Goal: Task Accomplishment & Management: Complete application form

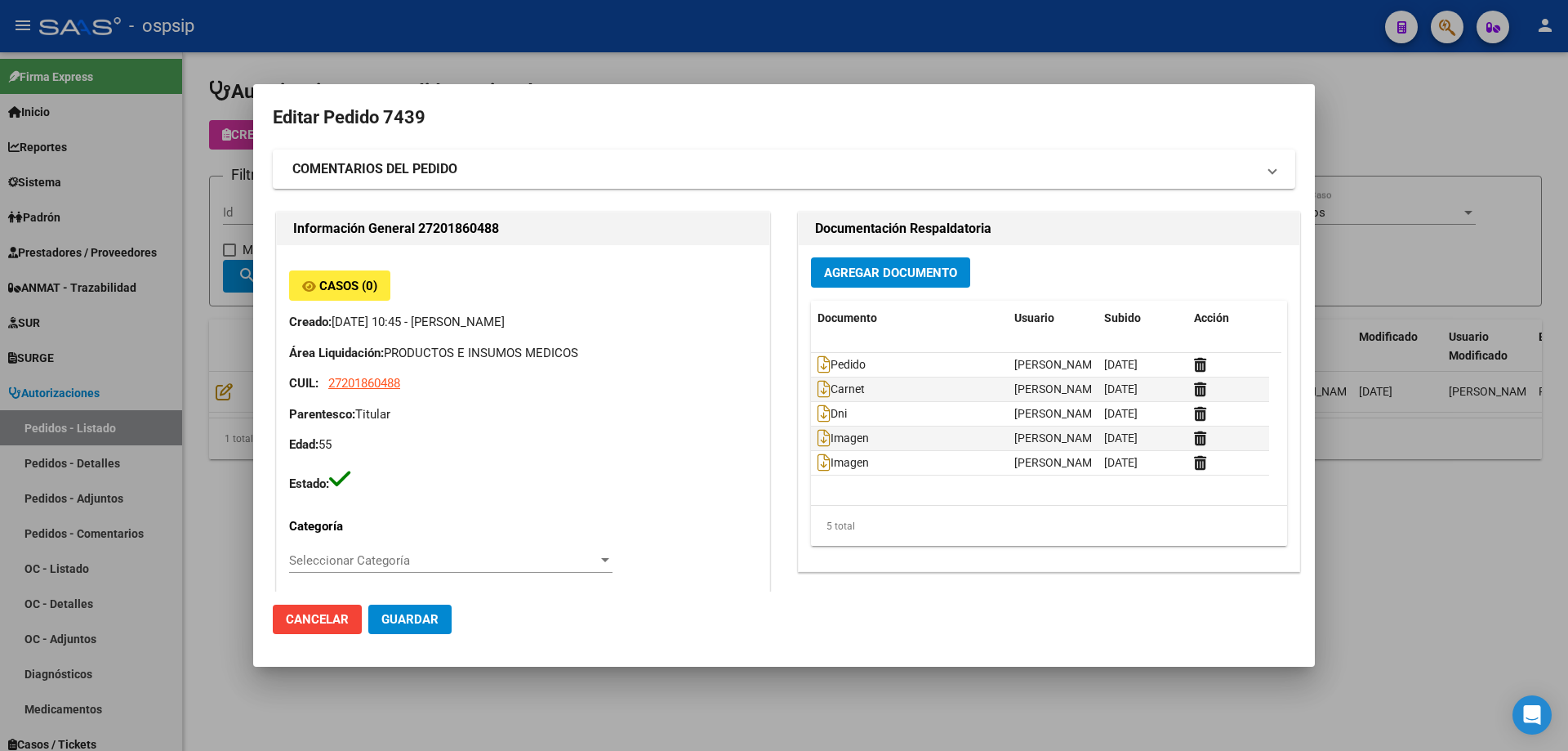
scroll to position [816, 0]
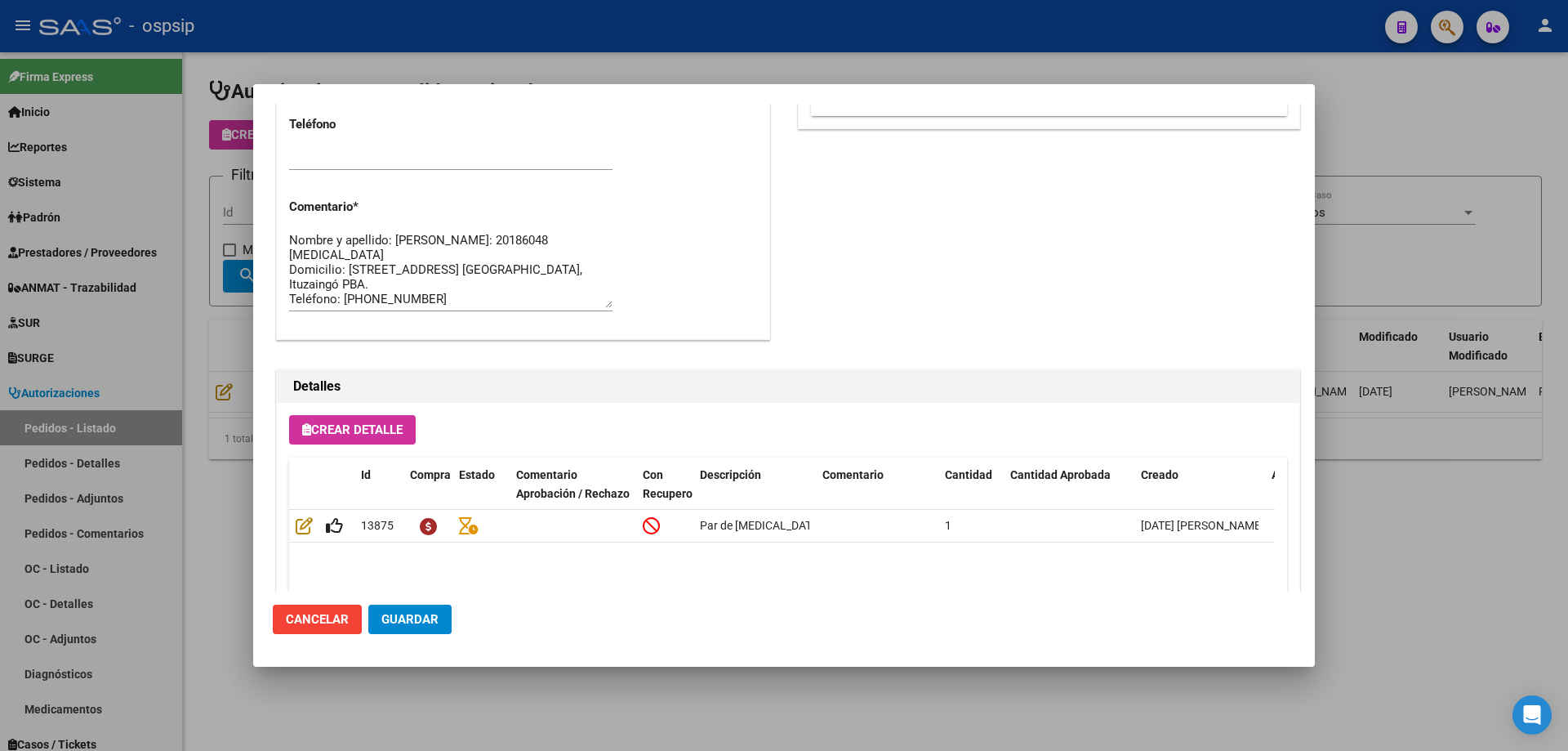
click at [125, 272] on div at bounding box center [784, 376] width 1568 height 751
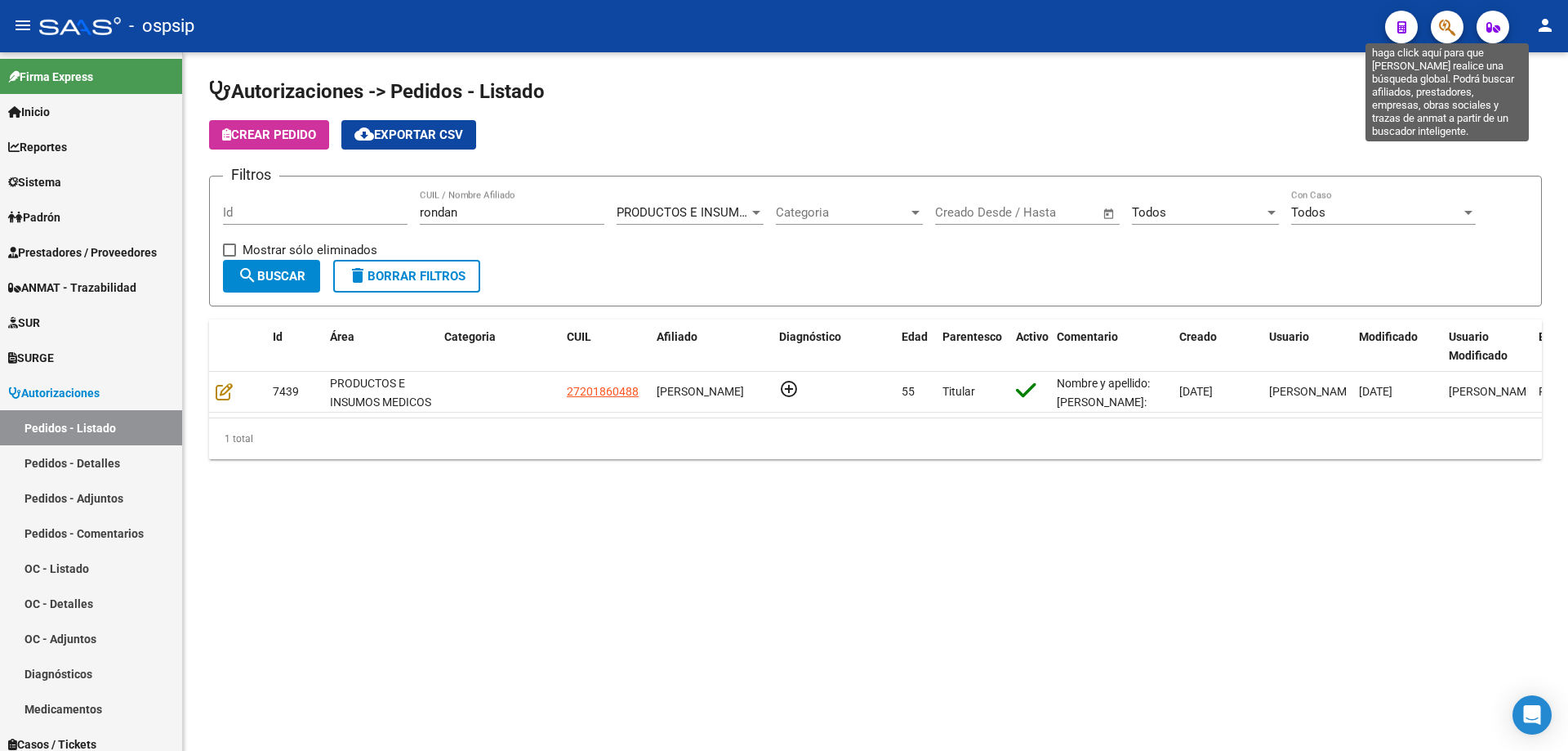
click at [1439, 18] on icon "button" at bounding box center [1447, 27] width 17 height 18
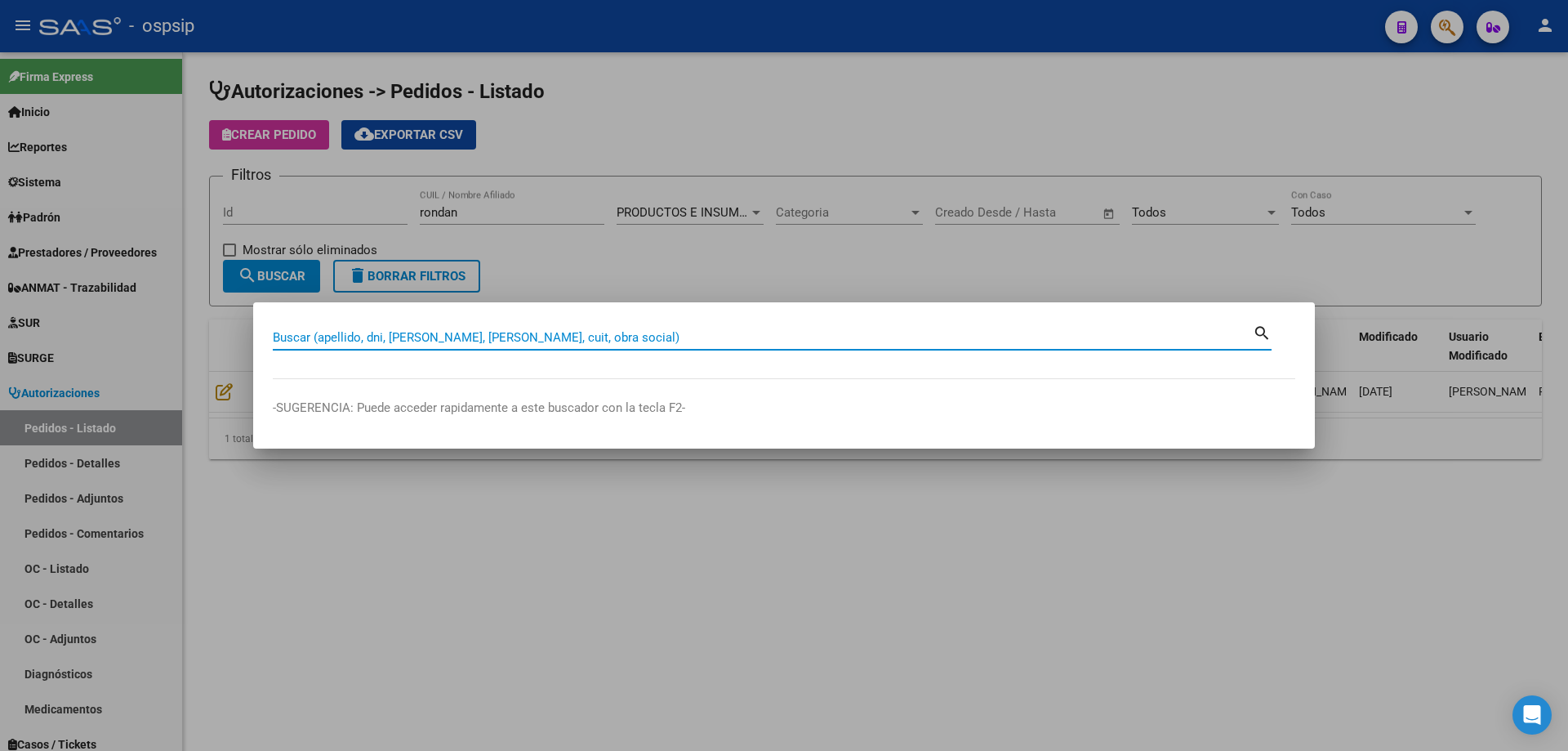
click at [529, 340] on input "Buscar (apellido, dni, [PERSON_NAME], [PERSON_NAME], cuit, obra social)" at bounding box center [763, 338] width 980 height 15
paste input "55166615"
type input "55166615"
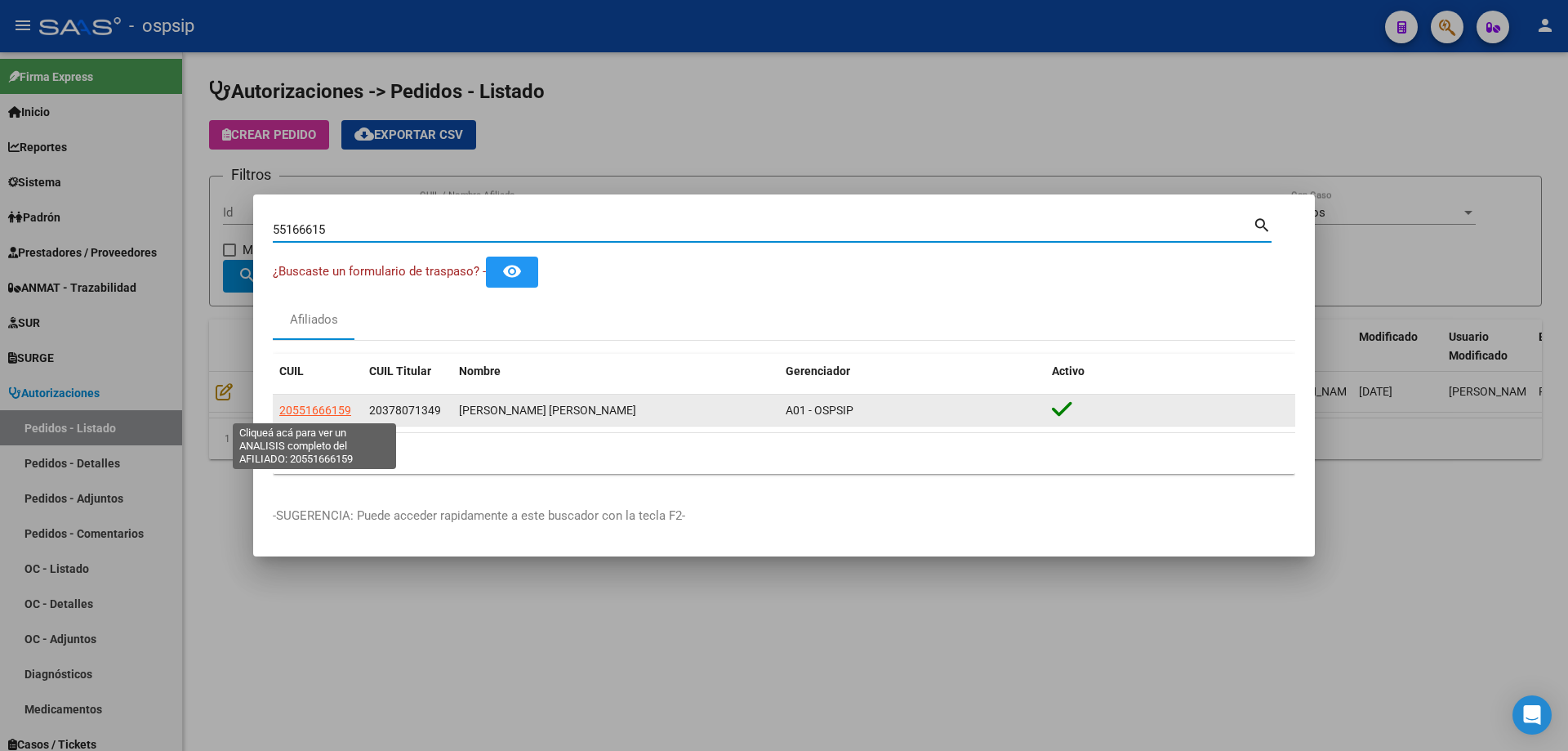
click at [323, 409] on span "20551666159" at bounding box center [315, 410] width 72 height 13
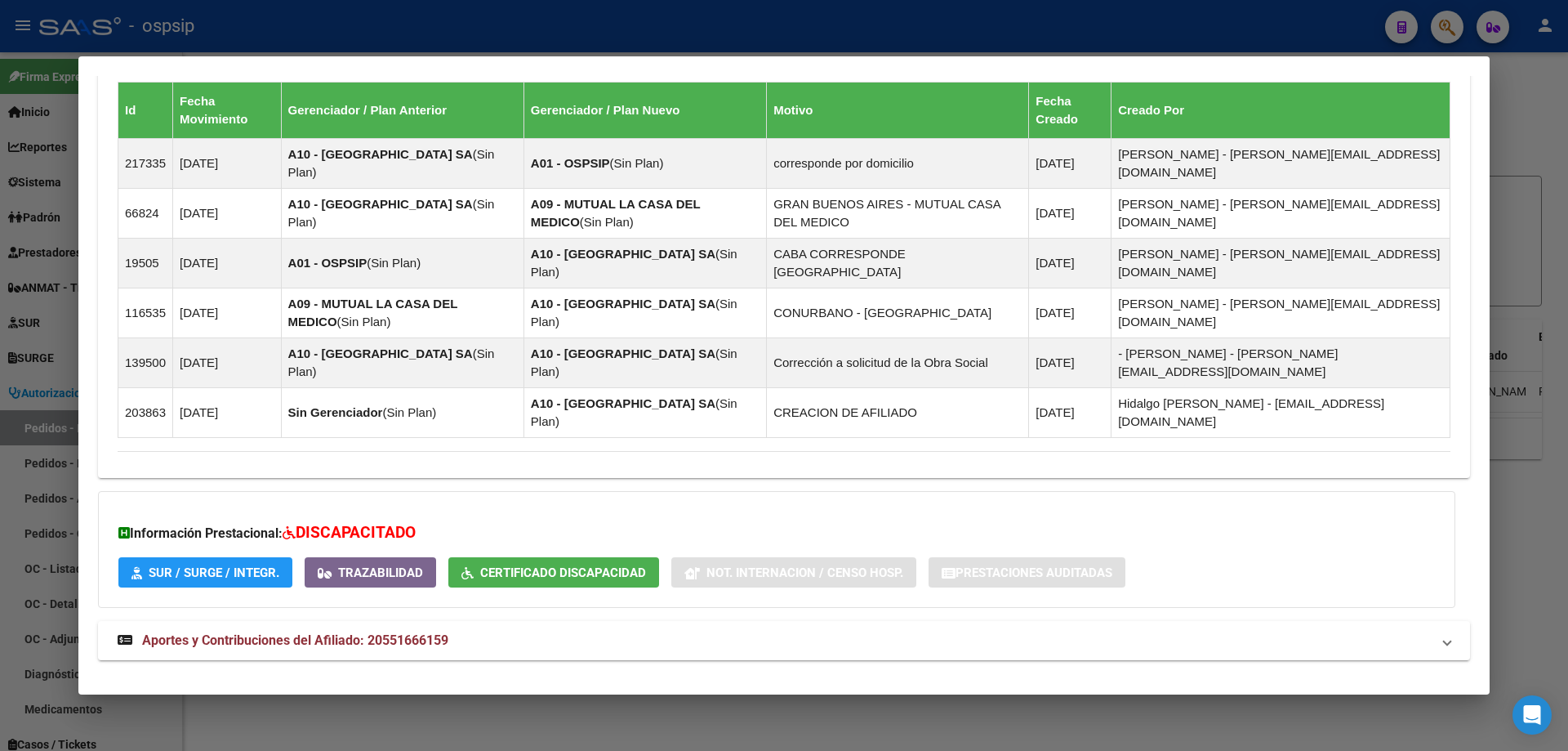
scroll to position [1122, 0]
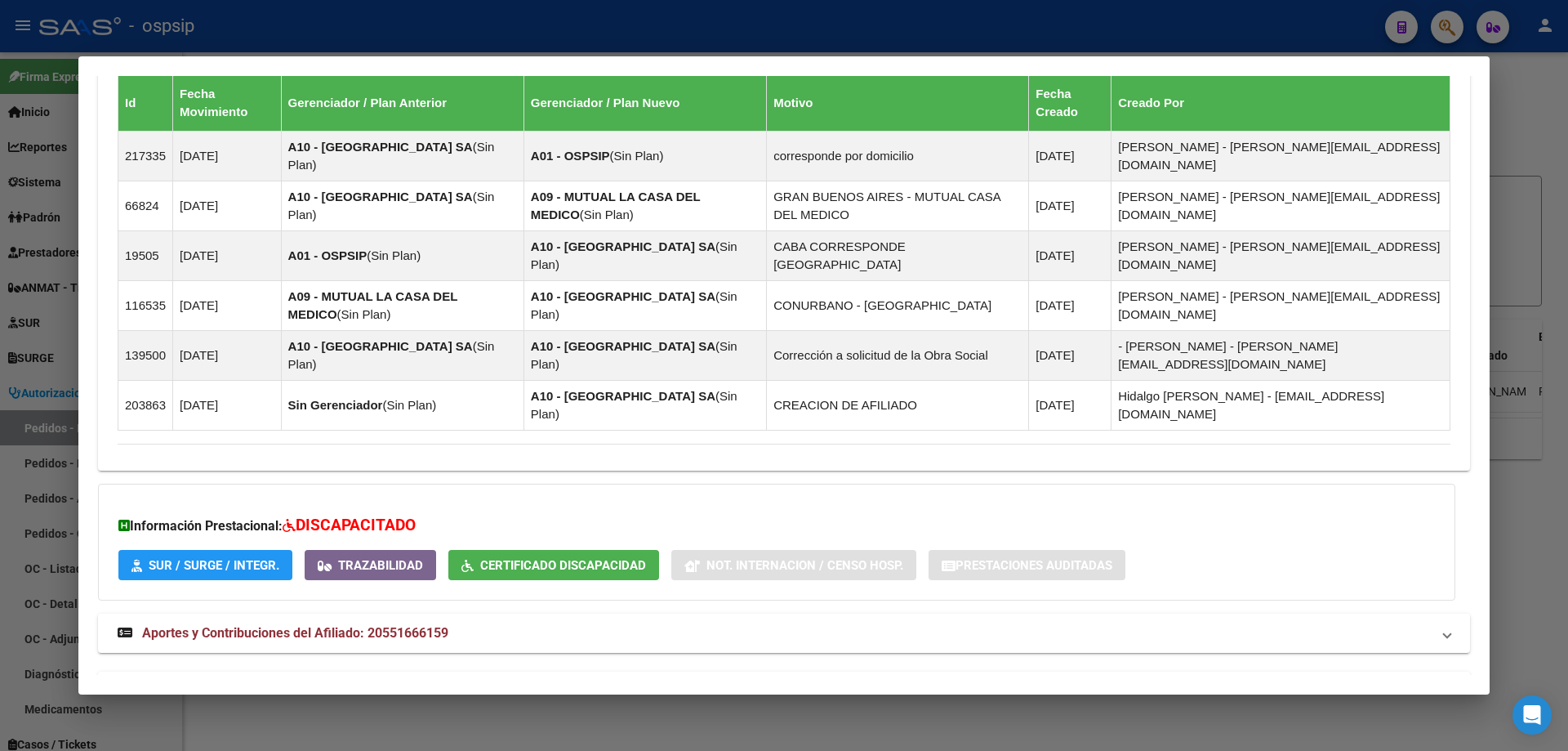
click at [271, 682] on strong "Aportes y Contribuciones del Titular: 20378071349" at bounding box center [279, 691] width 324 height 19
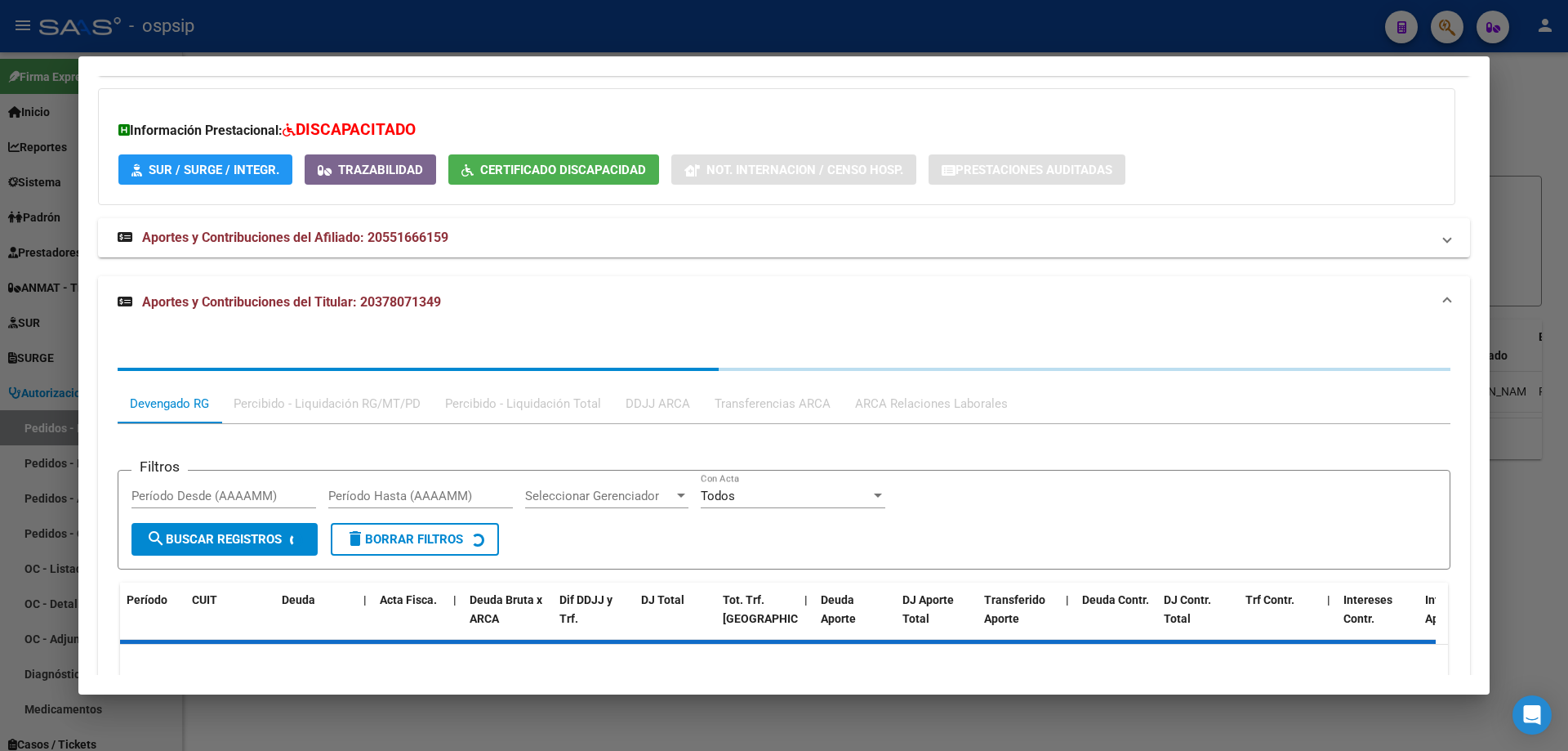
scroll to position [1533, 0]
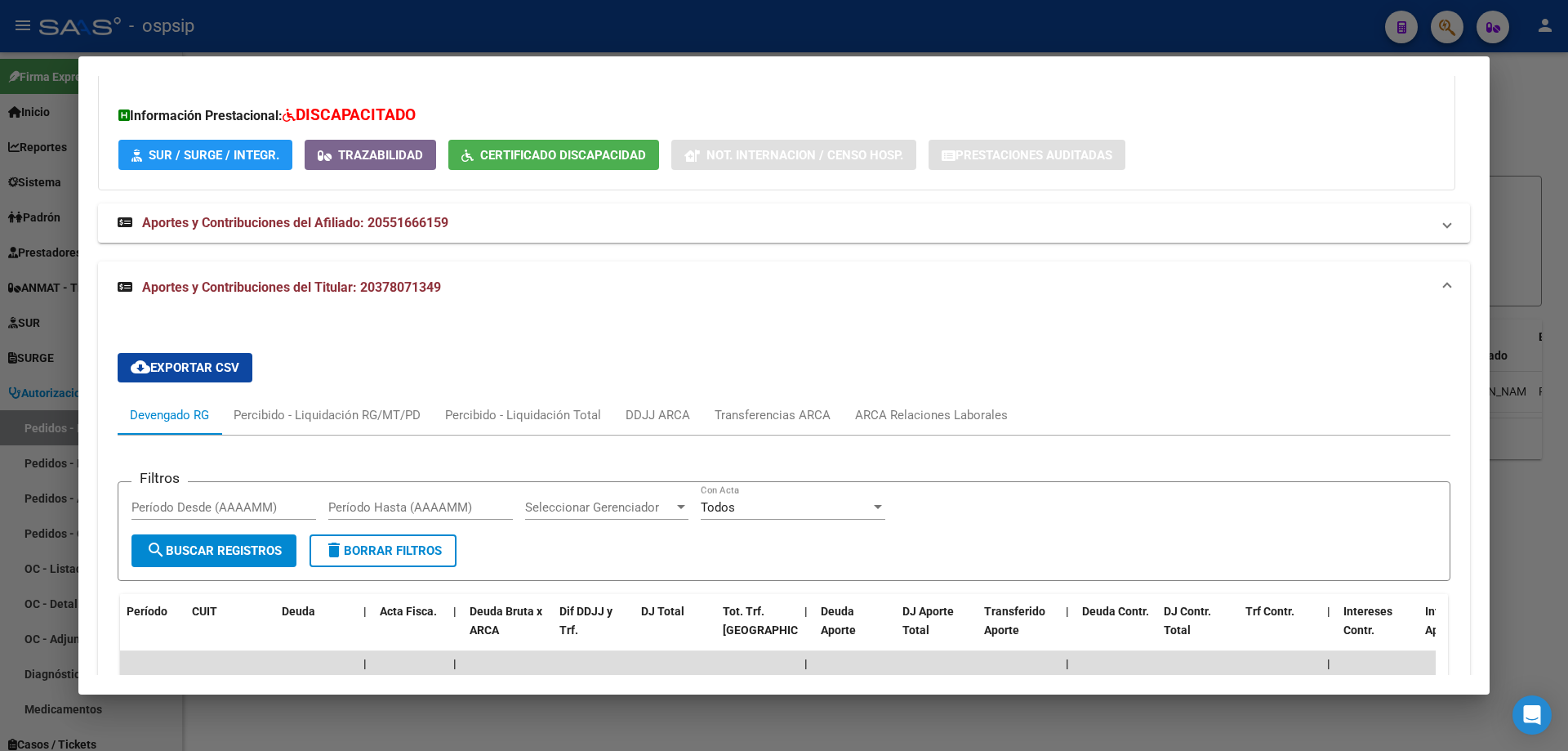
click at [55, 381] on div at bounding box center [784, 376] width 1568 height 751
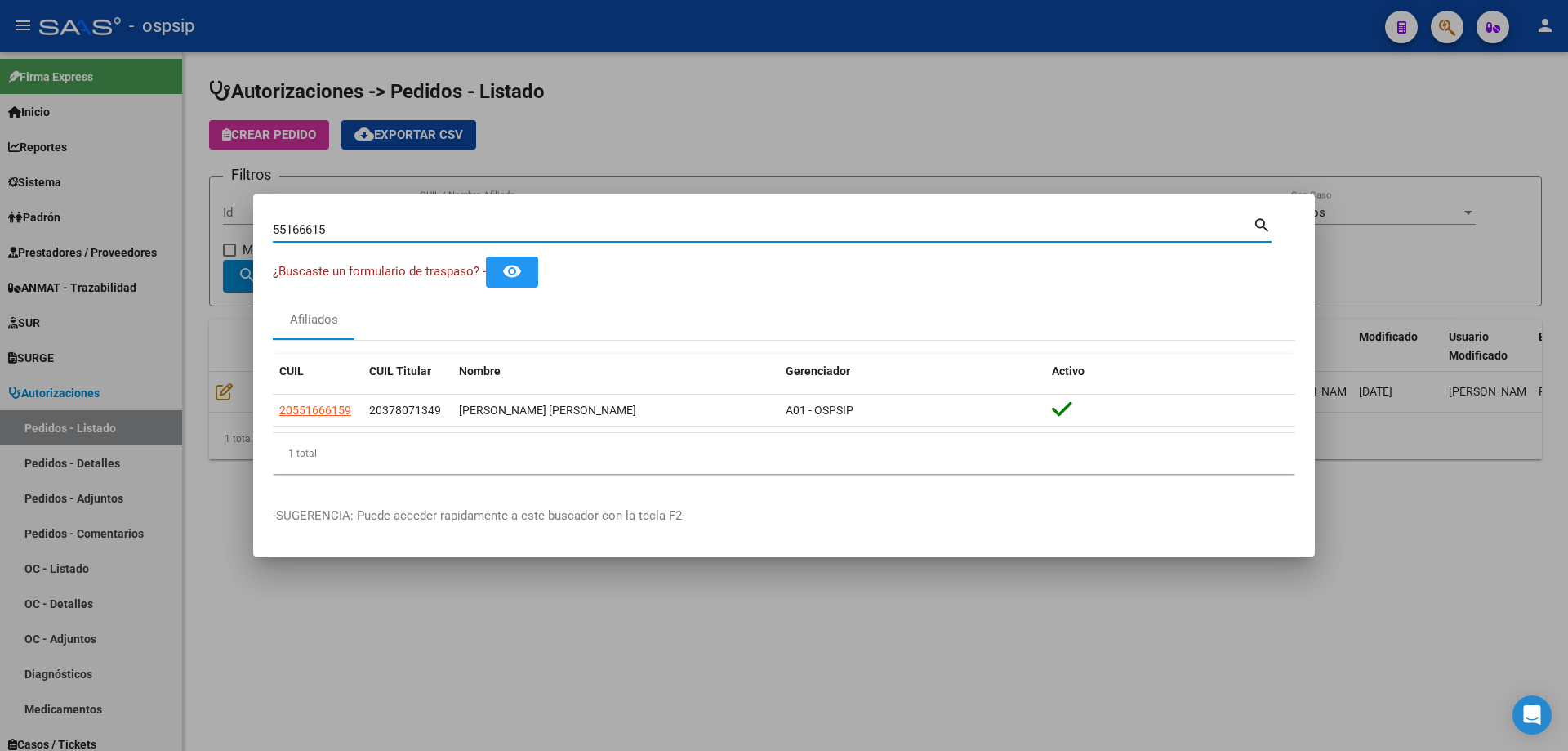
click at [308, 222] on input "55166615" at bounding box center [763, 229] width 980 height 15
paste input "57017899"
type input "57017899"
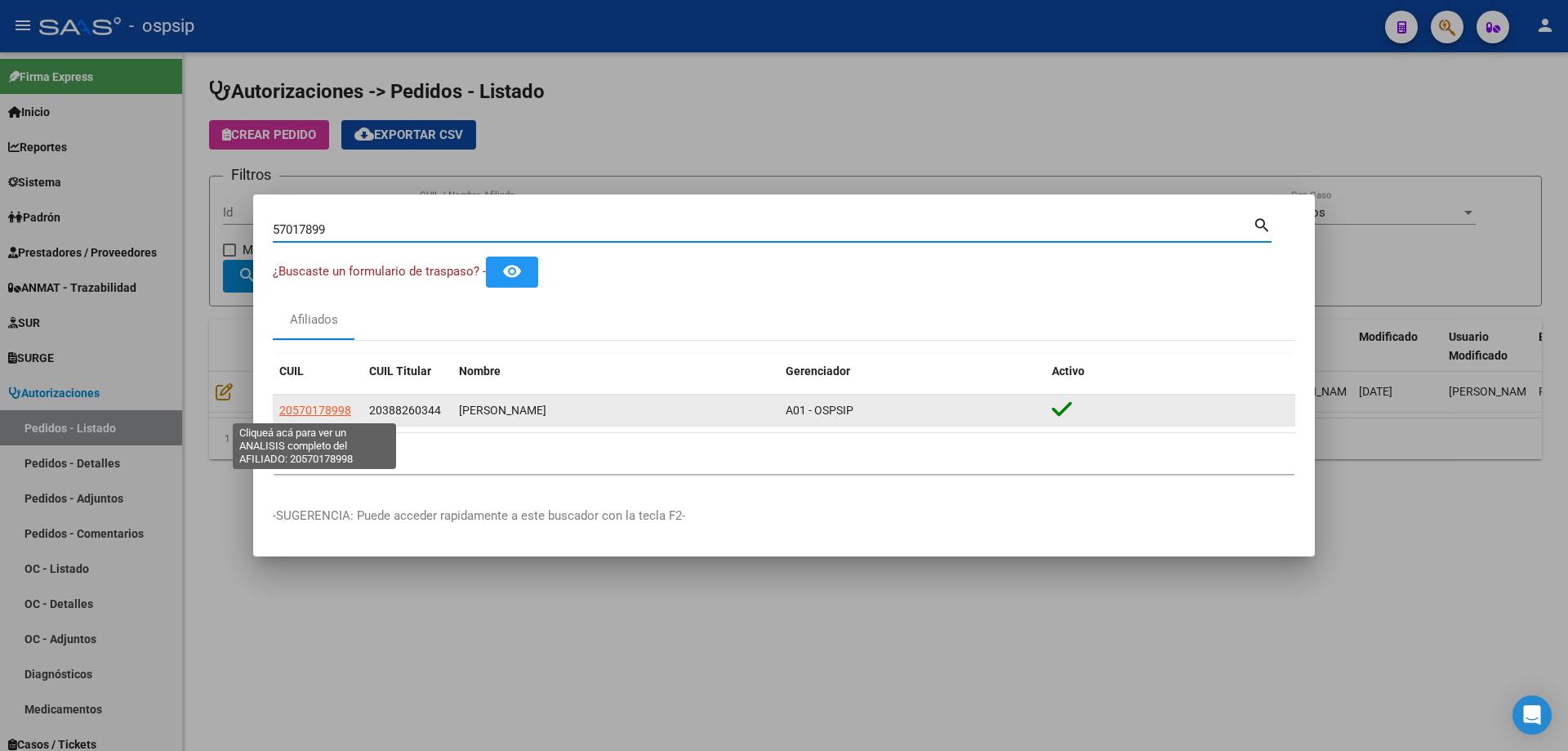
click at [332, 409] on span "20570178998" at bounding box center [315, 410] width 72 height 13
type textarea "20570178998"
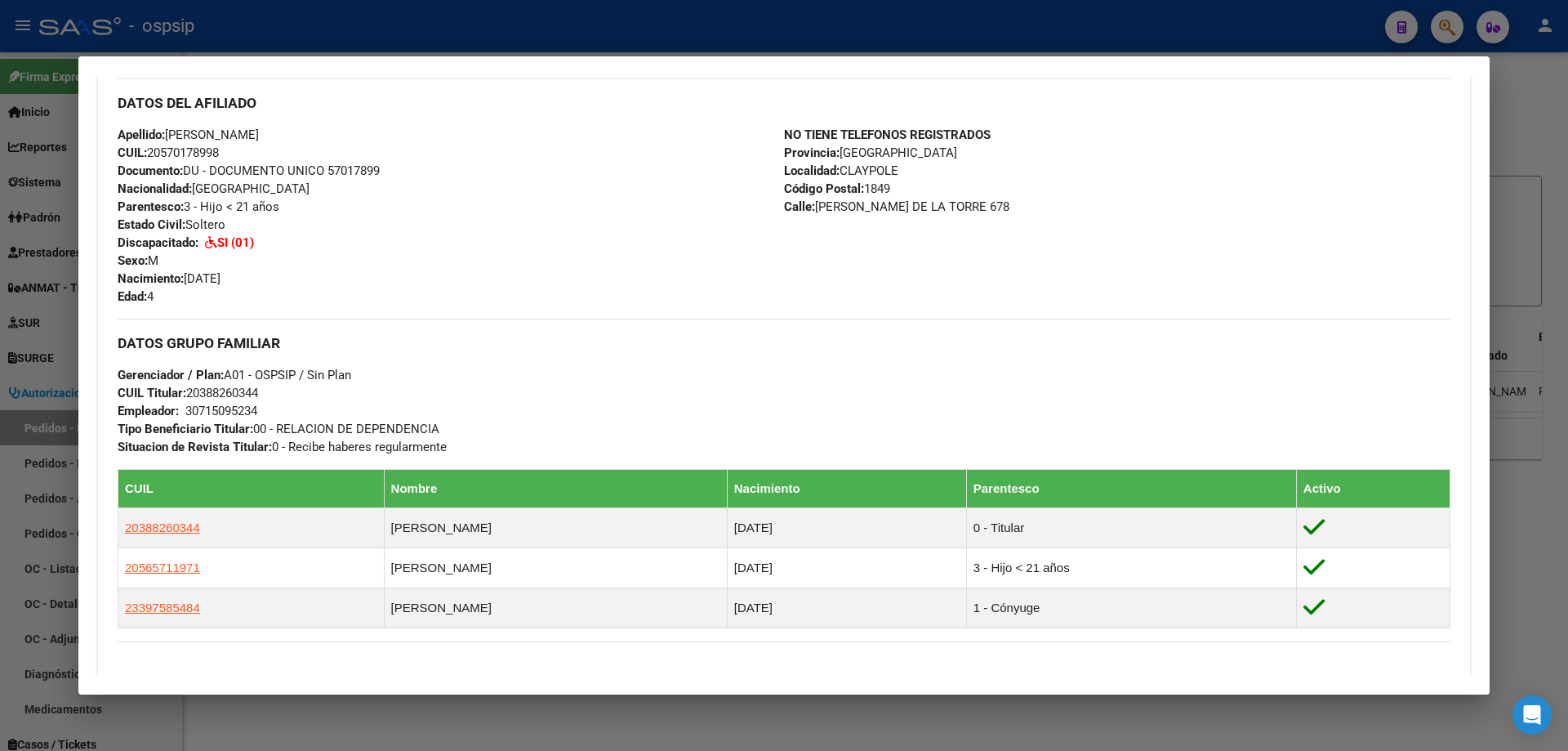
scroll to position [892, 0]
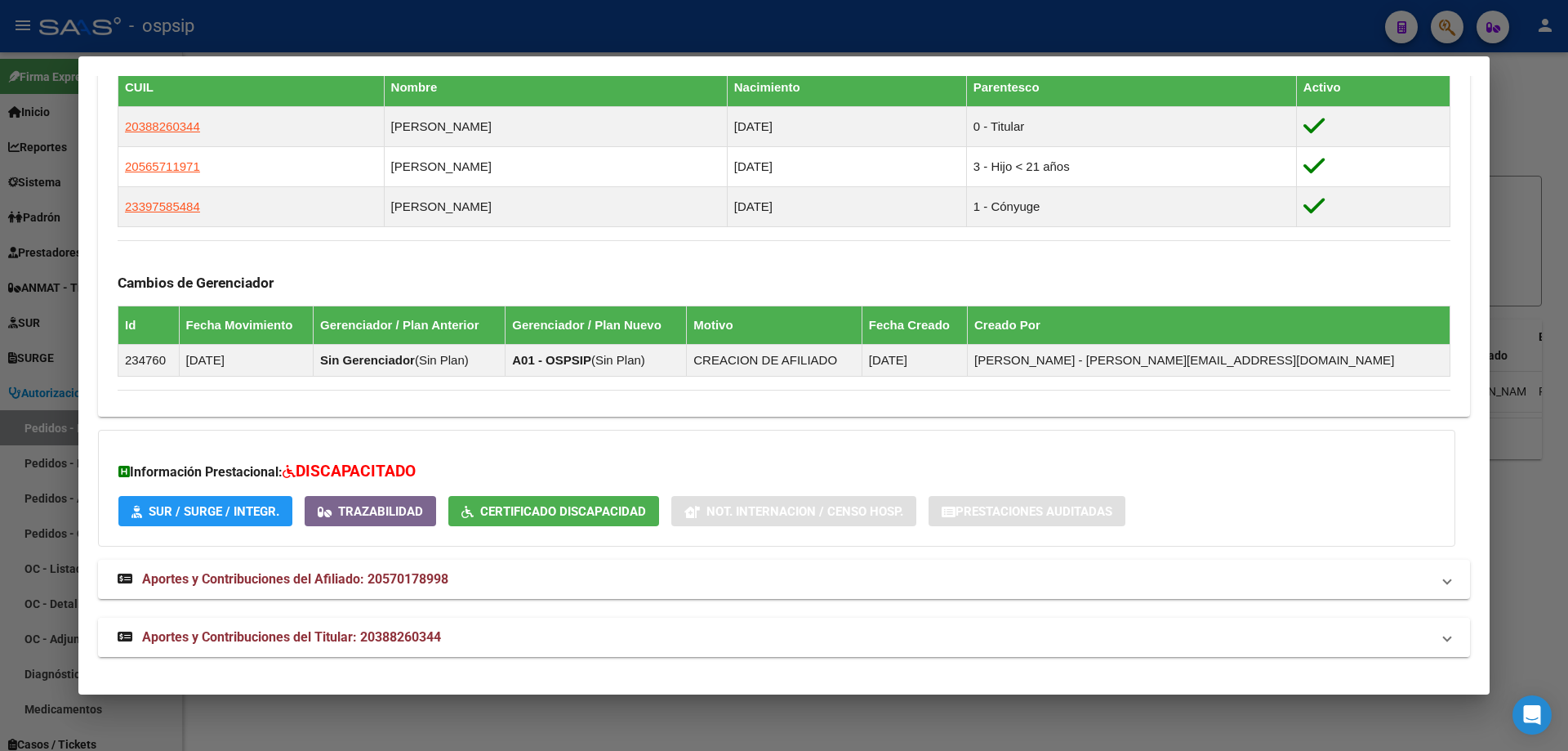
click at [251, 631] on span "Aportes y Contribuciones del Titular: 20388260344" at bounding box center [291, 636] width 299 height 16
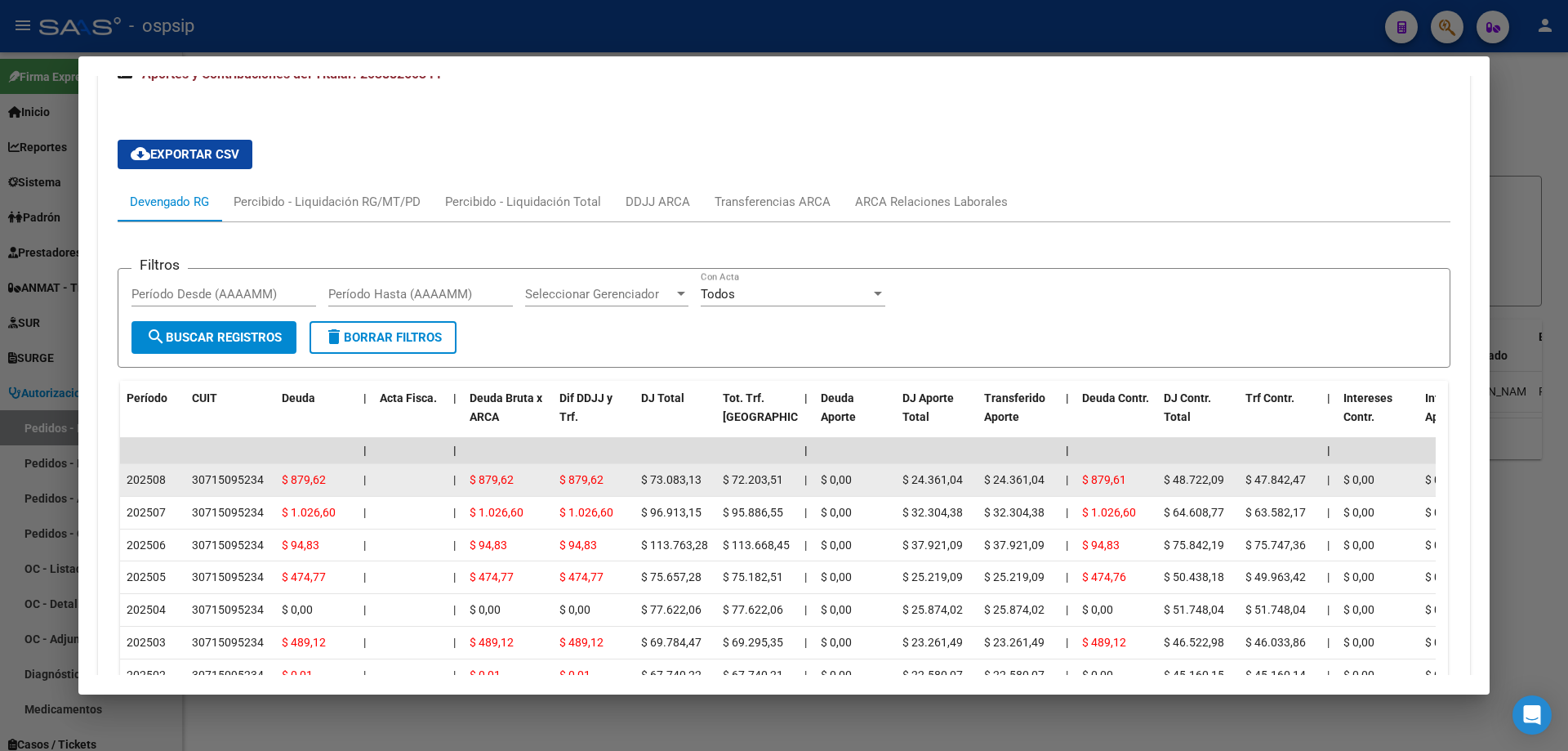
scroll to position [1465, 0]
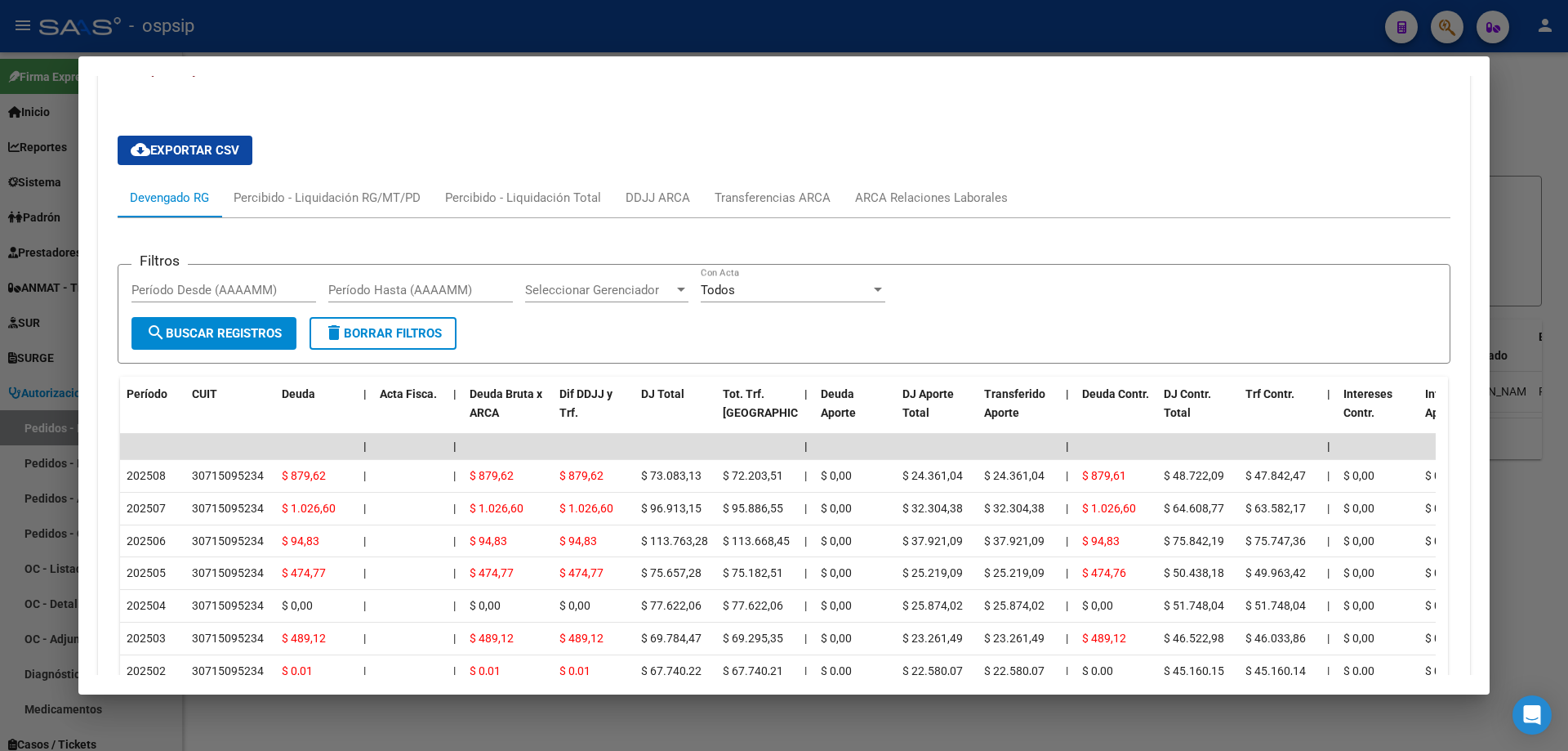
click at [19, 367] on div at bounding box center [784, 376] width 1568 height 751
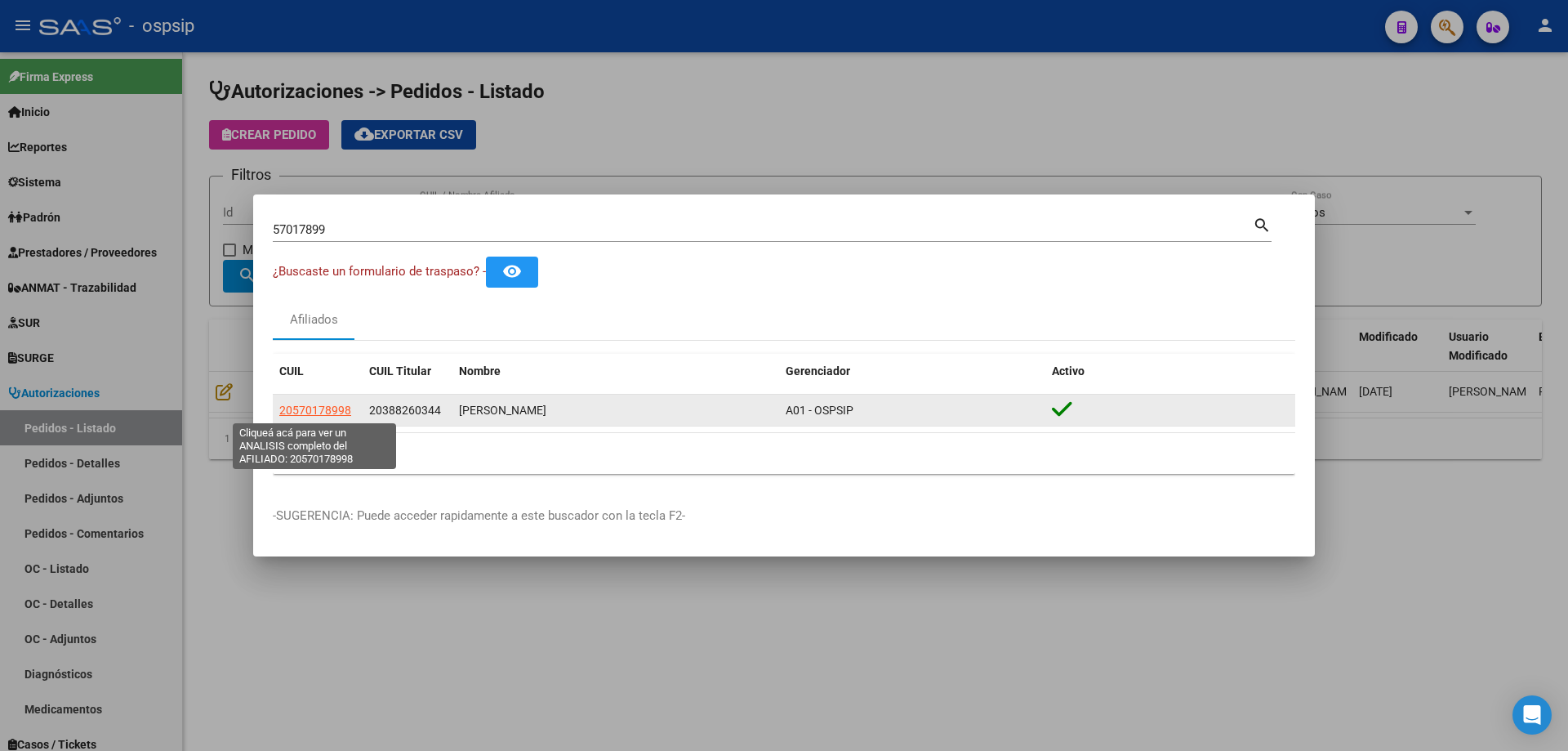
click at [287, 407] on span "20570178998" at bounding box center [315, 410] width 72 height 13
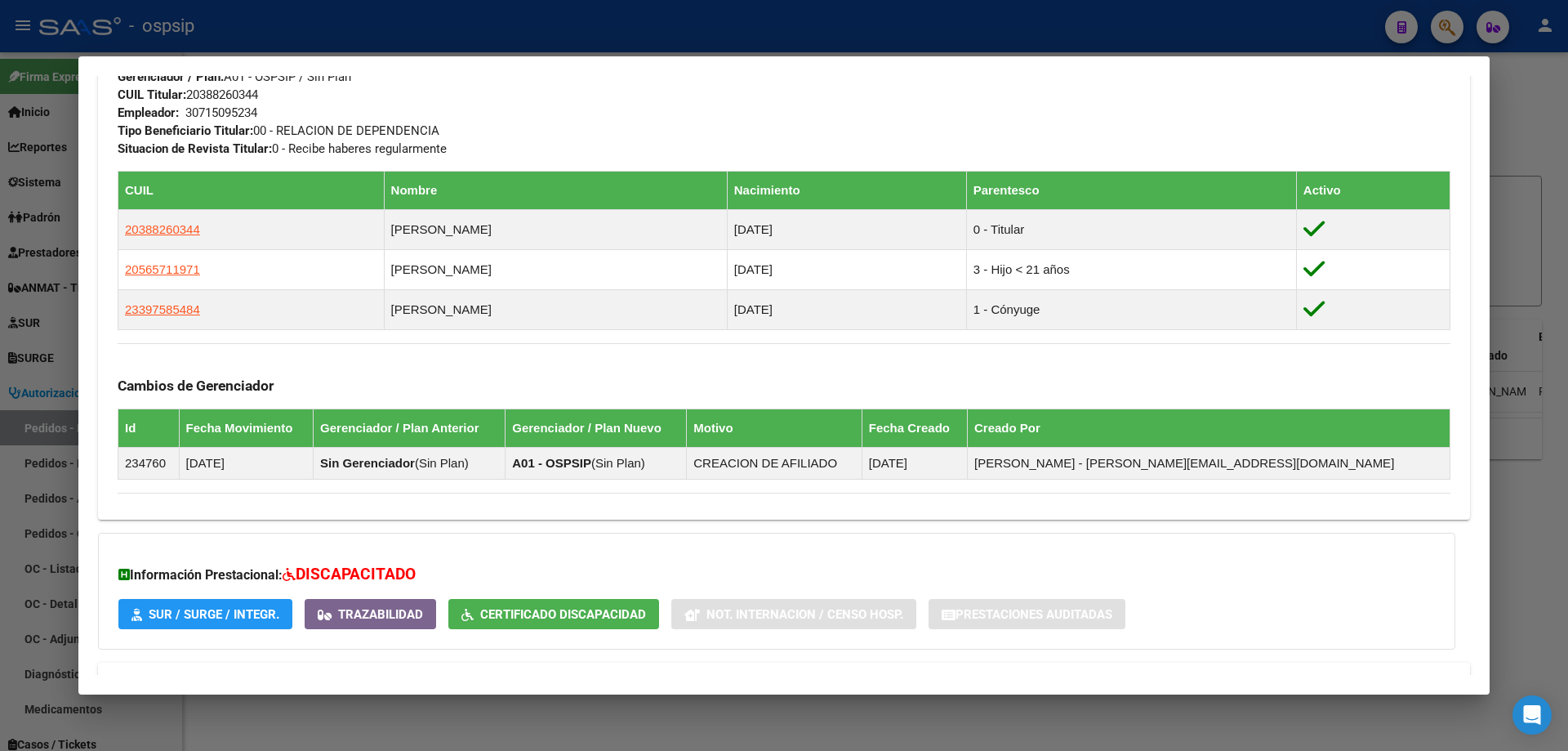
scroll to position [892, 0]
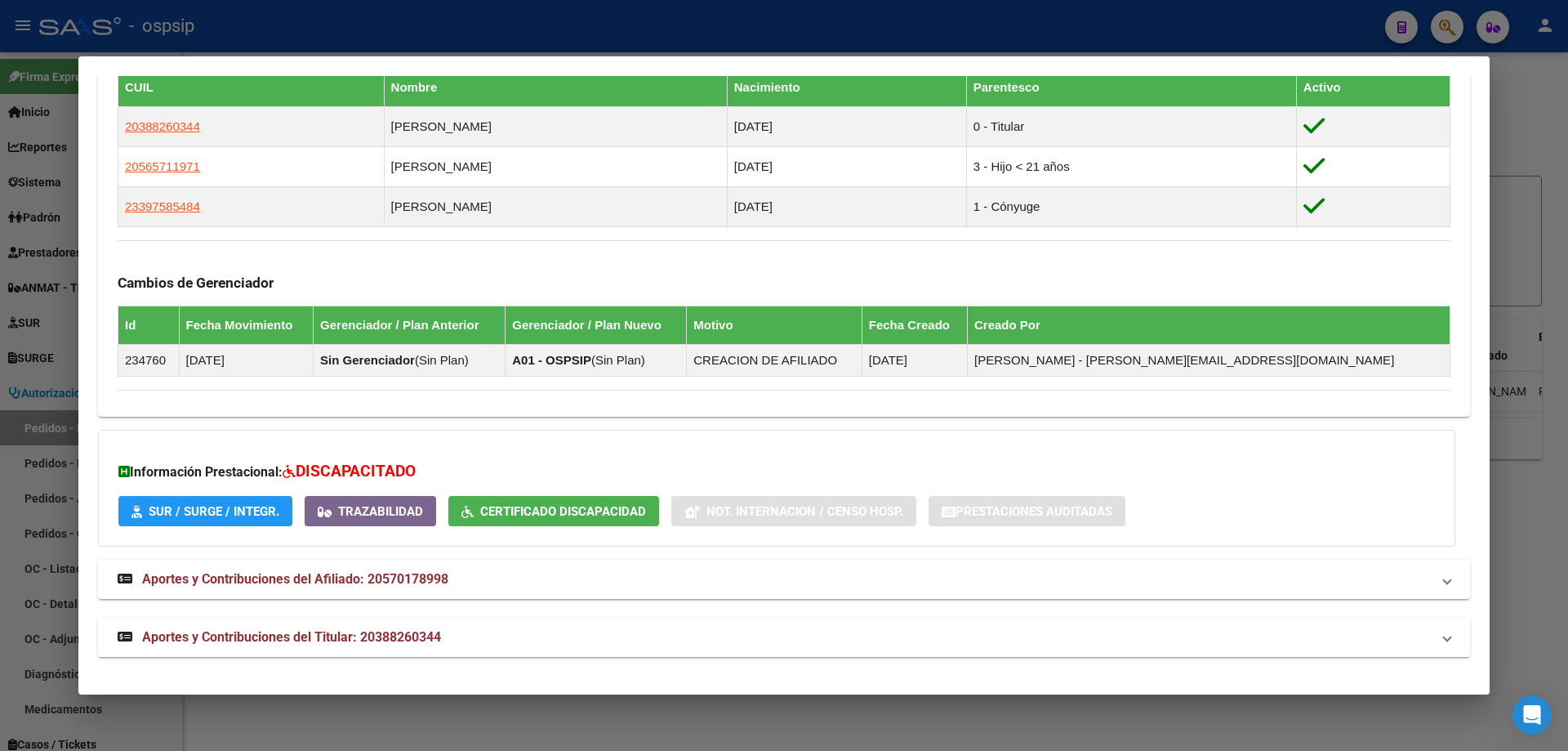
click at [233, 629] on span "Aportes y Contribuciones del Titular: 20388260344" at bounding box center [291, 636] width 299 height 16
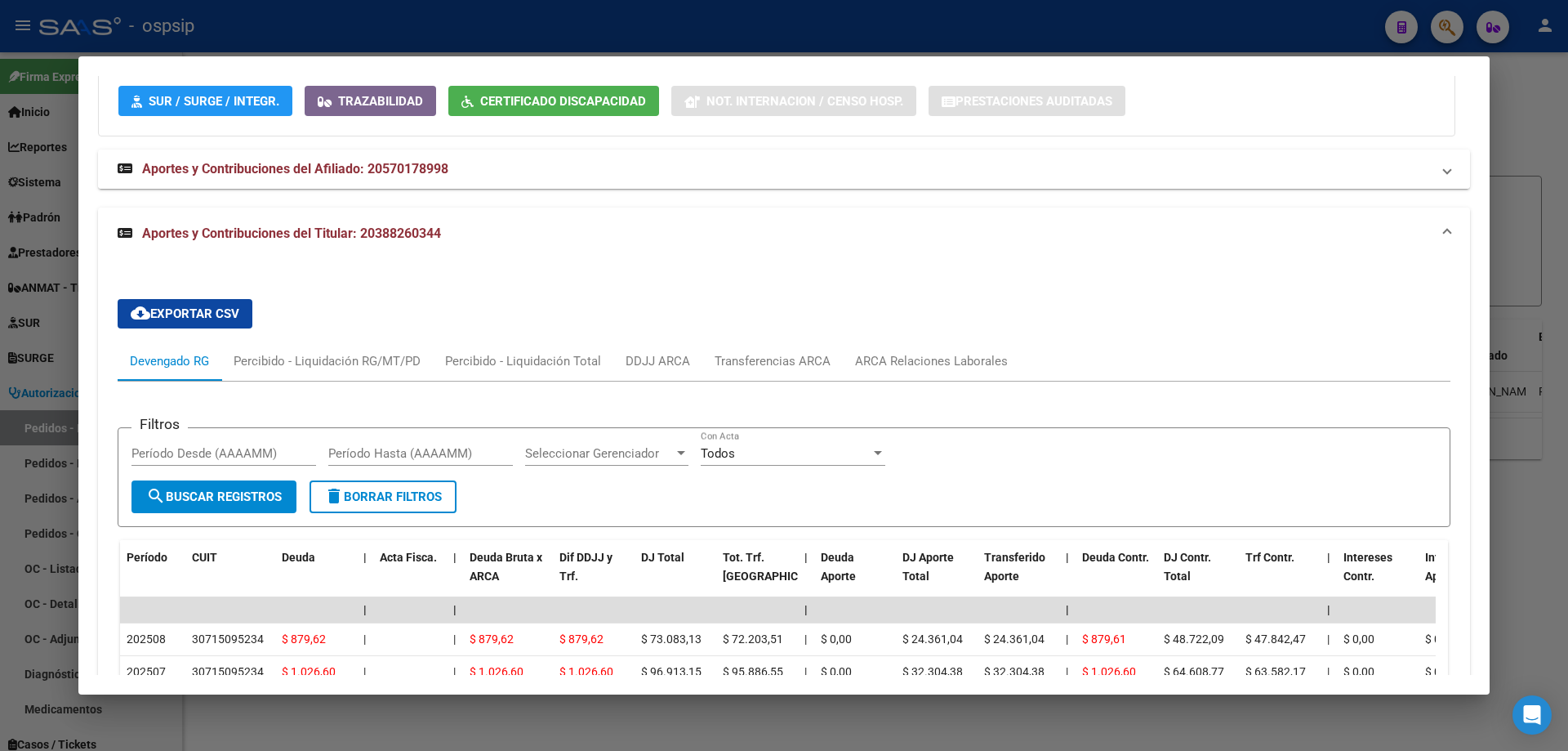
scroll to position [1465, 0]
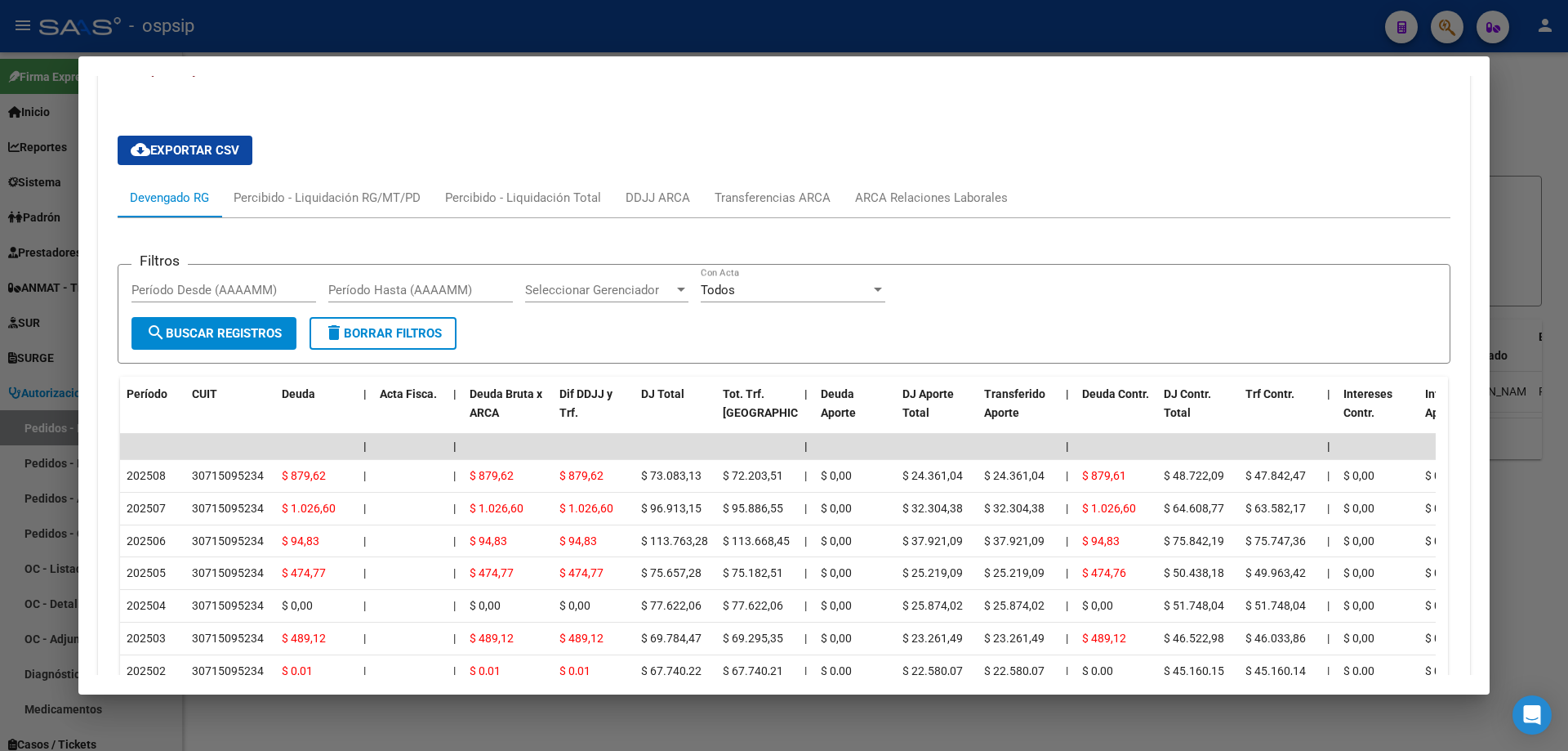
drag, startPoint x: 9, startPoint y: 449, endPoint x: 405, endPoint y: 683, distance: 460.0
click at [10, 449] on div at bounding box center [784, 376] width 1568 height 751
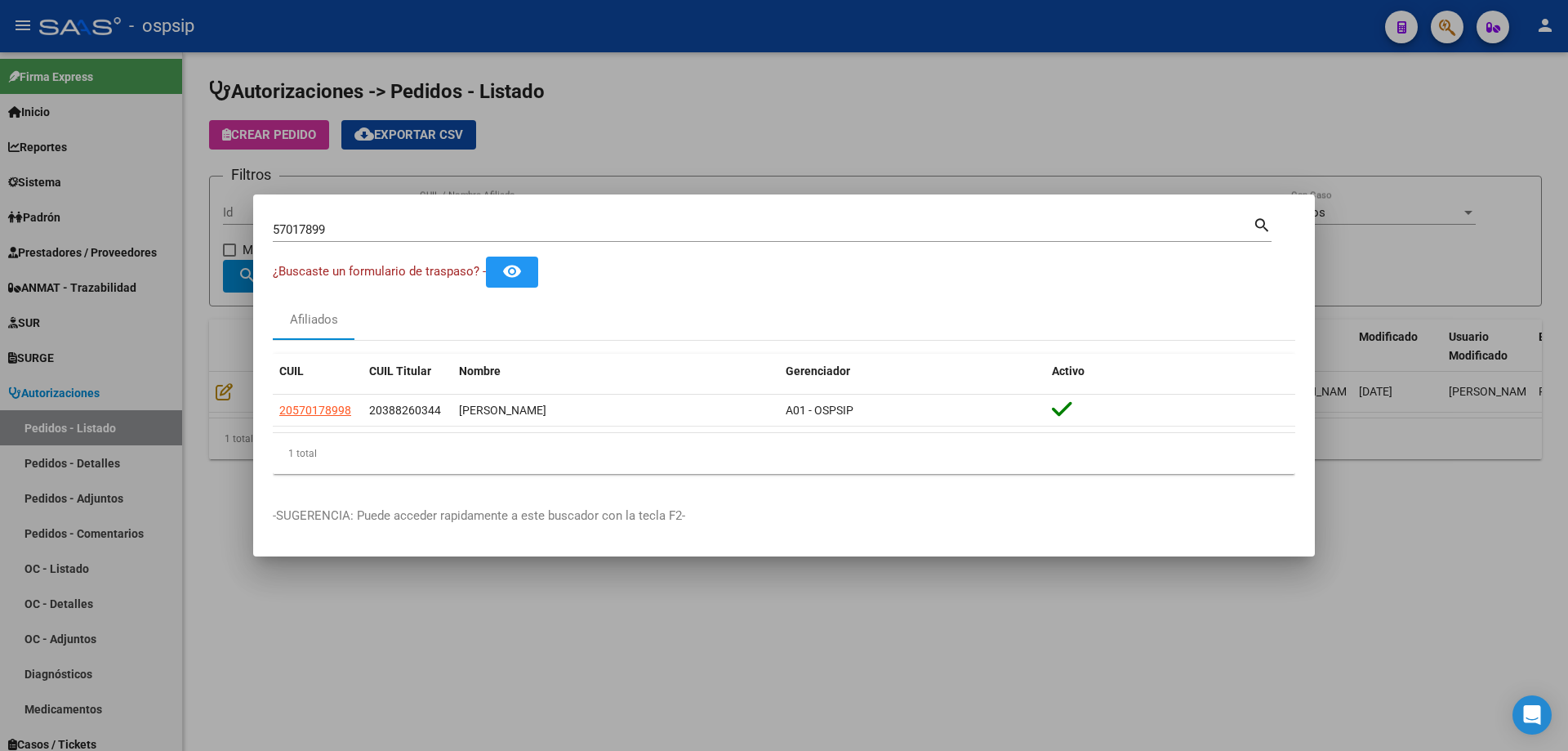
click at [361, 233] on input "57017899" at bounding box center [763, 229] width 980 height 15
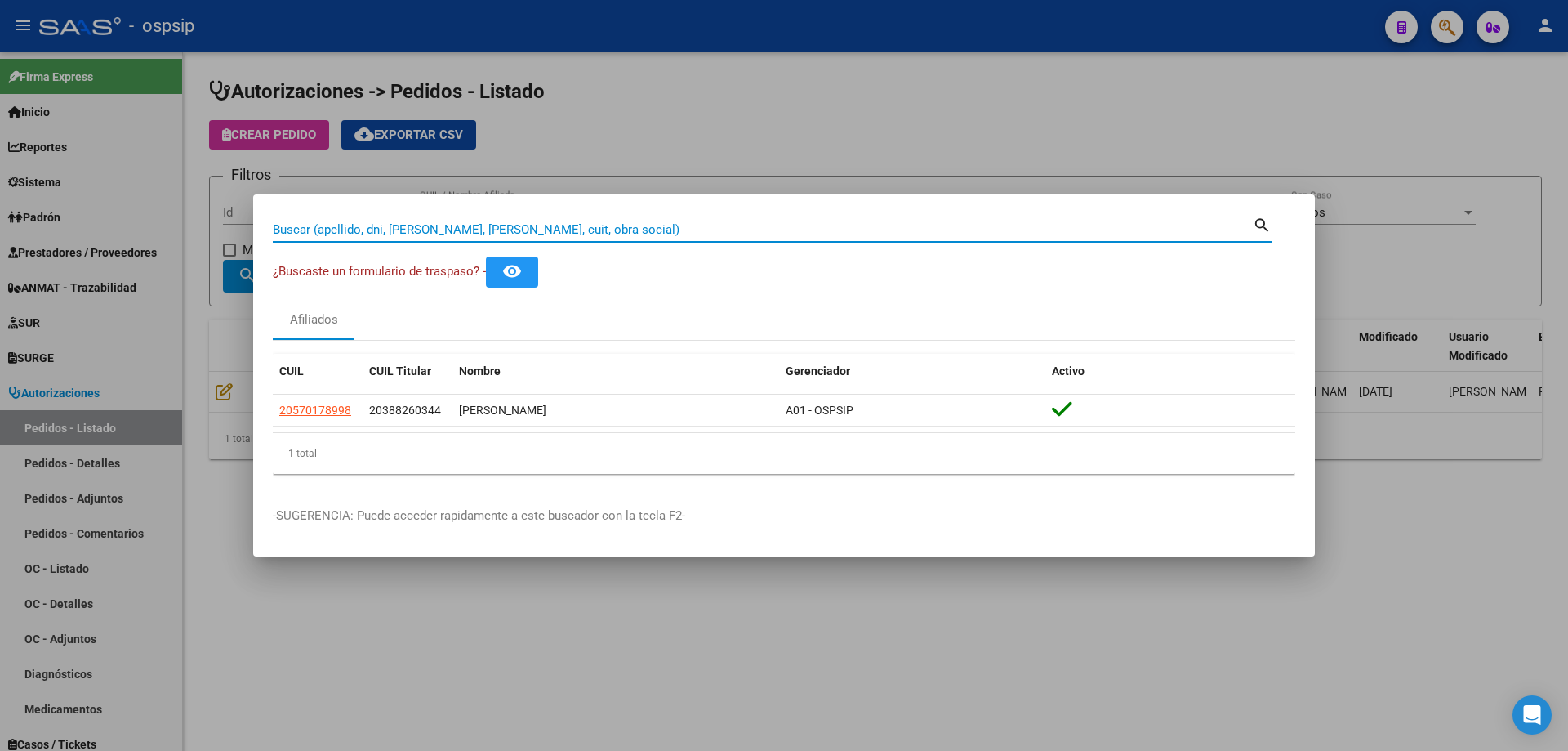
paste input "58114866"
type input "58114866"
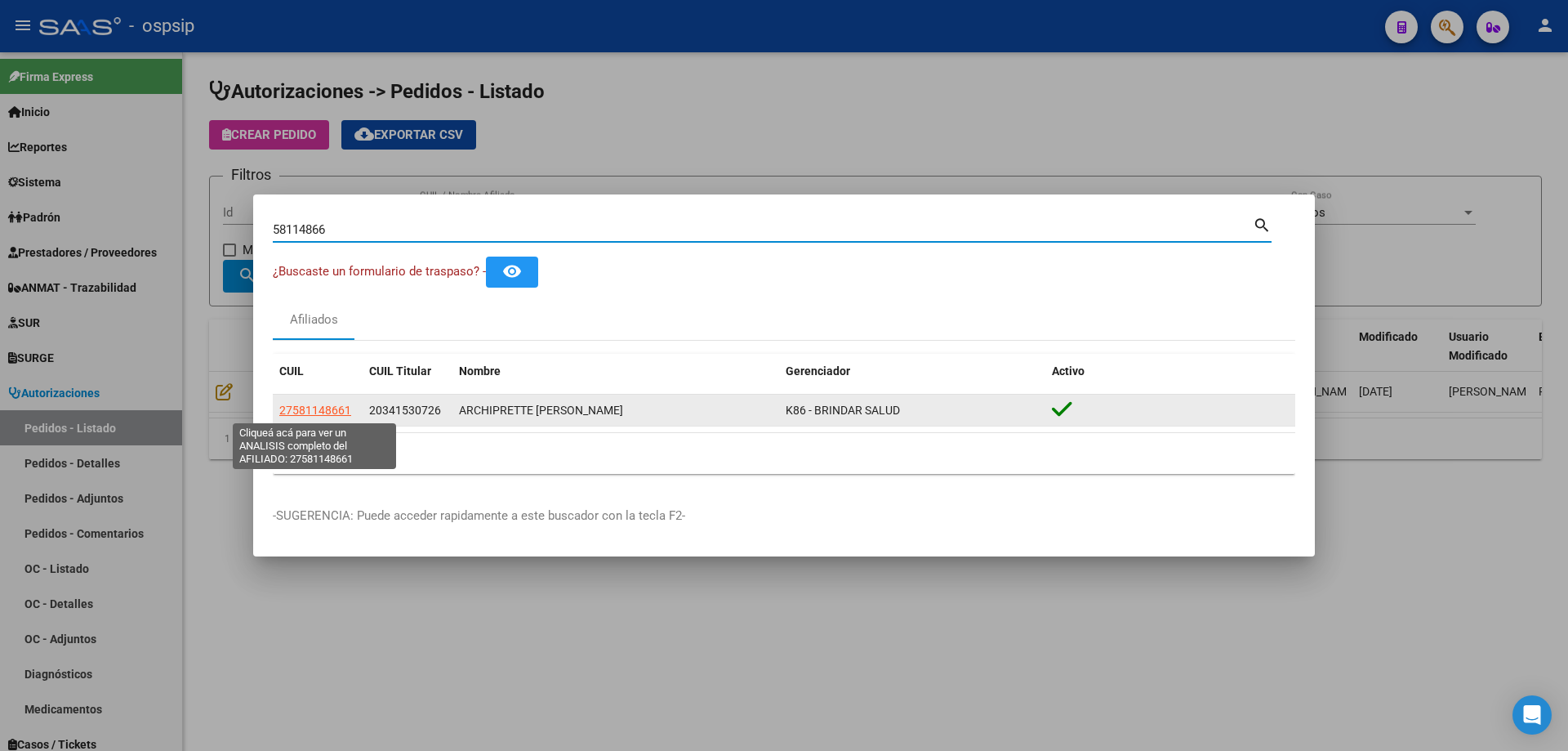
click at [327, 411] on span "27581148661" at bounding box center [315, 410] width 72 height 13
type textarea "27581148661"
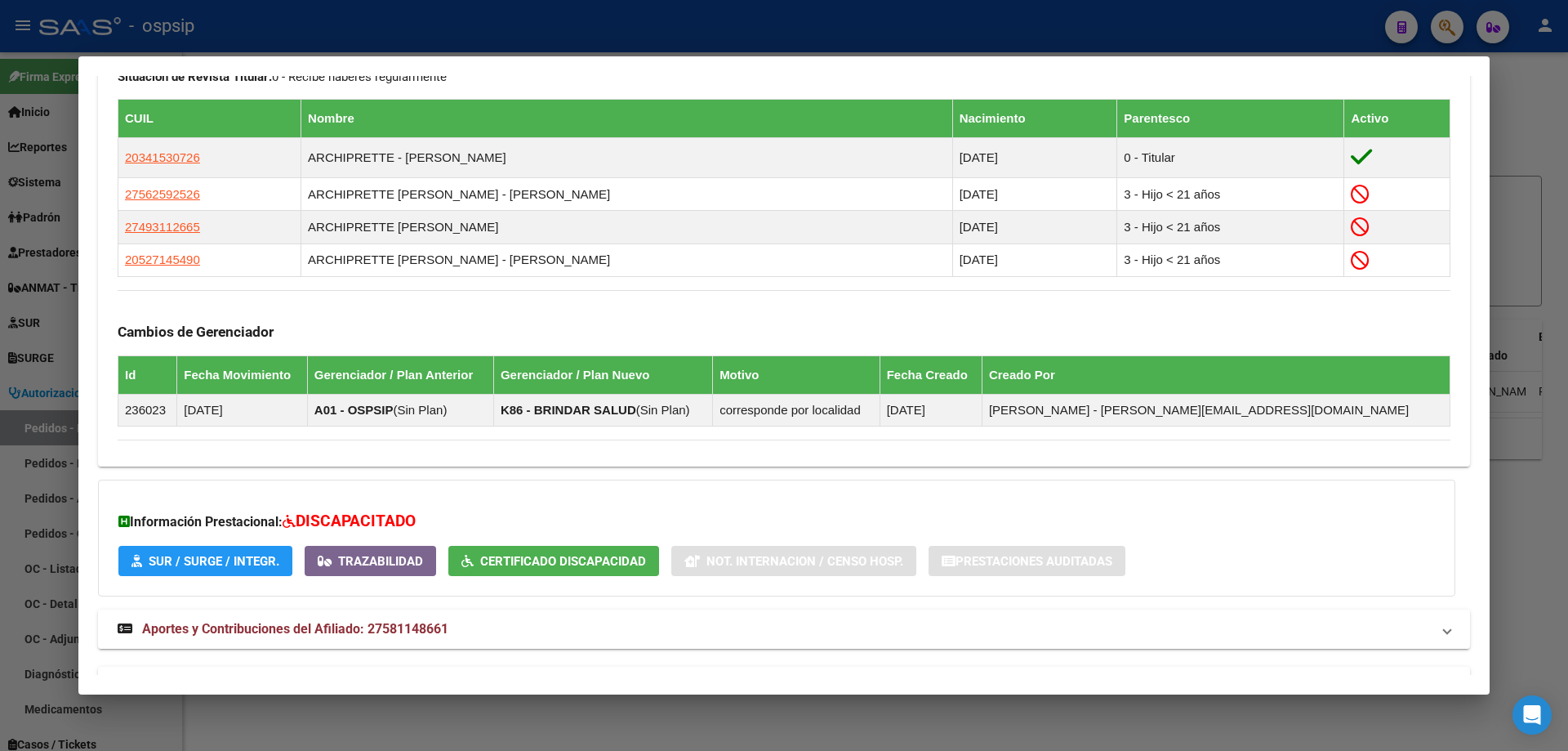
scroll to position [928, 0]
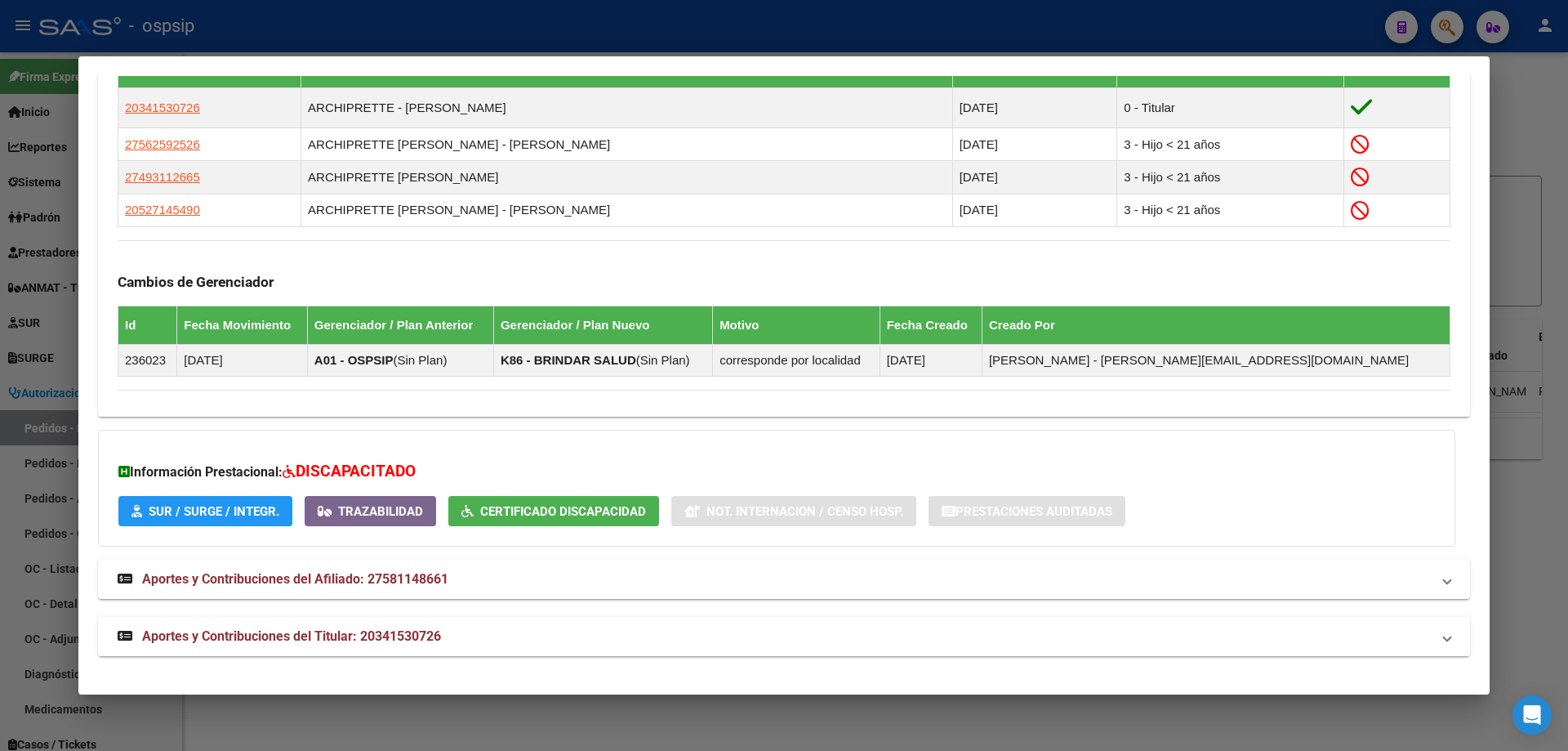
click at [231, 639] on span "Aportes y Contribuciones del Titular: 20341530726" at bounding box center [291, 635] width 299 height 16
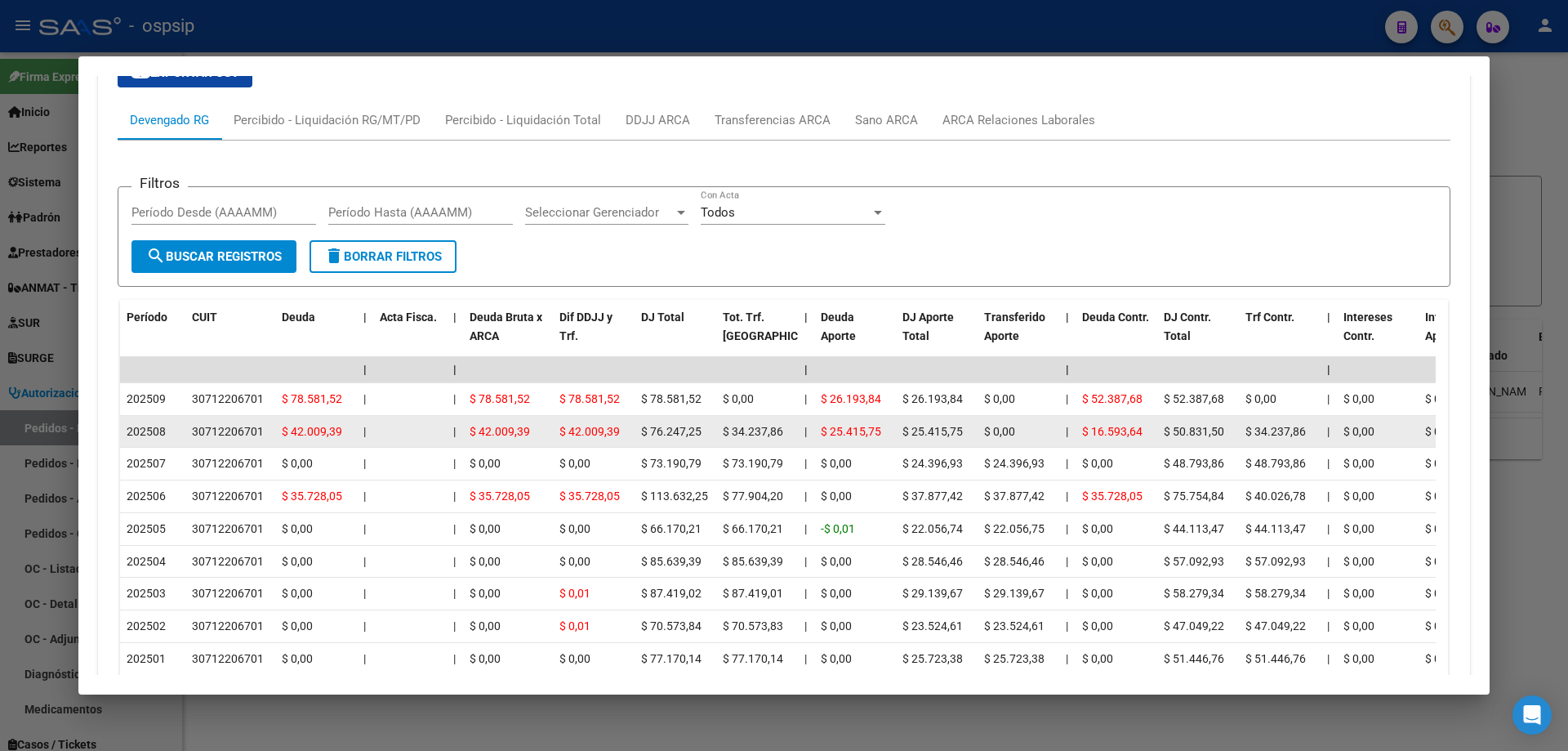
scroll to position [1583, 0]
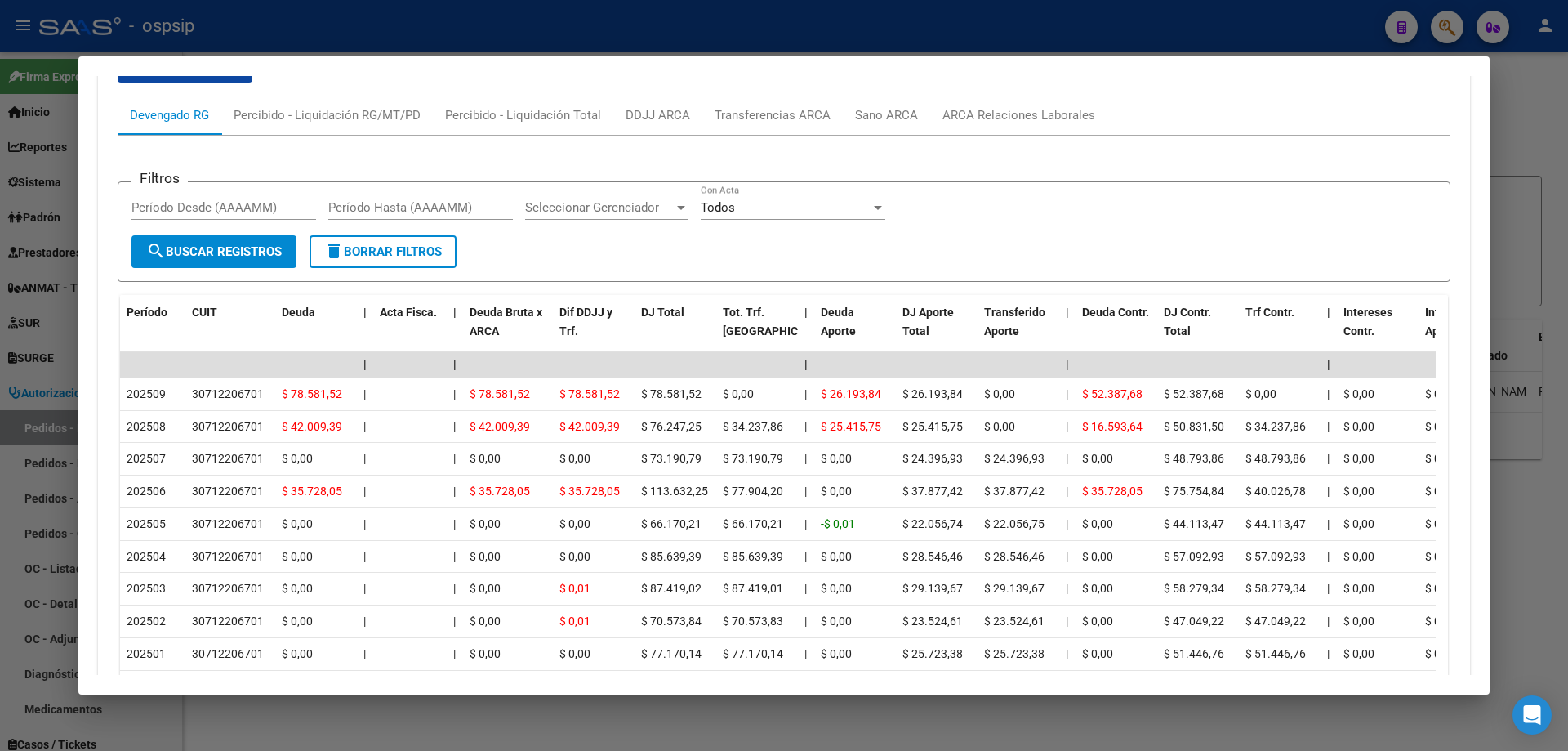
click at [31, 307] on div at bounding box center [784, 376] width 1568 height 751
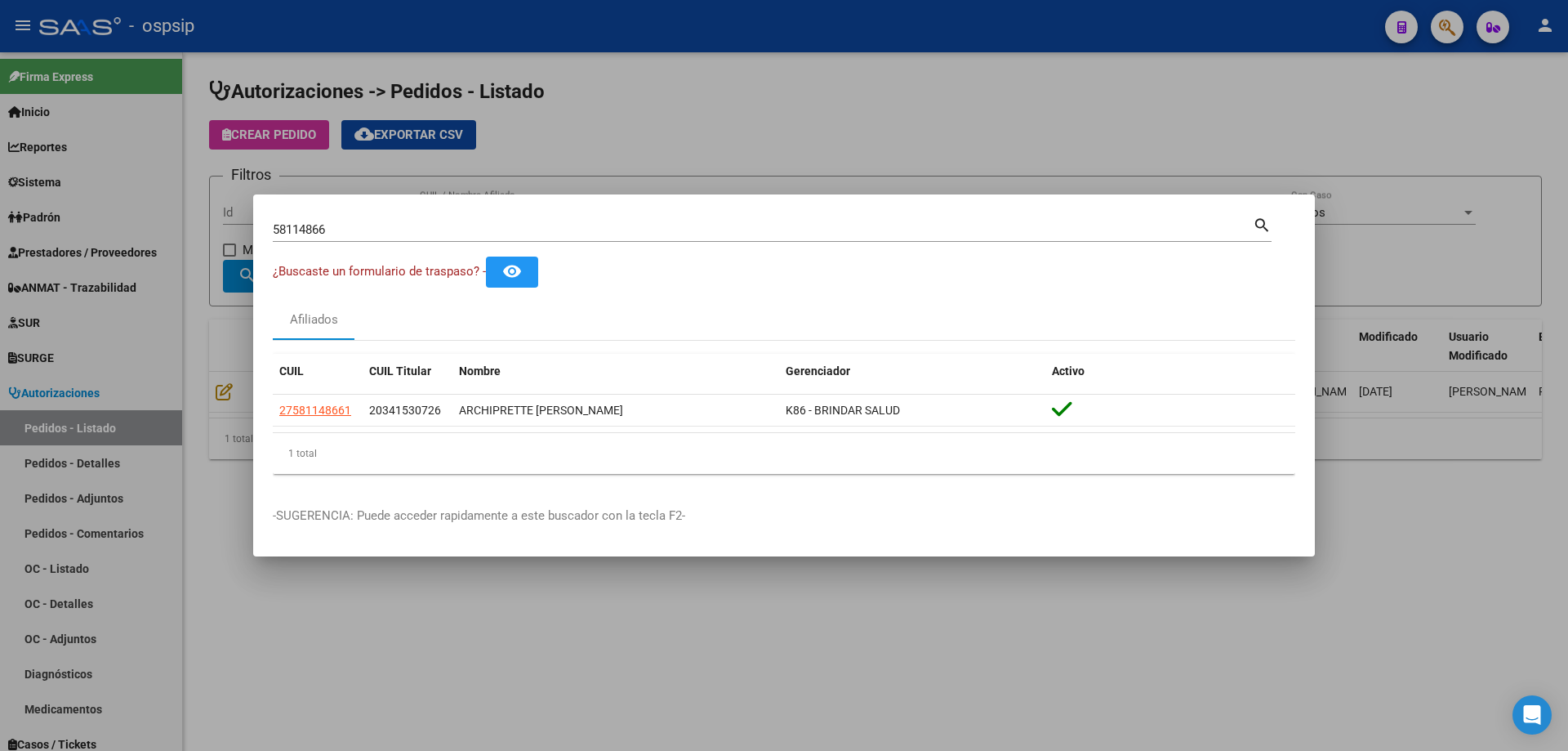
click at [486, 231] on input "58114866" at bounding box center [763, 229] width 980 height 15
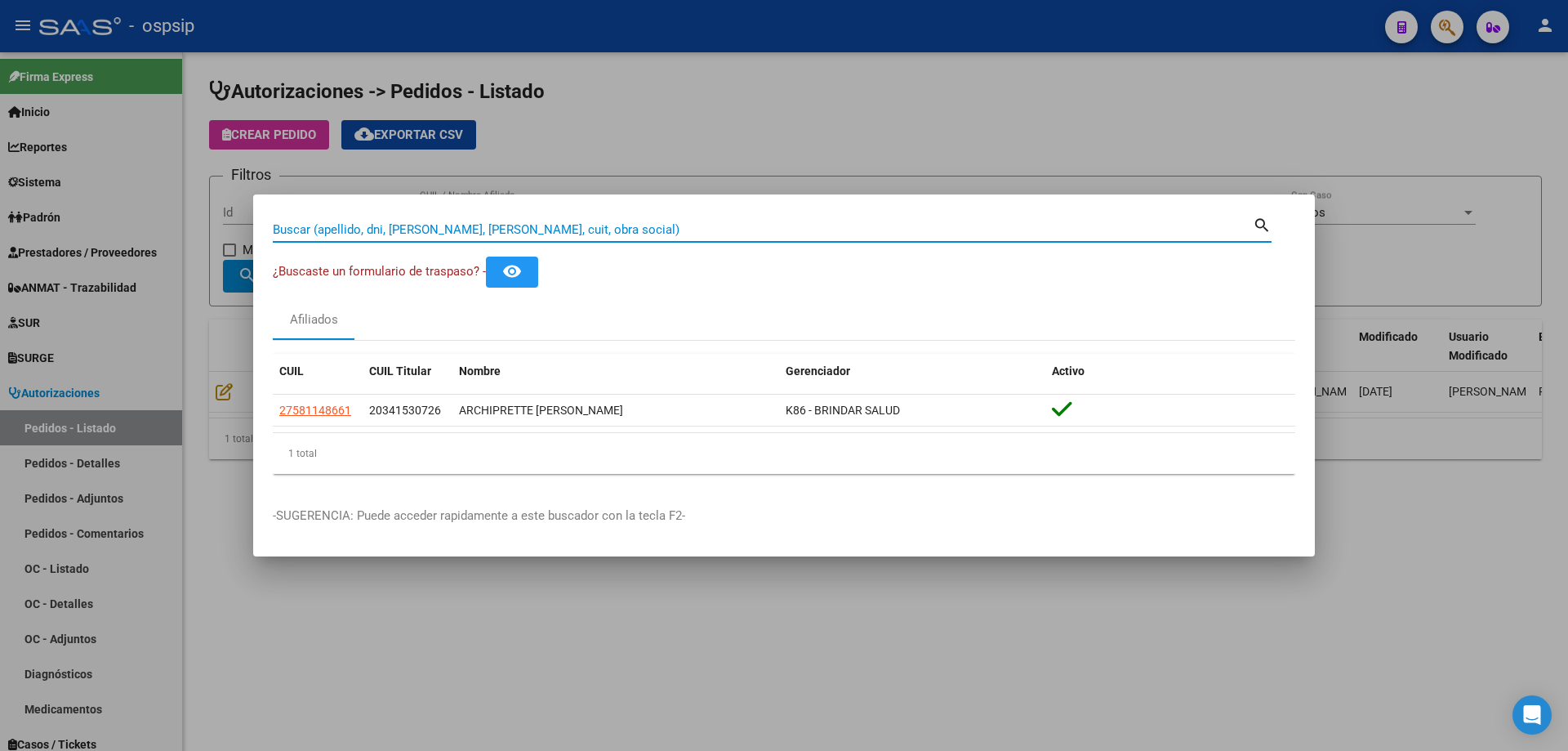
paste input "53590001"
type input "53590001"
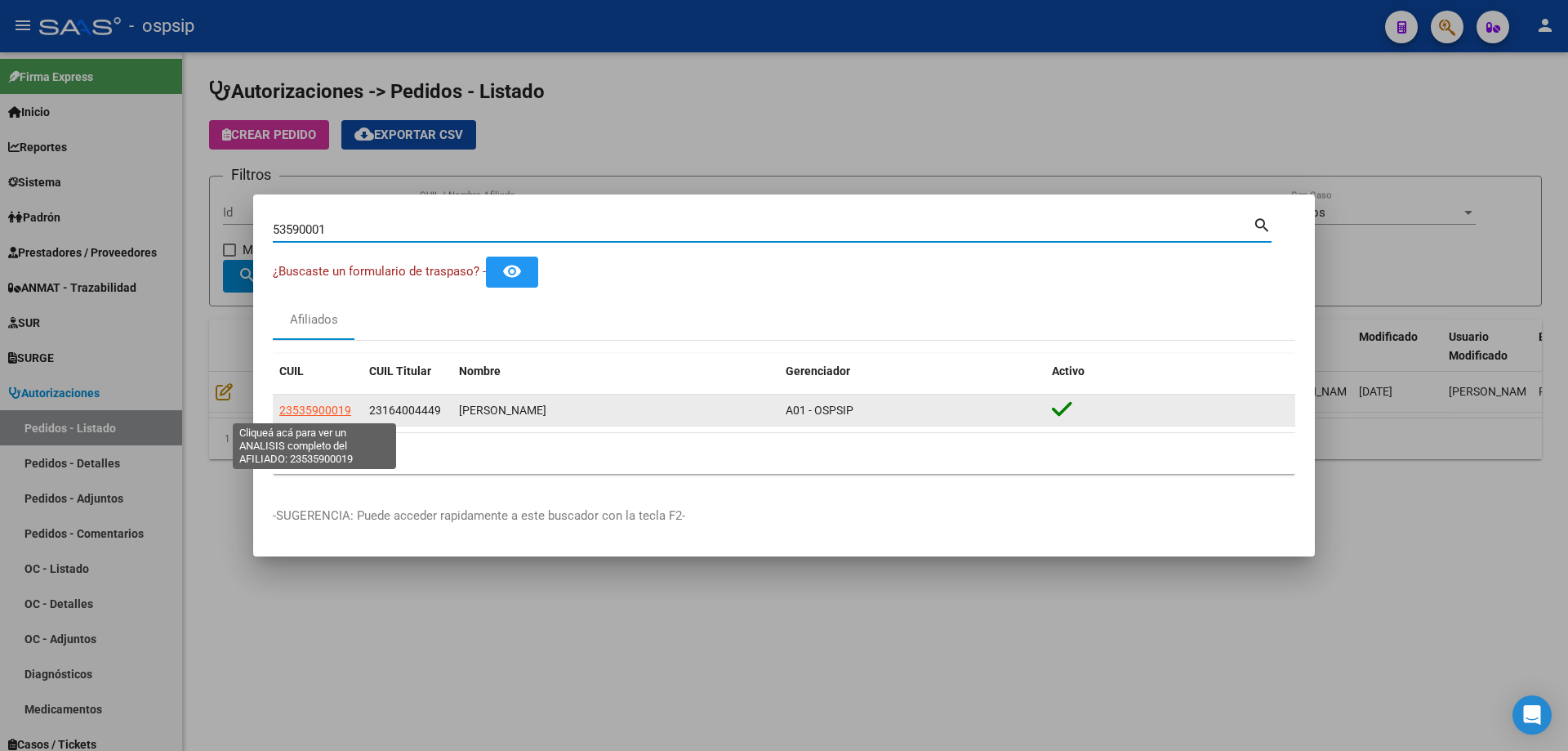
click at [334, 411] on span "23535900019" at bounding box center [315, 410] width 72 height 13
type textarea "23535900019"
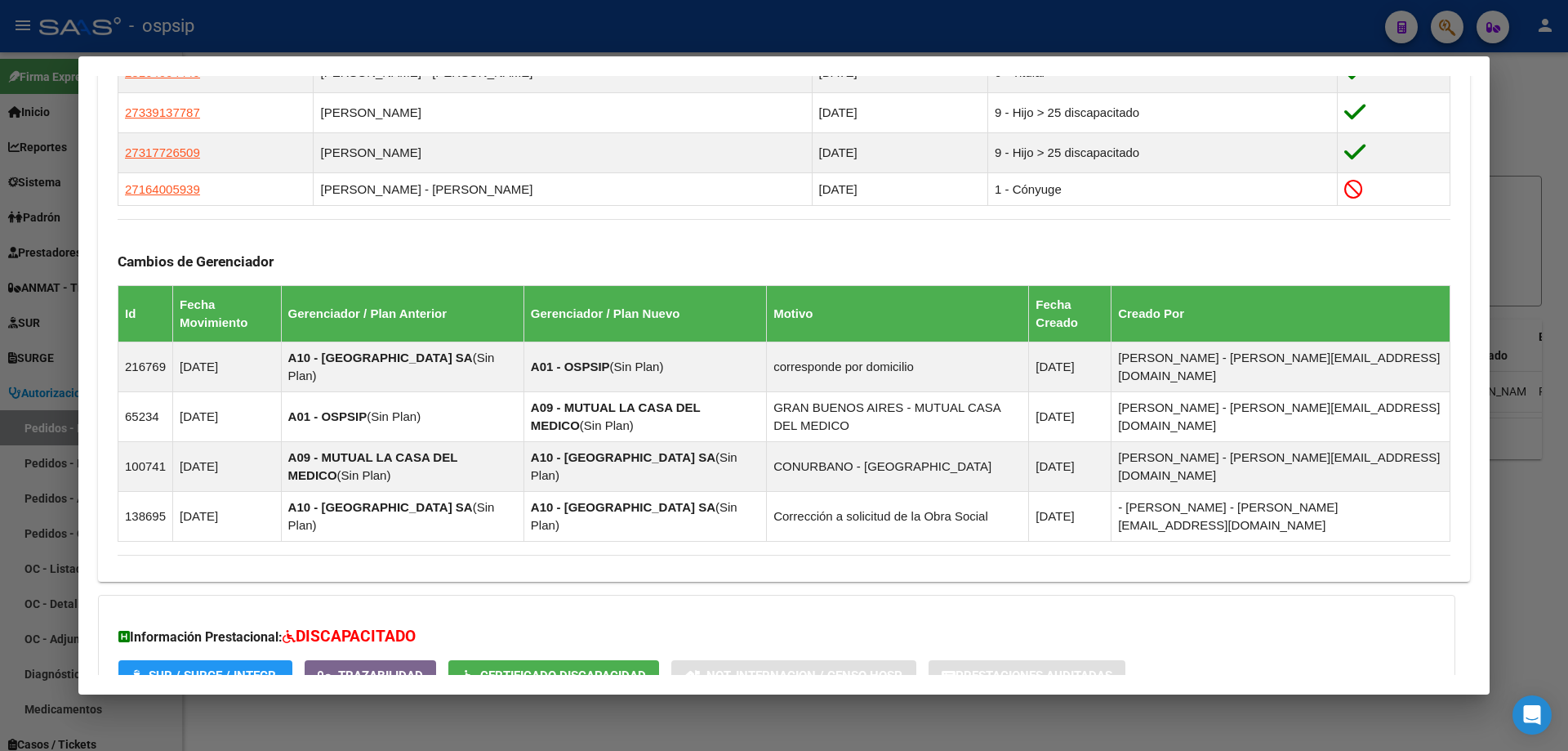
scroll to position [1062, 0]
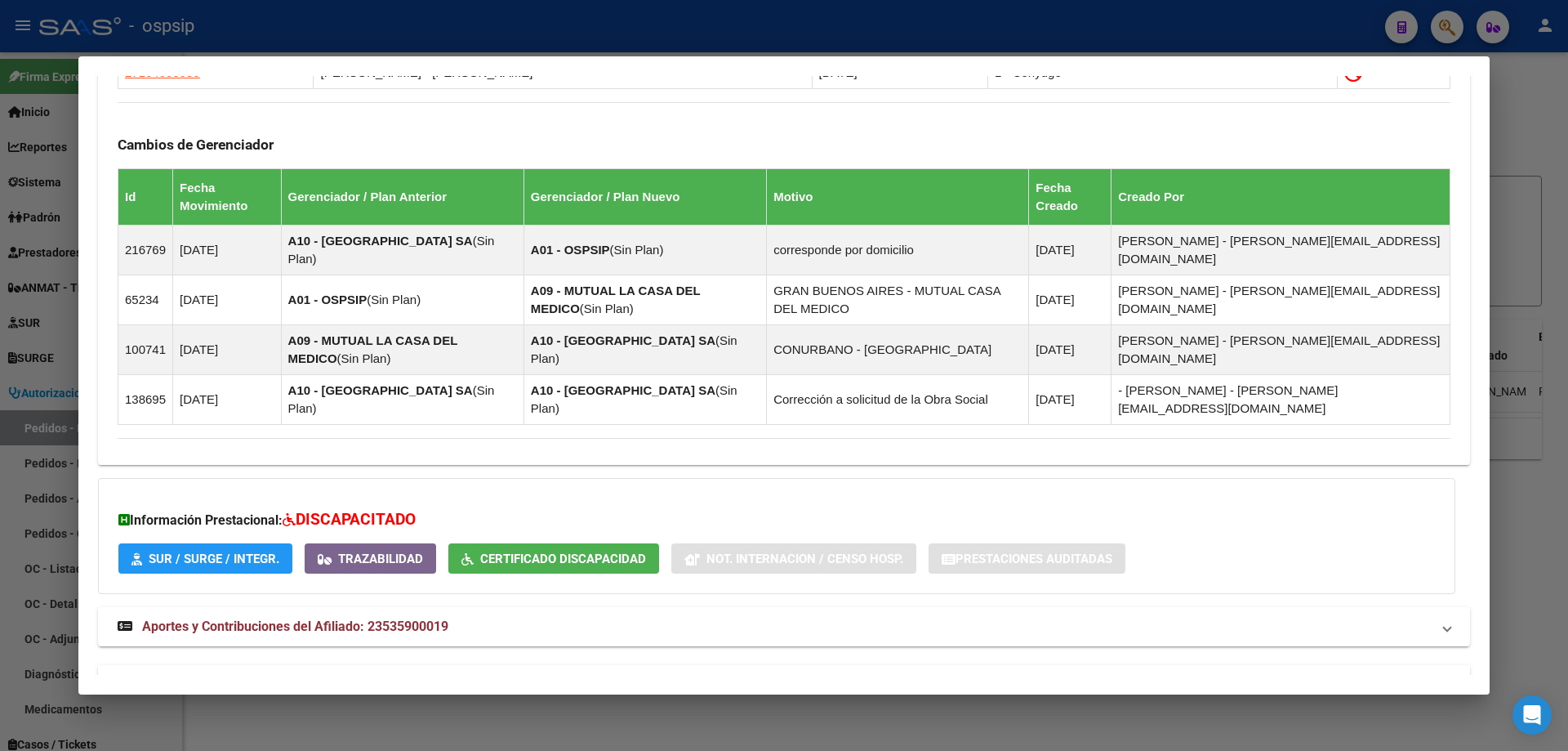
click at [255, 676] on span "Aportes y Contribuciones del Titular: 23164004449" at bounding box center [291, 683] width 299 height 16
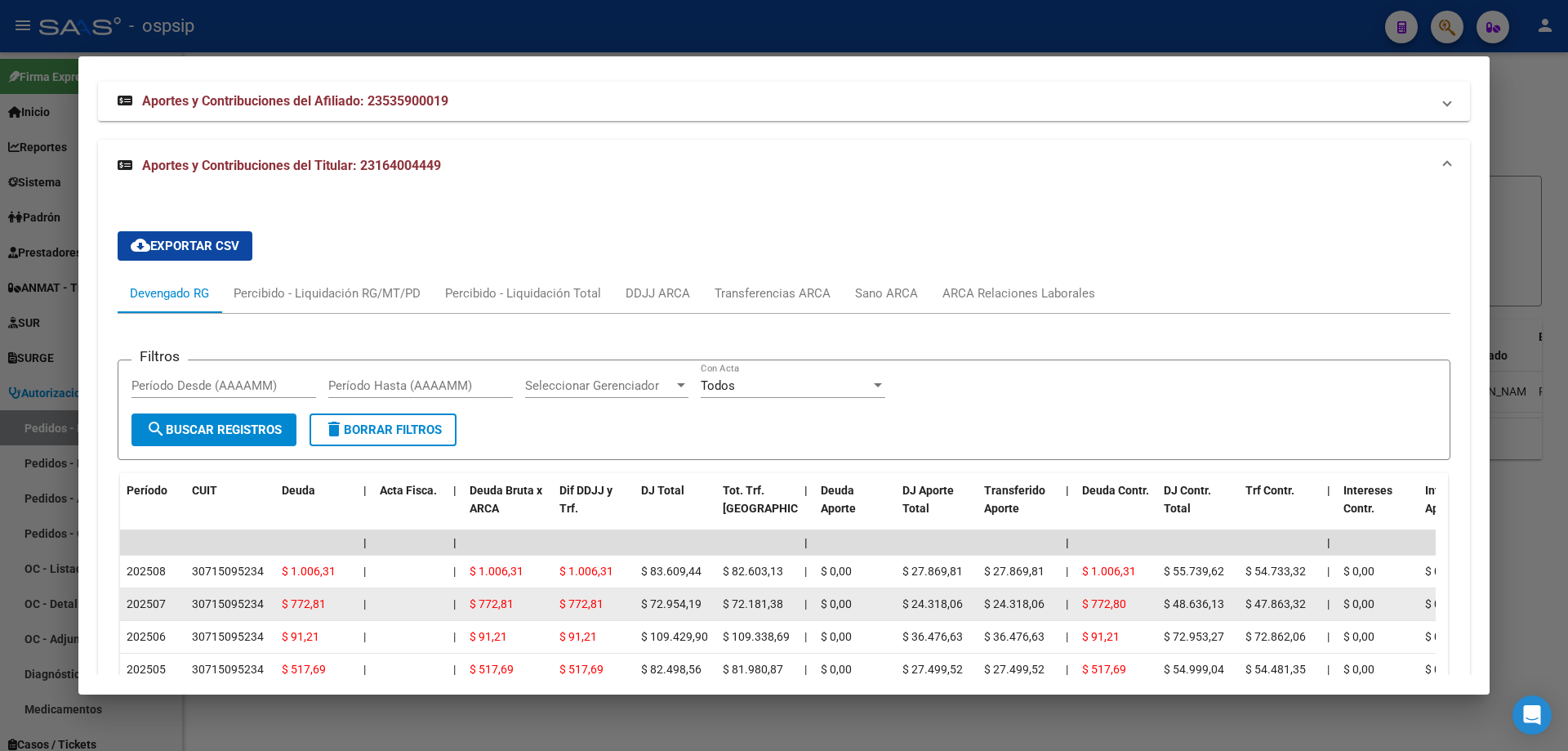
scroll to position [1729, 0]
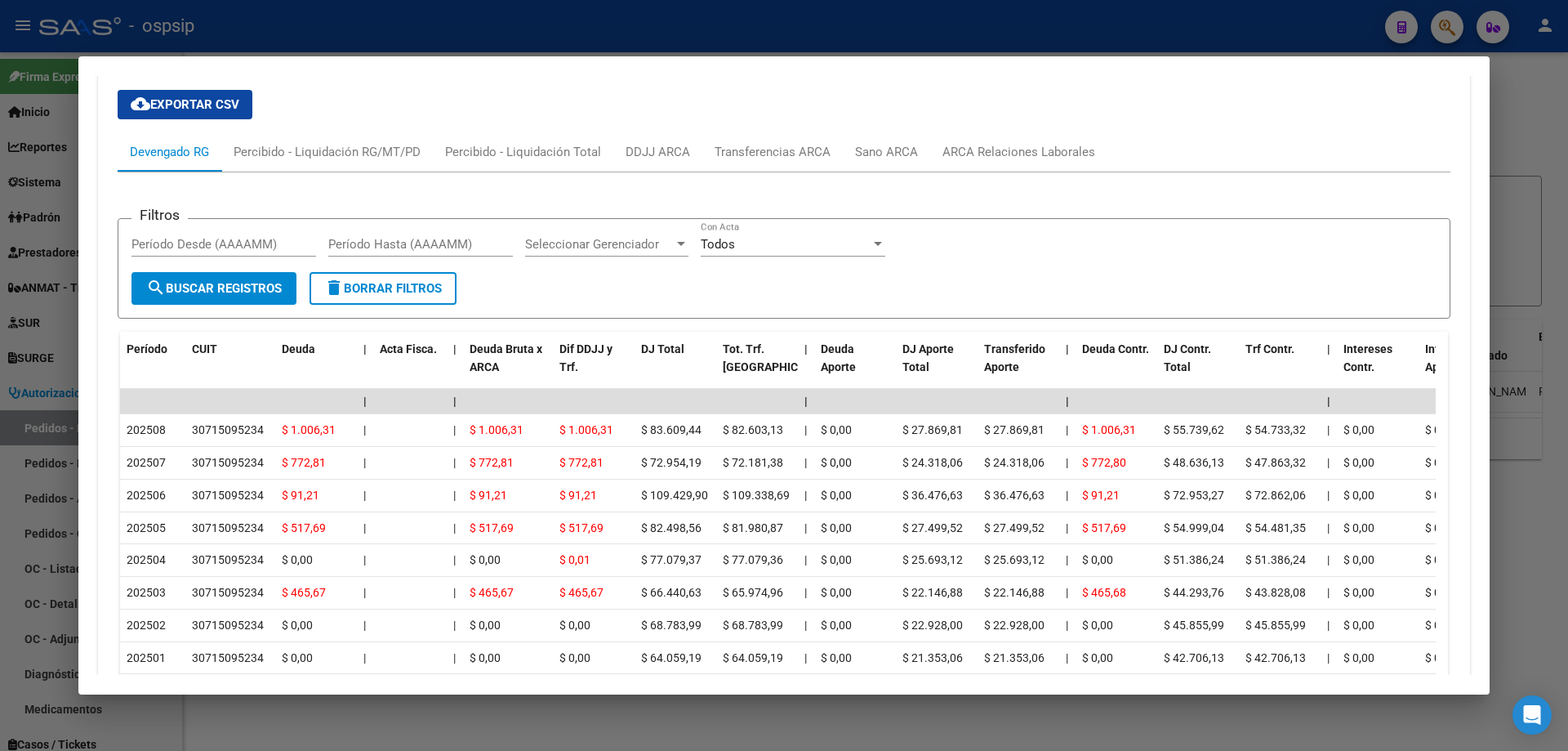
click at [51, 465] on div at bounding box center [784, 376] width 1568 height 751
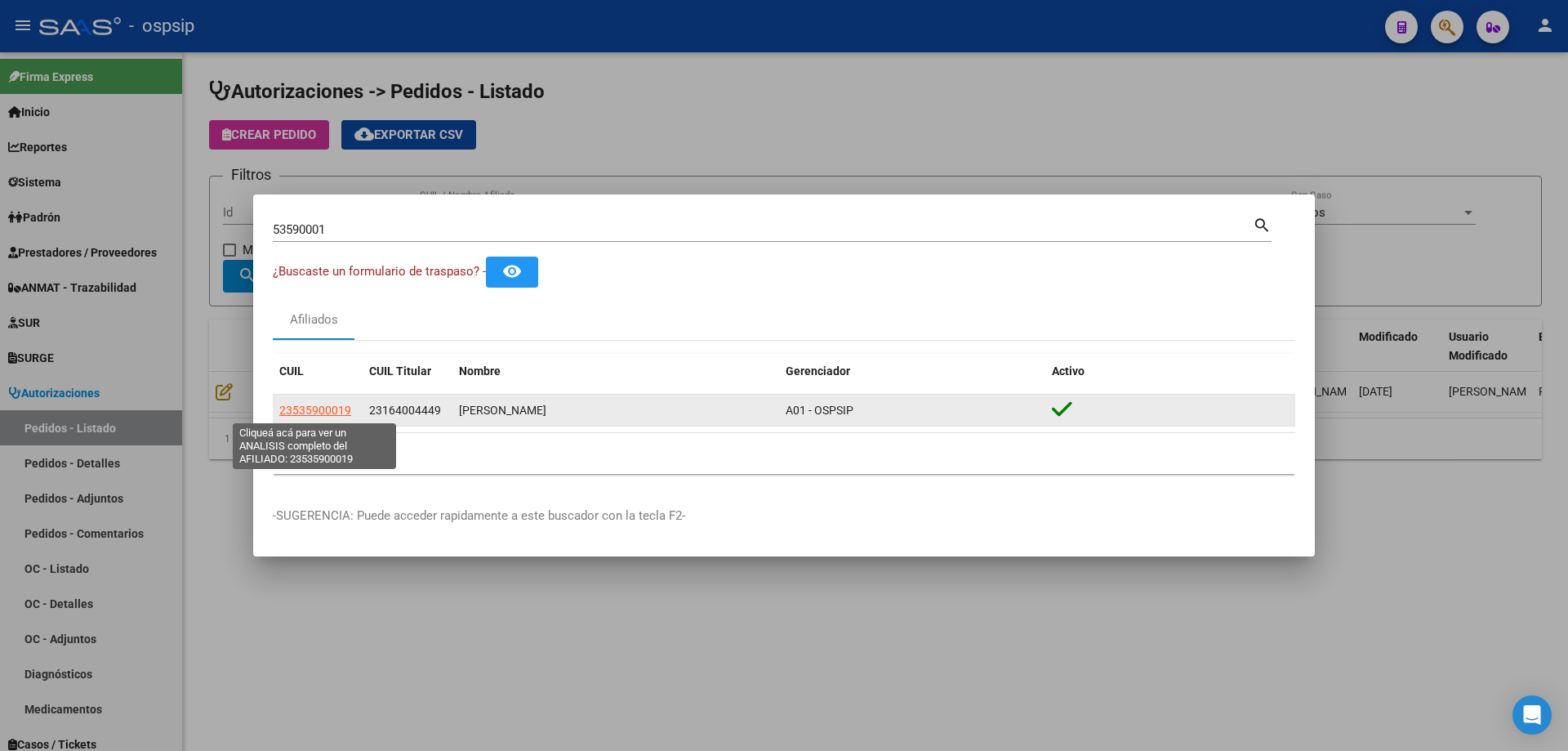
click at [298, 405] on span "23535900019" at bounding box center [315, 410] width 72 height 13
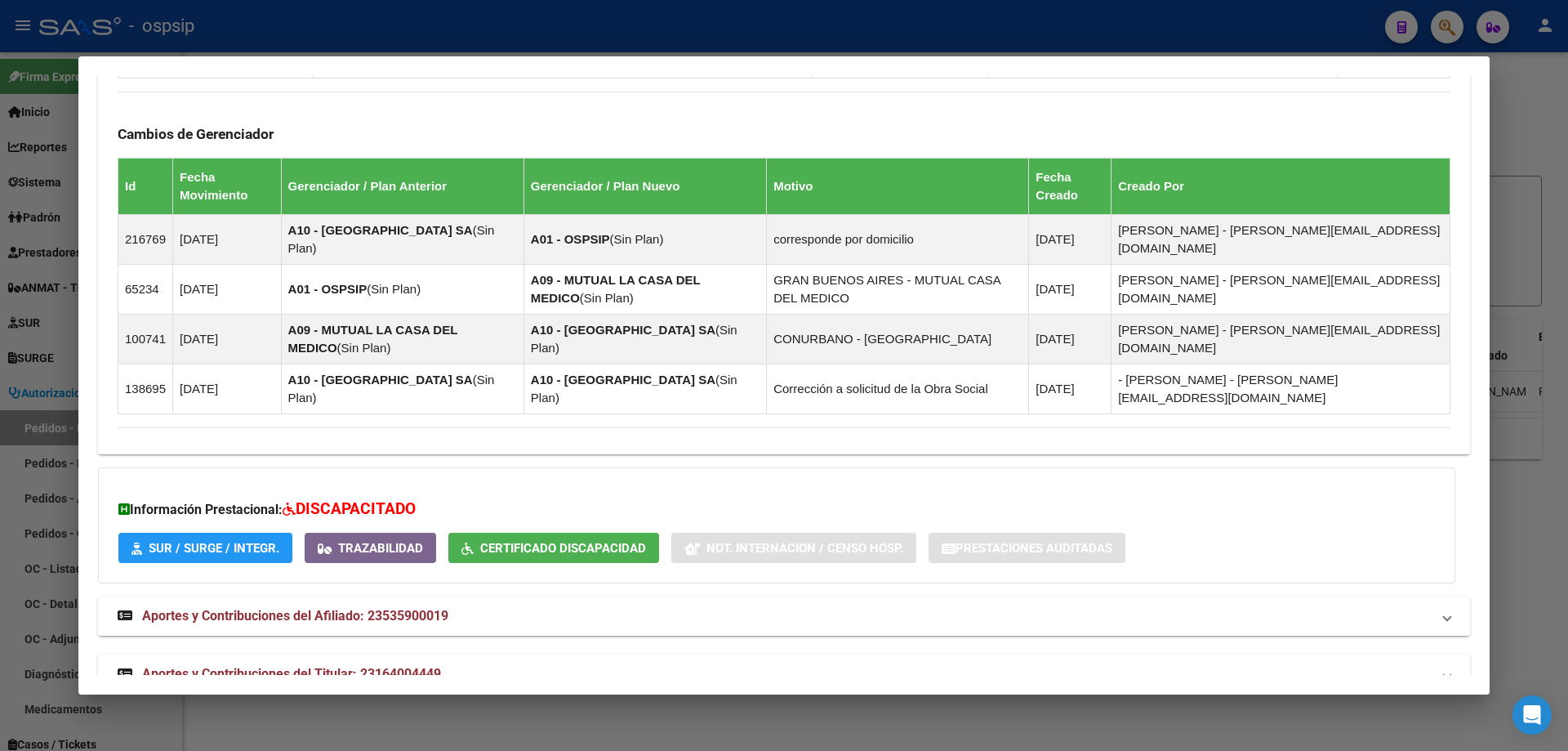
scroll to position [1074, 0]
click at [304, 654] on mat-expansion-panel-header "Aportes y Contribuciones del Titular: 23164004449" at bounding box center [784, 673] width 1372 height 39
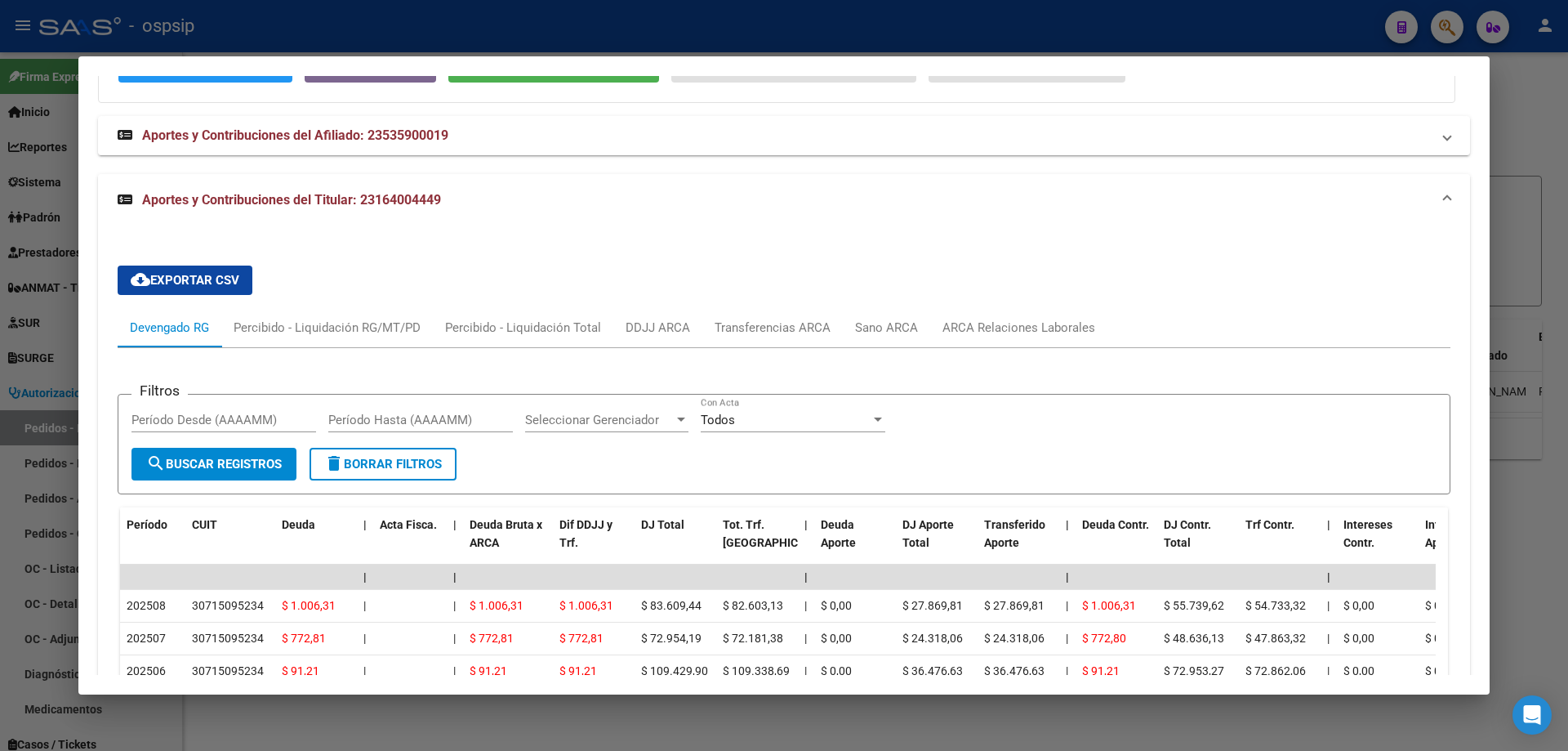
scroll to position [1729, 0]
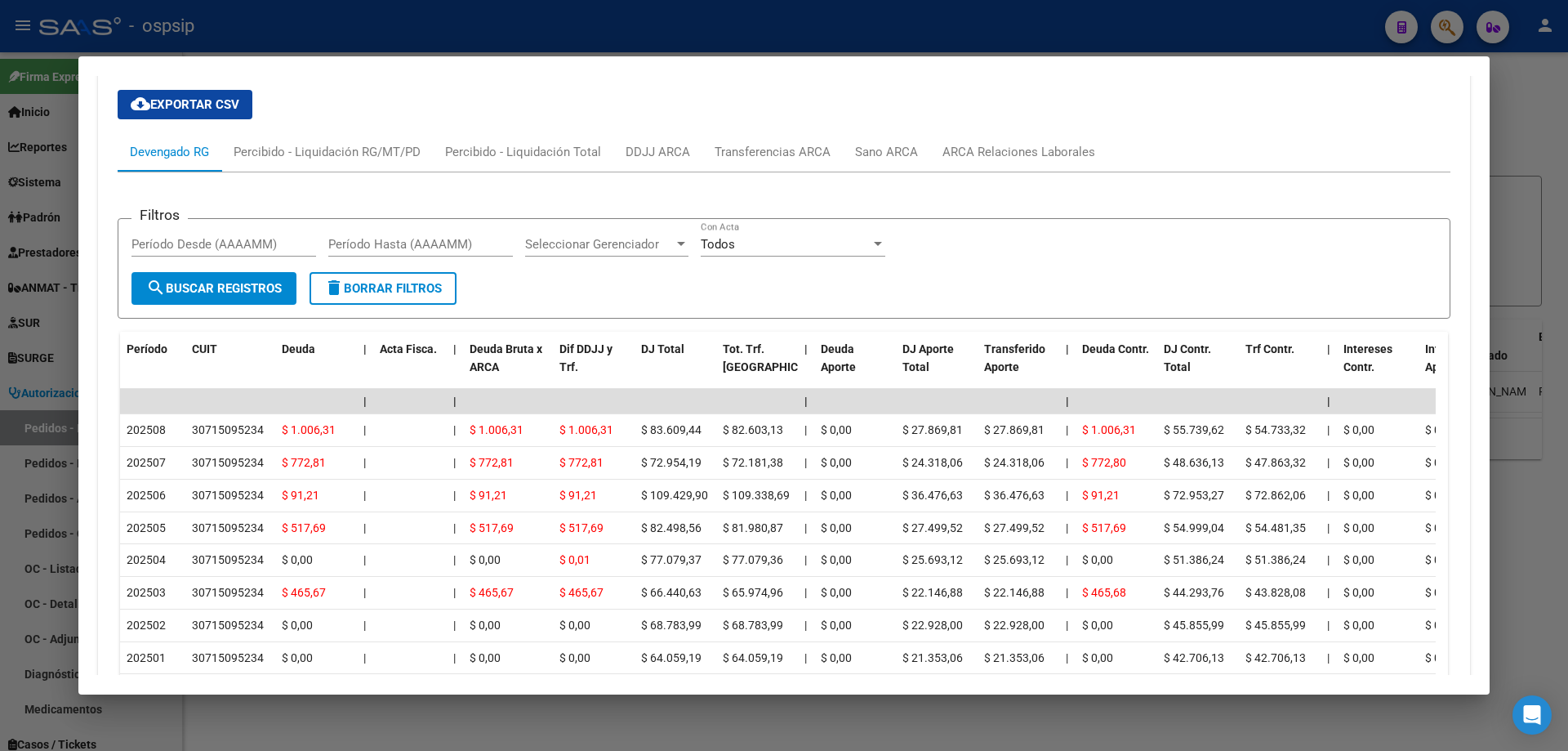
click at [20, 271] on div at bounding box center [784, 376] width 1568 height 751
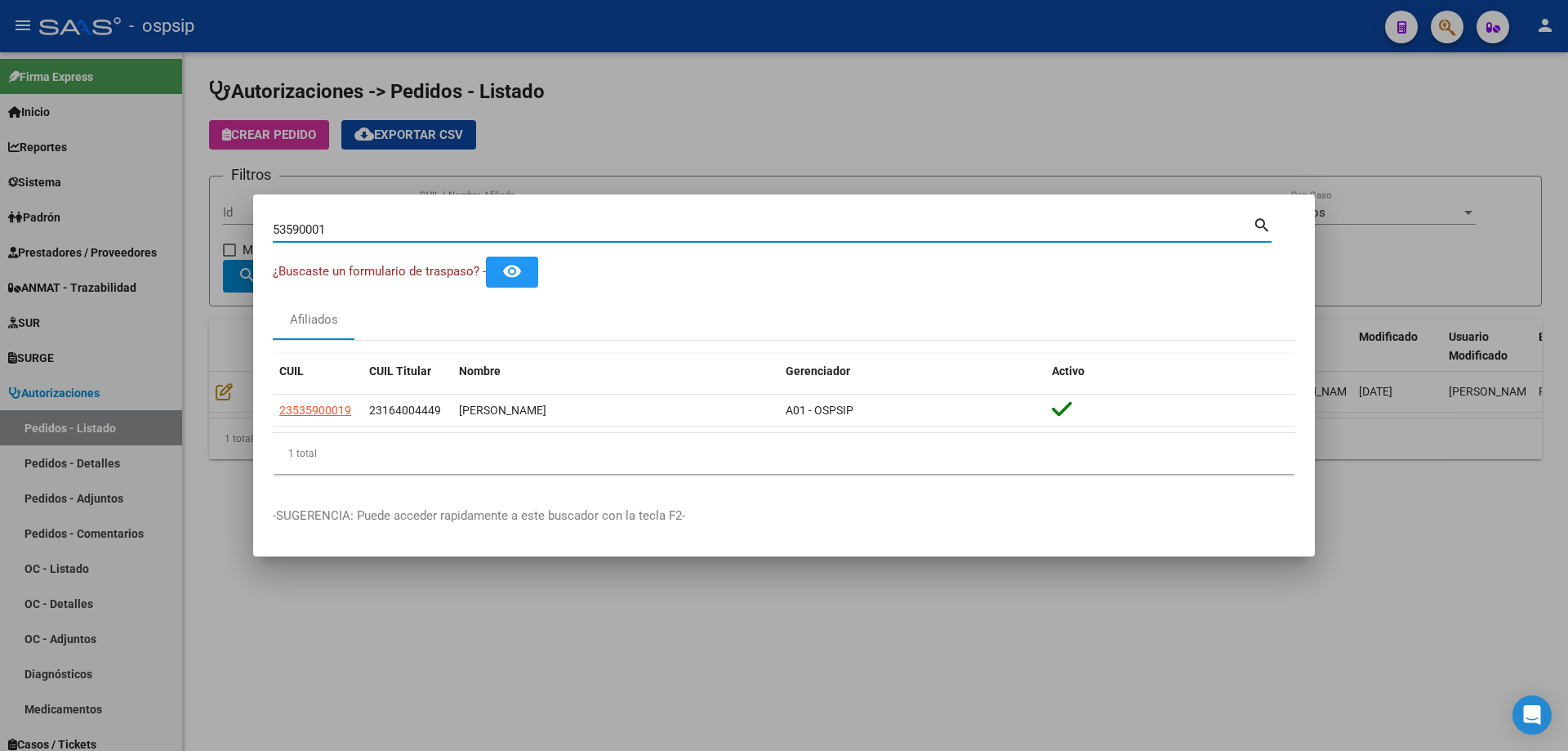
click at [322, 230] on input "53590001" at bounding box center [763, 229] width 980 height 15
paste input "59918096"
type input "59918096"
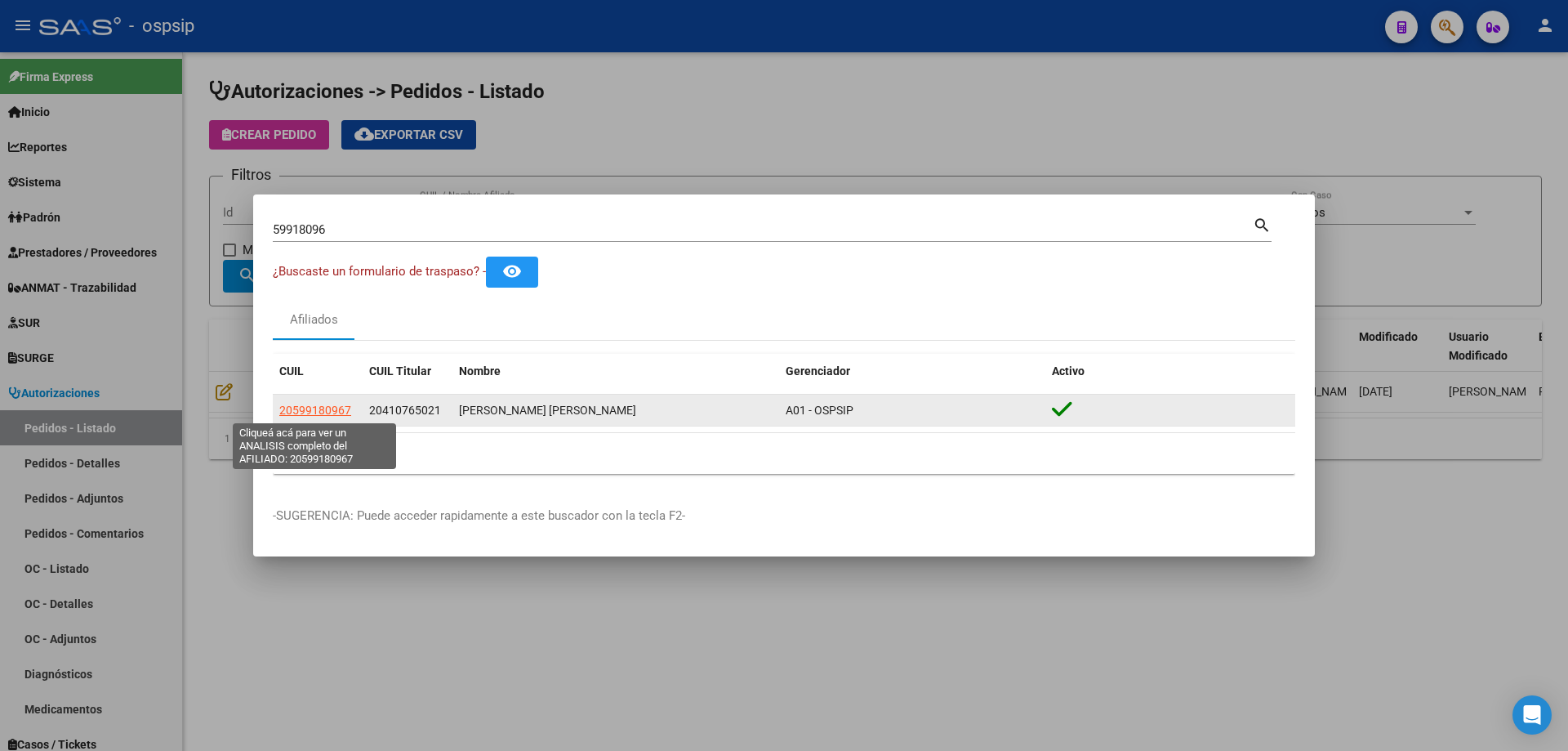
click at [335, 404] on span "20599180967" at bounding box center [315, 410] width 72 height 13
type textarea "20599180967"
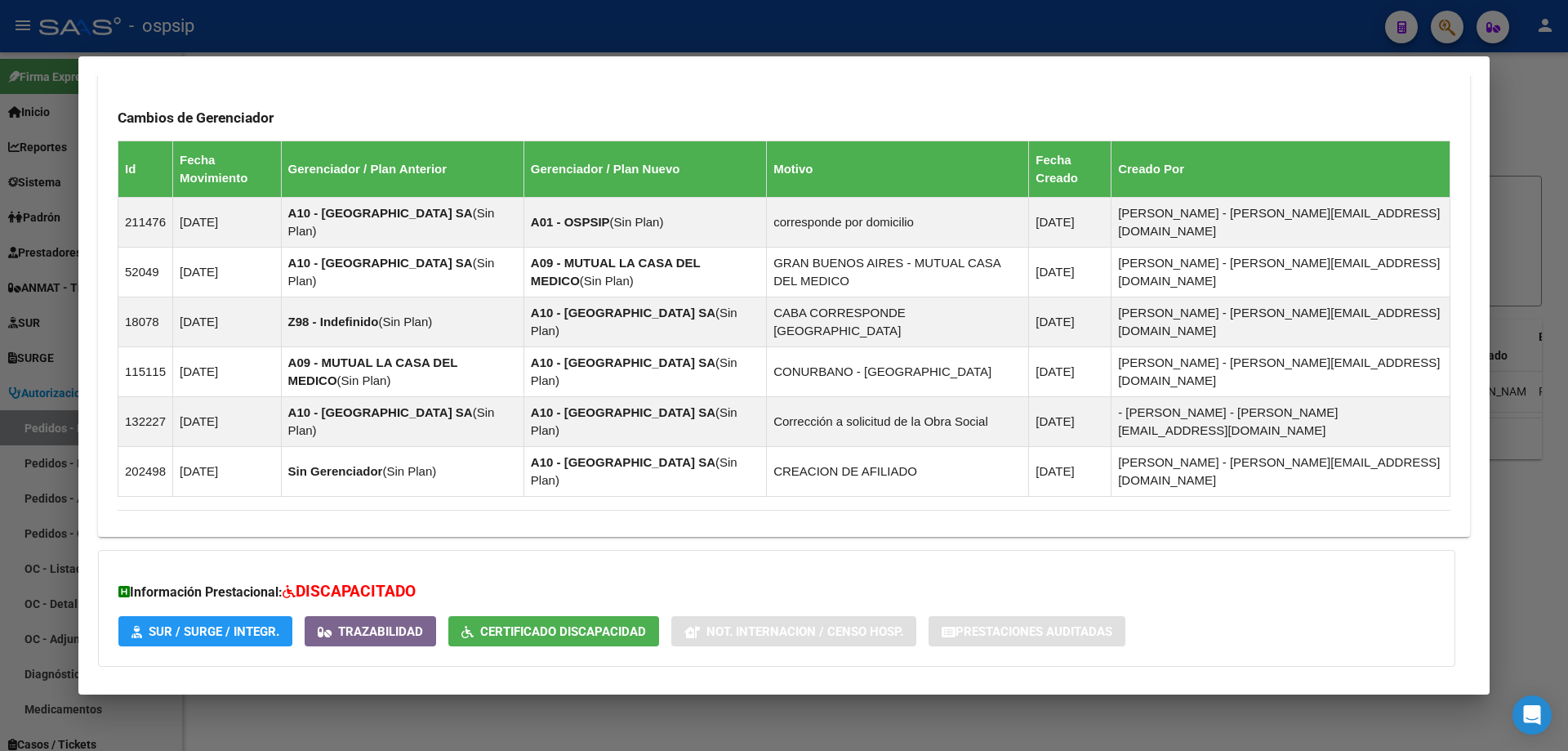
scroll to position [1193, 0]
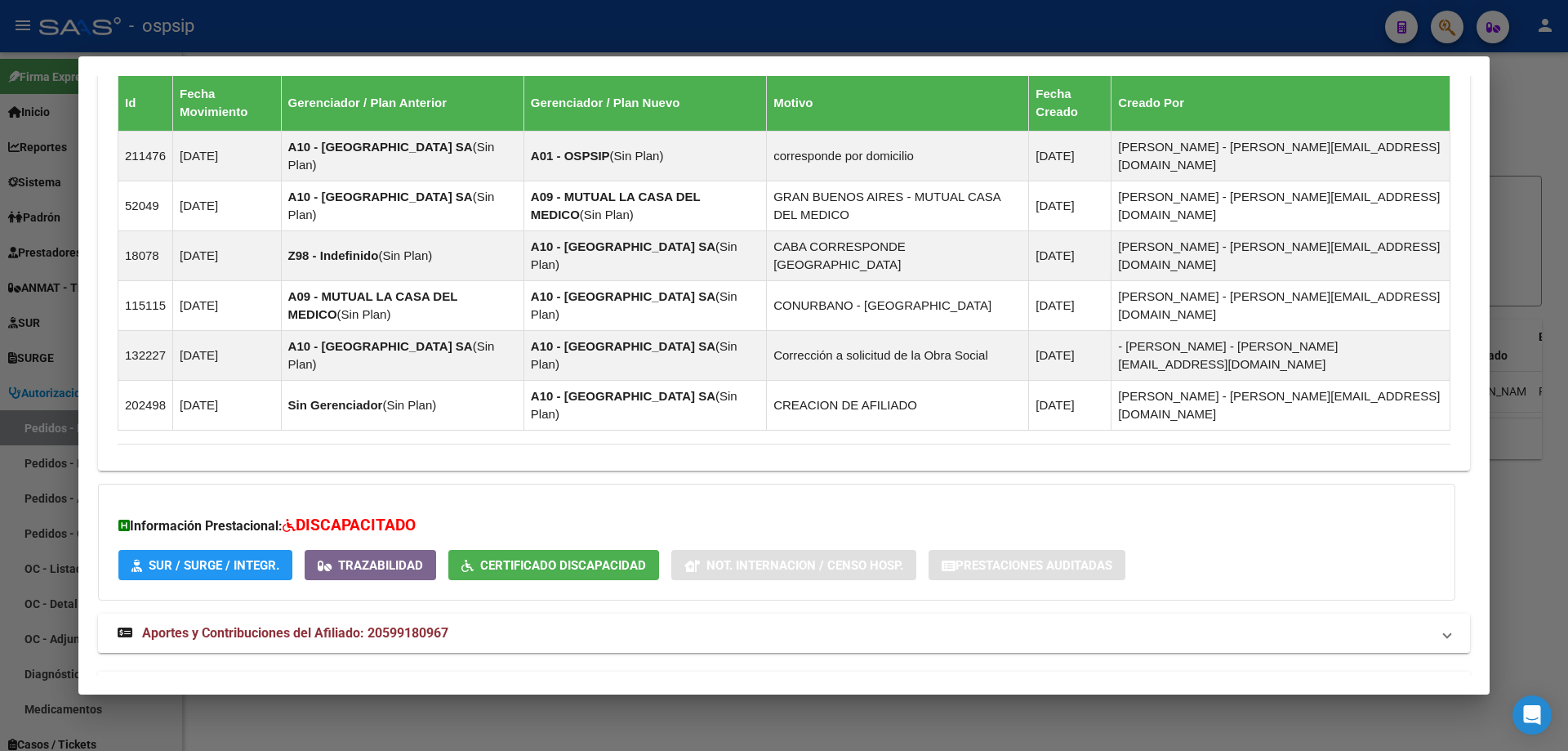
click at [288, 683] on span "Aportes y Contribuciones del Titular: 20410765021" at bounding box center [291, 690] width 299 height 16
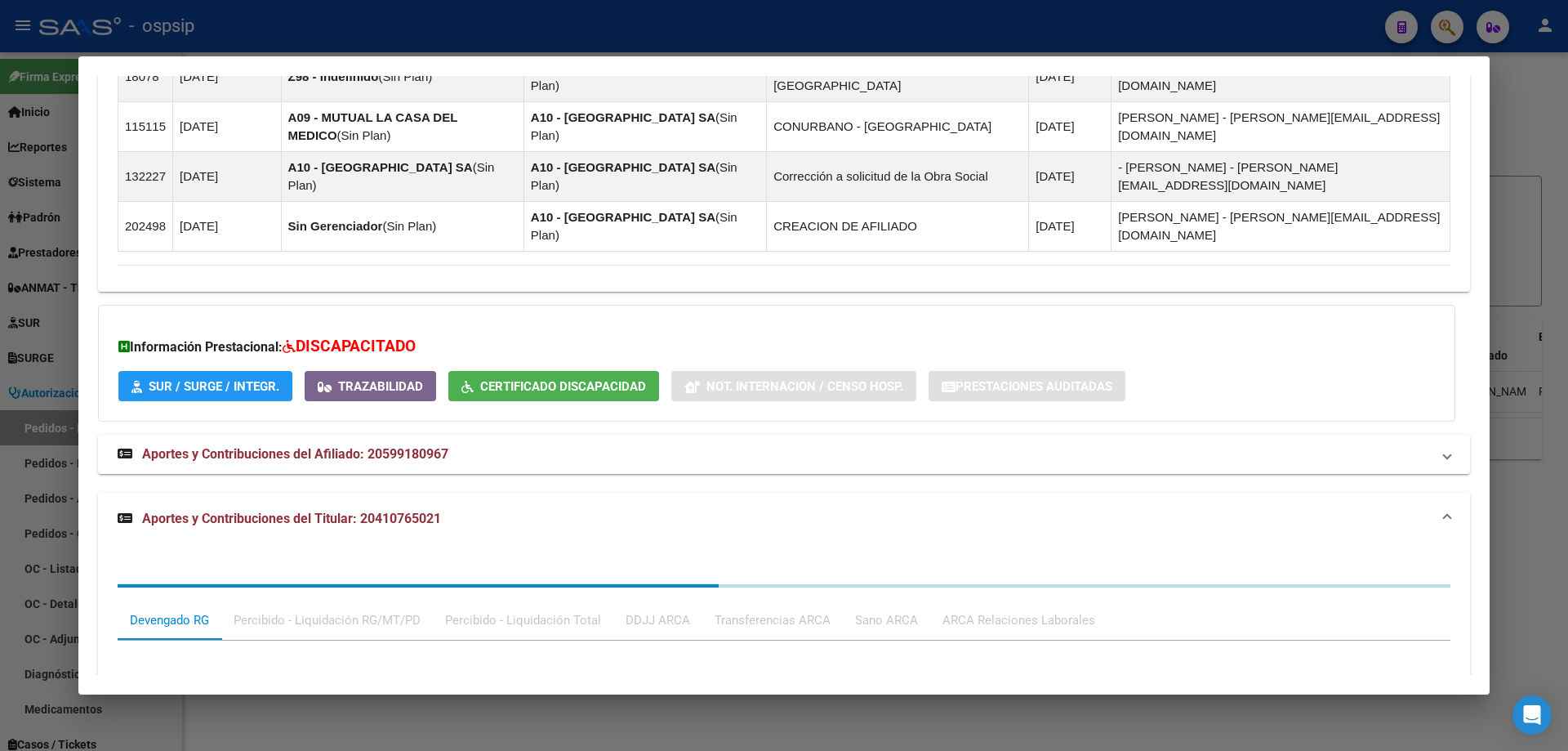
scroll to position [1604, 0]
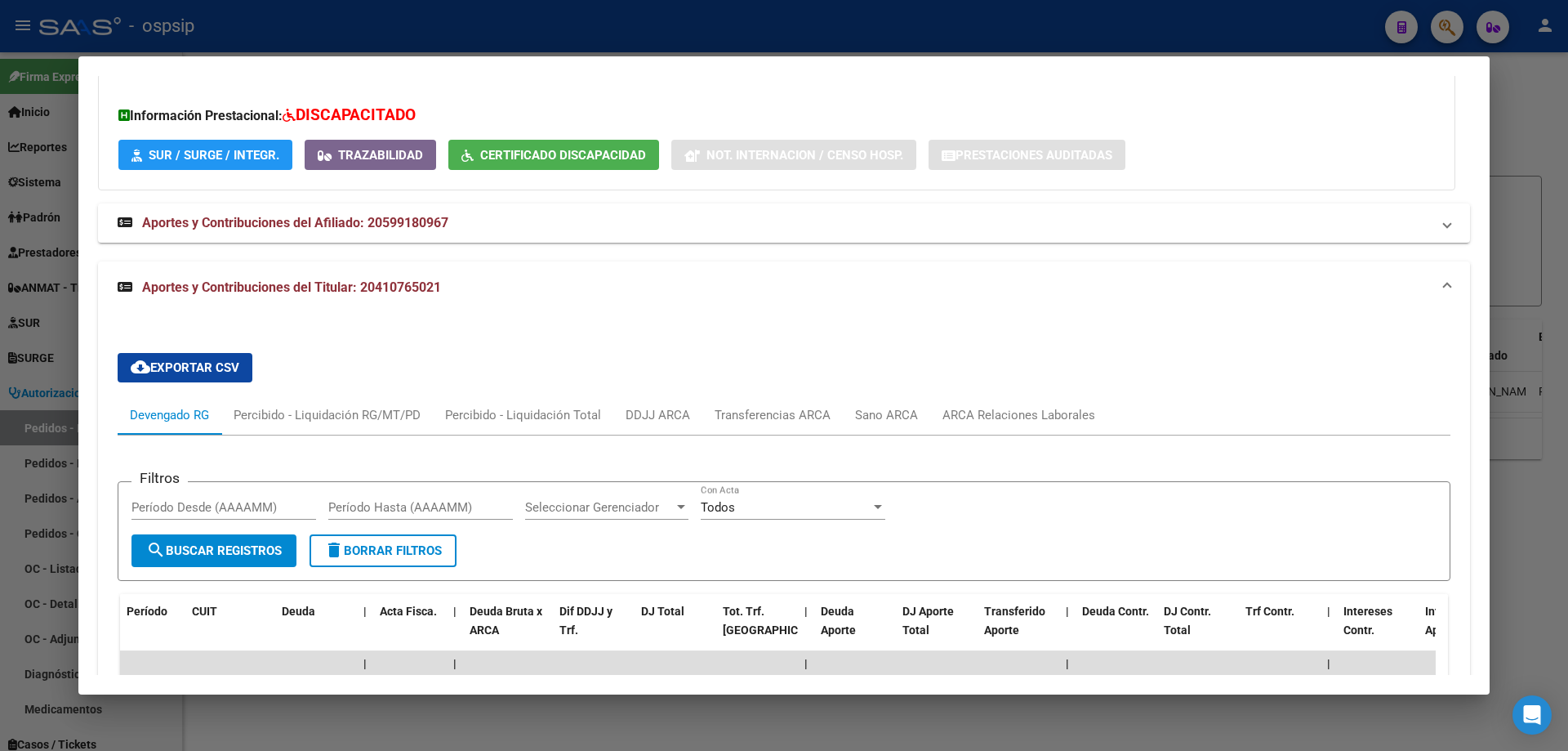
click at [57, 351] on div at bounding box center [784, 376] width 1568 height 751
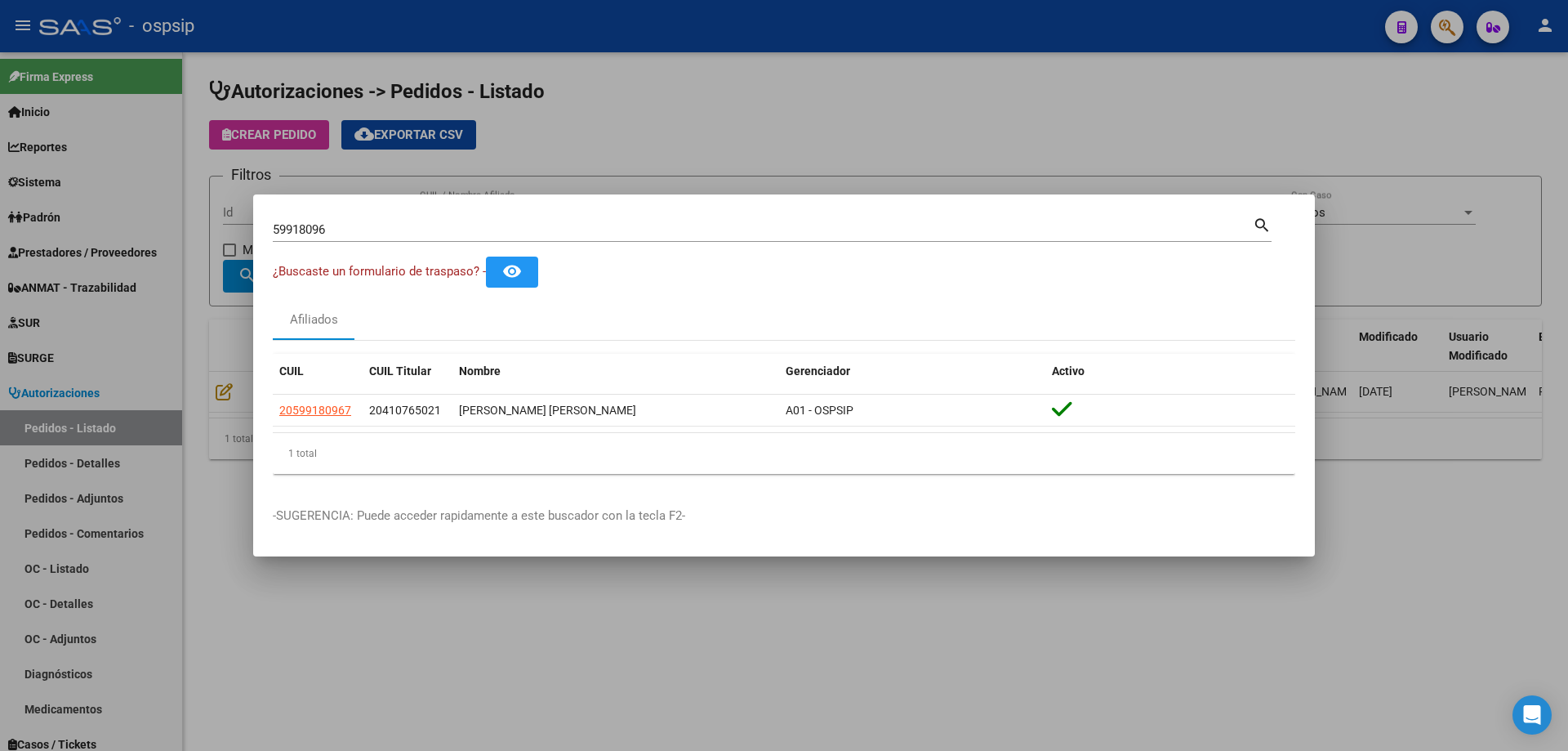
click at [213, 297] on div at bounding box center [784, 376] width 1568 height 751
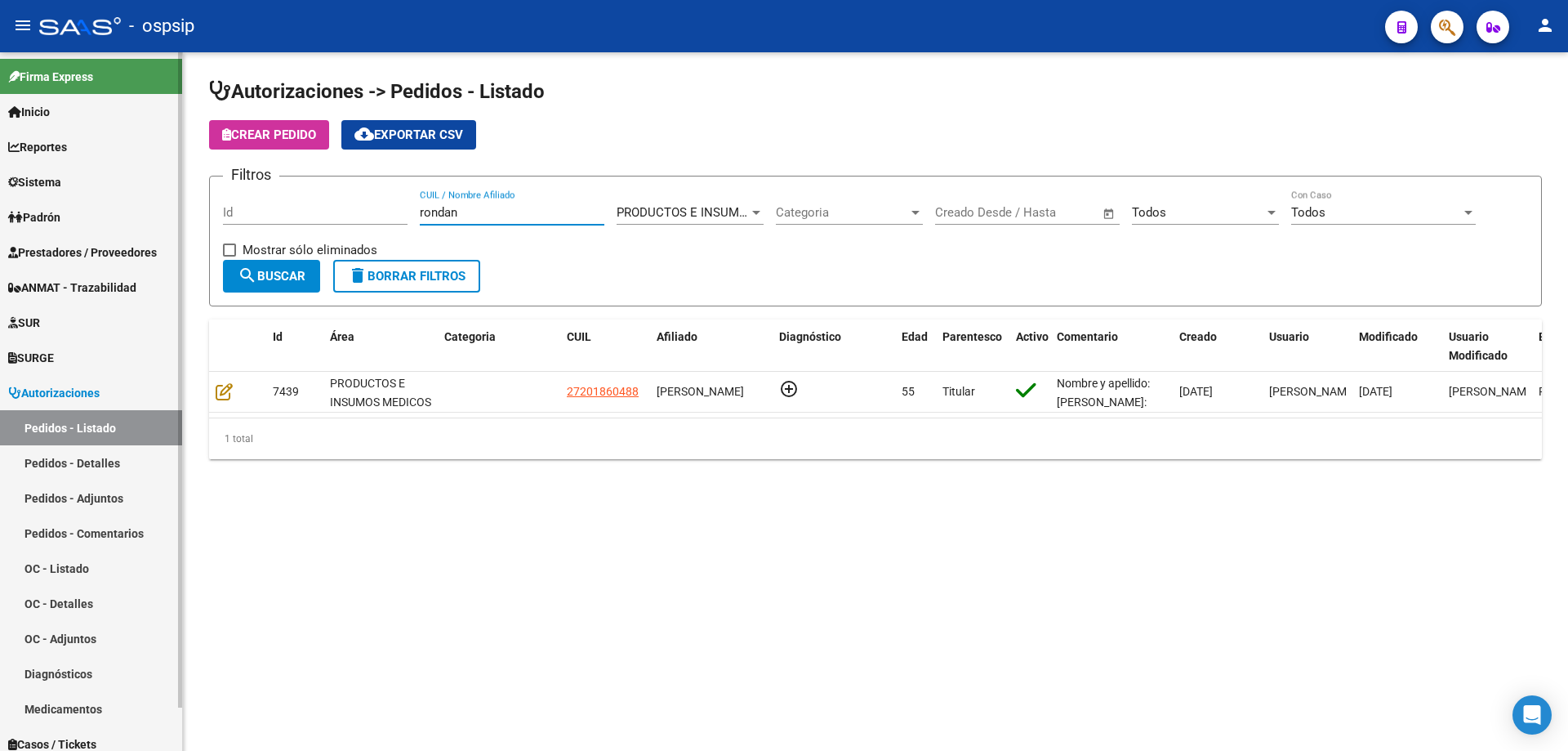
drag, startPoint x: 485, startPoint y: 208, endPoint x: 151, endPoint y: 169, distance: 336.3
click at [158, 186] on mat-sidenav-container "Firma Express Inicio Calendario SSS Instructivos Contacto OS Reportes Egresos D…" at bounding box center [784, 401] width 1568 height 698
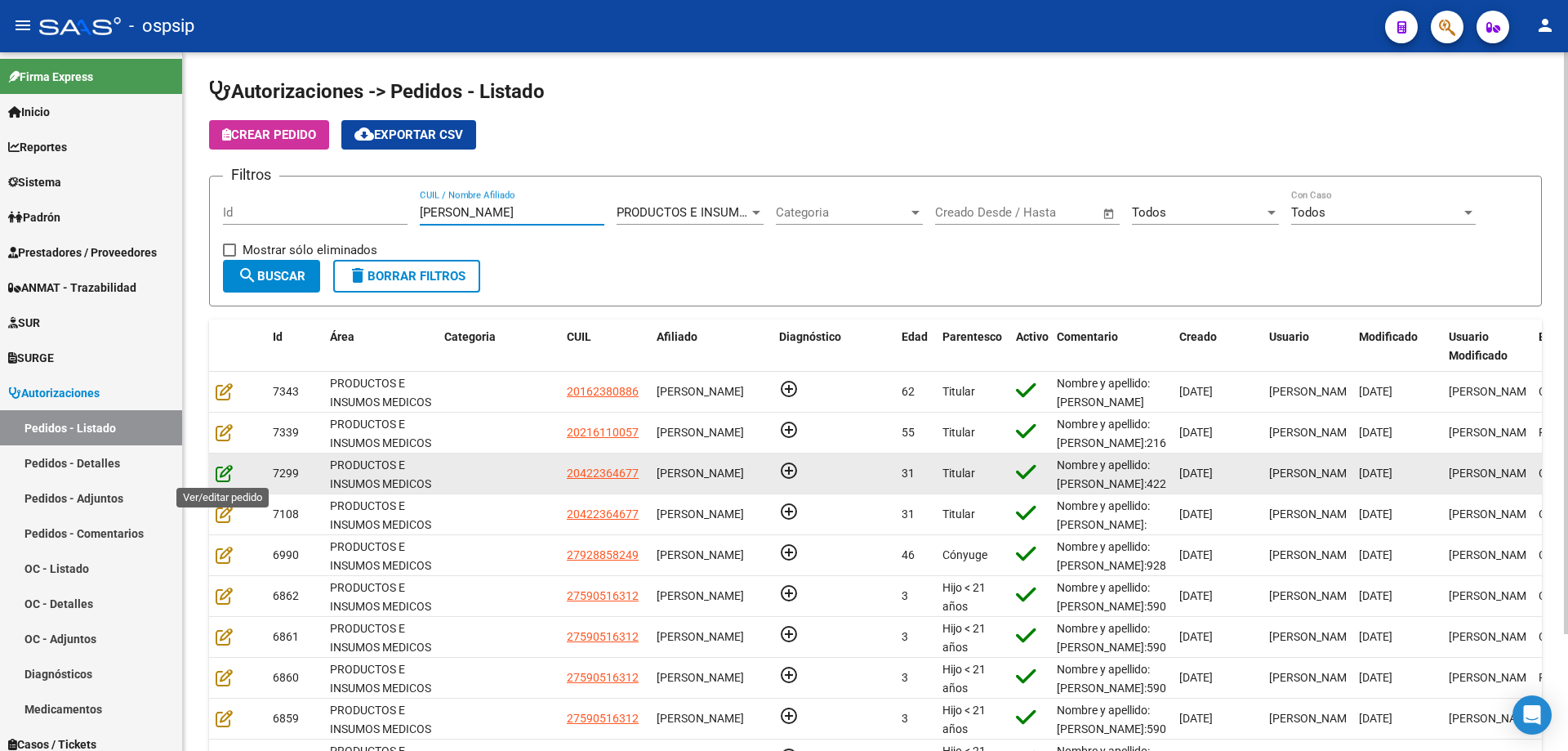
type input "[PERSON_NAME]"
click at [220, 474] on icon at bounding box center [224, 473] width 18 height 18
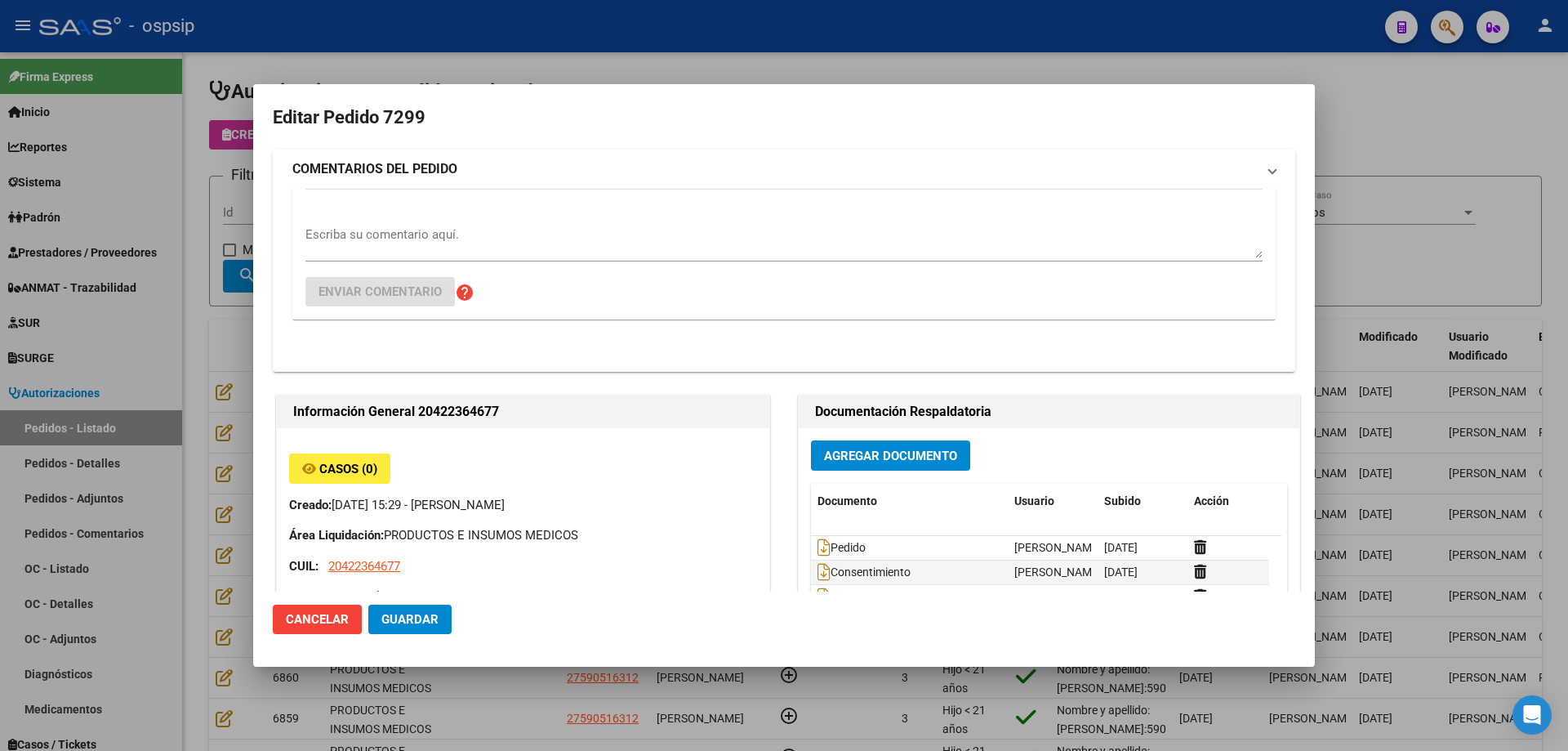
type input "Chubut, [PERSON_NAME], CBO [PERSON_NAME] 3412"
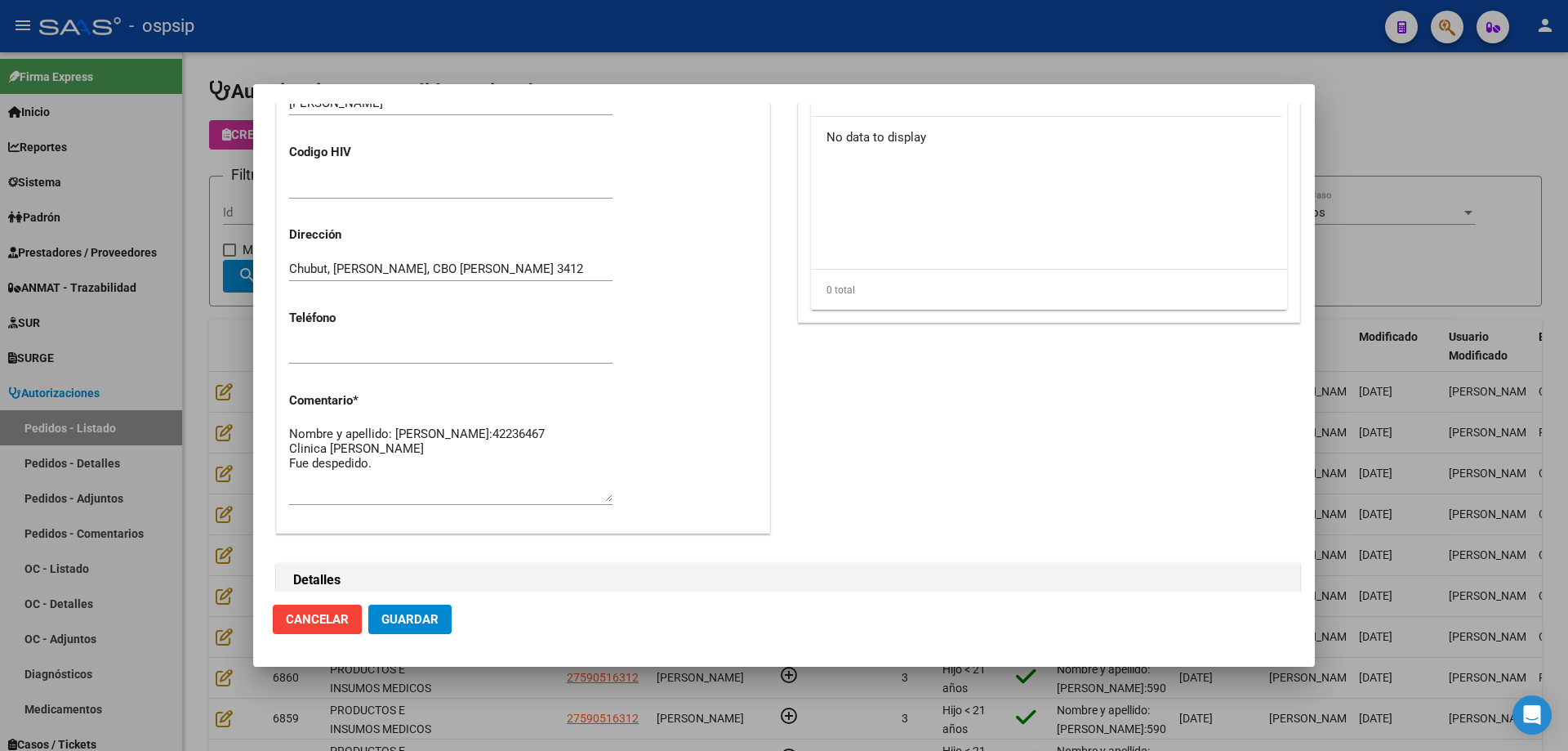
scroll to position [817, 0]
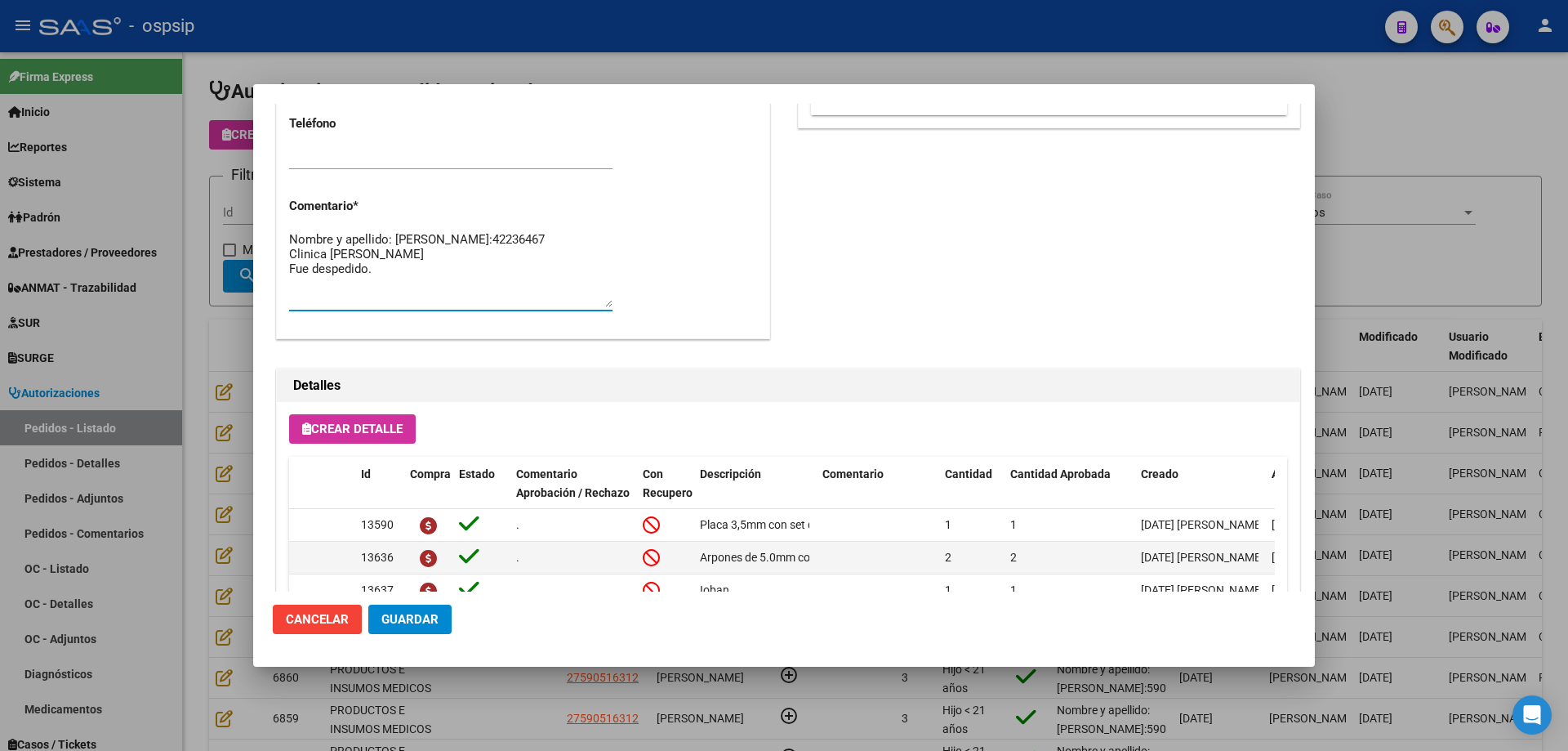
click at [406, 286] on textarea "Nombre y apellido: [PERSON_NAME]:42236467 Clinica [PERSON_NAME] Fue despedido." at bounding box center [451, 268] width 324 height 77
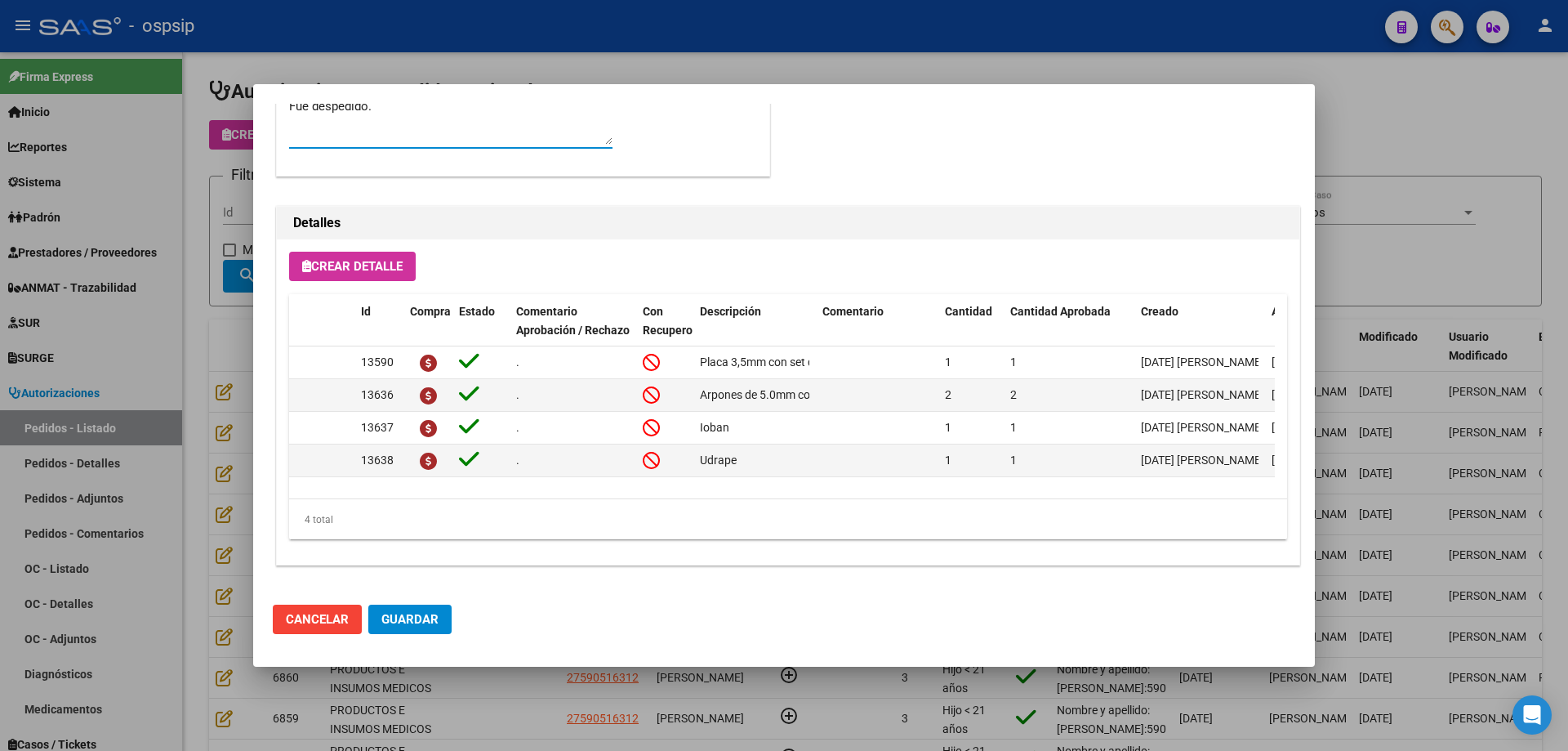
scroll to position [571, 0]
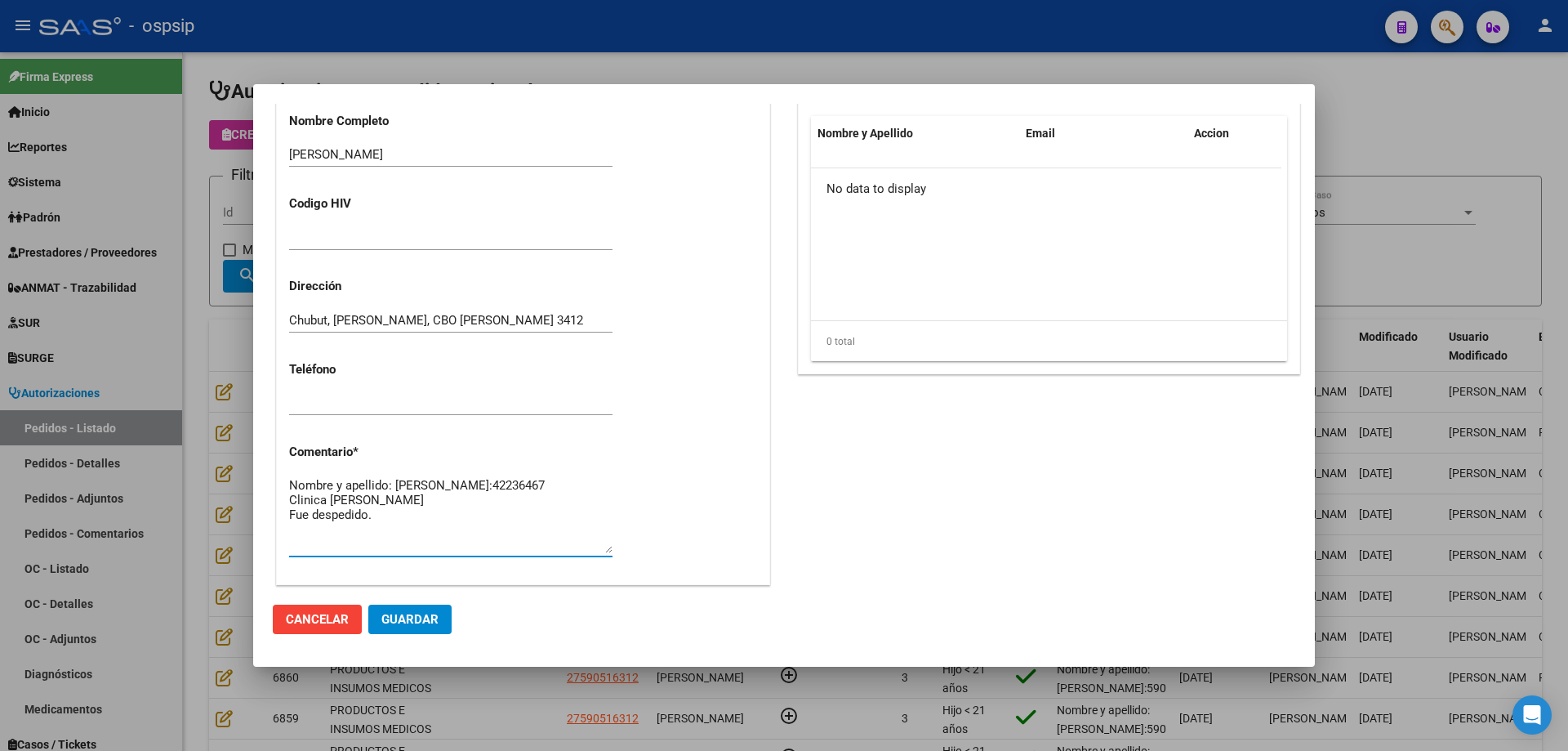
drag, startPoint x: 227, startPoint y: 323, endPoint x: 262, endPoint y: 322, distance: 35.0
click at [228, 322] on div at bounding box center [784, 376] width 1568 height 751
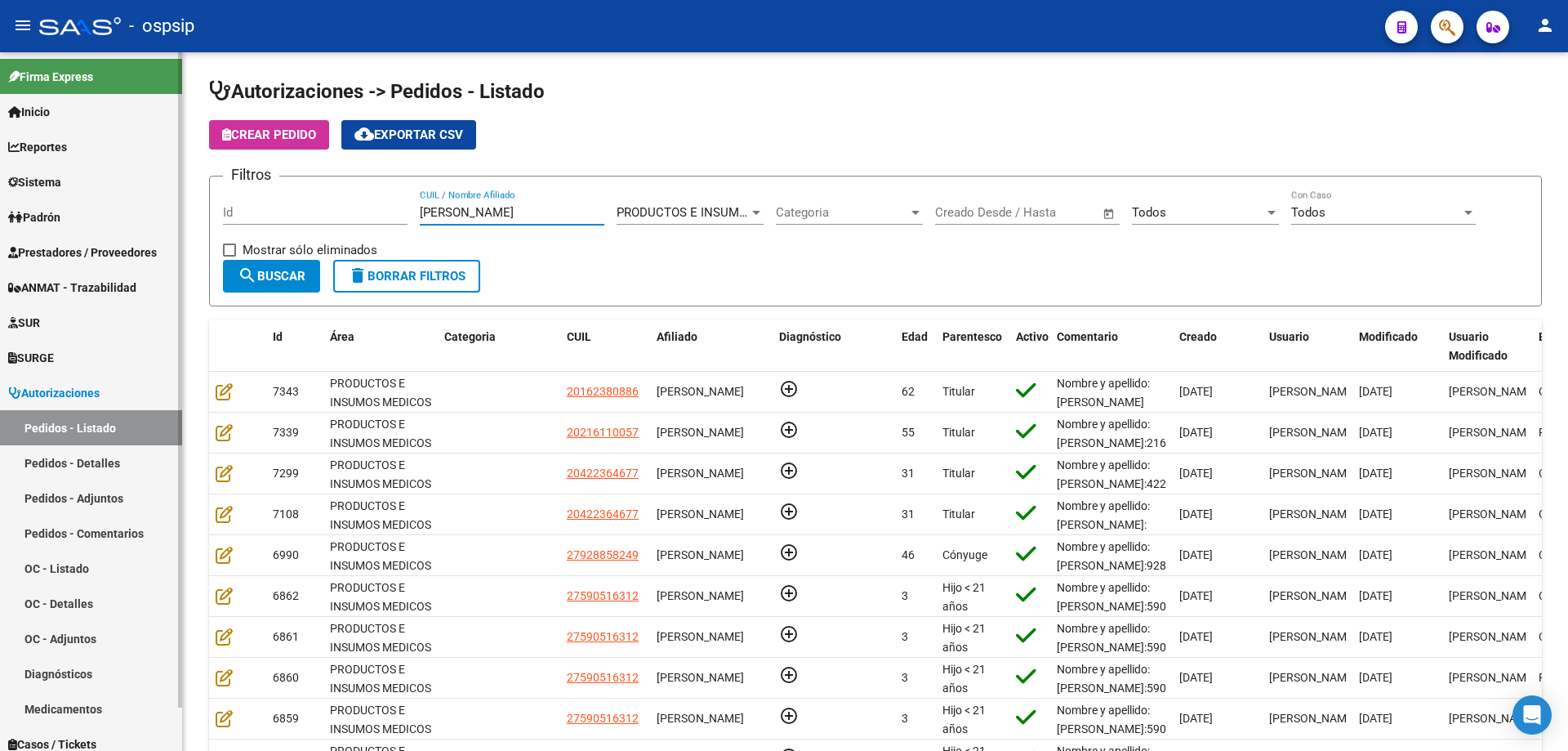
drag, startPoint x: 516, startPoint y: 213, endPoint x: 0, endPoint y: 181, distance: 517.0
click at [0, 181] on mat-sidenav-container "Firma Express Inicio Calendario SSS Instructivos Contacto OS Reportes Egresos D…" at bounding box center [784, 401] width 1568 height 698
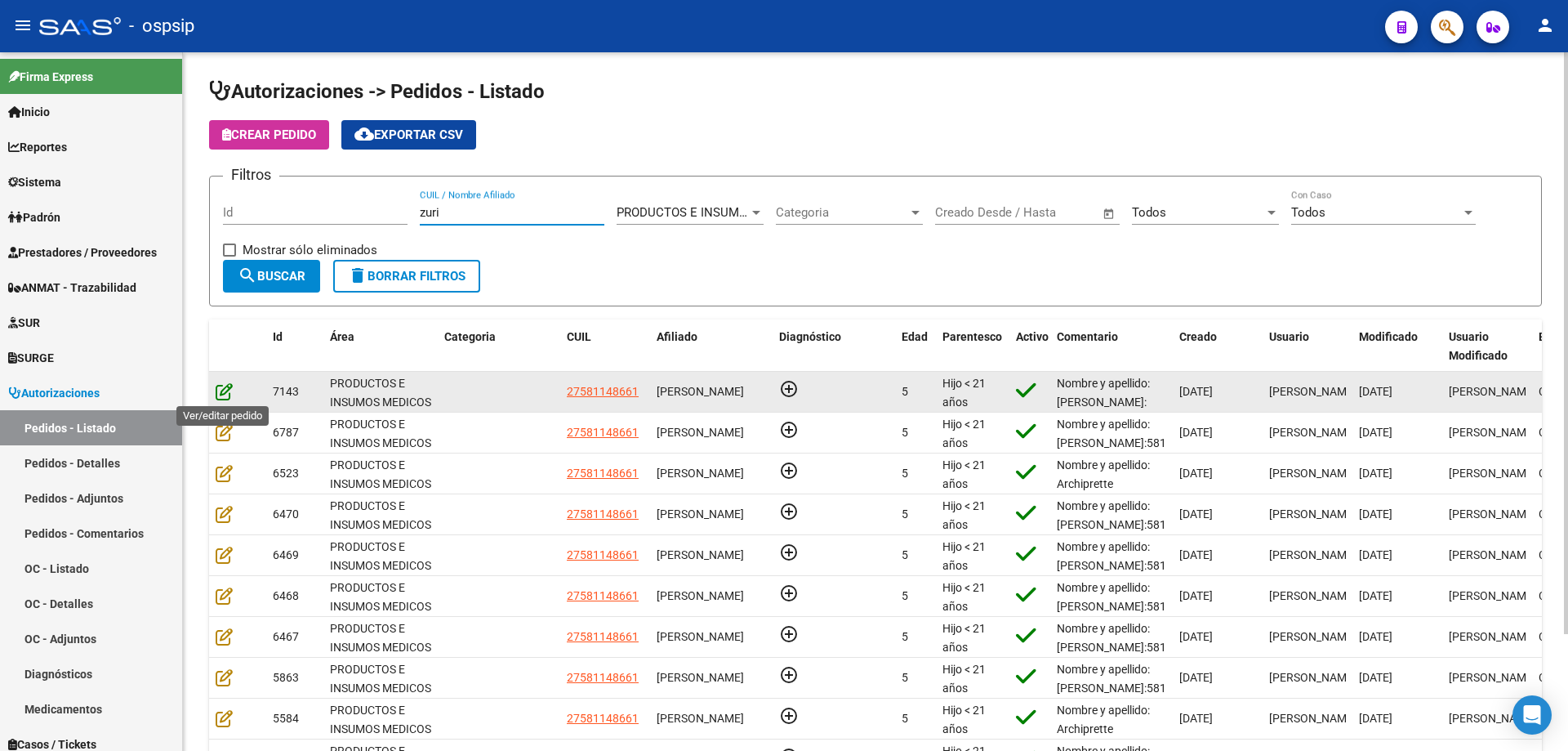
type input "zuri"
click at [222, 388] on icon at bounding box center [224, 390] width 18 height 18
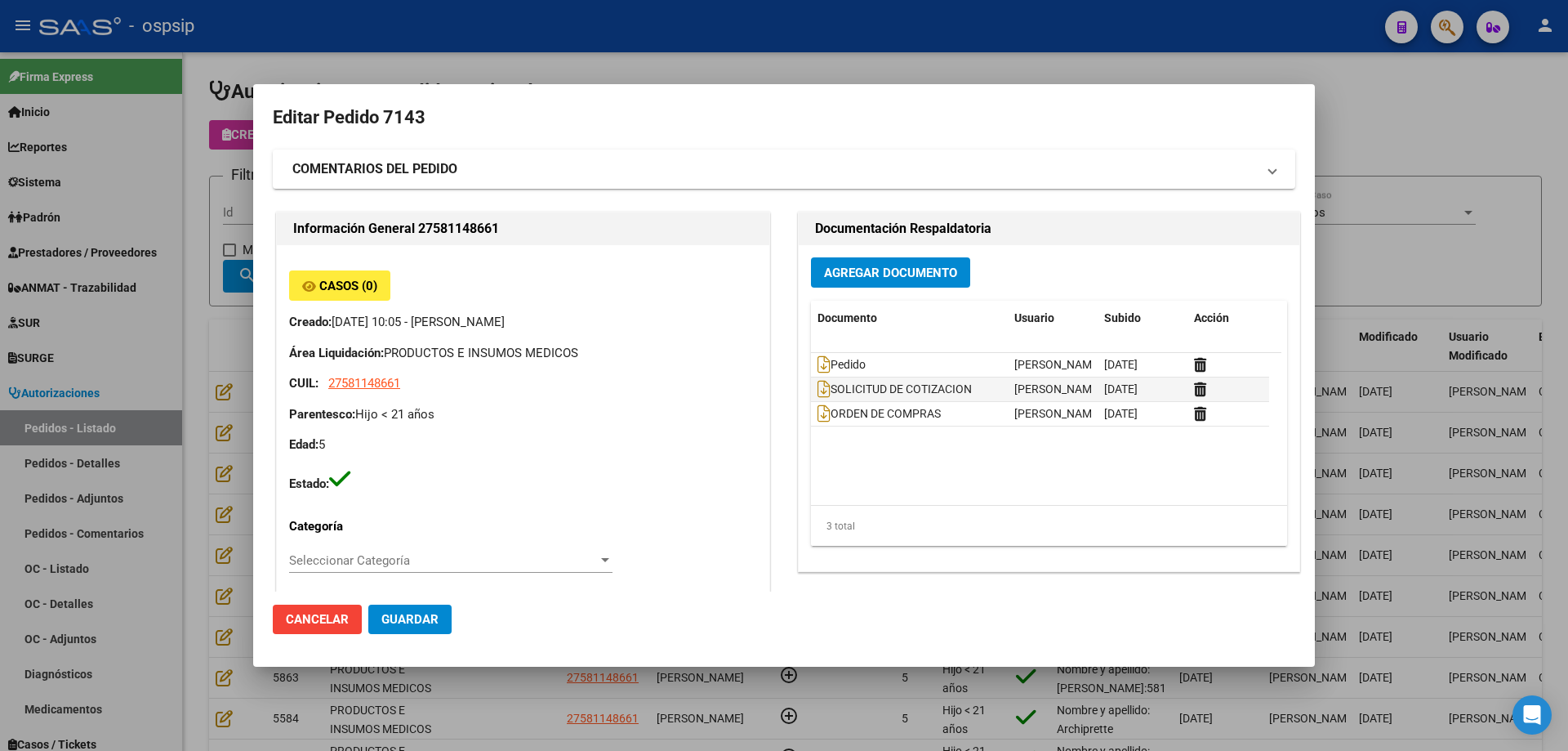
type input "[GEOGRAPHIC_DATA], [PERSON_NAME], LAS PALMERAS 639"
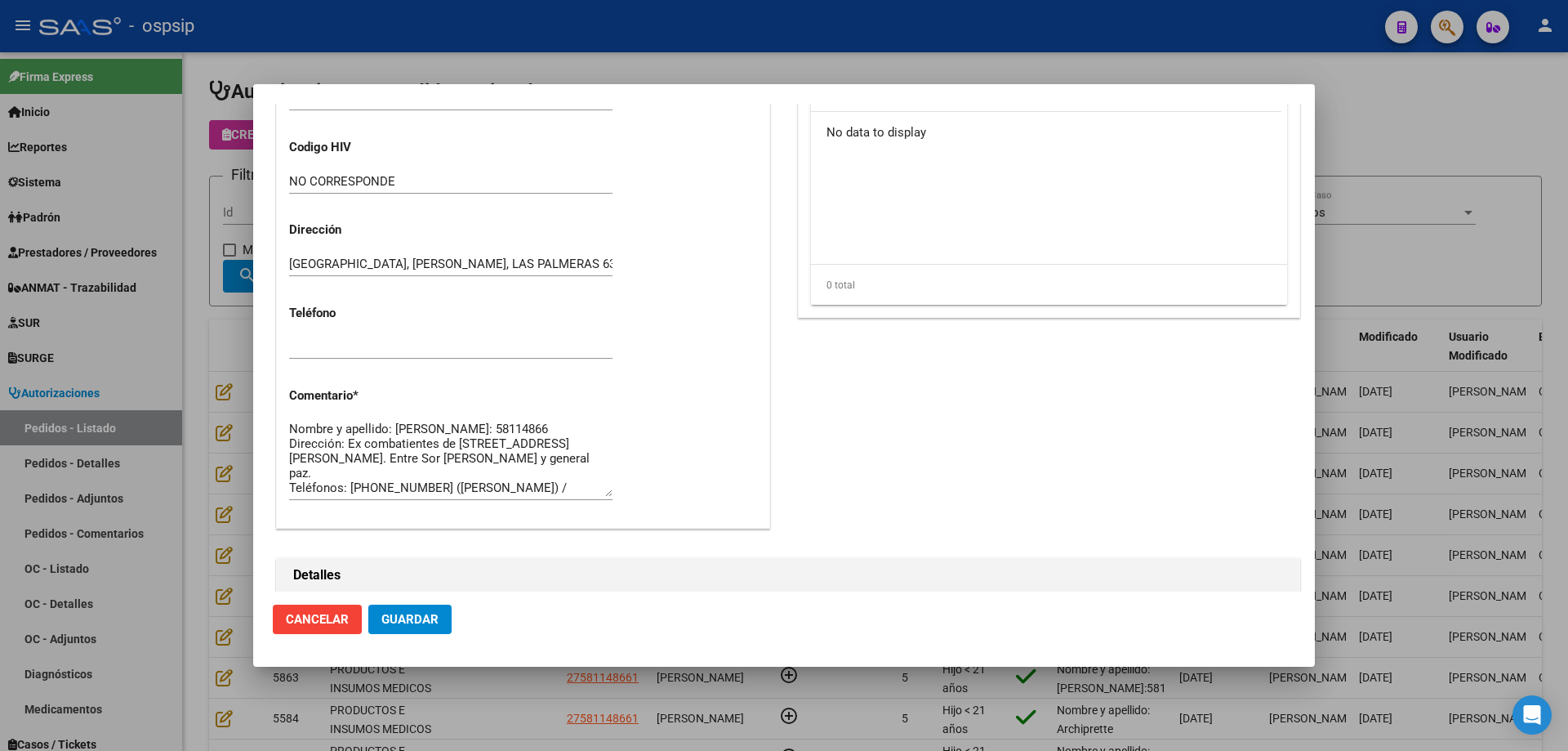
scroll to position [572, 0]
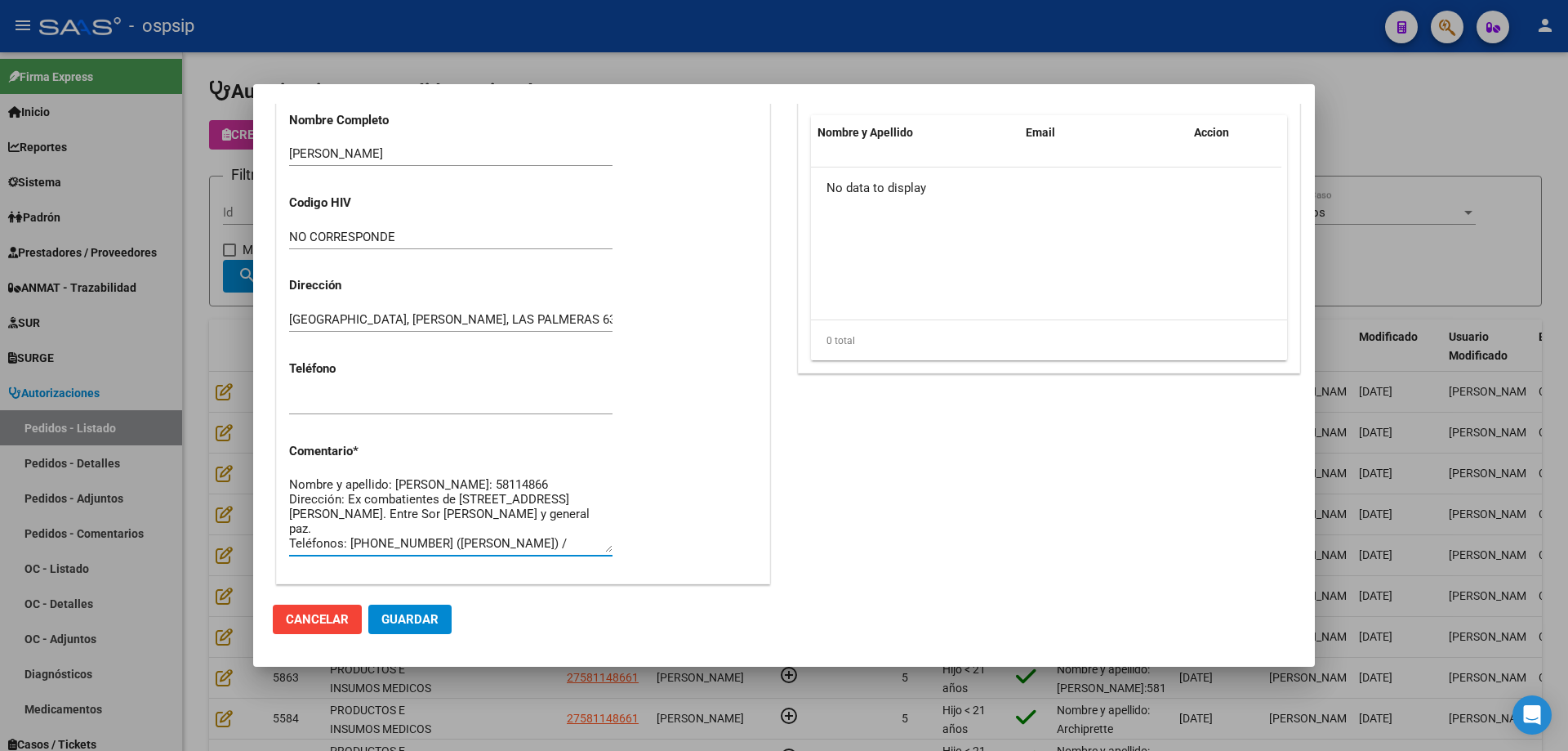
click at [325, 496] on textarea "Nombre y apellido: [PERSON_NAME]: 58114866 Dirección: Ex combatientes de [STREE…" at bounding box center [451, 513] width 324 height 77
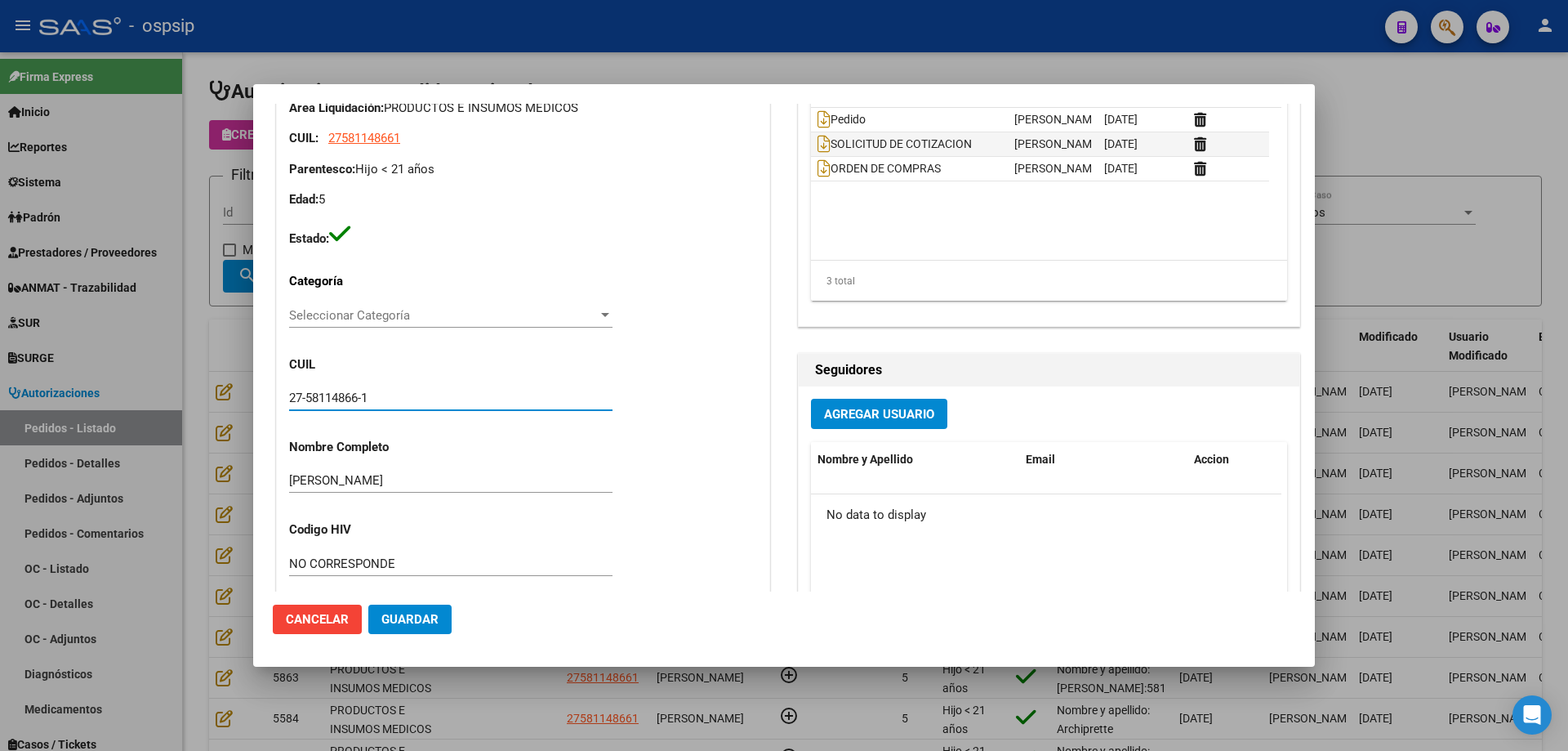
drag, startPoint x: 388, startPoint y: 400, endPoint x: 126, endPoint y: 399, distance: 262.0
click at [126, 399] on div "Editar Pedido 7143 COMENTARIOS DEL PEDIDO Escriba su comentario aquí. Enviar co…" at bounding box center [784, 376] width 1568 height 751
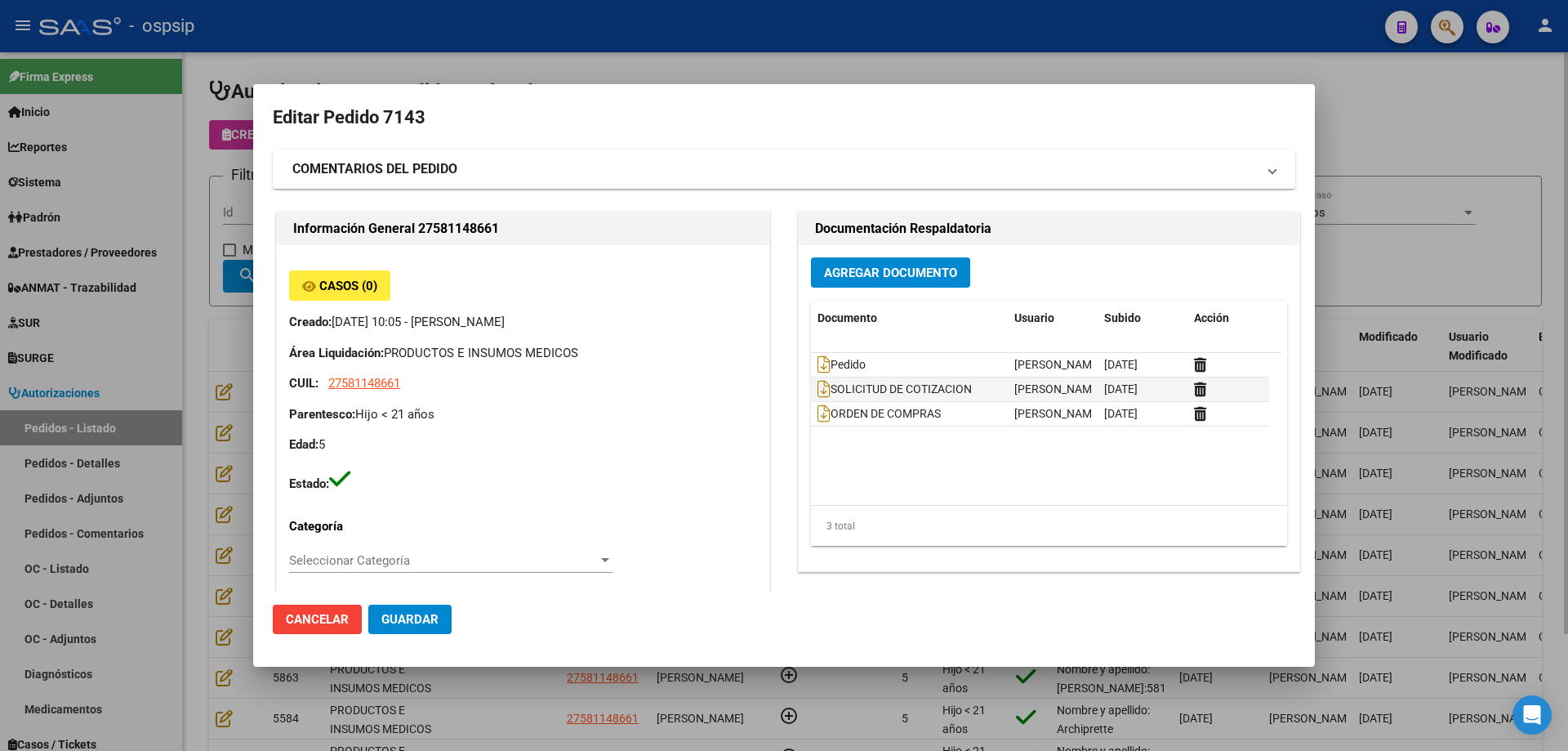
drag, startPoint x: 182, startPoint y: 285, endPoint x: 227, endPoint y: 209, distance: 88.3
click at [182, 283] on div at bounding box center [784, 376] width 1568 height 751
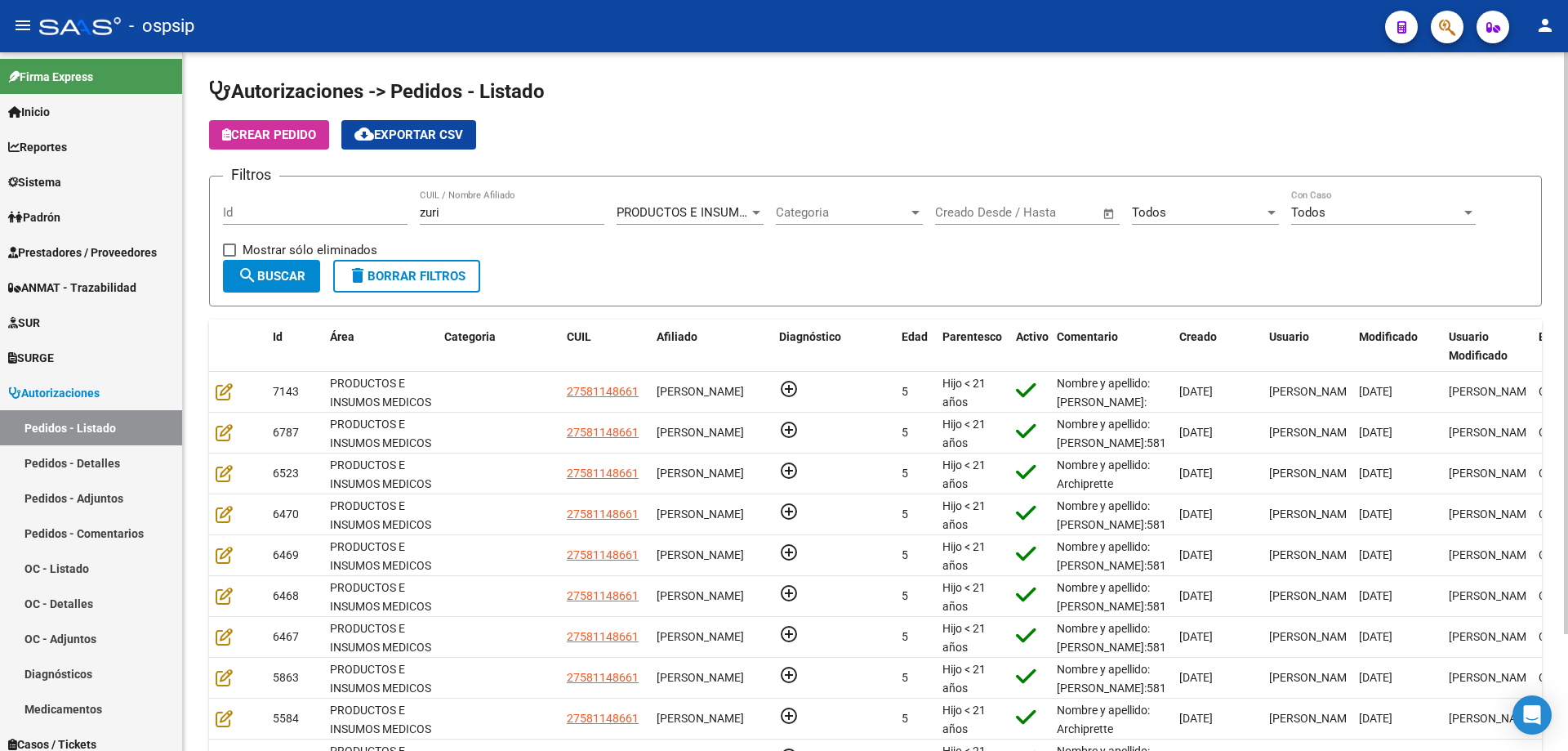
click at [248, 143] on button "Crear Pedido" at bounding box center [269, 135] width 120 height 30
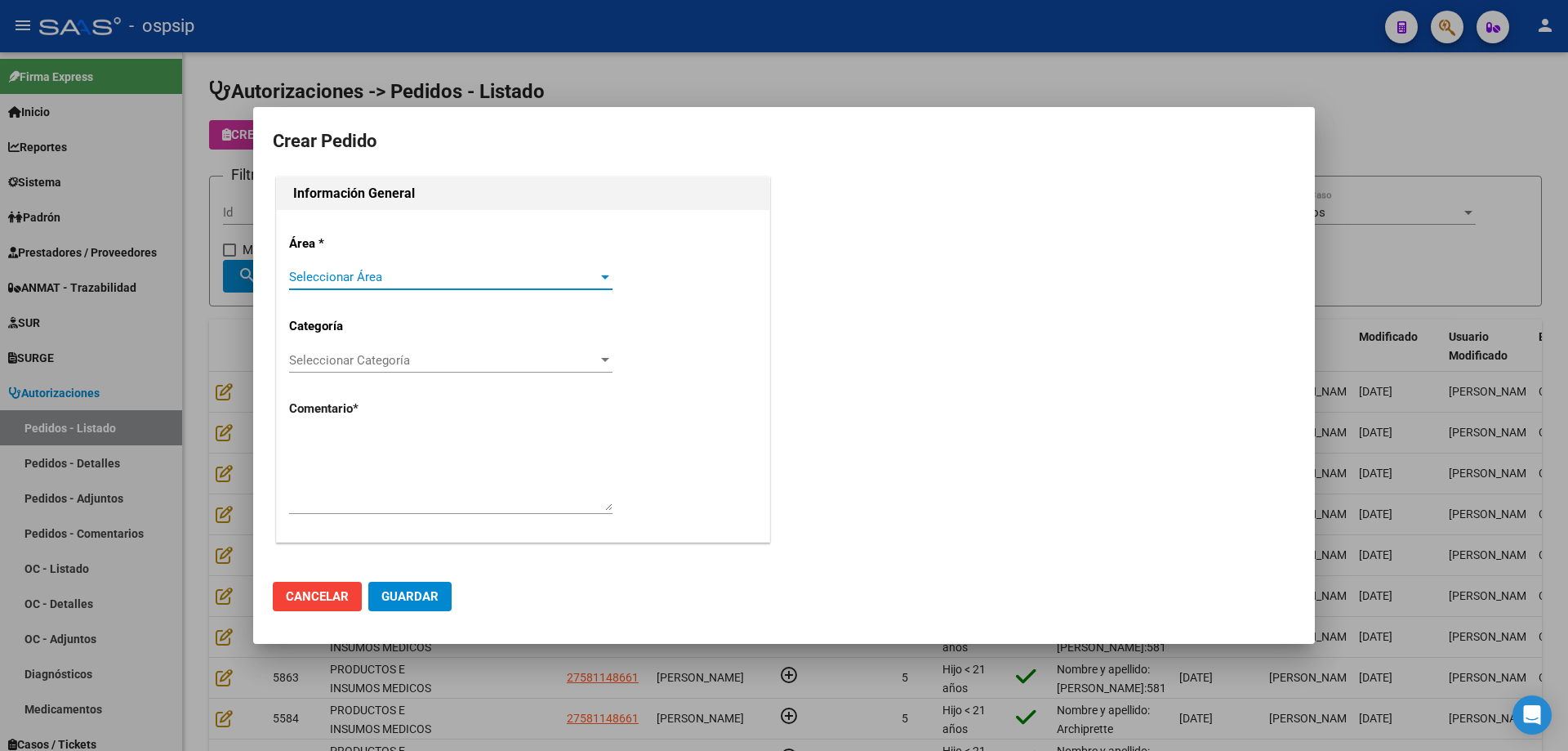
click at [325, 271] on span "Seleccionar Área" at bounding box center [444, 277] width 309 height 15
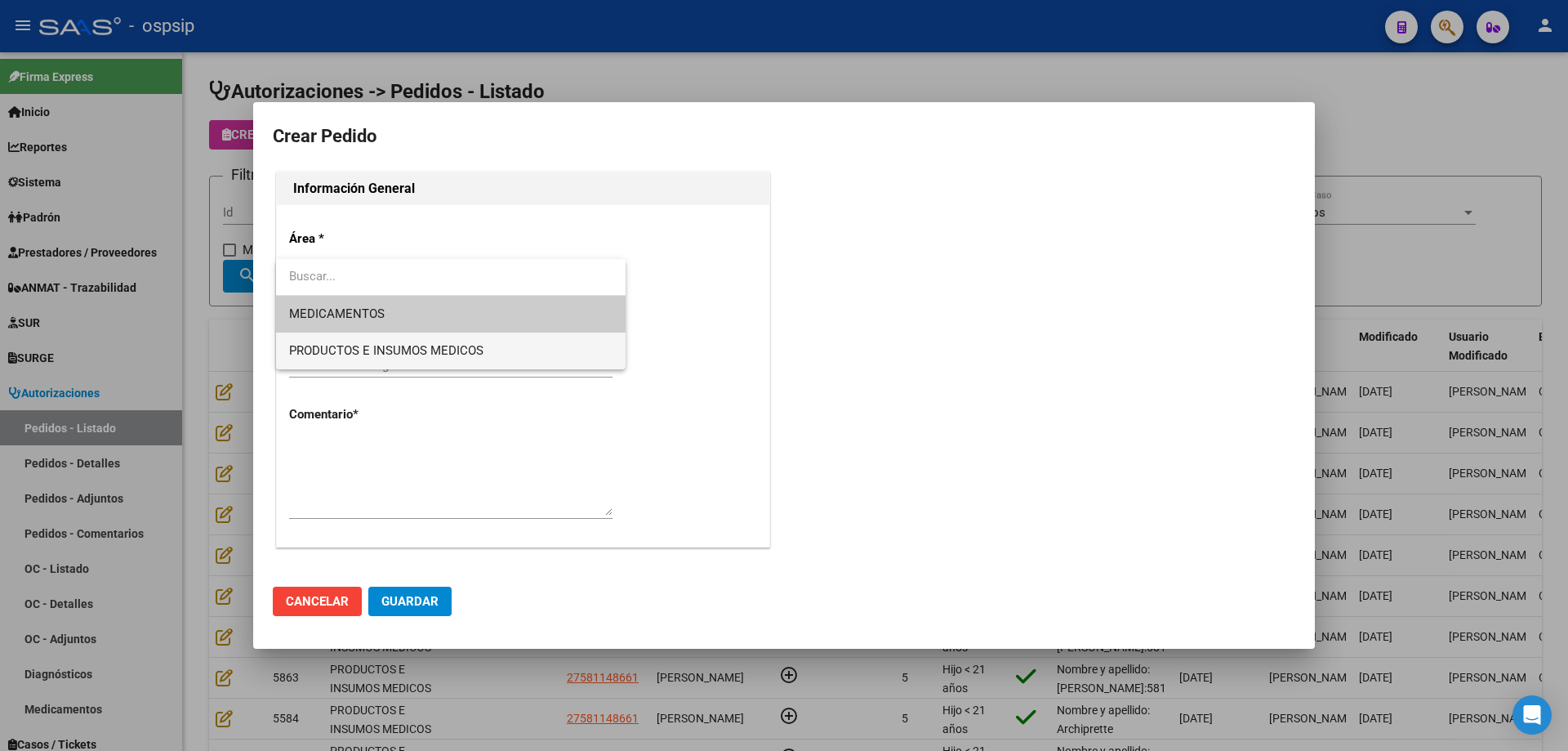
click at [332, 342] on span "PRODUCTOS E INSUMOS MEDICOS" at bounding box center [451, 351] width 324 height 37
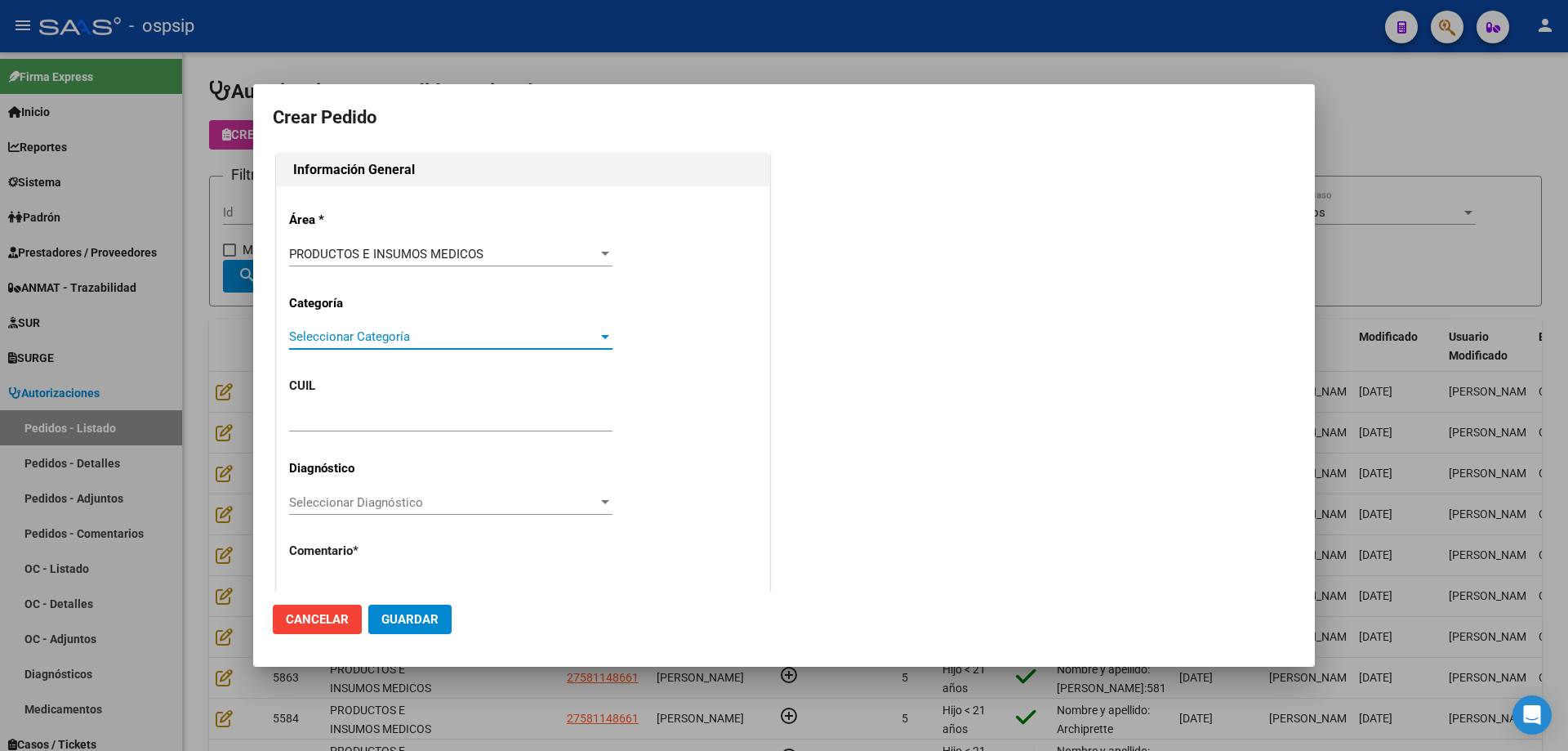
click at [351, 344] on span "Seleccionar Categoría" at bounding box center [444, 337] width 309 height 15
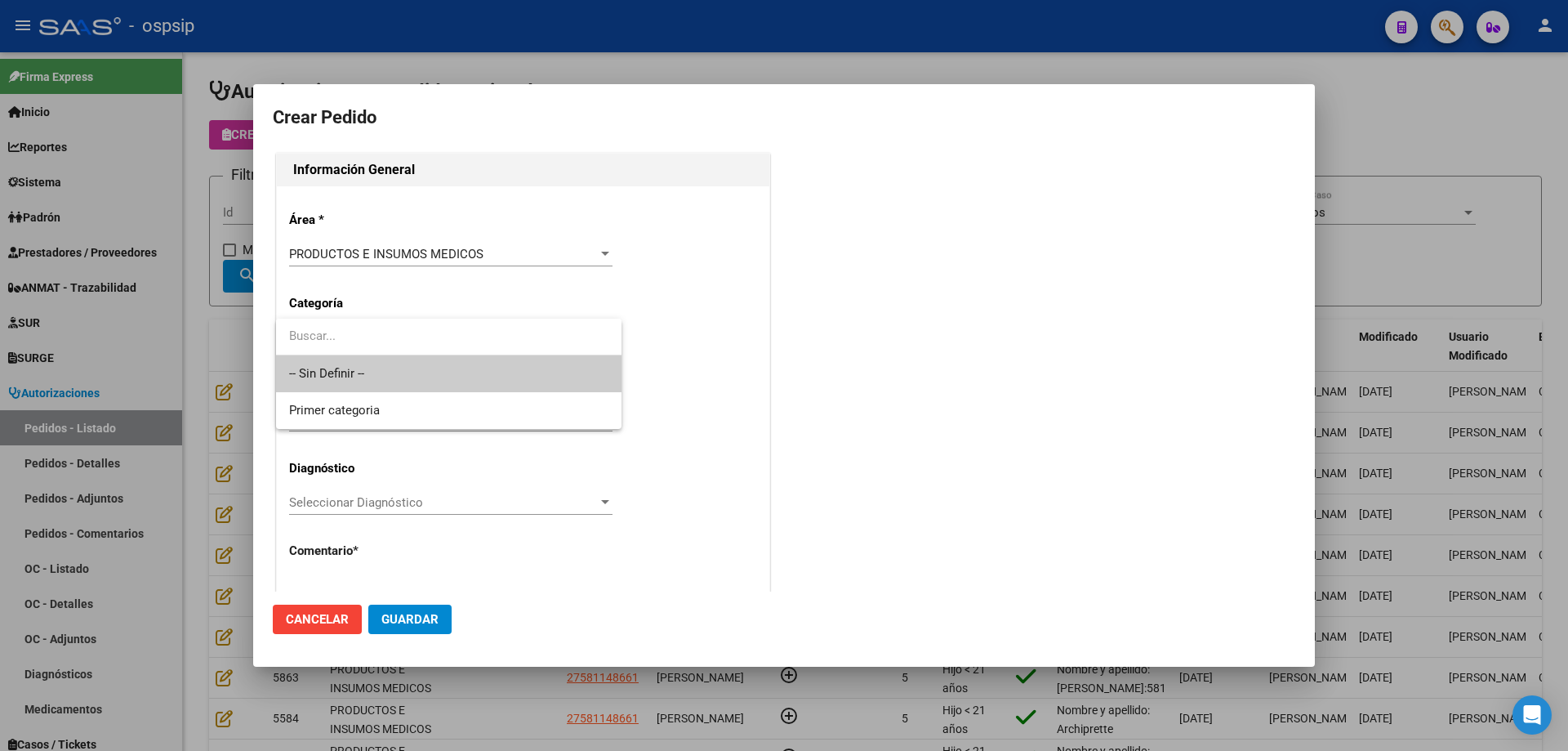
click at [348, 363] on span "-- Sin Definir --" at bounding box center [448, 374] width 319 height 37
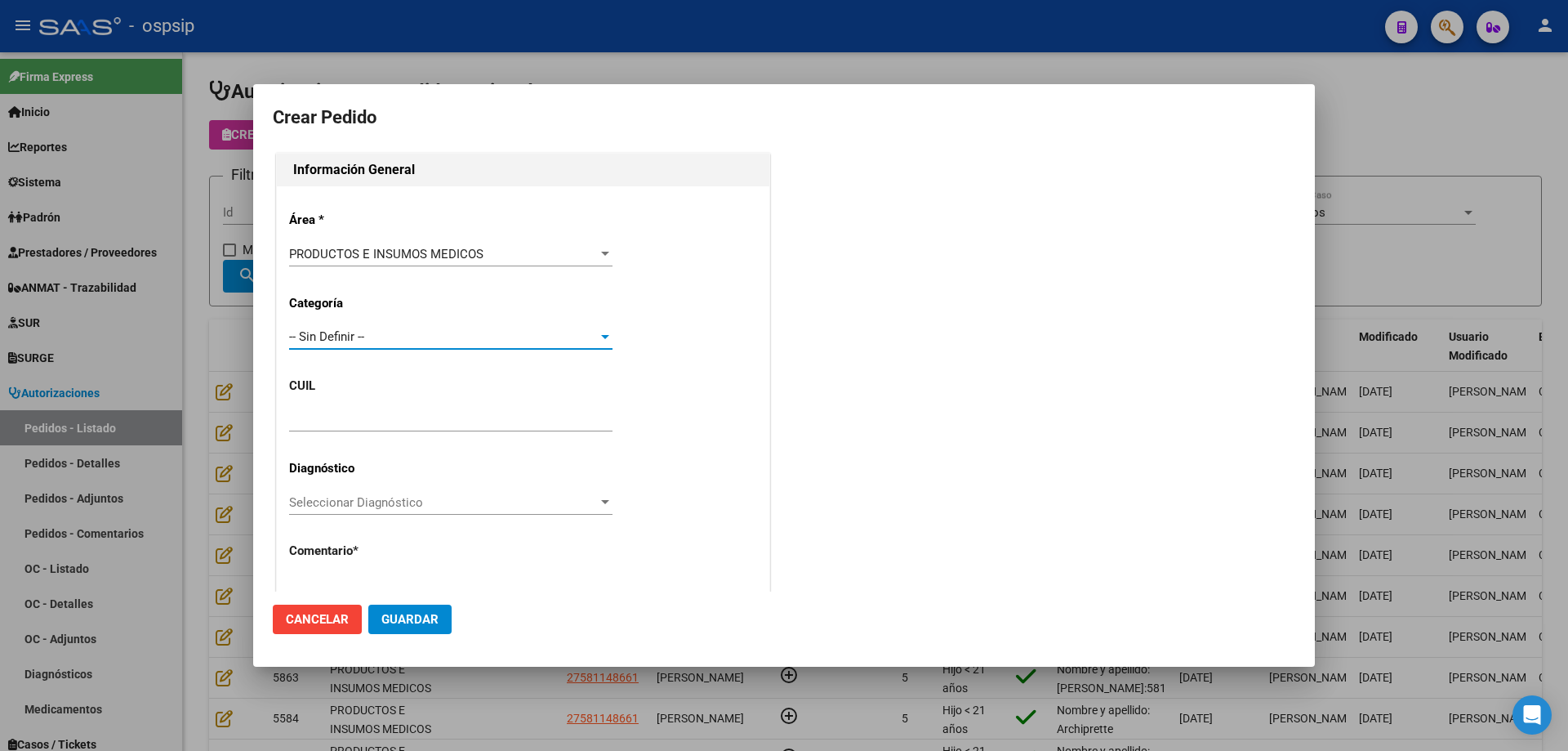
click at [346, 421] on input "text" at bounding box center [451, 419] width 324 height 15
paste input "27-58114866-1"
type input "27-58114866-1"
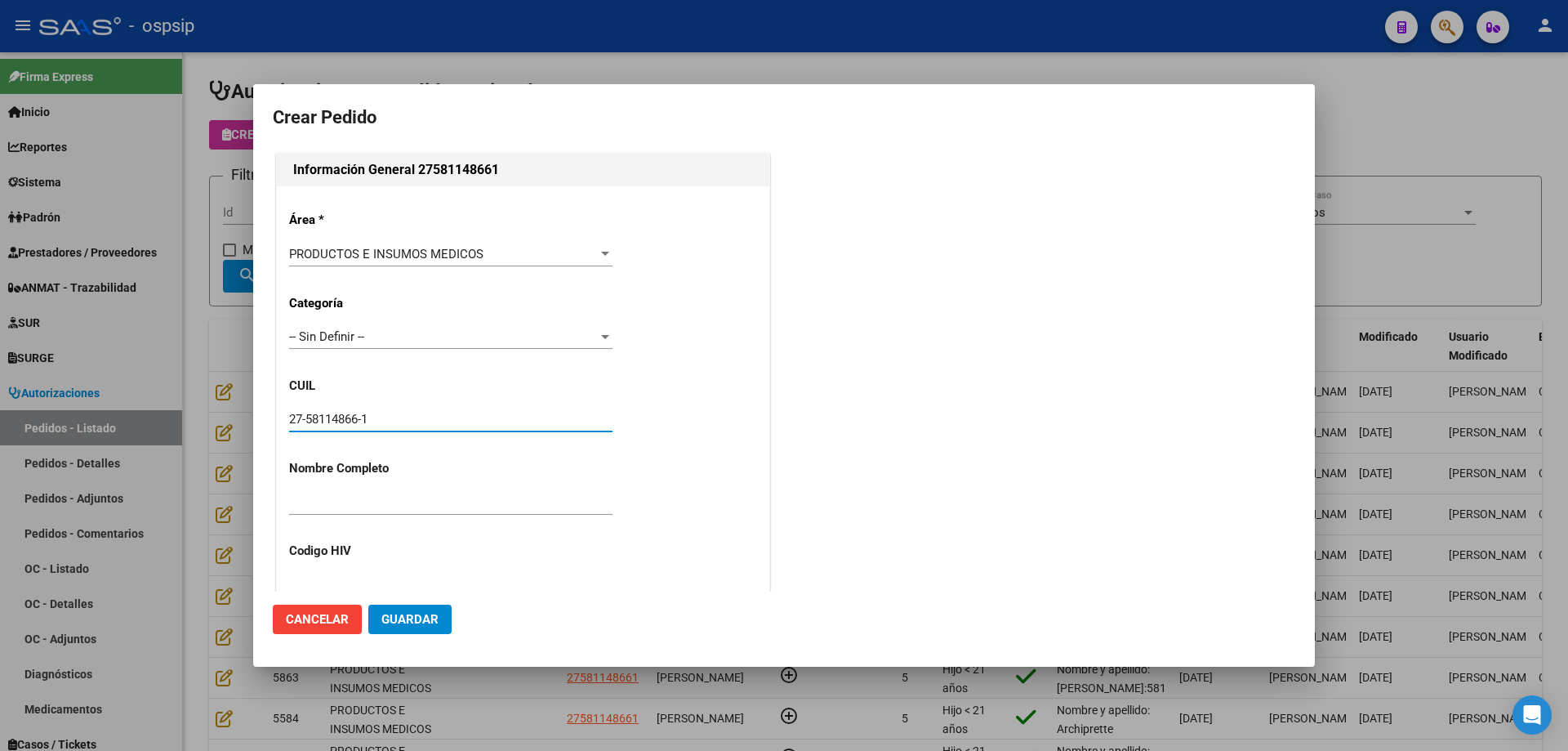
type input "[PERSON_NAME]"
type input "NO CORRESPONDE"
type input "[GEOGRAPHIC_DATA], LUJ¤N, LAS PALMERAS 639"
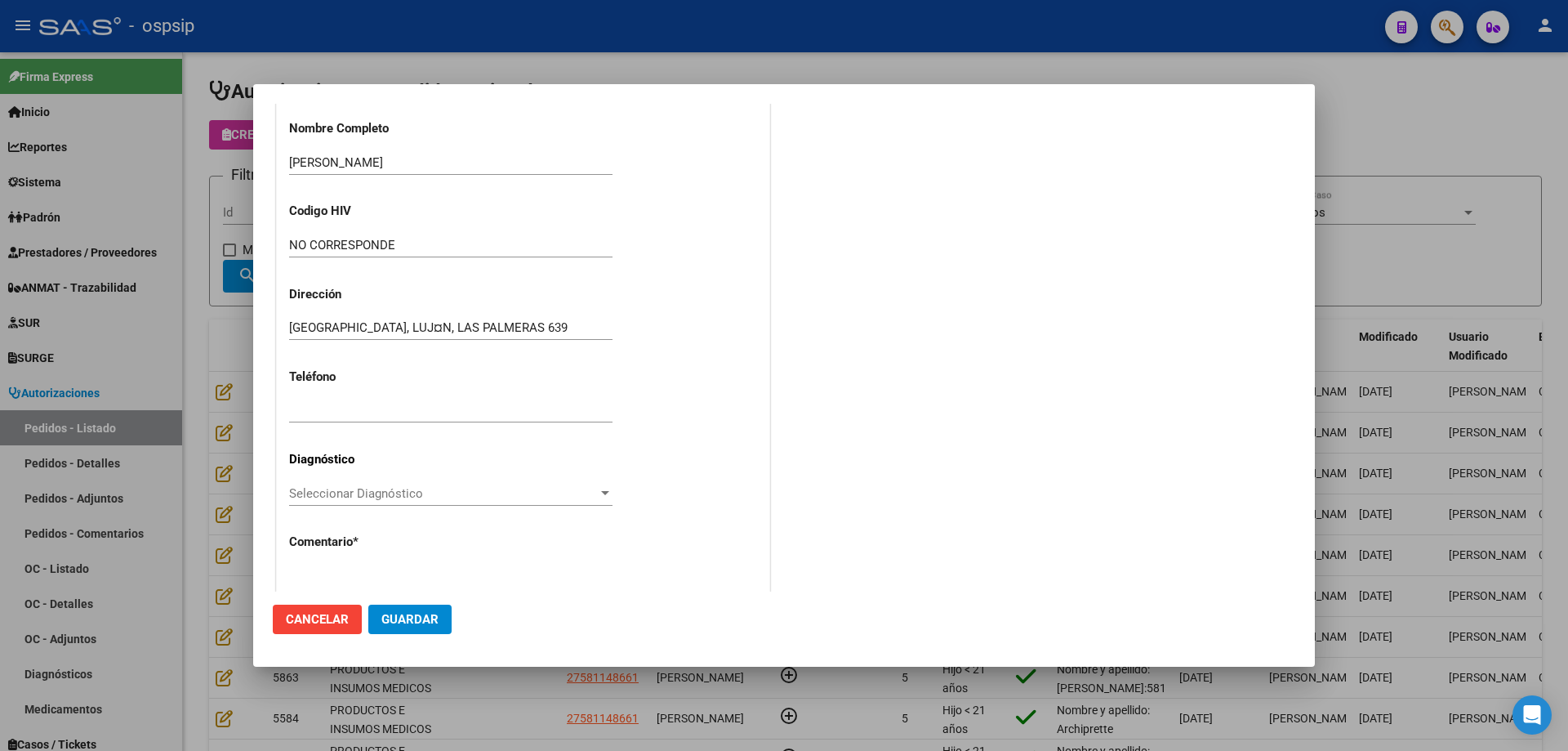
scroll to position [409, 0]
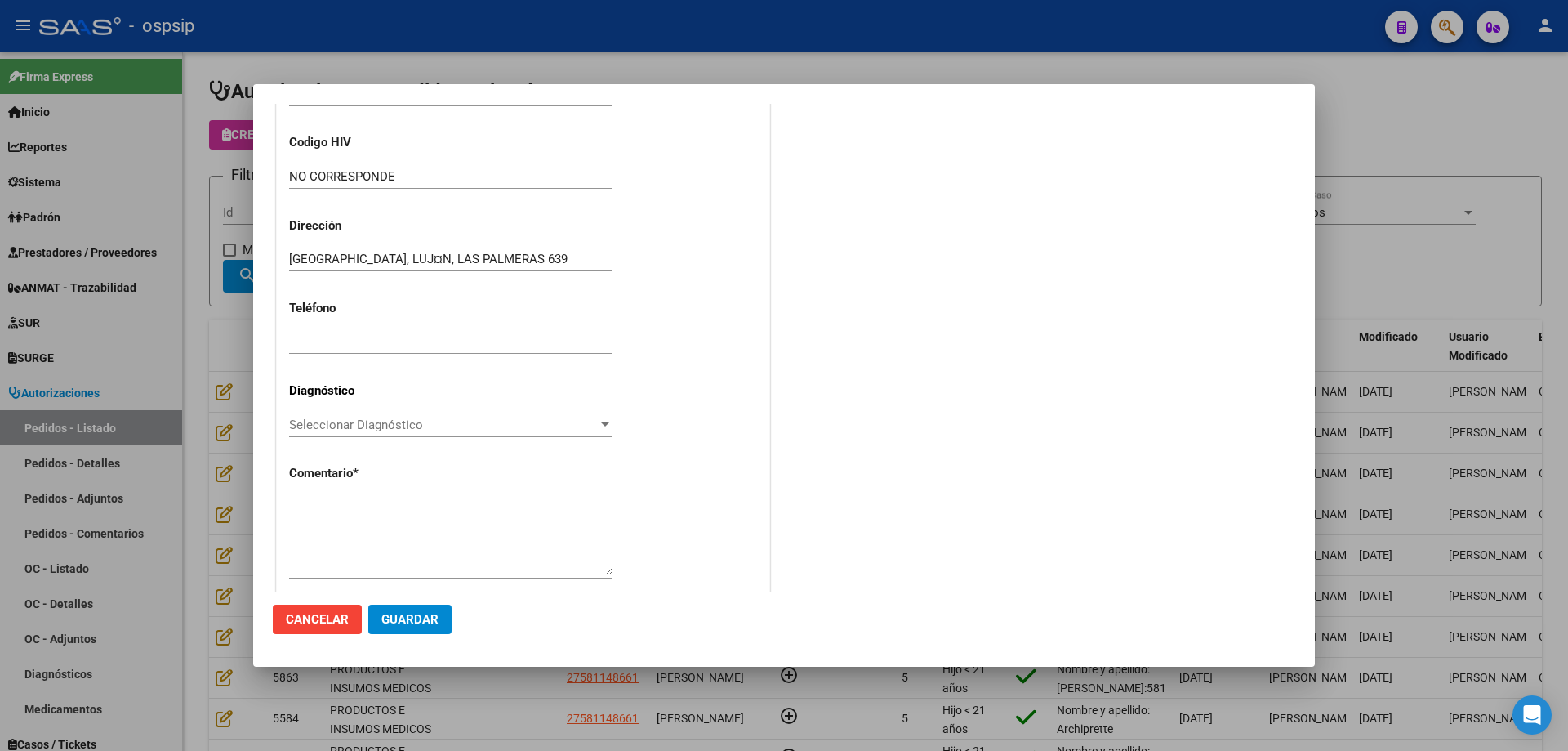
type input "27-58114866-1"
click at [369, 533] on textarea at bounding box center [451, 536] width 324 height 77
click at [575, 506] on textarea "Nombre y apellido: [PERSON_NAME]" at bounding box center [451, 536] width 324 height 77
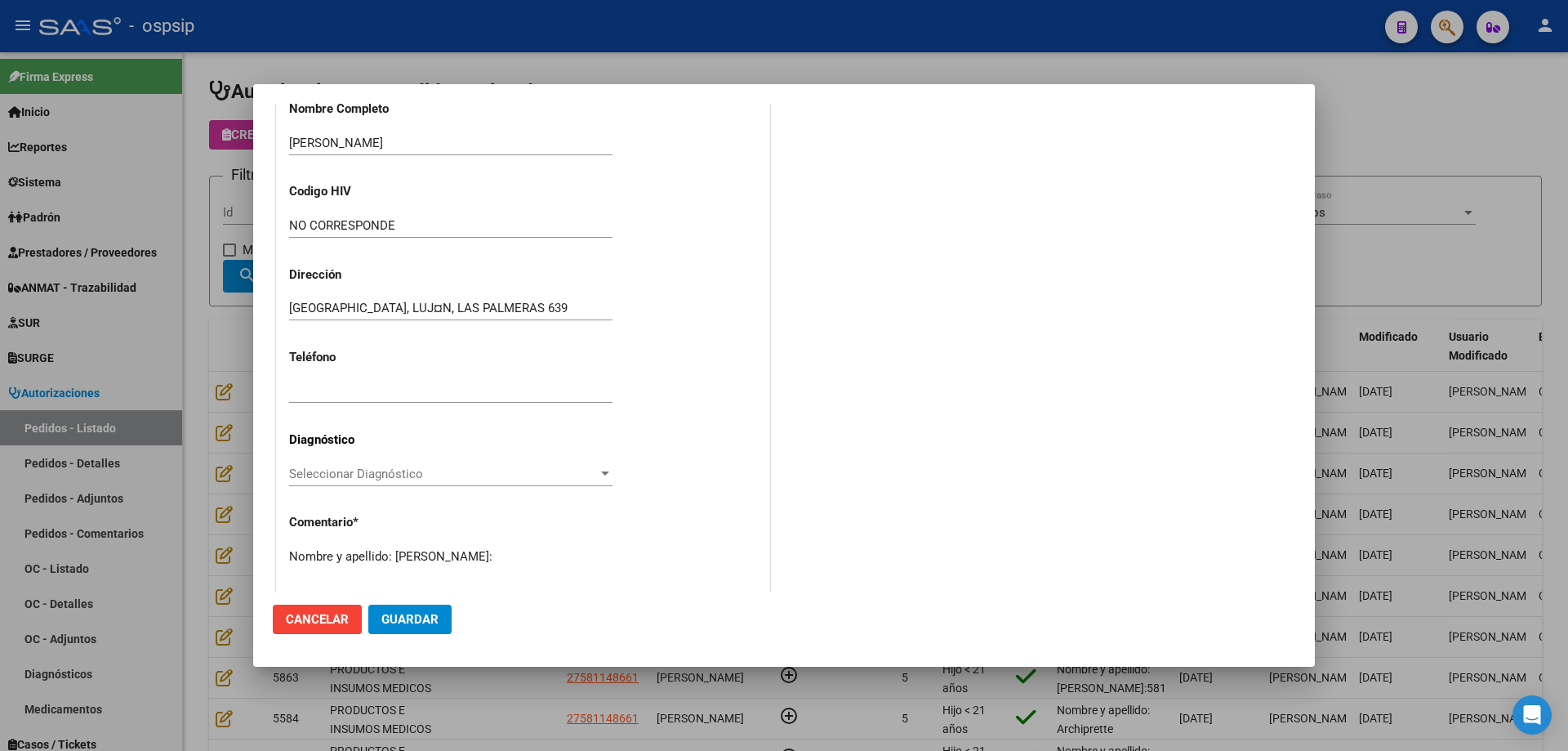
scroll to position [245, 0]
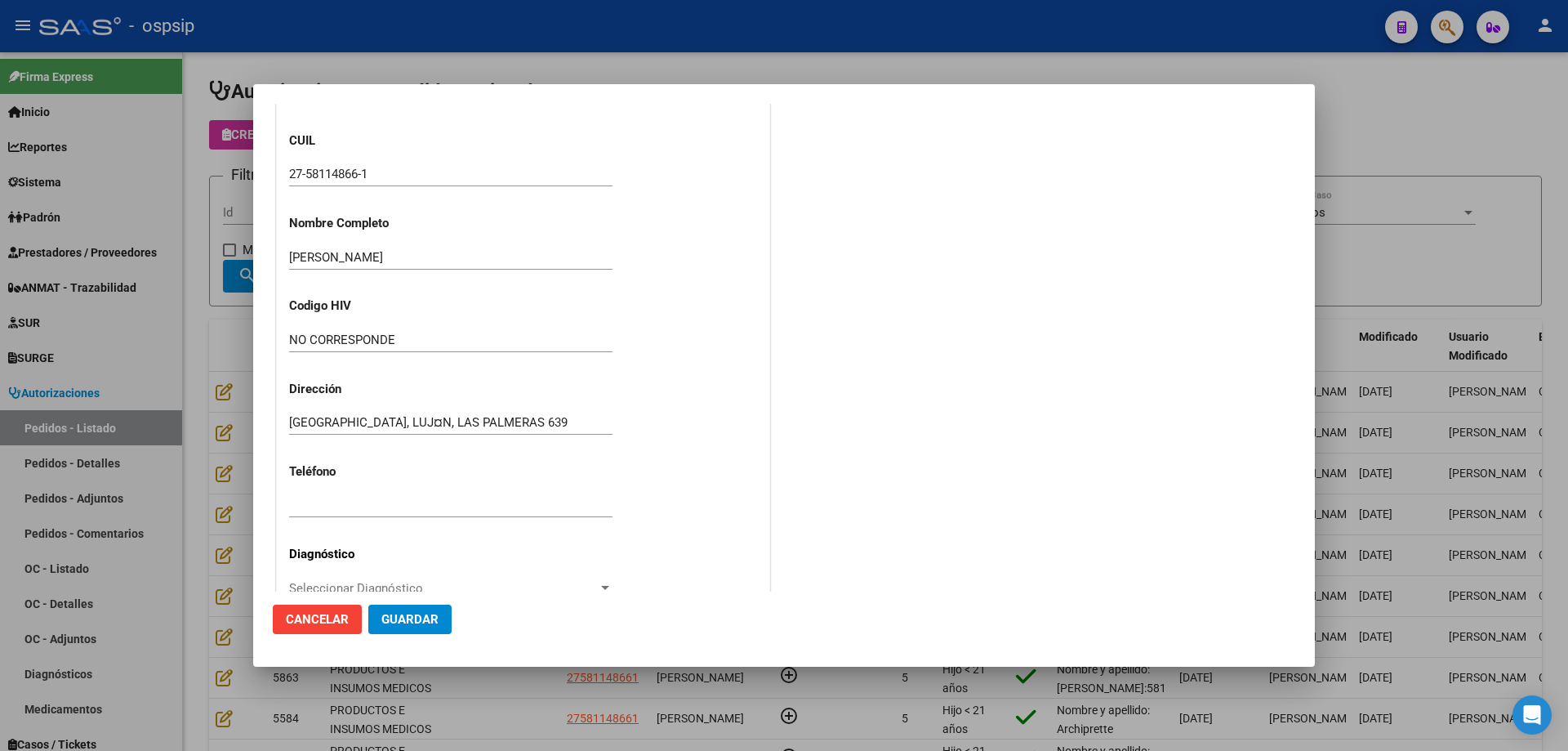
click at [343, 177] on input "27-58114866-1" at bounding box center [451, 174] width 324 height 15
click at [343, 176] on input "27-58114866-1" at bounding box center [451, 174] width 324 height 15
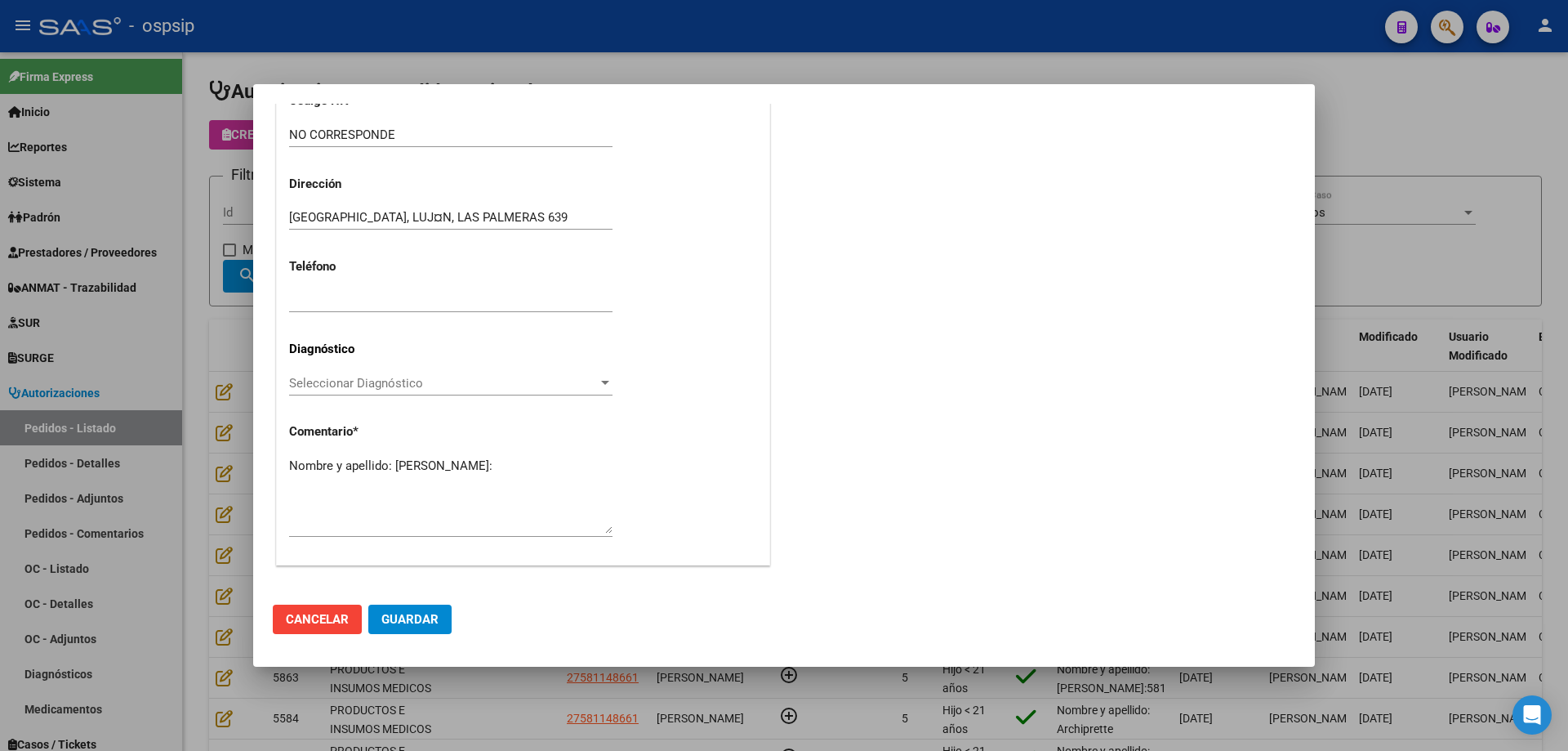
click at [356, 483] on textarea "Nombre y apellido: [PERSON_NAME]:" at bounding box center [451, 495] width 324 height 77
paste textarea "58114866"
type textarea "Nombre y apellido: [PERSON_NAME] Dni:58114866"
click at [407, 622] on span "Guardar" at bounding box center [410, 620] width 57 height 15
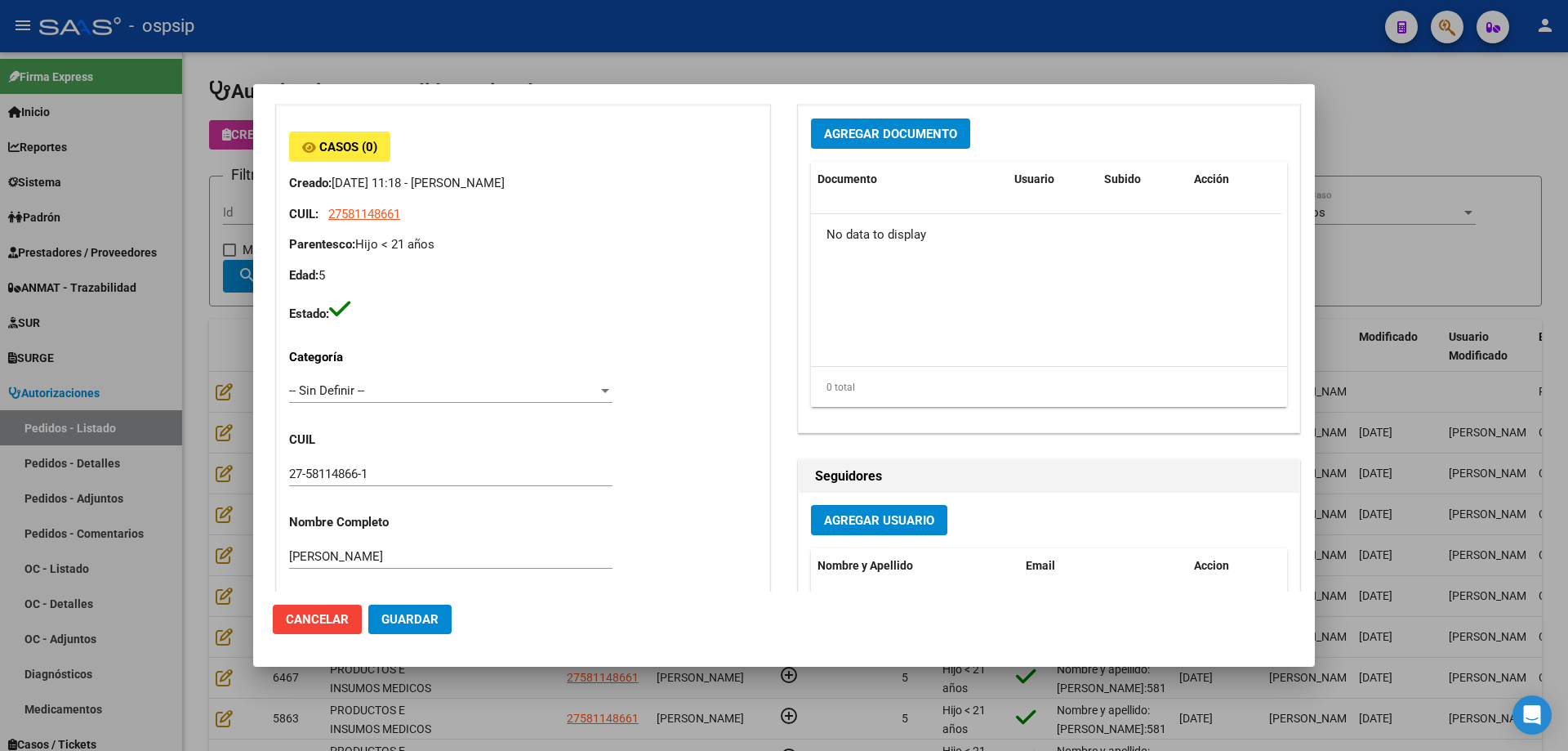
scroll to position [0, 0]
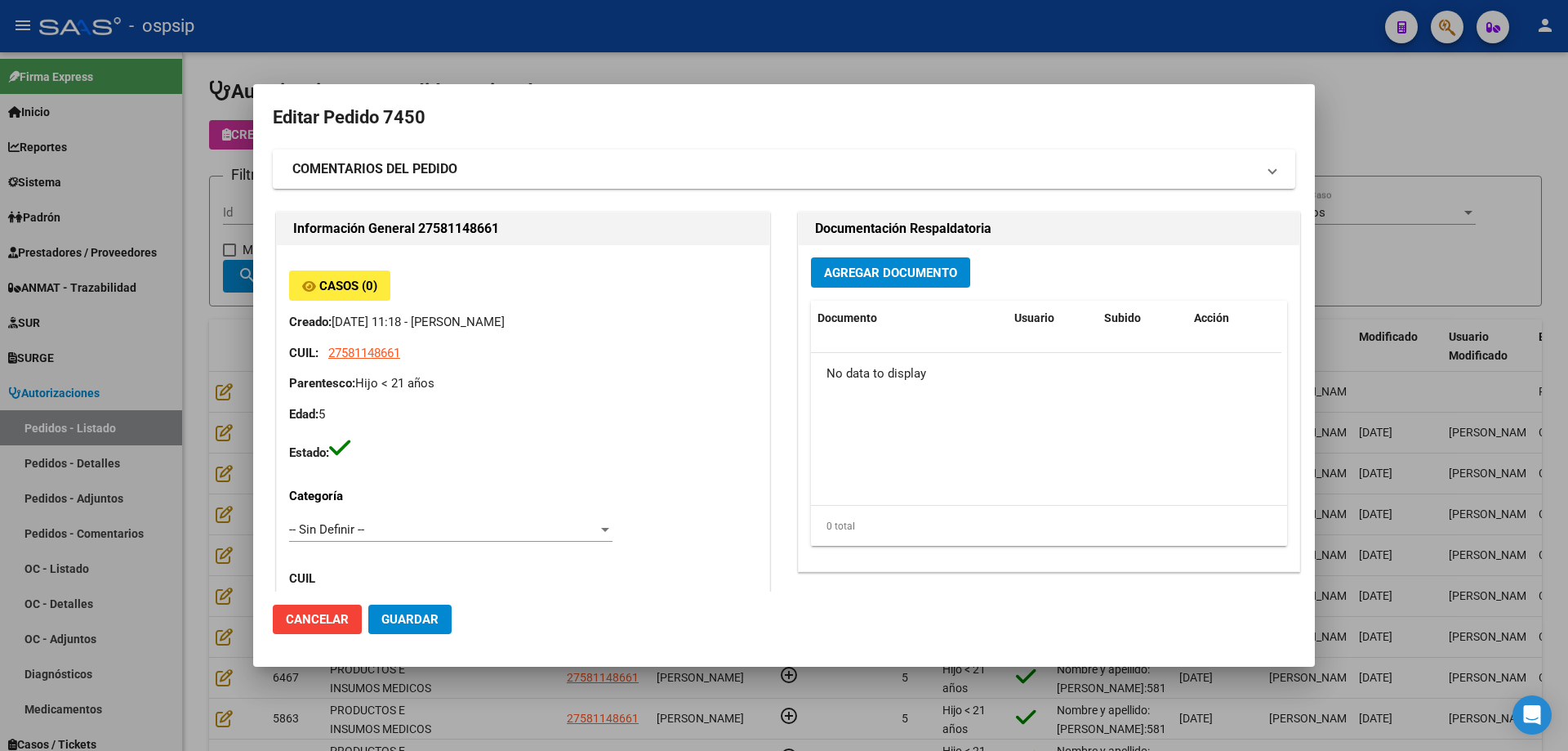
click at [900, 271] on span "Agregar Documento" at bounding box center [890, 273] width 133 height 15
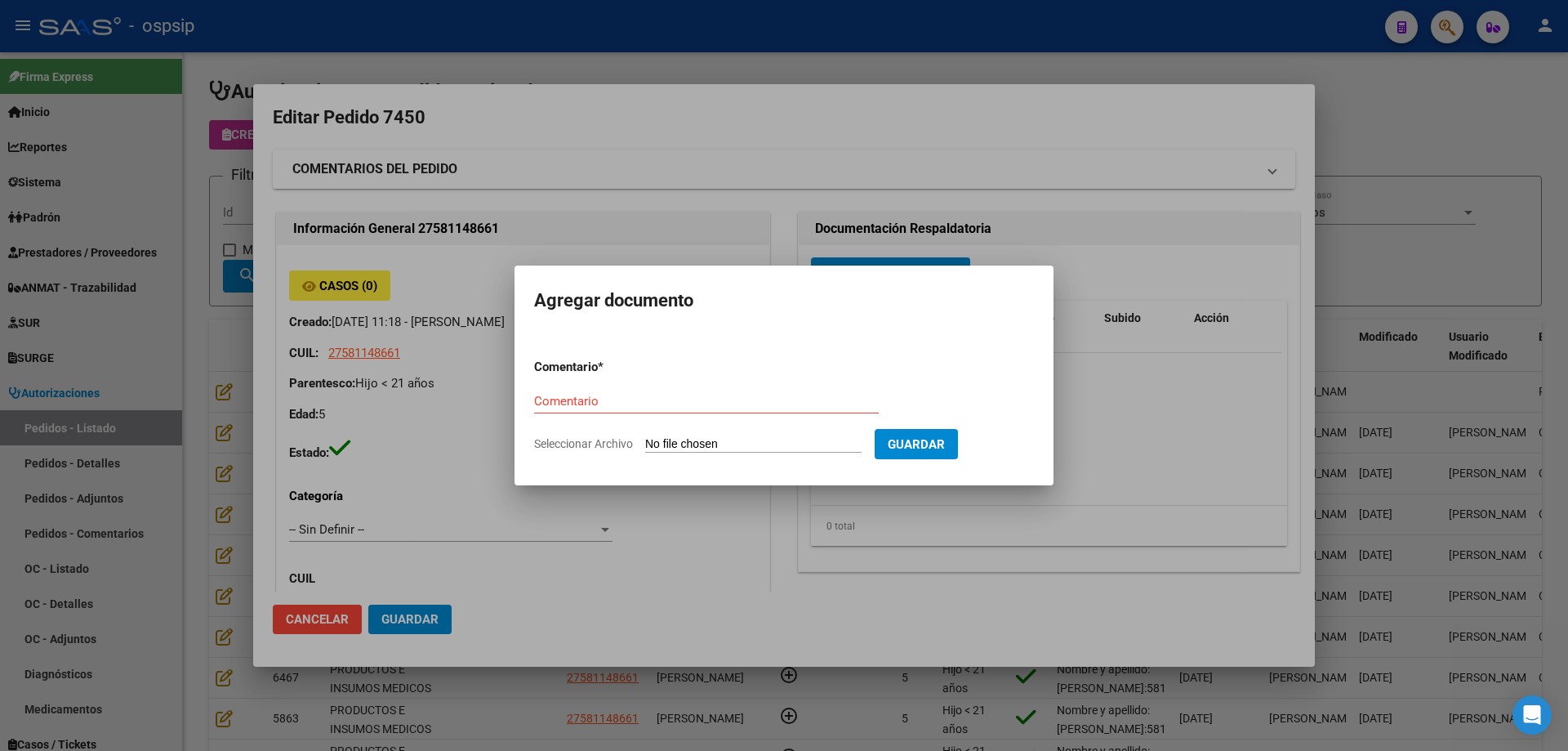
click at [767, 445] on input "Seleccionar Archivo" at bounding box center [753, 445] width 216 height 16
type input "C:\fakepath\pedido zuri.pdf"
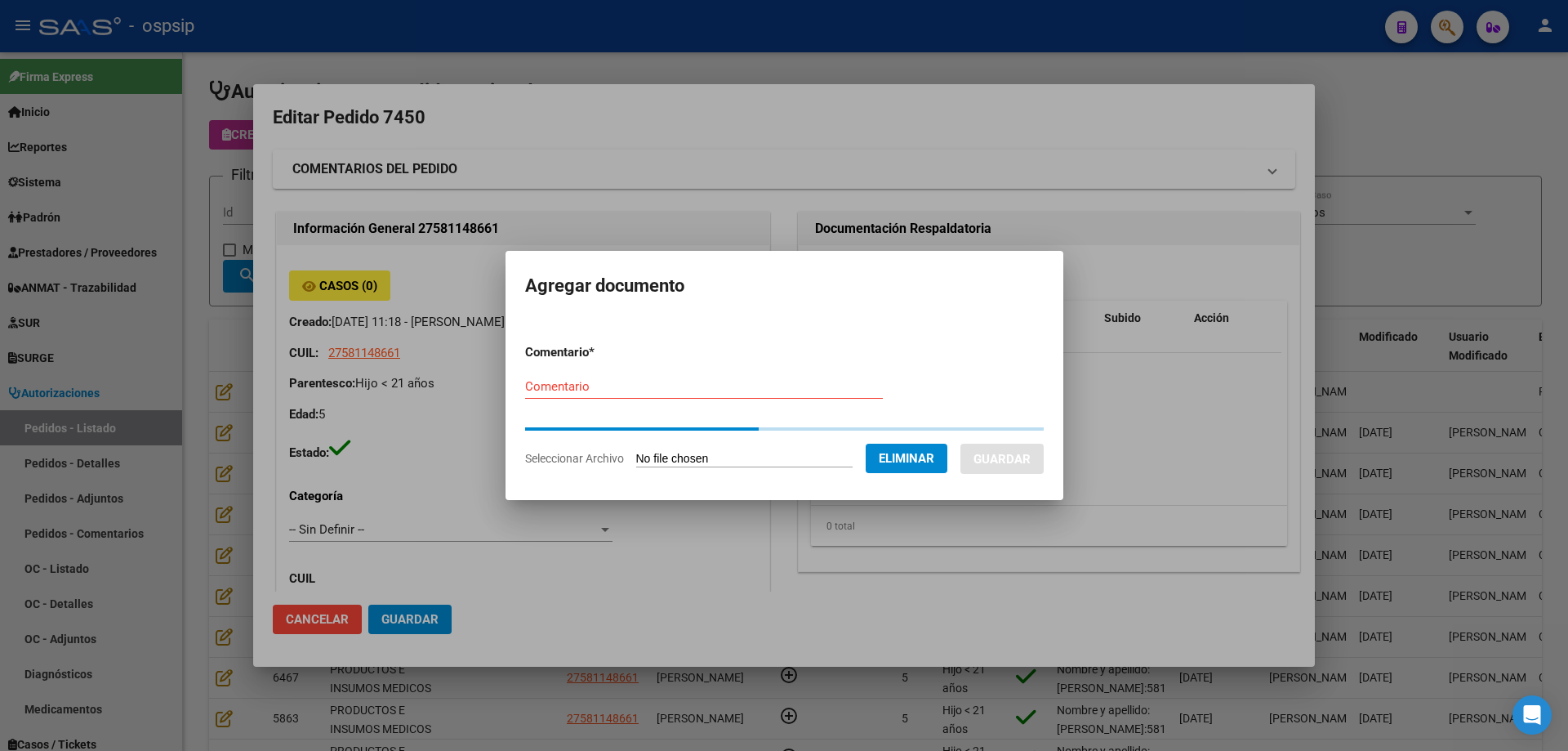
click at [571, 391] on input "Comentario" at bounding box center [704, 387] width 358 height 15
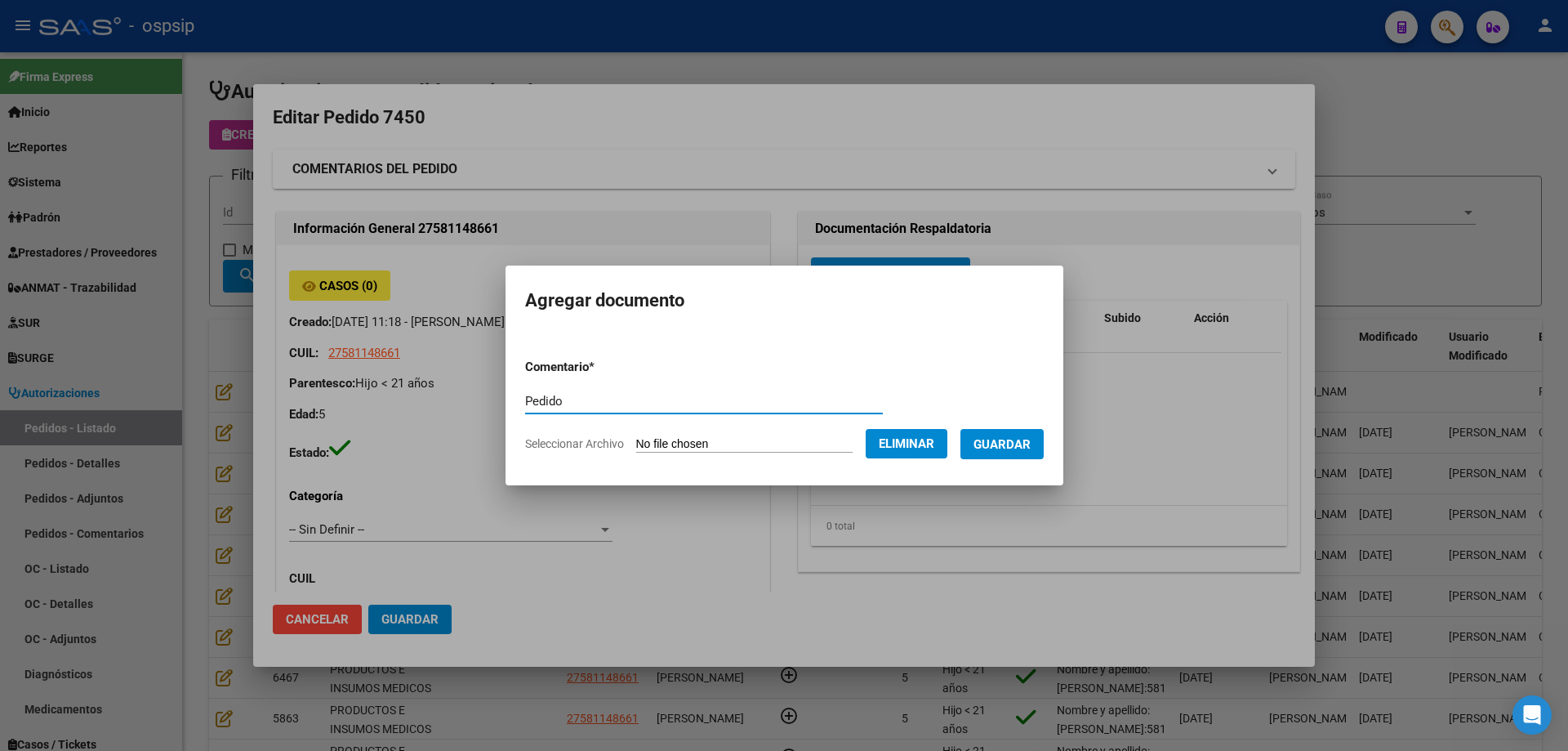
type input "Pedido"
click at [1018, 443] on span "Guardar" at bounding box center [1002, 445] width 57 height 15
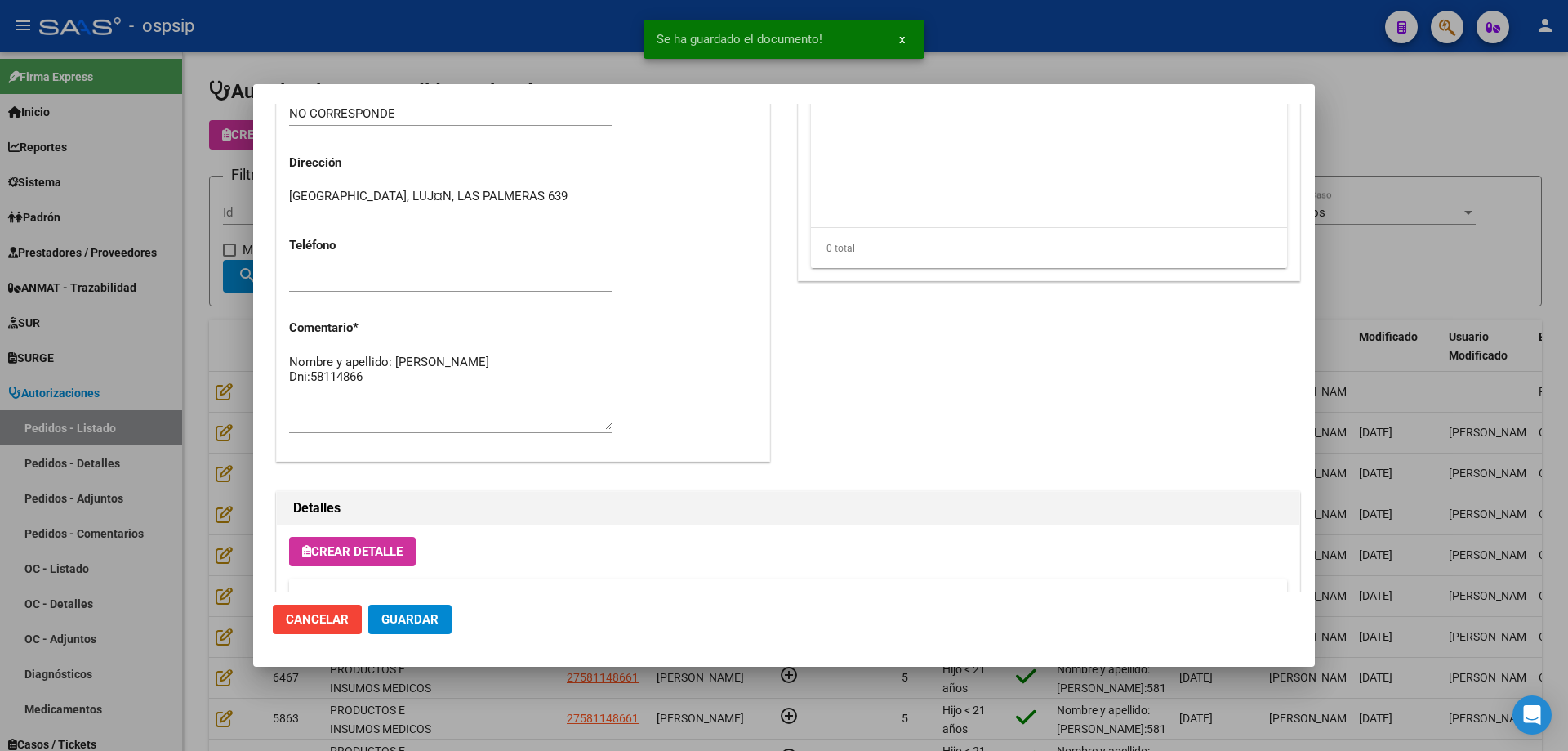
scroll to position [735, 0]
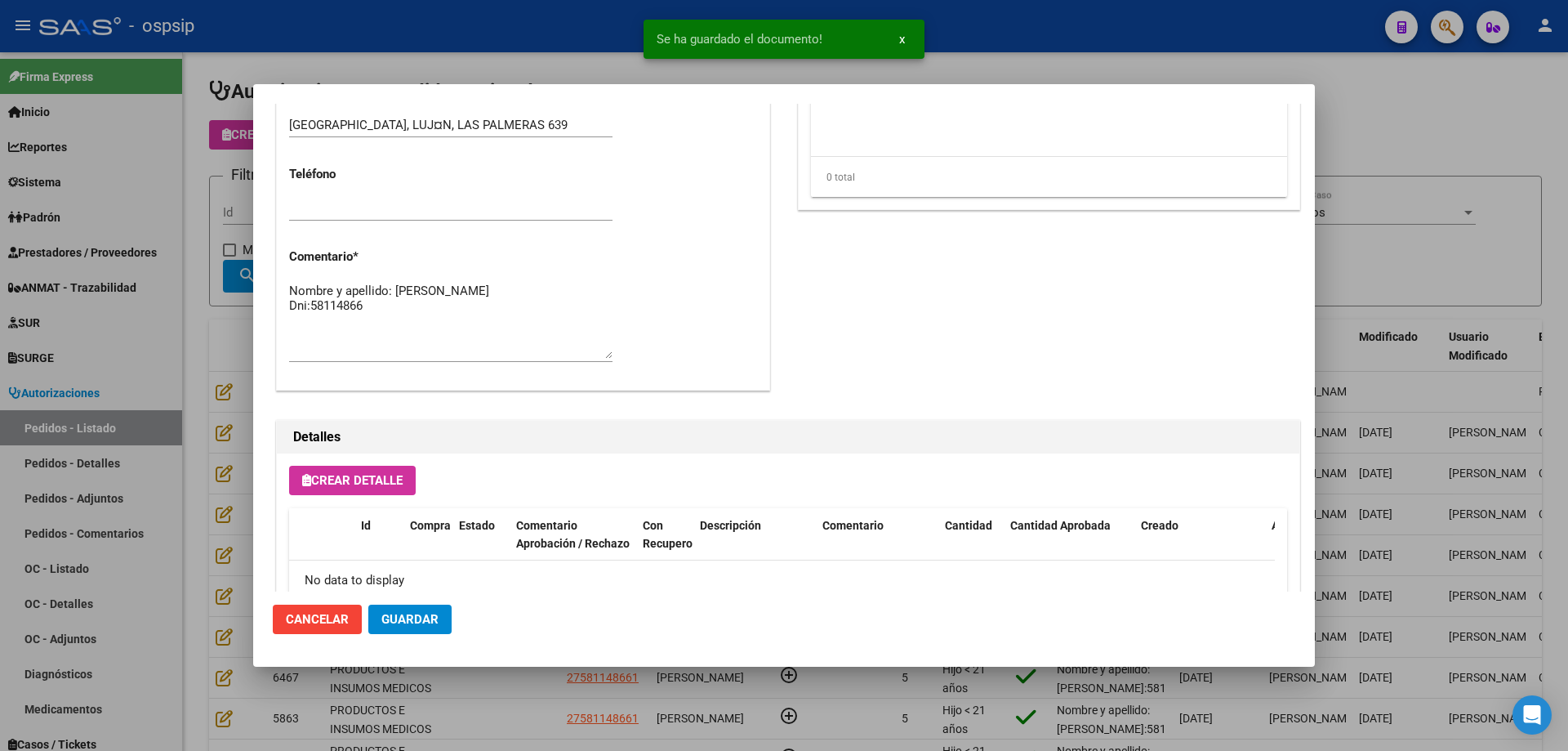
click at [326, 476] on span "Crear Detalle" at bounding box center [352, 480] width 101 height 15
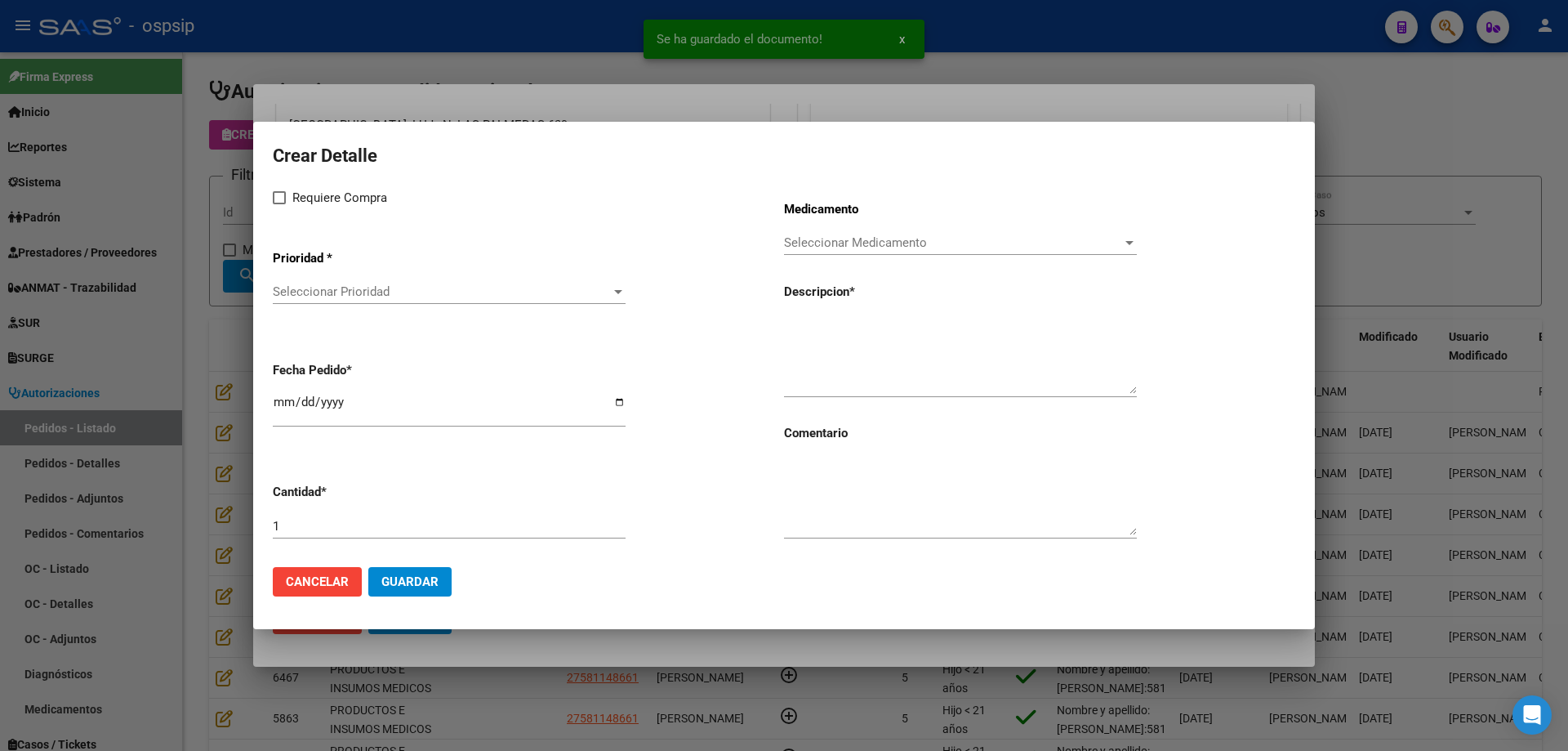
click at [375, 289] on span "Seleccionar Prioridad" at bounding box center [442, 291] width 338 height 15
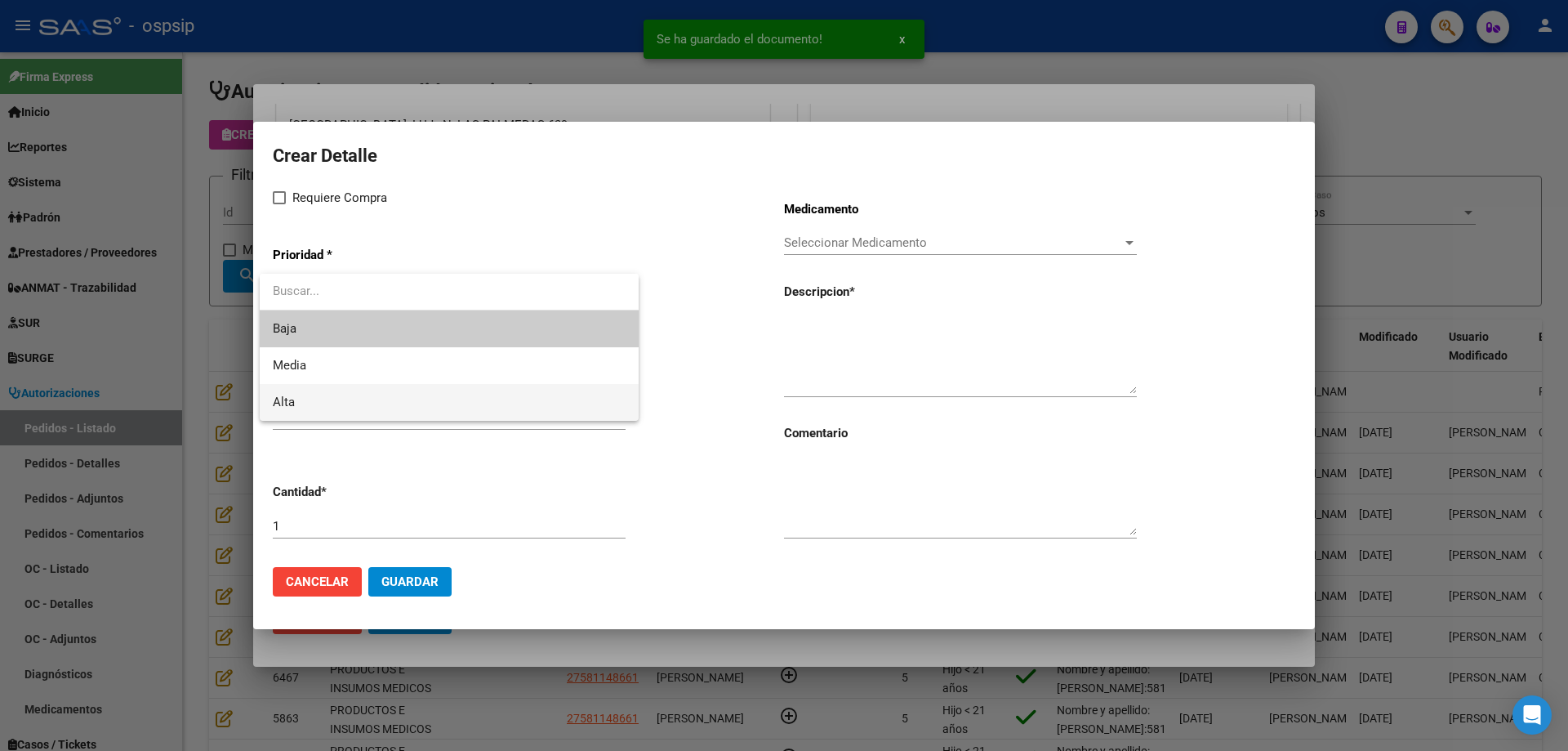
drag, startPoint x: 341, startPoint y: 398, endPoint x: 346, endPoint y: 322, distance: 76.2
click at [344, 389] on span "Alta" at bounding box center [449, 402] width 353 height 37
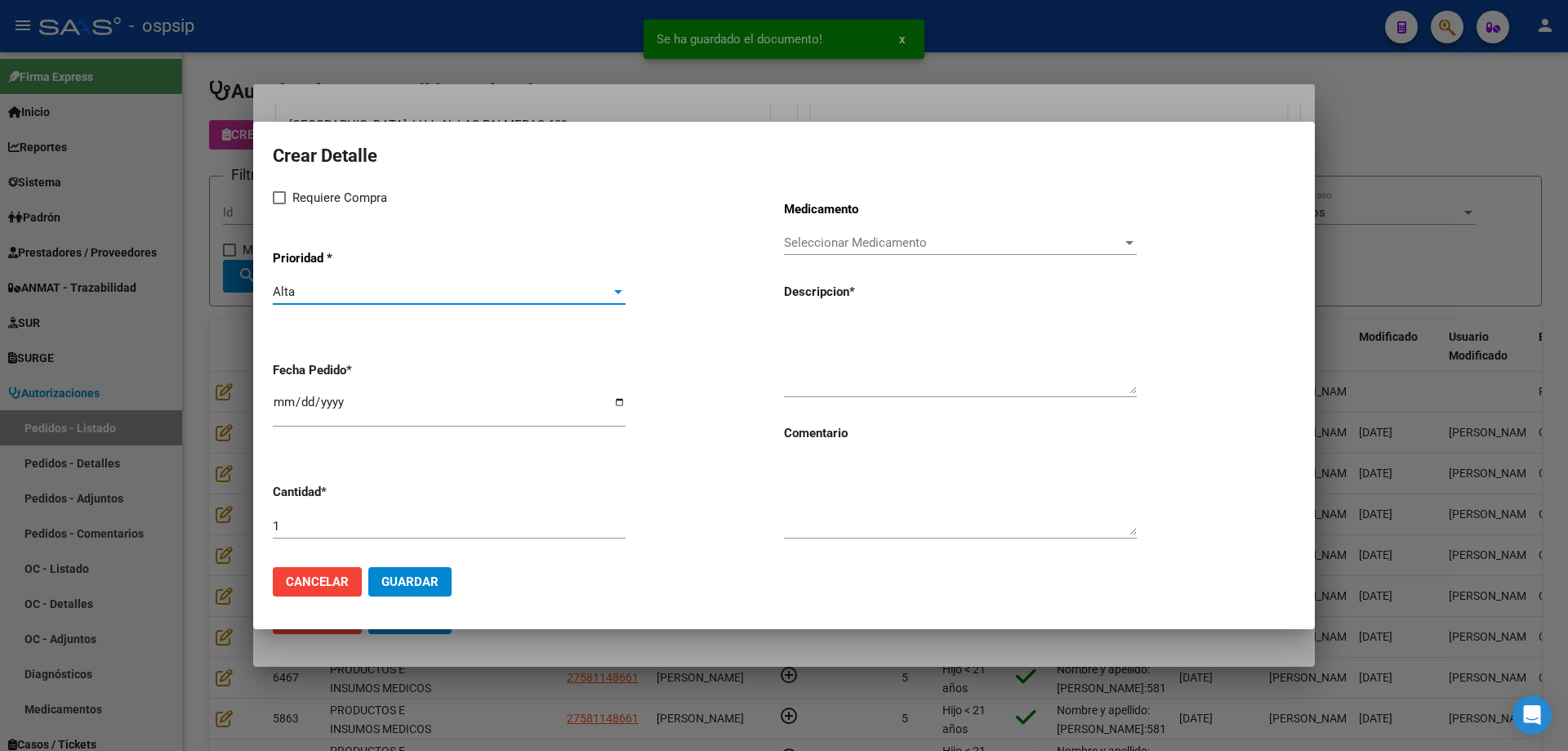
click at [304, 201] on span "Requiere Compra" at bounding box center [339, 197] width 94 height 19
click at [279, 204] on input "Requiere Compra" at bounding box center [278, 204] width 1 height 1
checkbox input "true"
click at [282, 402] on input "[DATE]" at bounding box center [449, 408] width 353 height 26
type input "[DATE]"
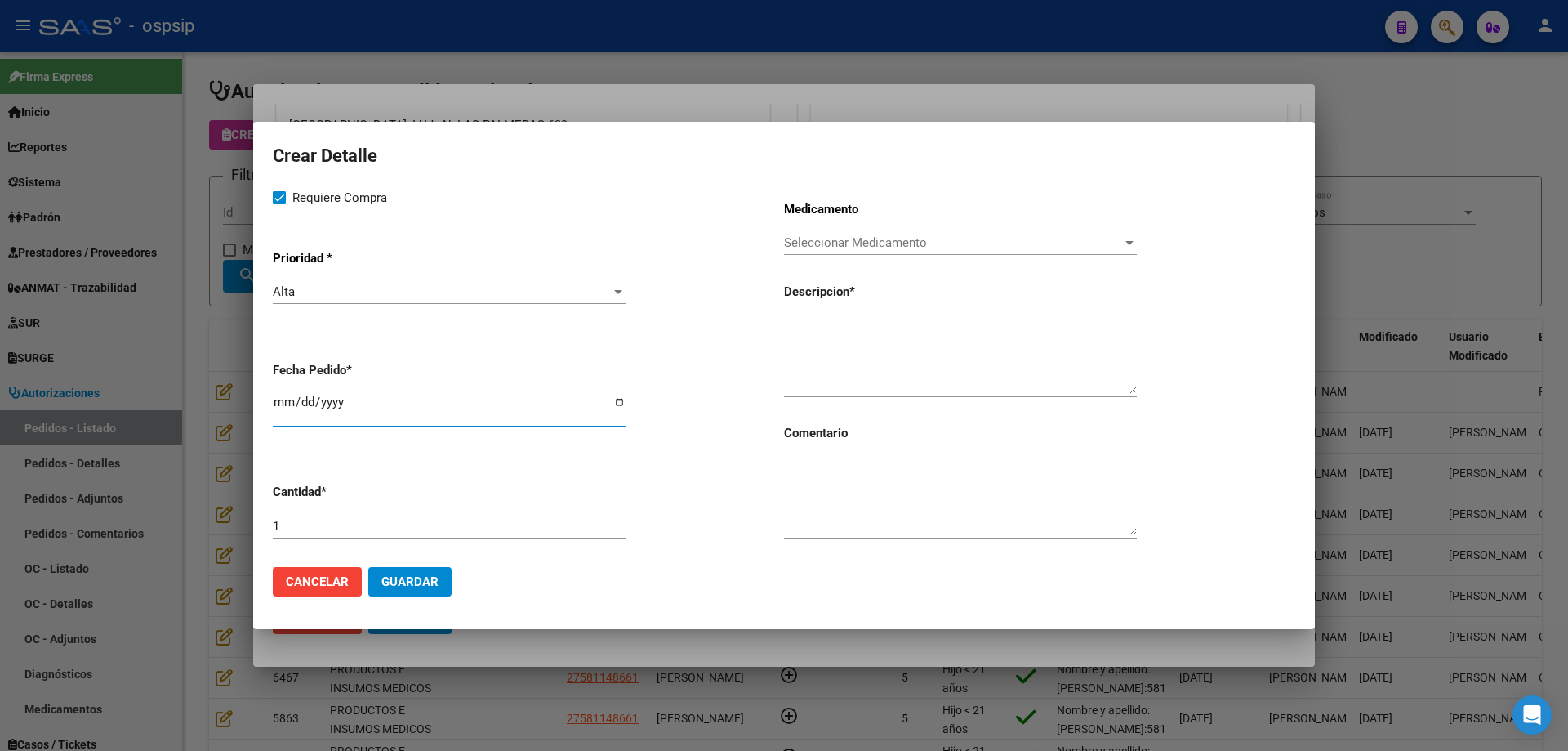
click at [839, 238] on span "Seleccionar Medicamento" at bounding box center [953, 242] width 338 height 15
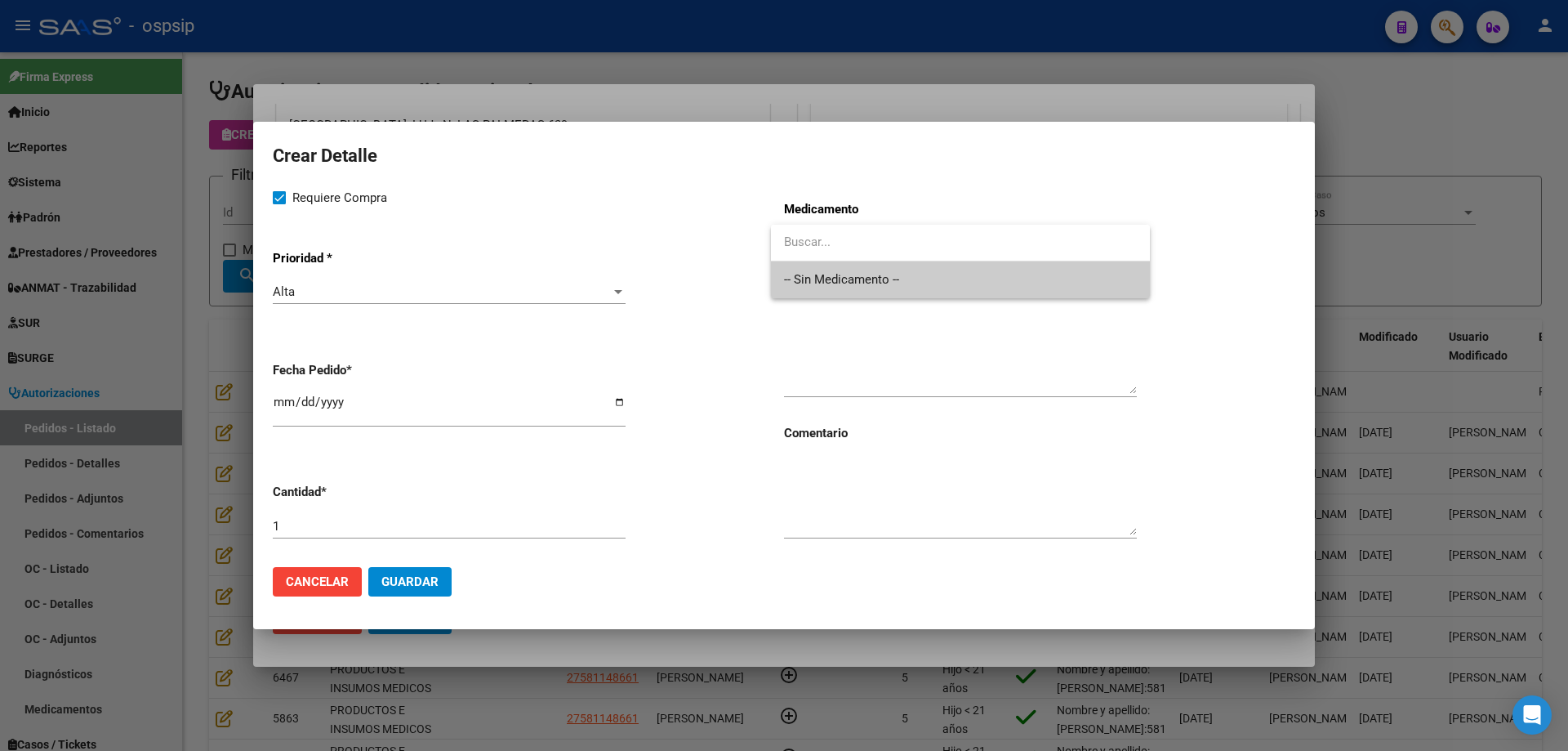
click at [833, 277] on span "-- Sin Medicamento --" at bounding box center [961, 280] width 353 height 37
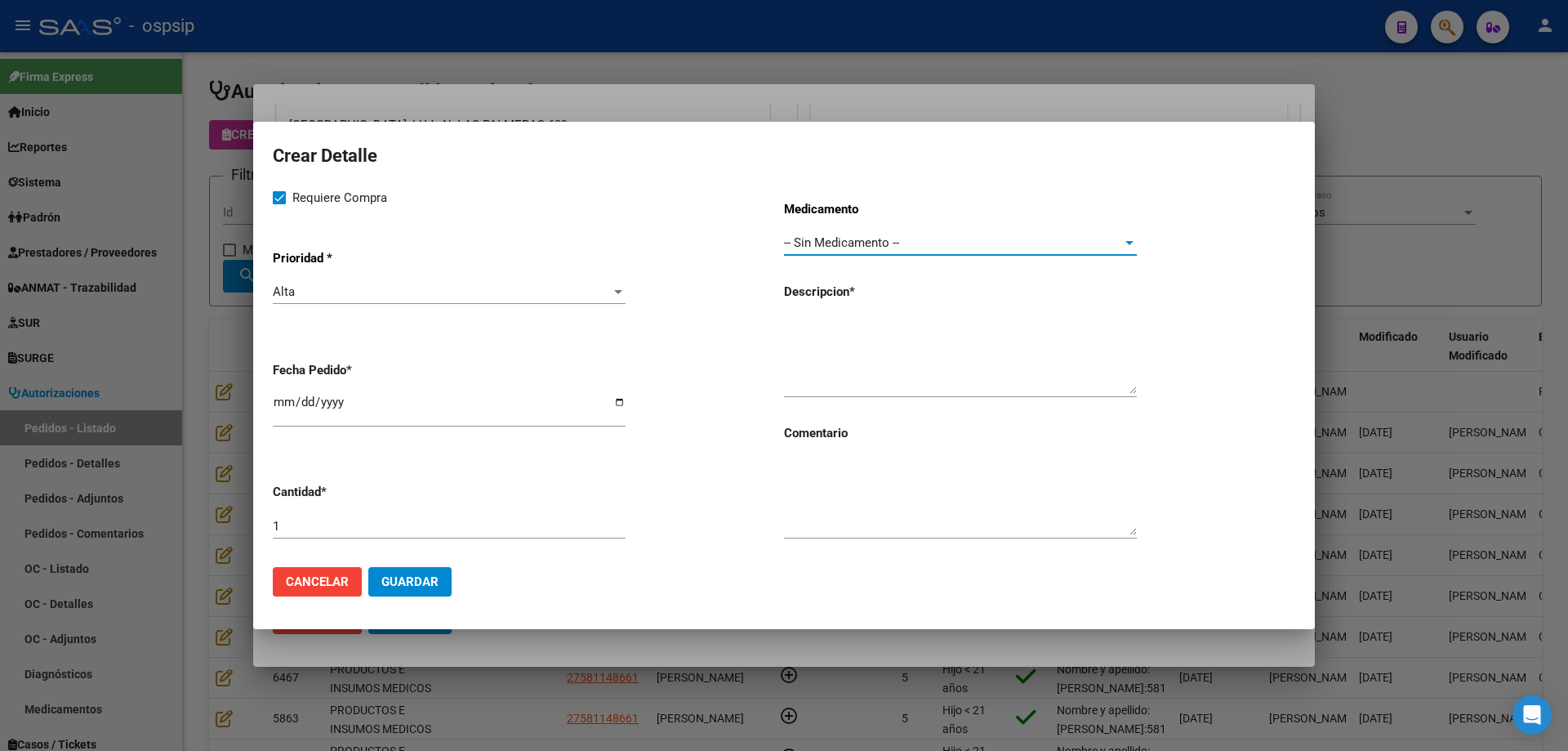
click at [822, 346] on textarea at bounding box center [961, 355] width 353 height 77
click at [962, 329] on textarea "Gasas para [MEDICAL_DATA]" at bounding box center [961, 355] width 353 height 77
type textarea "Gasas para [MEDICAL_DATA]"
click at [418, 532] on input "1" at bounding box center [449, 526] width 353 height 15
type input "90"
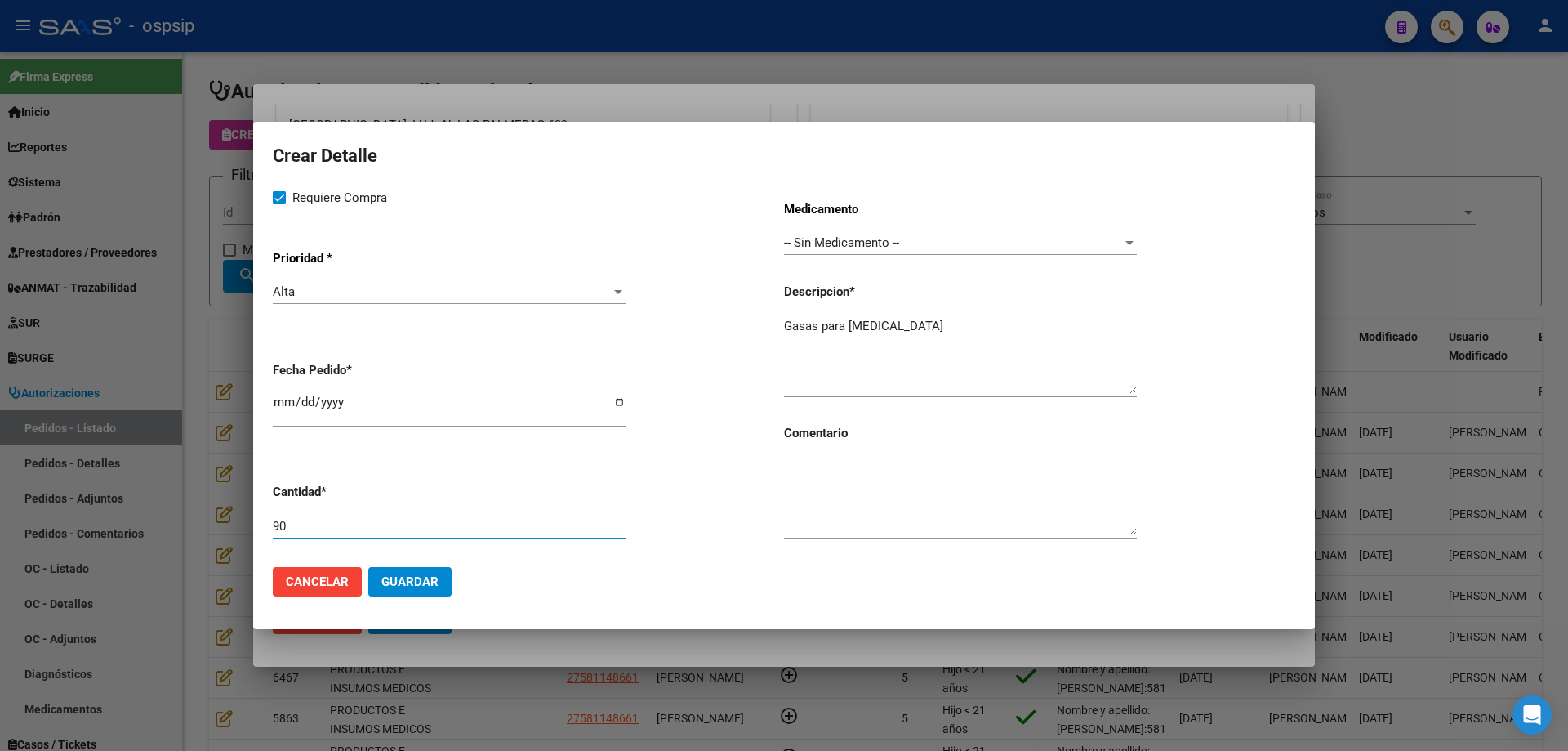
click at [420, 584] on span "Guardar" at bounding box center [410, 582] width 57 height 15
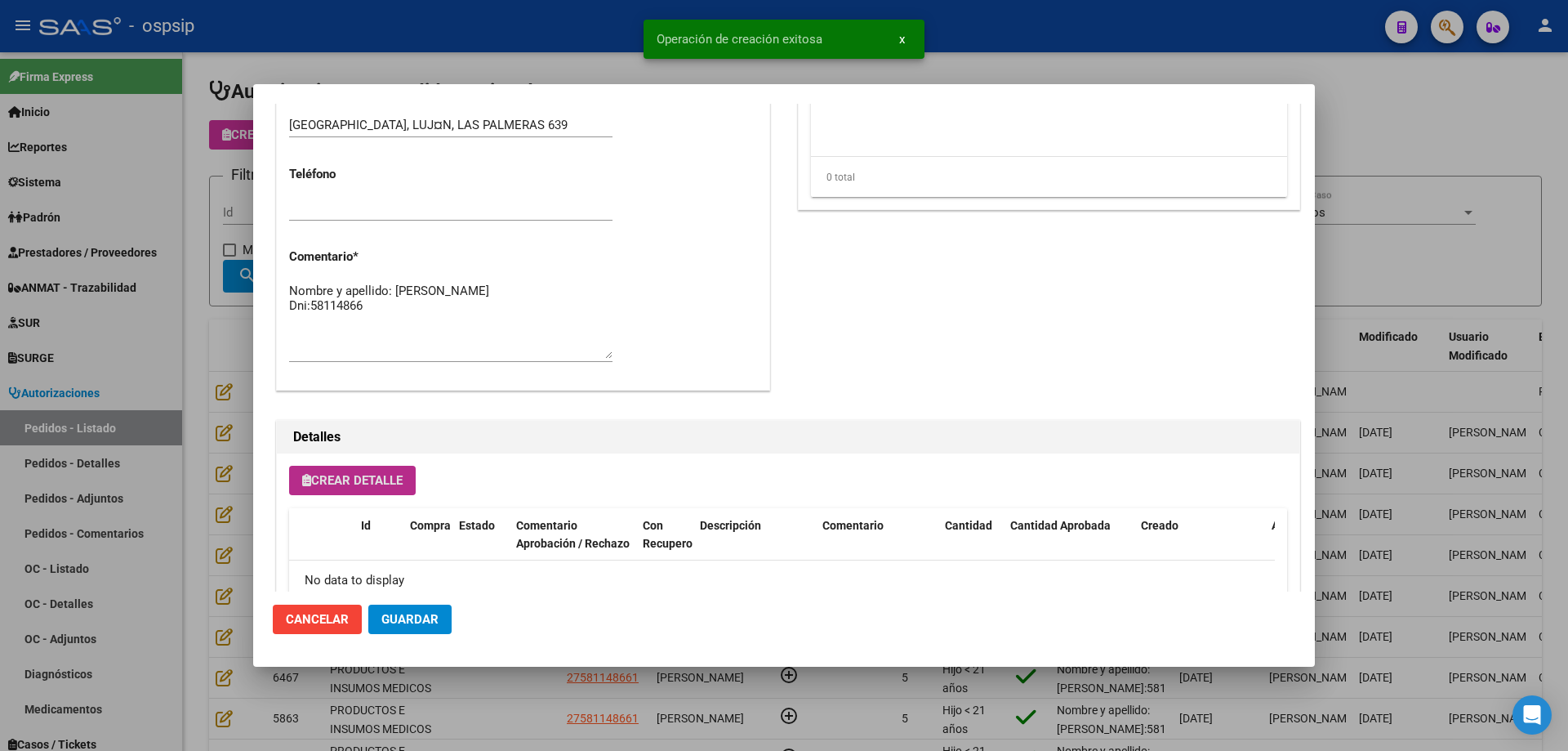
scroll to position [766, 0]
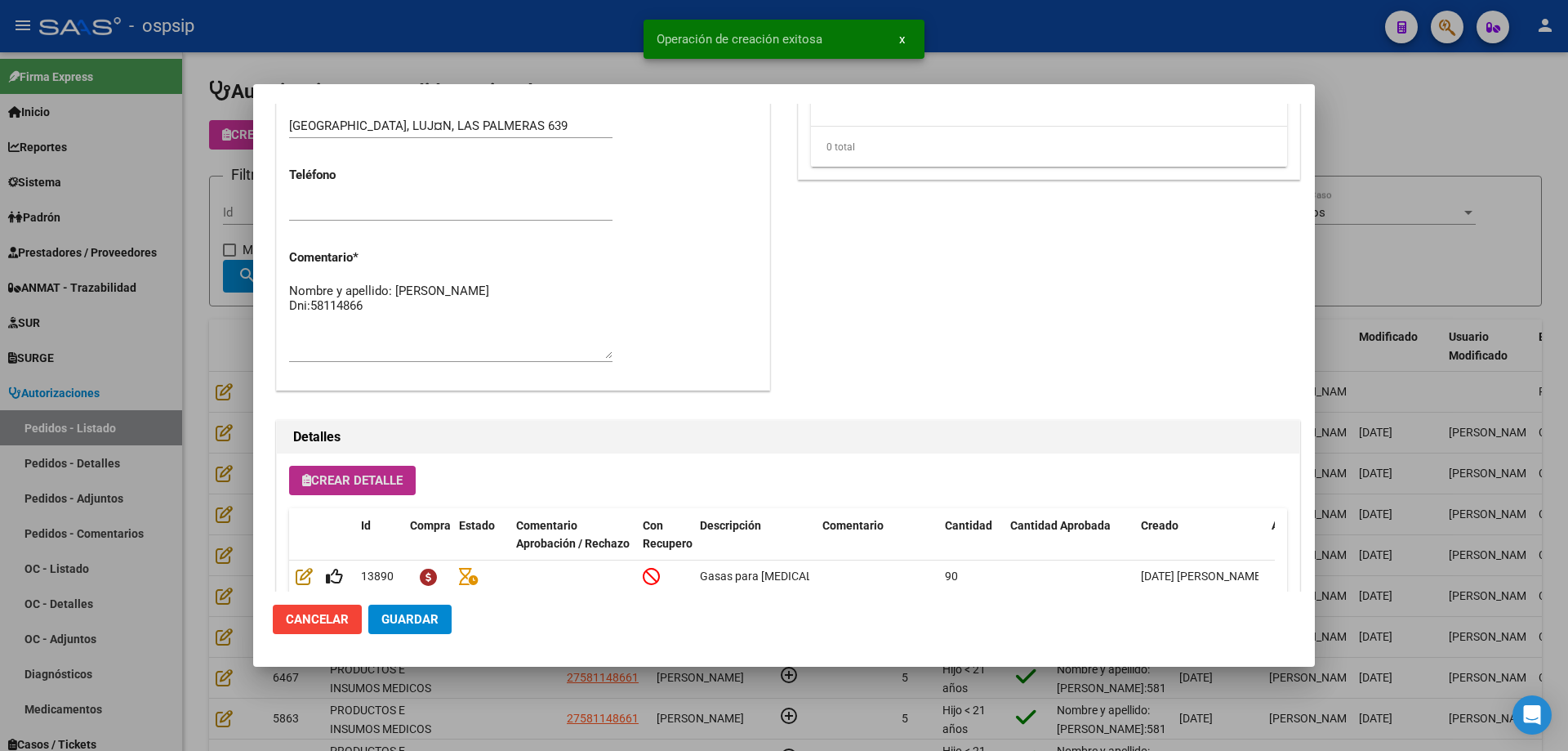
click at [345, 477] on span "Crear Detalle" at bounding box center [352, 480] width 101 height 15
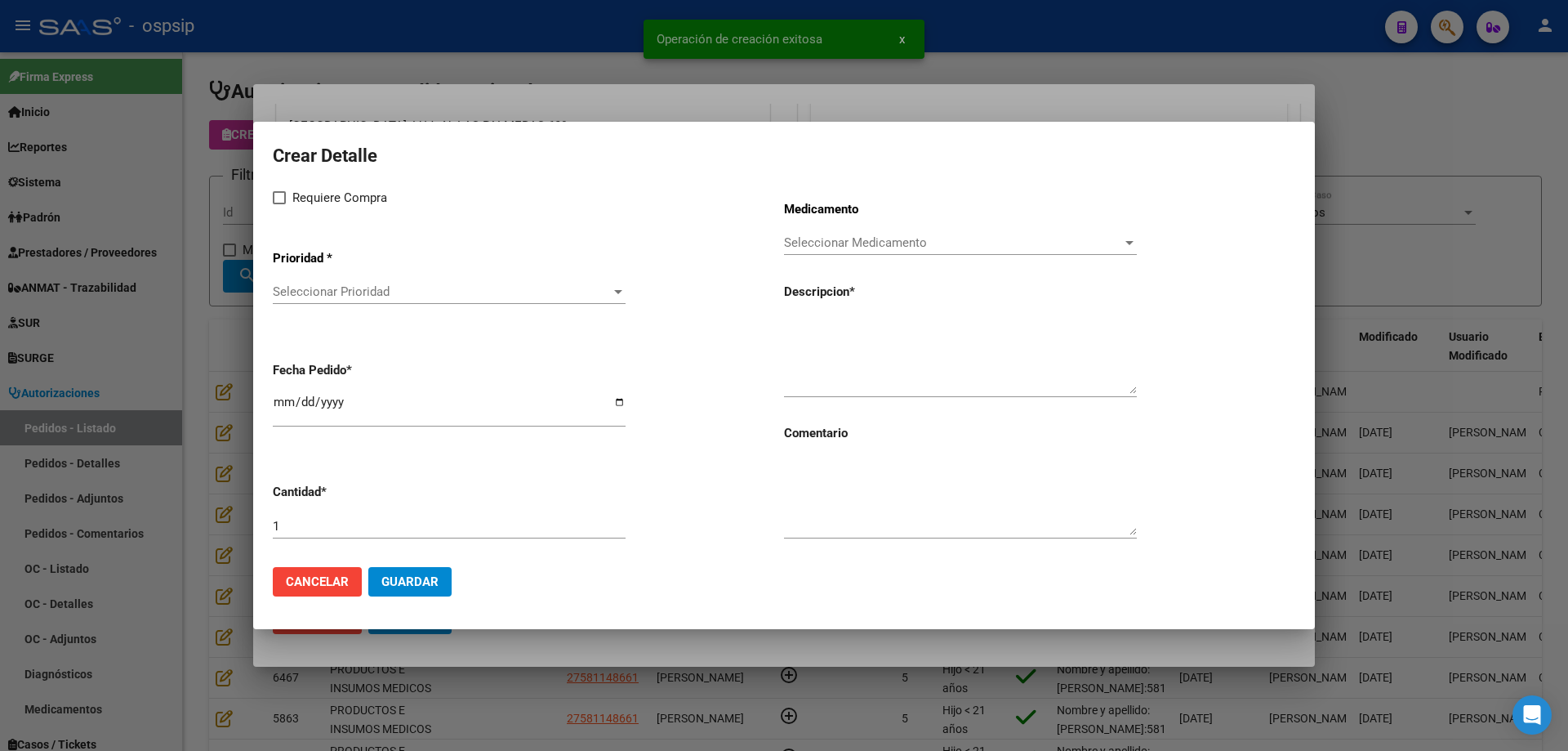
click at [381, 289] on span "Seleccionar Prioridad" at bounding box center [442, 291] width 338 height 15
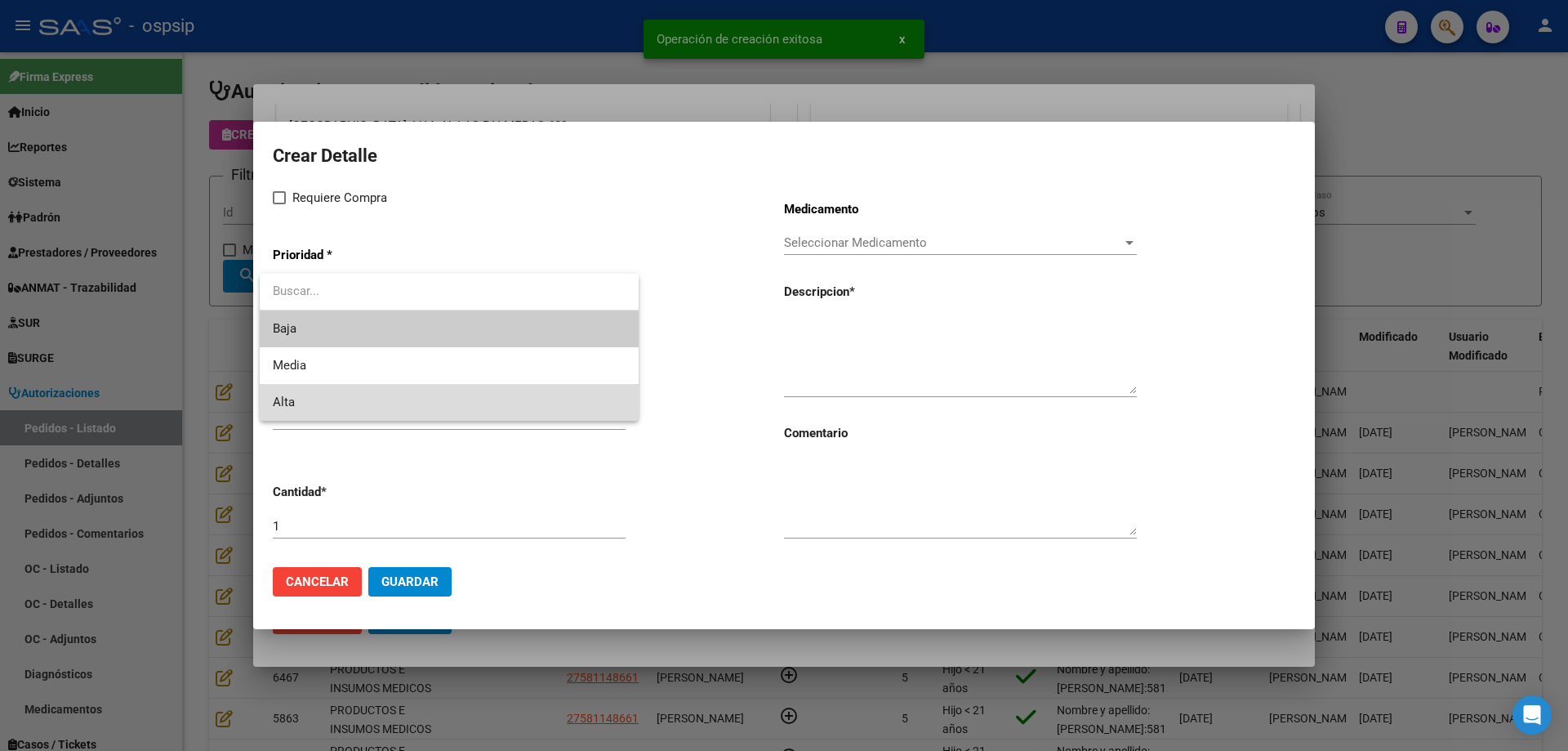
drag, startPoint x: 319, startPoint y: 400, endPoint x: 325, endPoint y: 388, distance: 13.4
click at [321, 400] on span "Alta" at bounding box center [449, 402] width 353 height 37
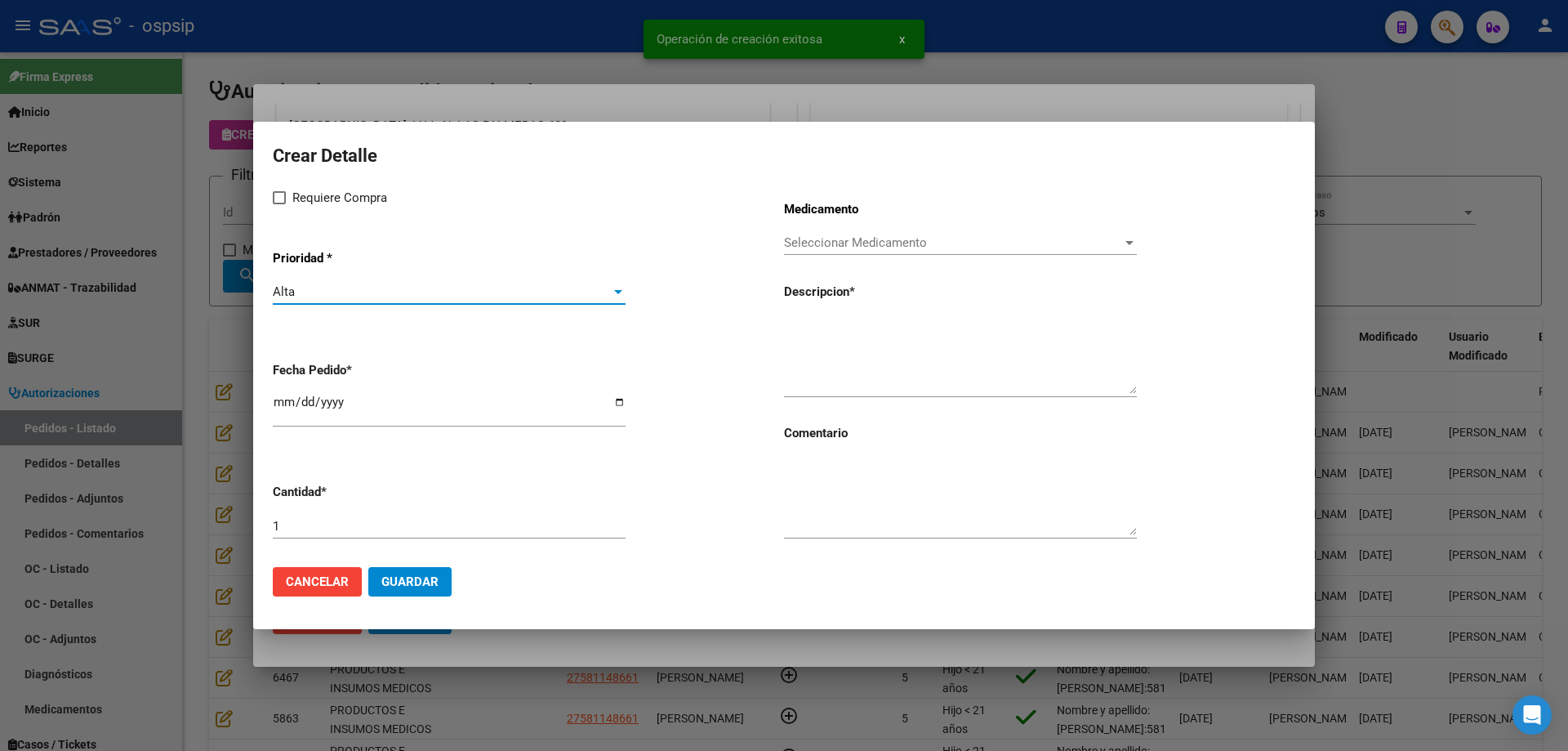
click at [321, 192] on span "Requiere Compra" at bounding box center [339, 197] width 94 height 19
click at [279, 204] on input "Requiere Compra" at bounding box center [278, 204] width 1 height 1
checkbox input "true"
click at [276, 402] on input "[DATE]" at bounding box center [449, 408] width 353 height 26
type input "[DATE]"
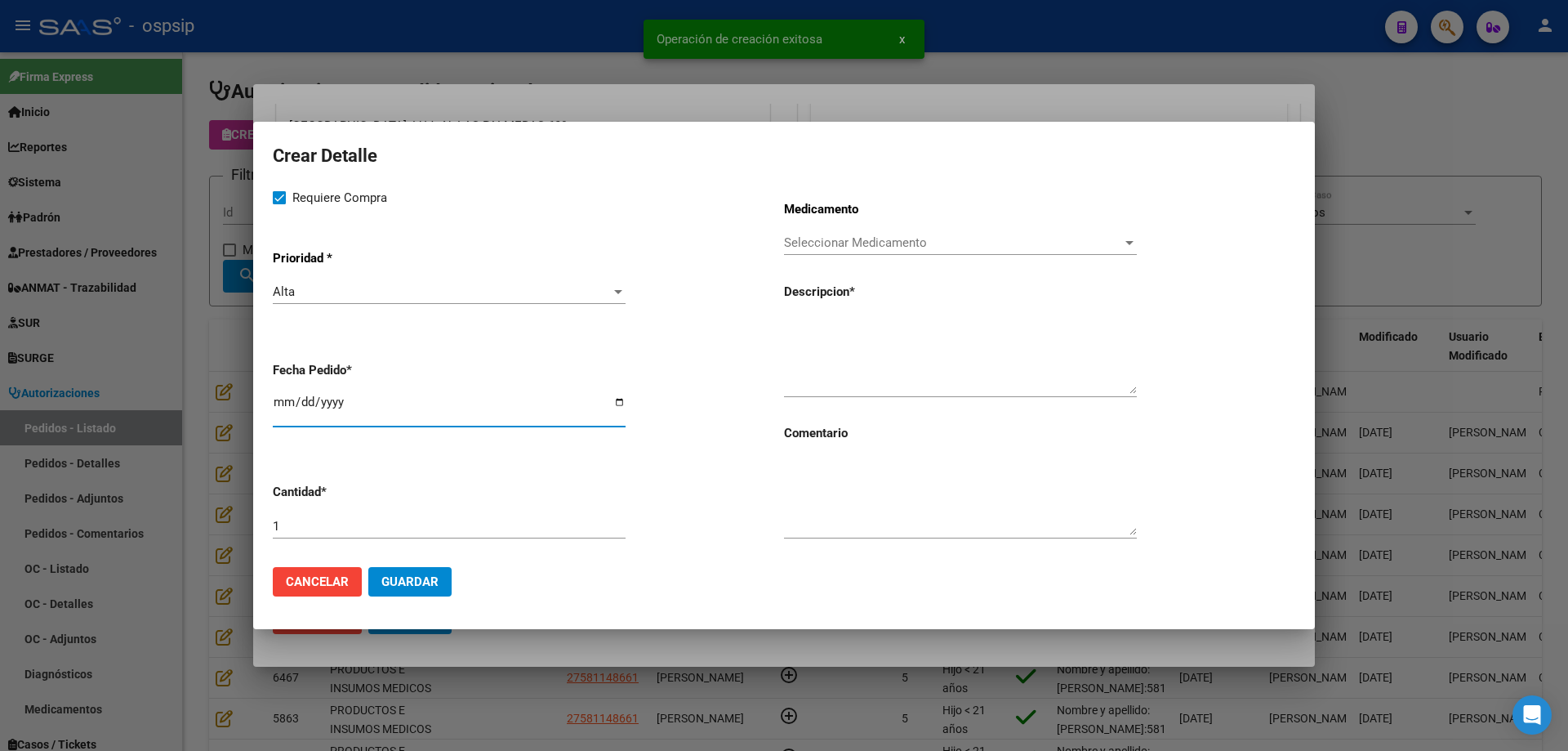
click at [828, 230] on div "Seleccionar Medicamento Seleccionar Medicamento" at bounding box center [961, 242] width 353 height 24
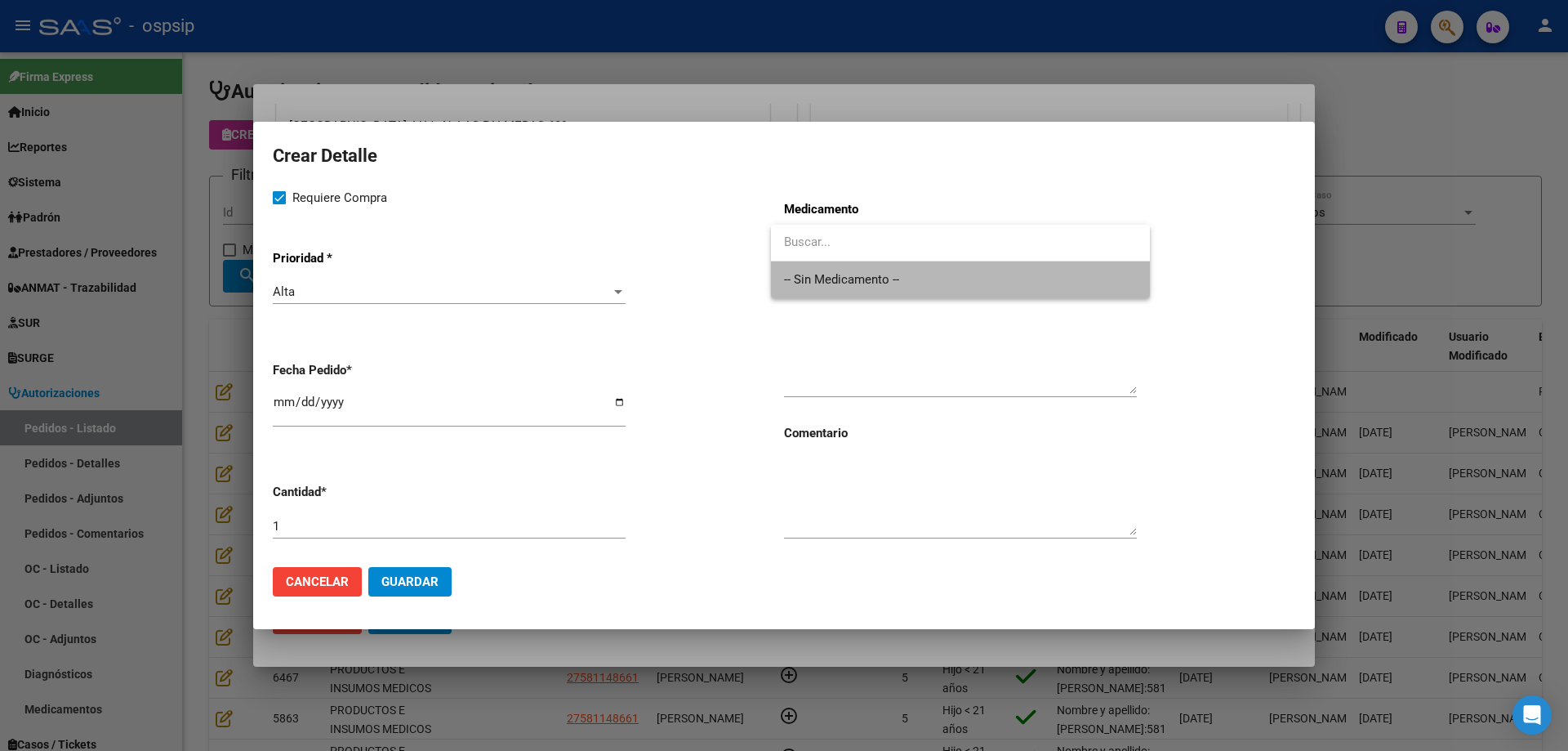
click at [804, 285] on span "-- Sin Medicamento --" at bounding box center [961, 280] width 353 height 37
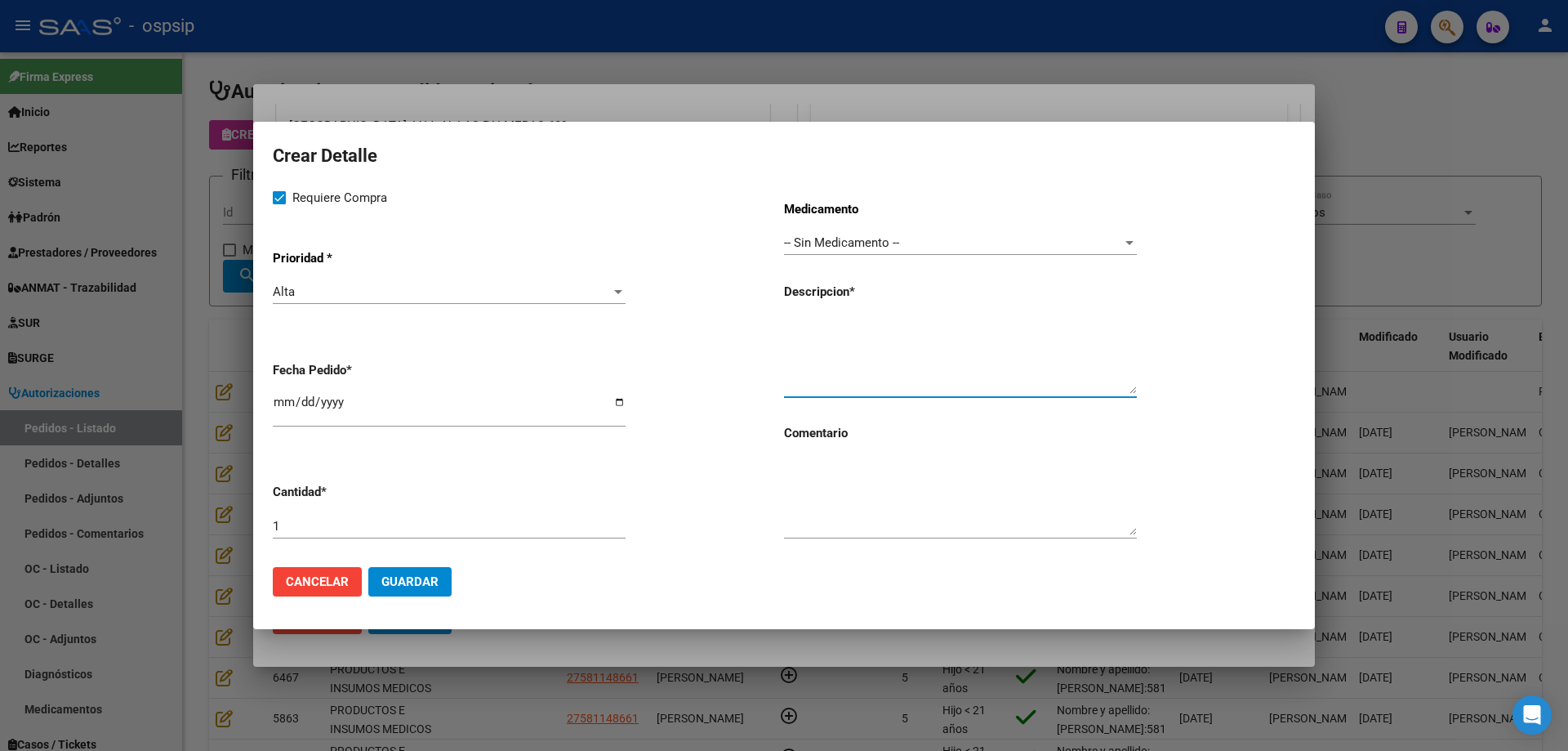
click at [830, 346] on textarea at bounding box center [961, 355] width 353 height 77
type textarea "Solucion fisiologica monodosis"
click at [470, 530] on input "1" at bounding box center [449, 526] width 353 height 15
type input "90"
click at [990, 326] on textarea "Solución fisiológica monodosis" at bounding box center [961, 355] width 353 height 77
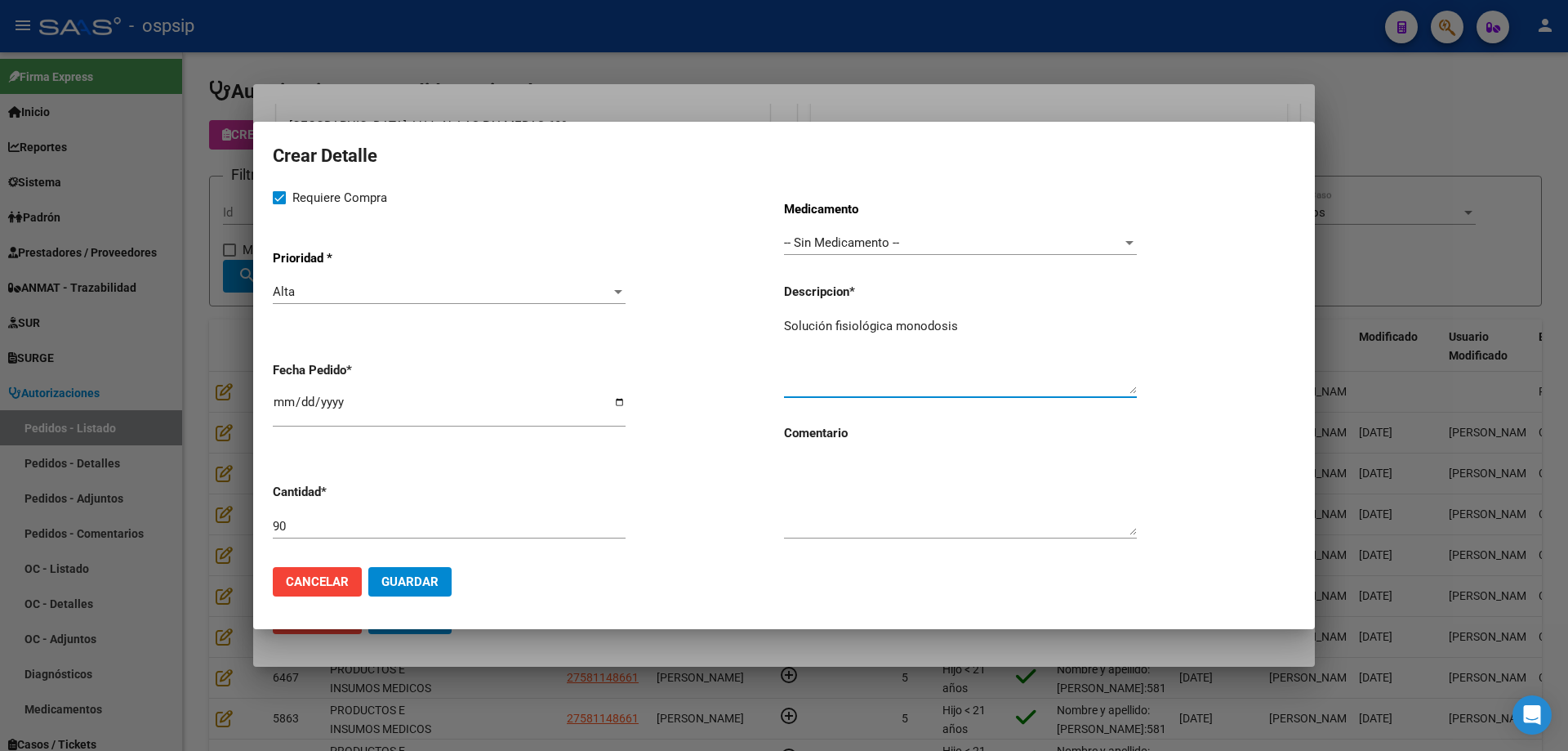
type textarea "Solución fisiológica monodosis"
click at [425, 589] on button "Guardar" at bounding box center [410, 582] width 83 height 30
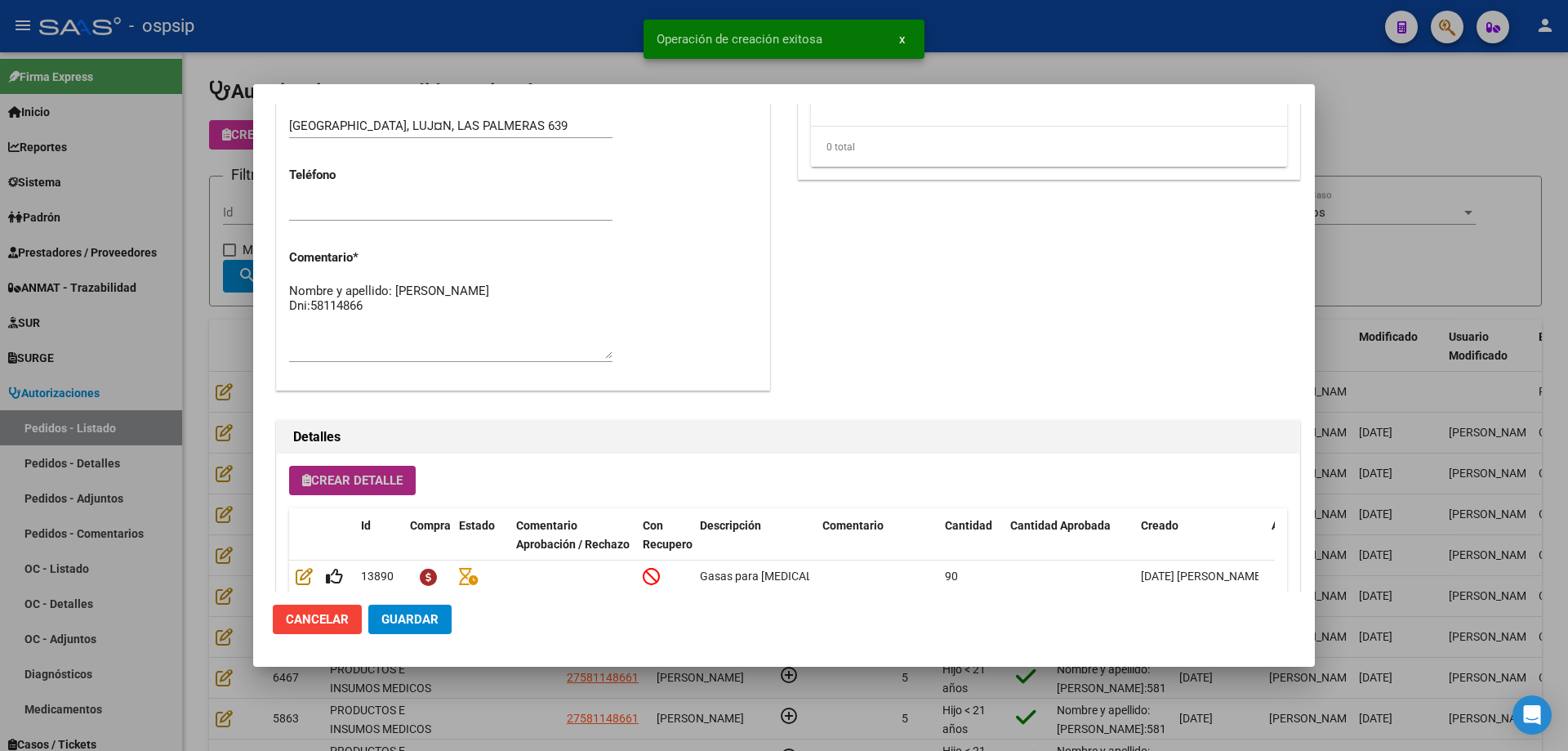
click at [346, 482] on span "Crear Detalle" at bounding box center [352, 480] width 101 height 15
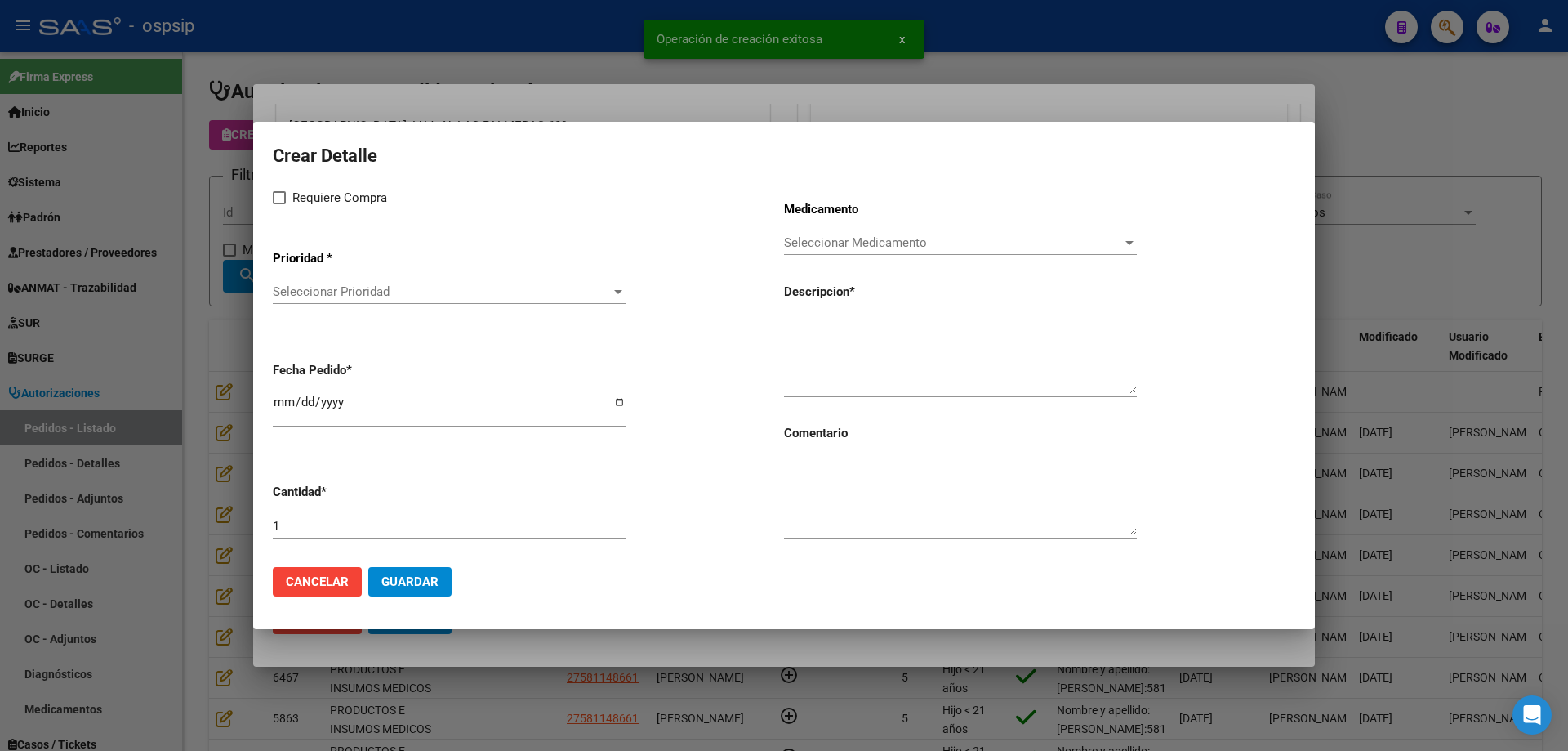
click at [375, 289] on span "Seleccionar Prioridad" at bounding box center [442, 291] width 338 height 15
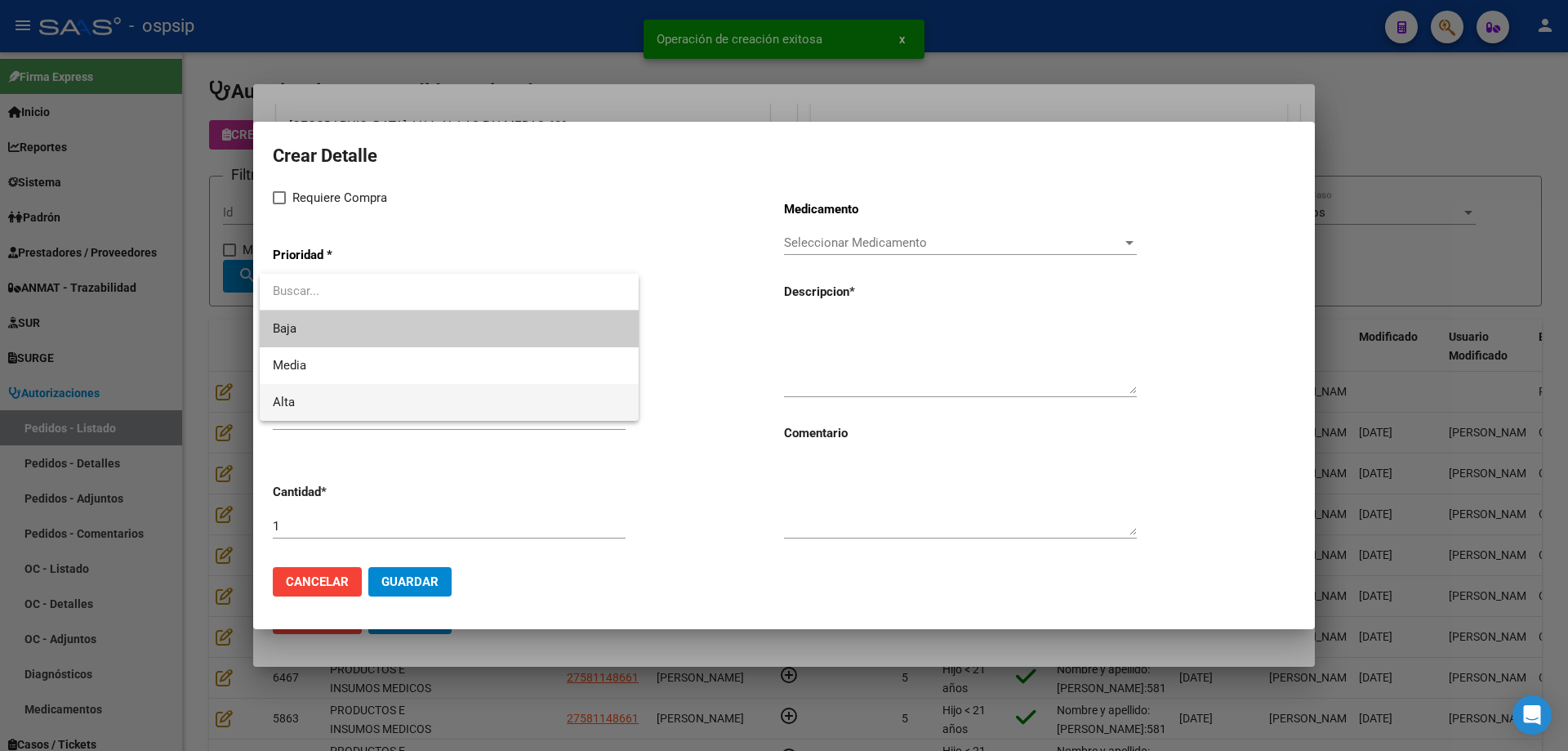
drag, startPoint x: 331, startPoint y: 404, endPoint x: 293, endPoint y: 268, distance: 141.2
click at [331, 401] on span "Alta" at bounding box center [449, 402] width 353 height 37
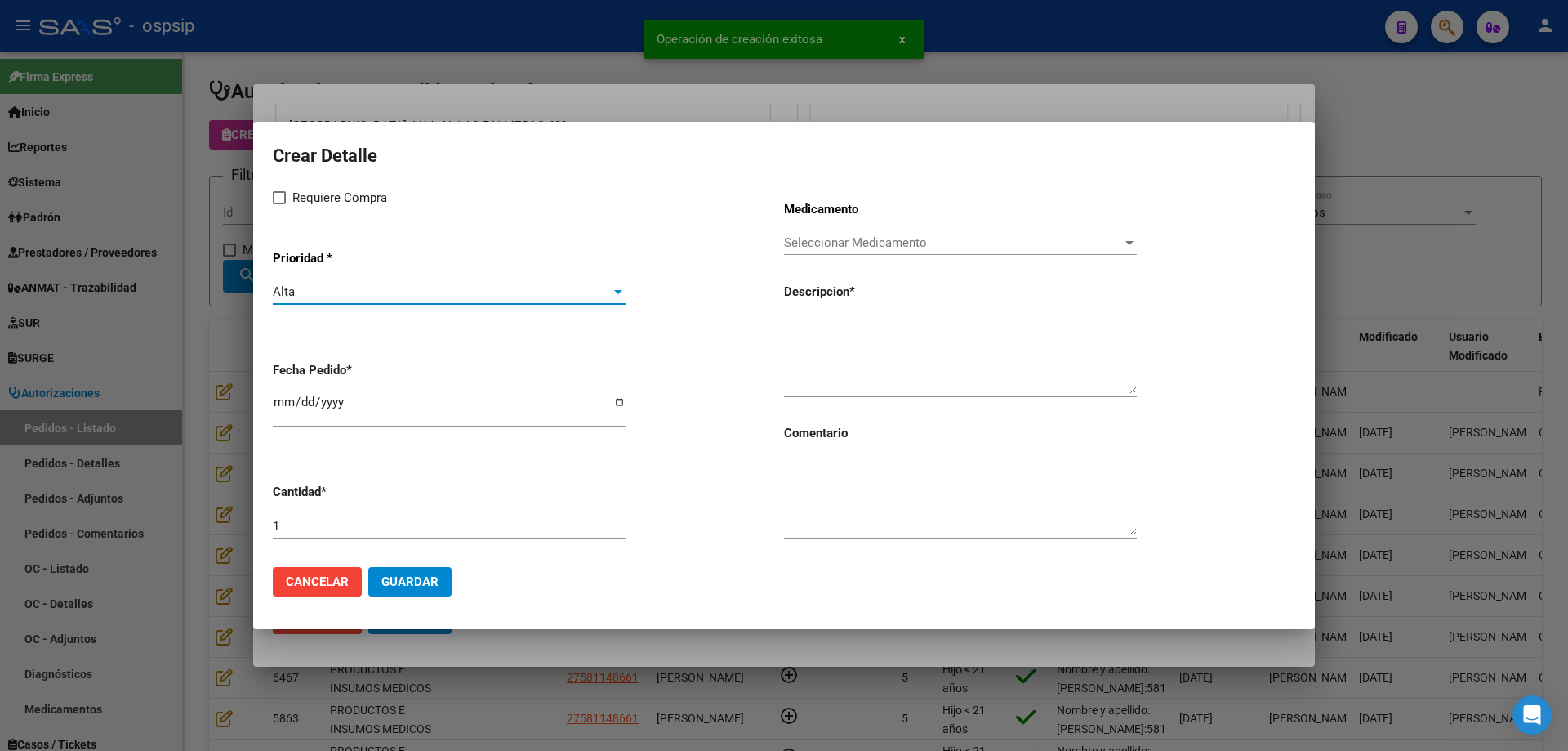
drag, startPoint x: 288, startPoint y: 203, endPoint x: 294, endPoint y: 277, distance: 74.2
click at [288, 206] on label "Requiere Compra" at bounding box center [330, 197] width 115 height 19
click at [279, 205] on input "Requiere Compra" at bounding box center [278, 204] width 1 height 1
checkbox input "true"
click at [284, 409] on input "[DATE]" at bounding box center [449, 408] width 353 height 26
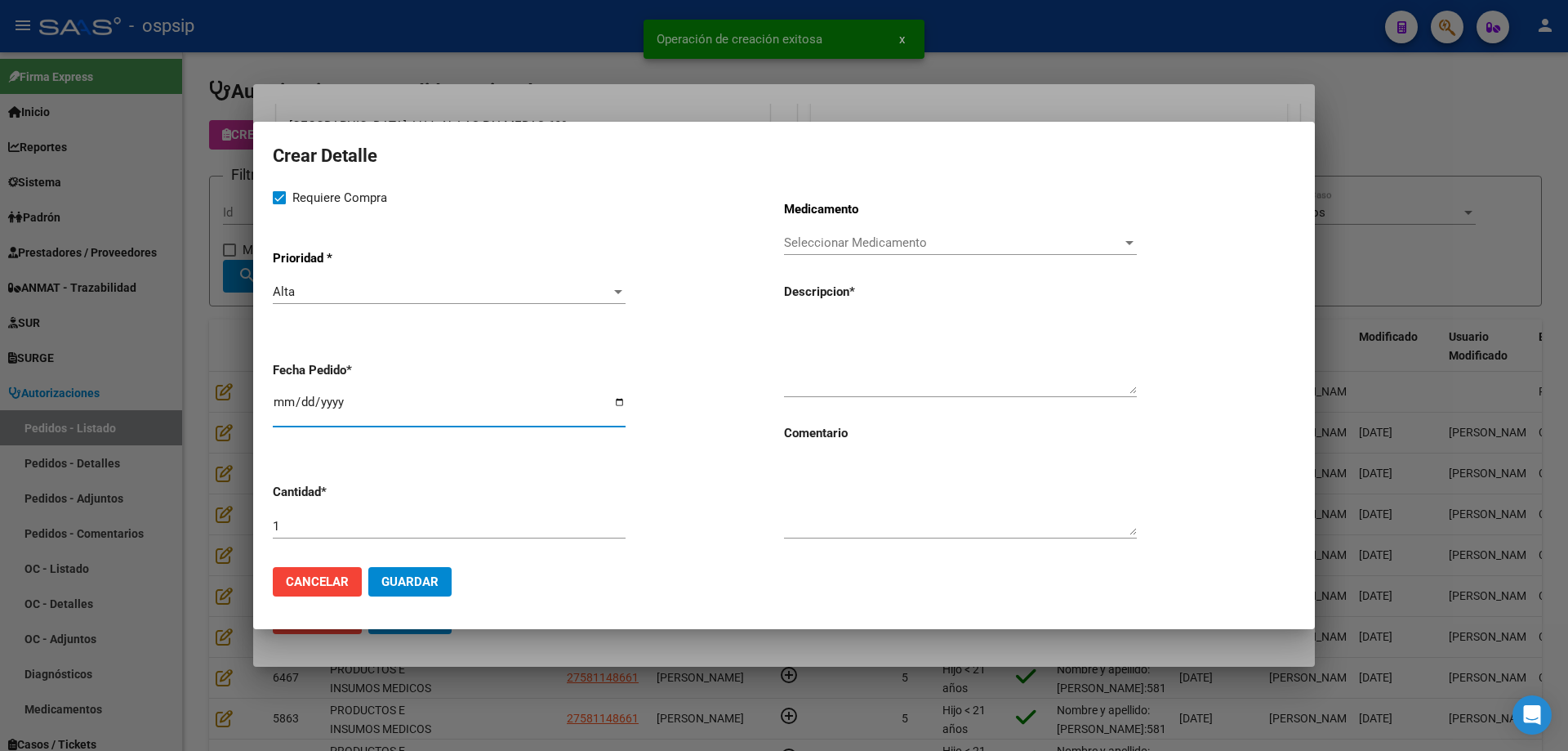
type input "[DATE]"
click at [851, 240] on span "Seleccionar Medicamento" at bounding box center [953, 242] width 338 height 15
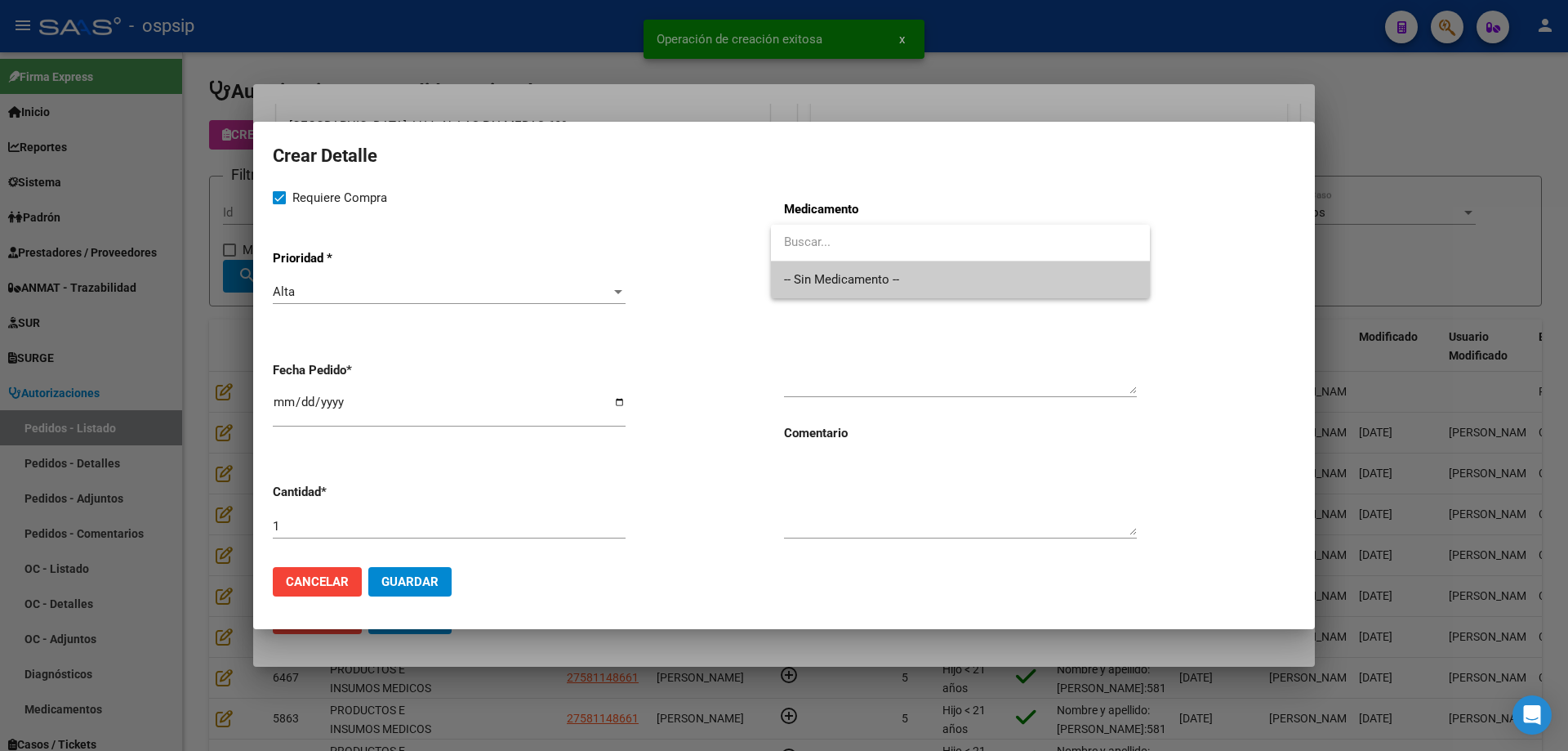
click at [834, 281] on span "-- Sin Medicamento --" at bounding box center [961, 280] width 353 height 37
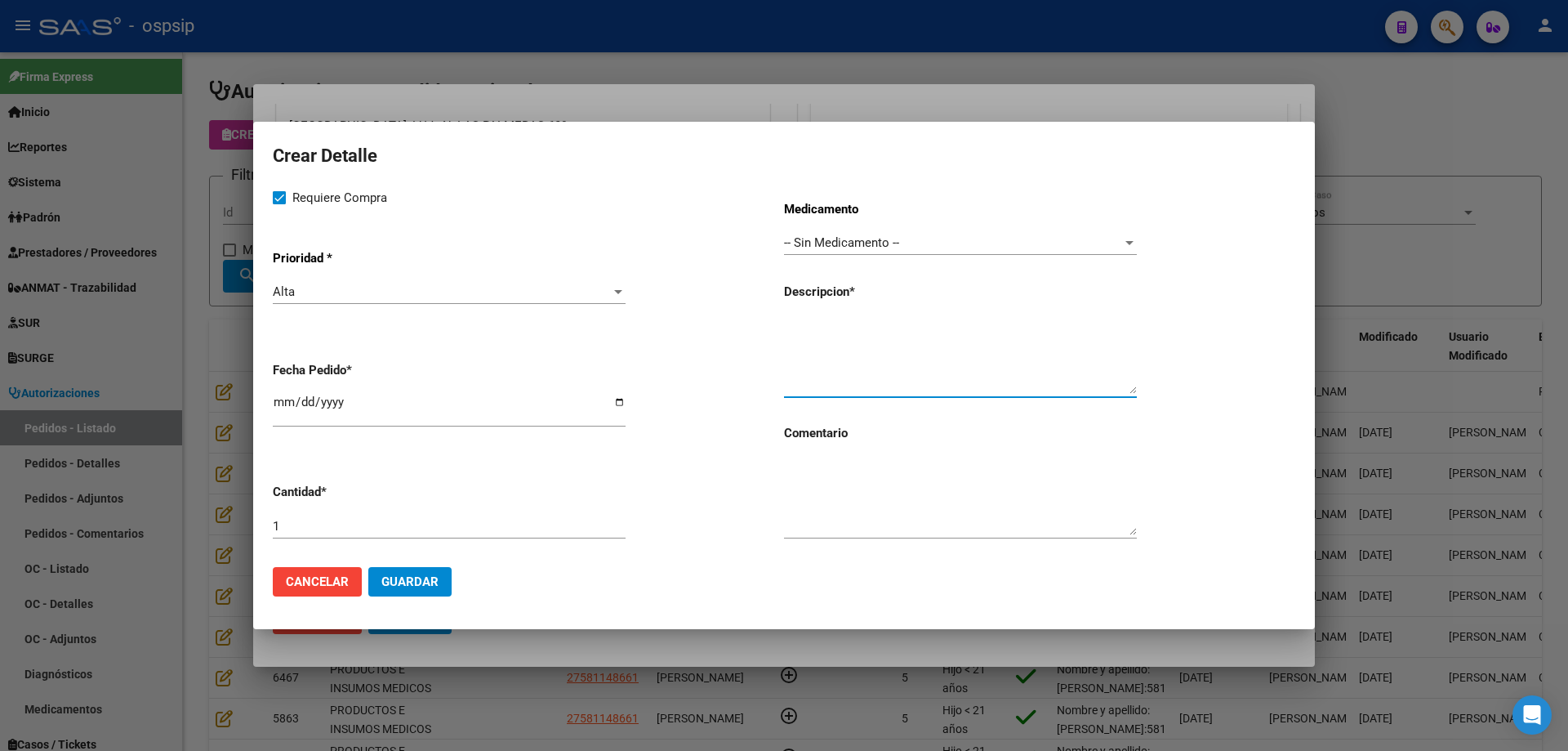
click at [827, 354] on textarea at bounding box center [961, 355] width 353 height 77
type textarea "Cinta hipoalergenica"
drag, startPoint x: 557, startPoint y: 525, endPoint x: 537, endPoint y: 518, distance: 21.2
click at [556, 524] on input "1" at bounding box center [449, 526] width 353 height 15
type input "2"
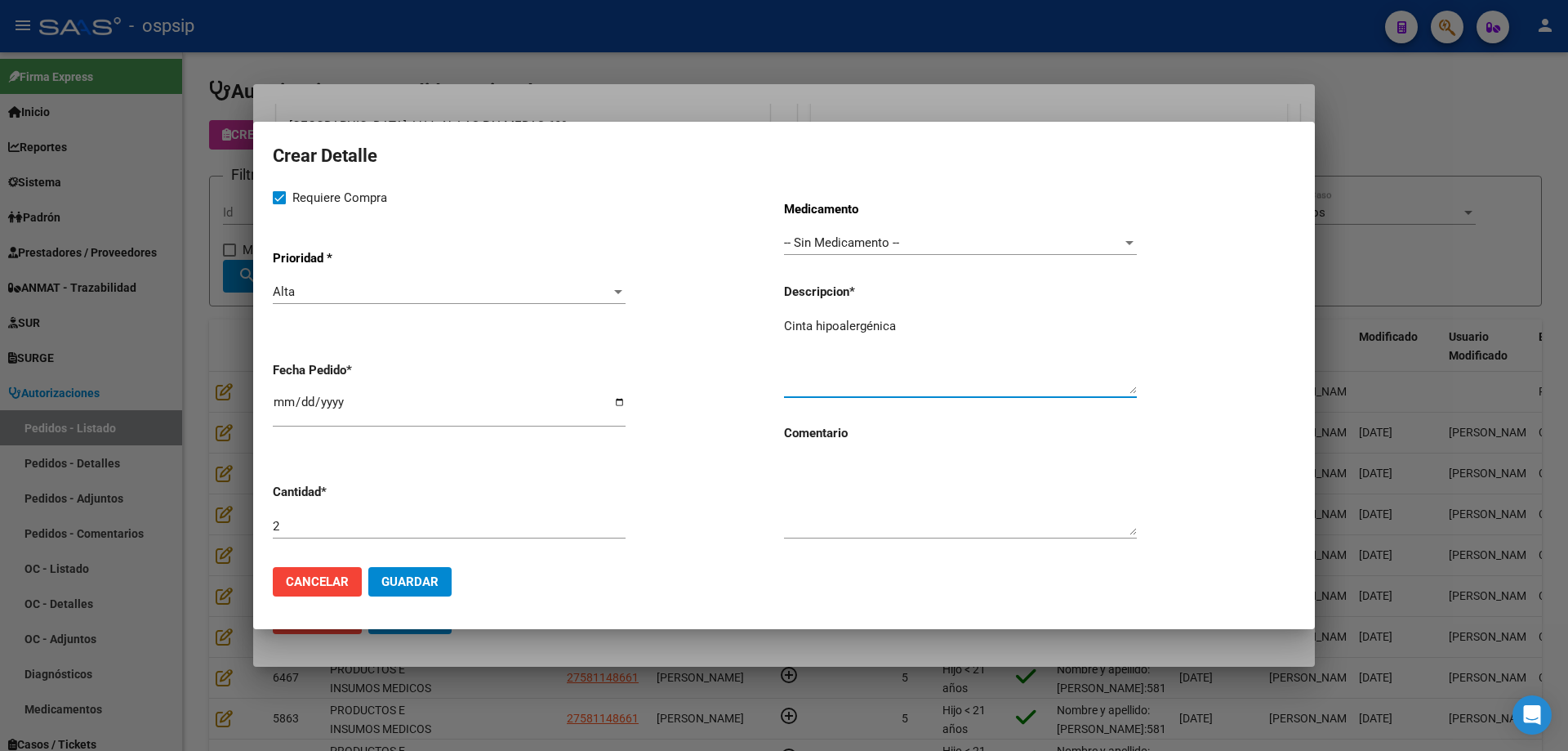
click at [926, 323] on textarea "Cinta hipoalergénica" at bounding box center [961, 355] width 353 height 77
type textarea "Cinta hipoalergénica"
click at [400, 579] on span "Guardar" at bounding box center [410, 582] width 57 height 15
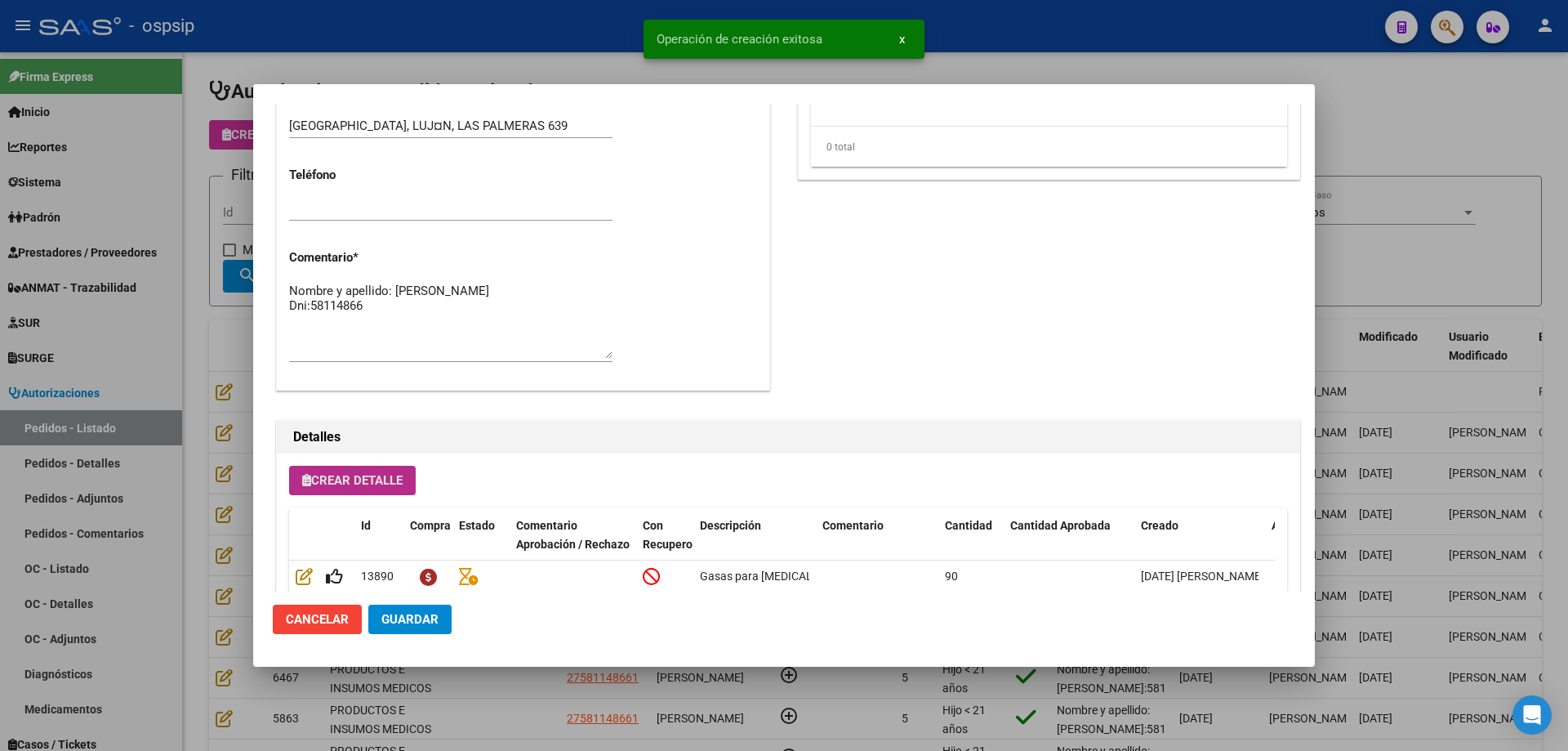
click at [353, 481] on span "Crear Detalle" at bounding box center [352, 480] width 101 height 15
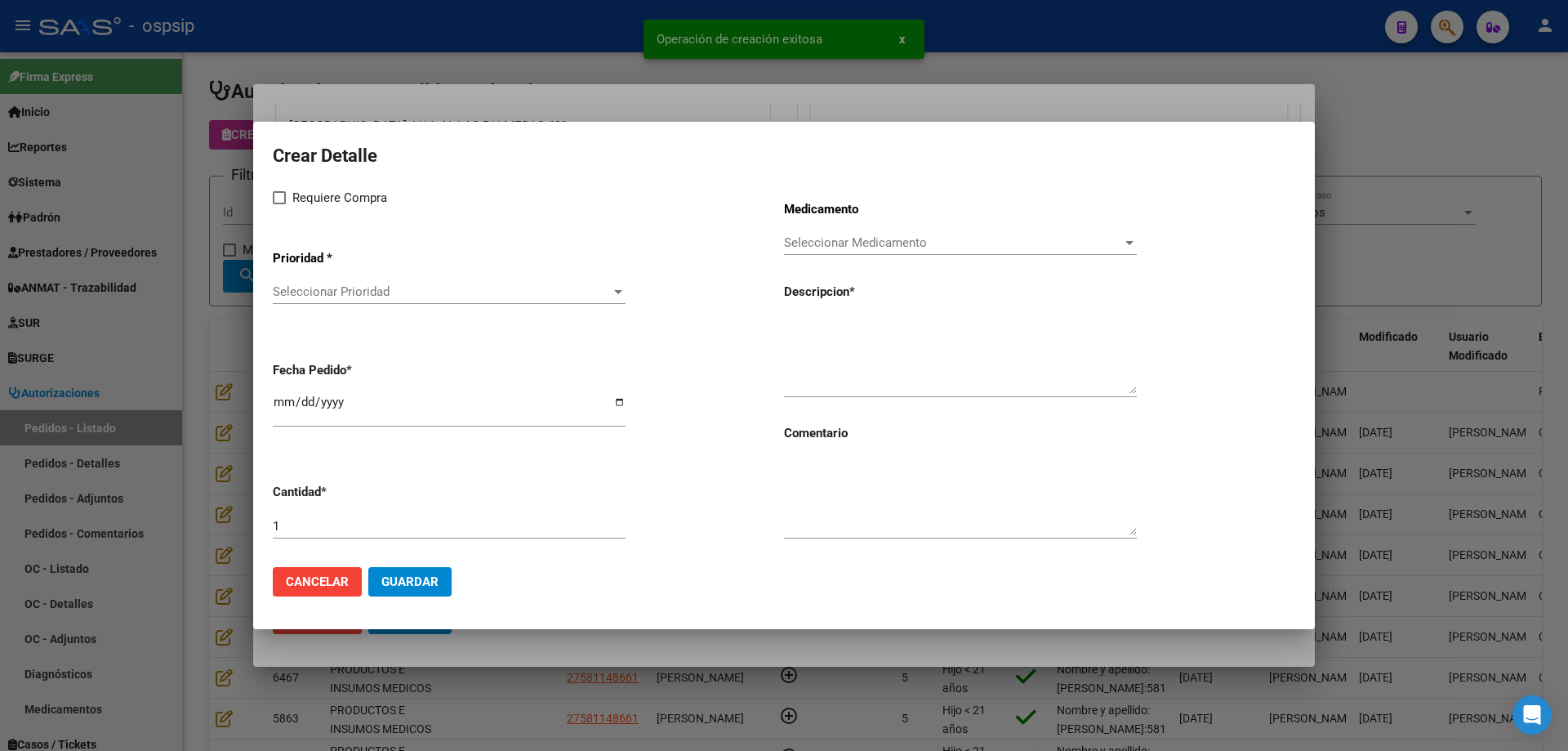
click at [409, 294] on span "Seleccionar Prioridad" at bounding box center [442, 291] width 338 height 15
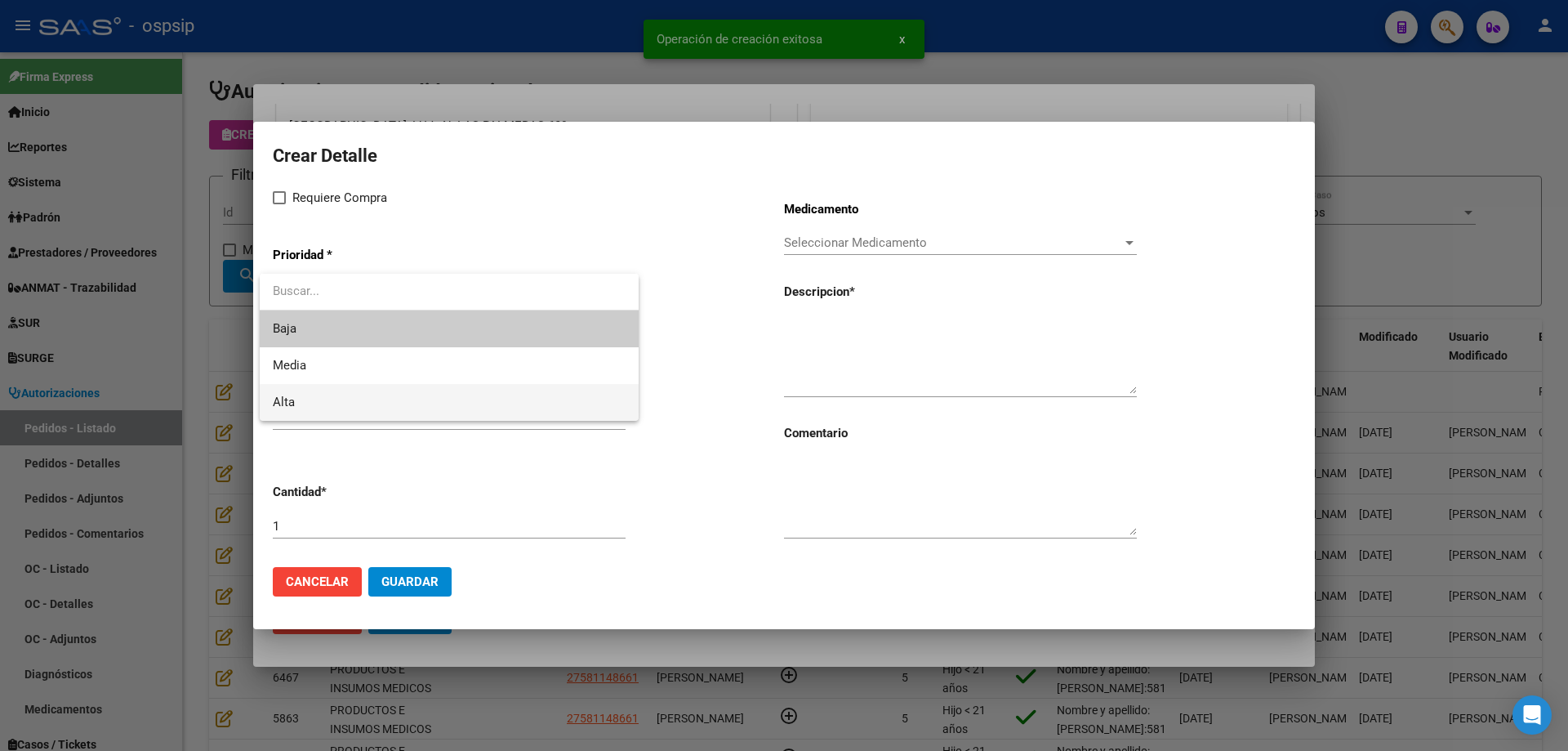
click at [369, 393] on span "Alta" at bounding box center [449, 402] width 353 height 37
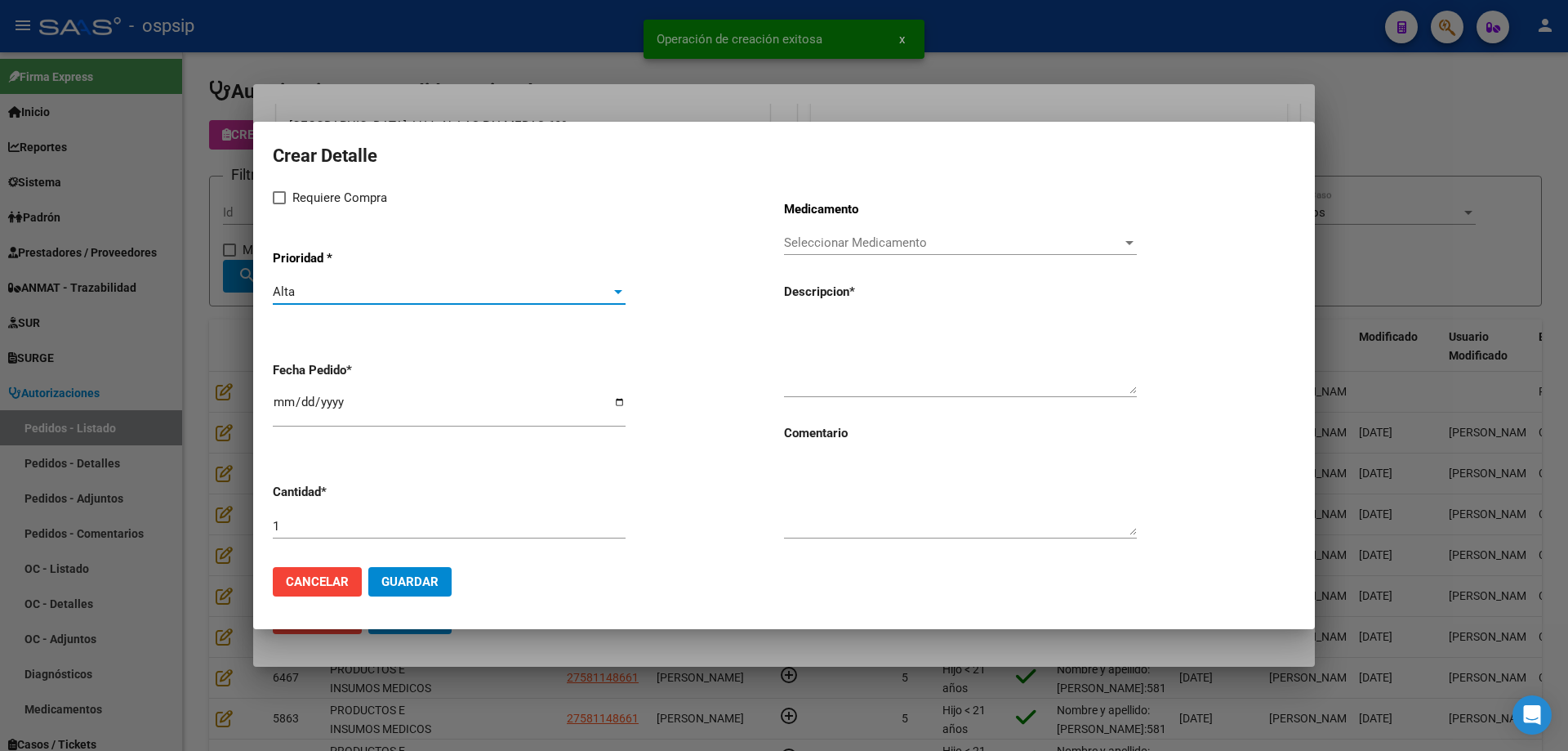
click at [299, 198] on span "Requiere Compra" at bounding box center [339, 197] width 94 height 19
click at [279, 204] on input "Requiere Compra" at bounding box center [278, 204] width 1 height 1
checkbox input "true"
click at [287, 396] on input "[DATE]" at bounding box center [449, 408] width 353 height 26
type input "[DATE]"
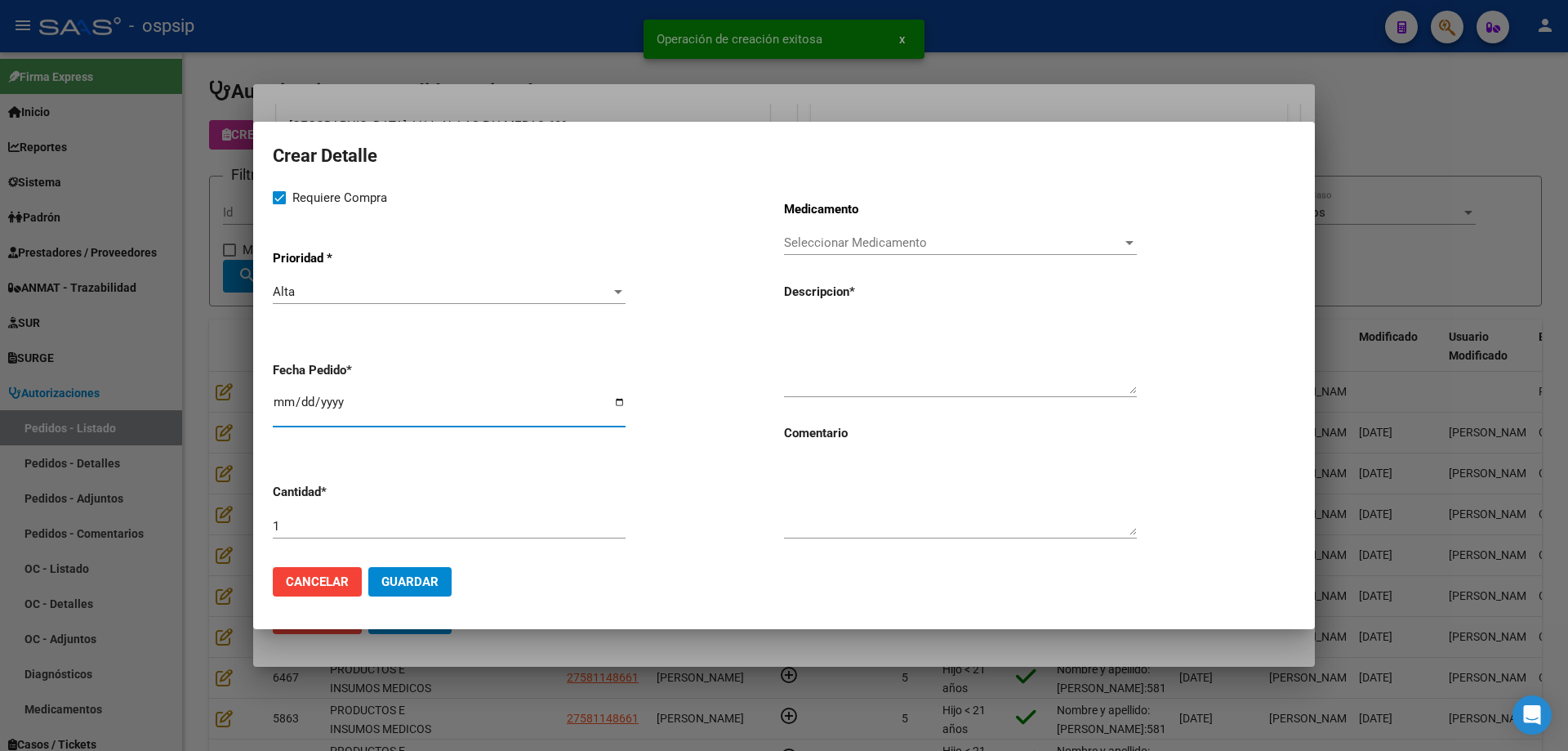
click at [891, 234] on div "Seleccionar Medicamento Seleccionar Medicamento" at bounding box center [961, 242] width 353 height 24
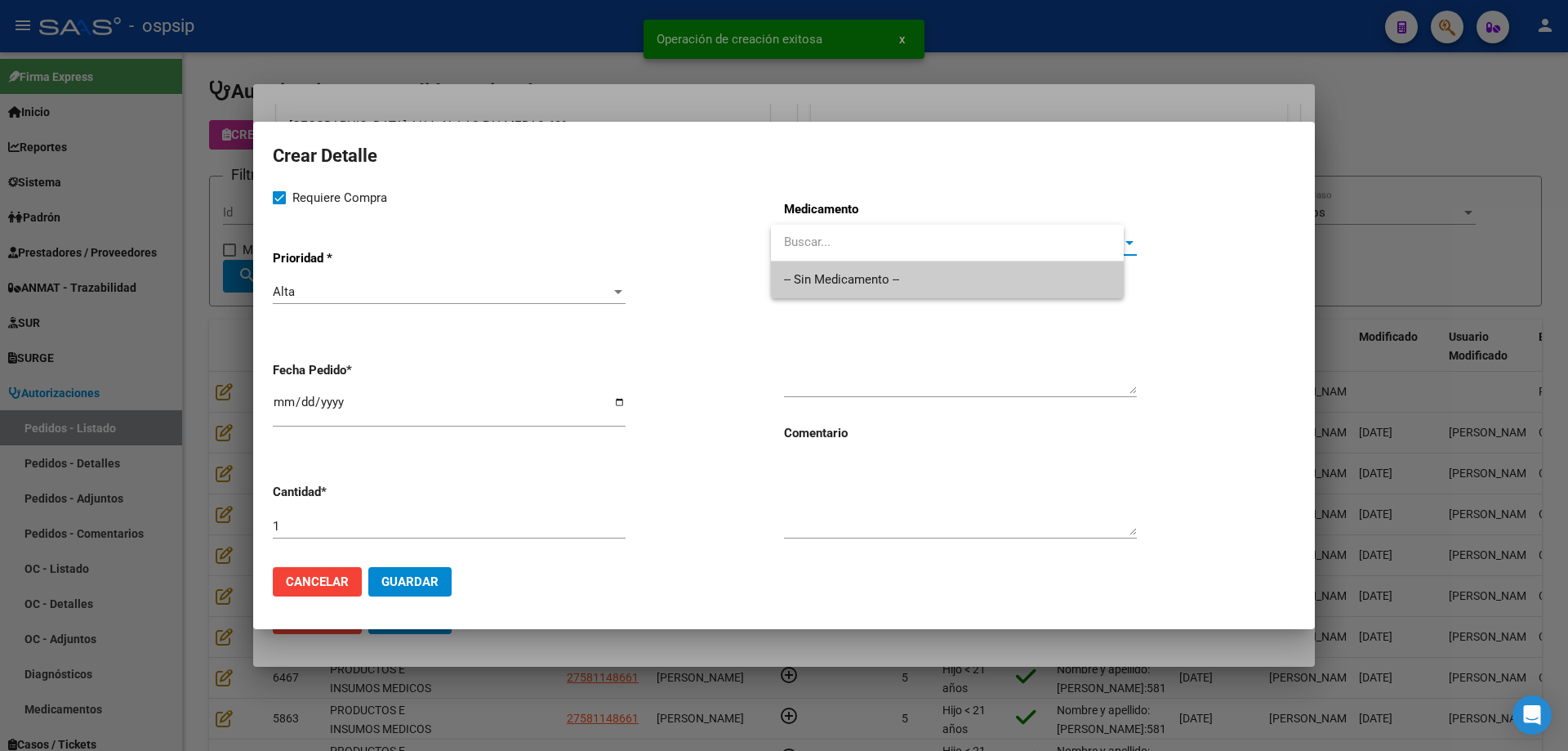
click at [881, 277] on span "-- Sin Medicamento --" at bounding box center [947, 280] width 326 height 37
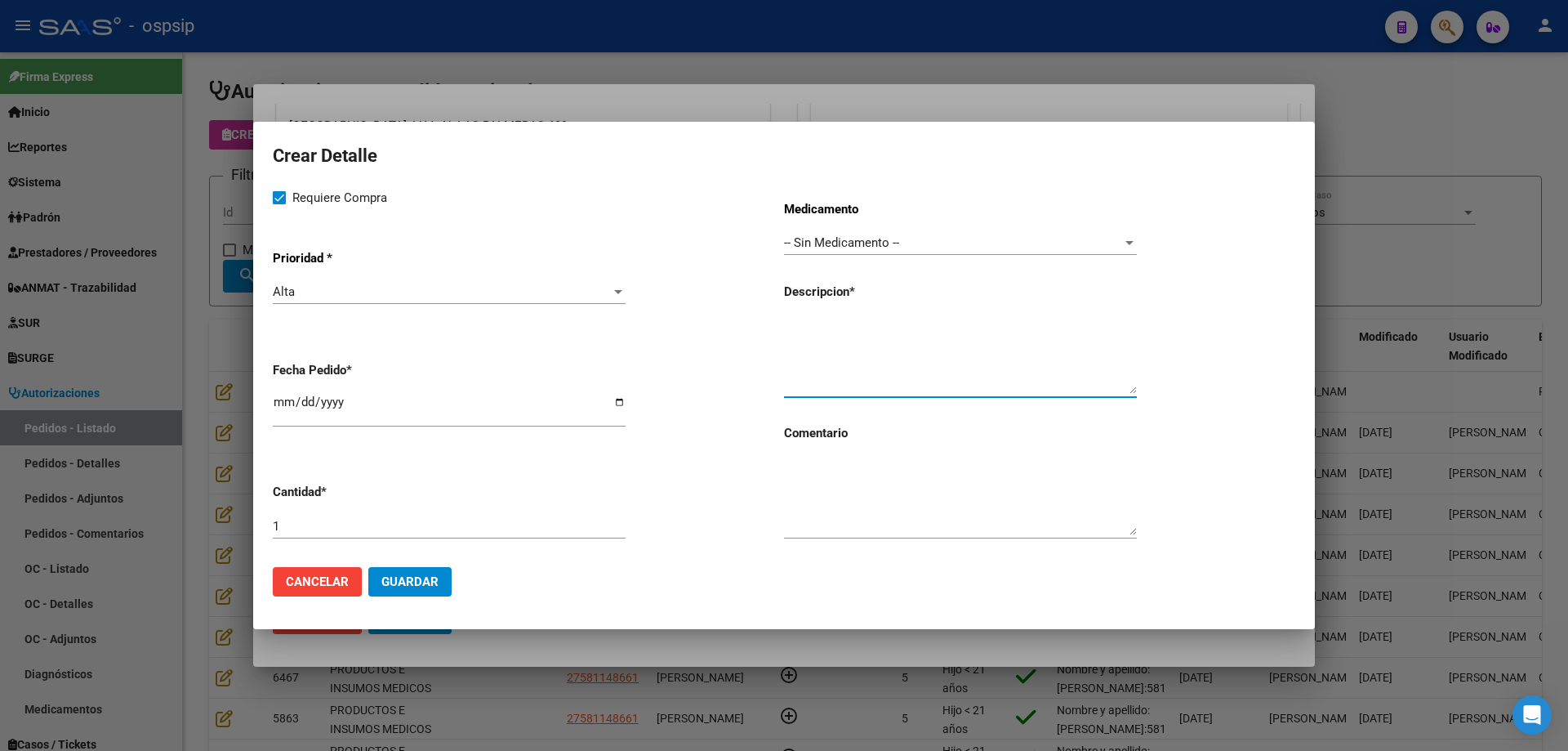
click at [871, 342] on textarea at bounding box center [961, 355] width 353 height 77
type textarea "Jeringas de 20ml"
click at [526, 522] on input "1" at bounding box center [449, 526] width 353 height 15
type input "30"
click at [914, 326] on textarea "Jeringas de 20ml" at bounding box center [961, 355] width 353 height 77
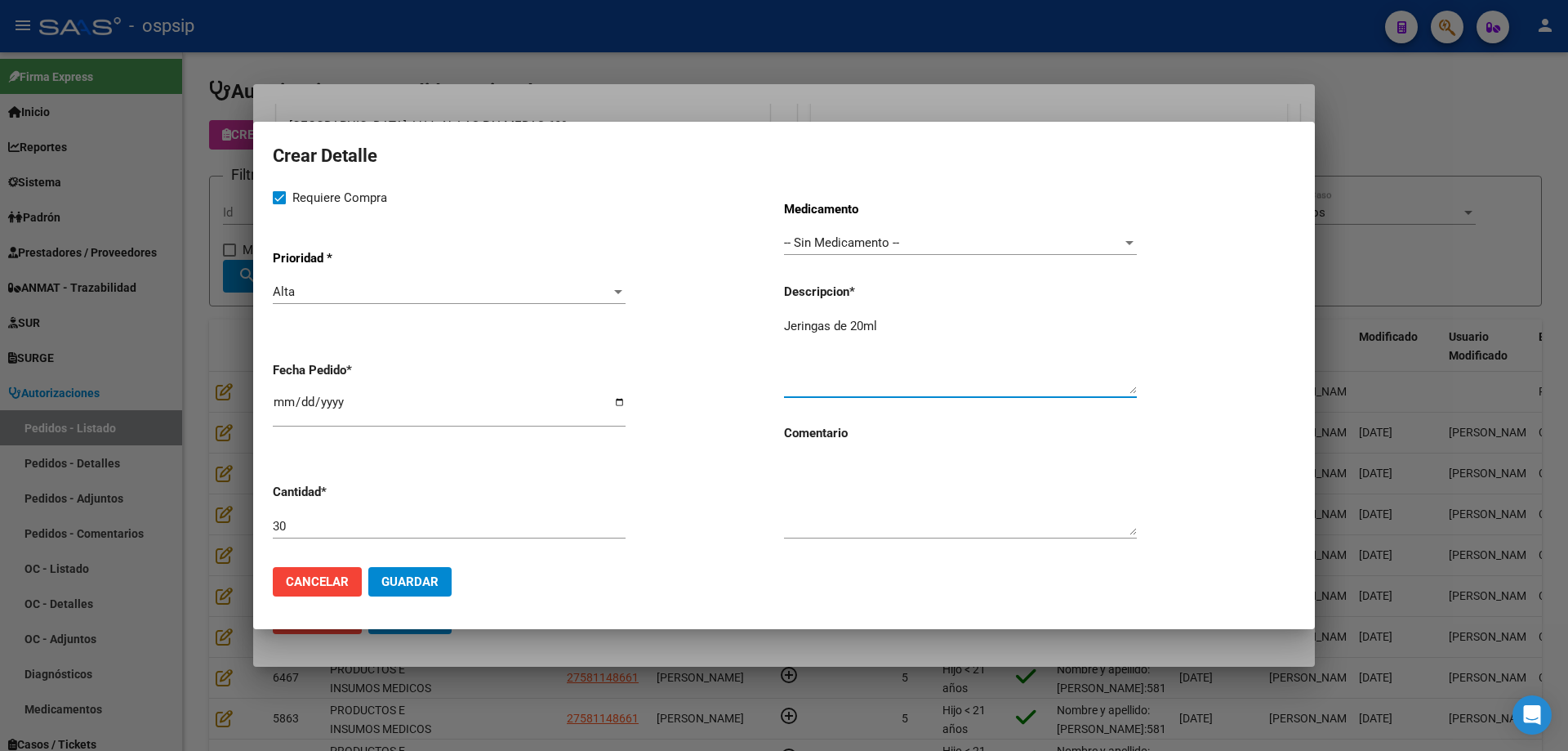
click at [433, 576] on span "Guardar" at bounding box center [410, 582] width 57 height 15
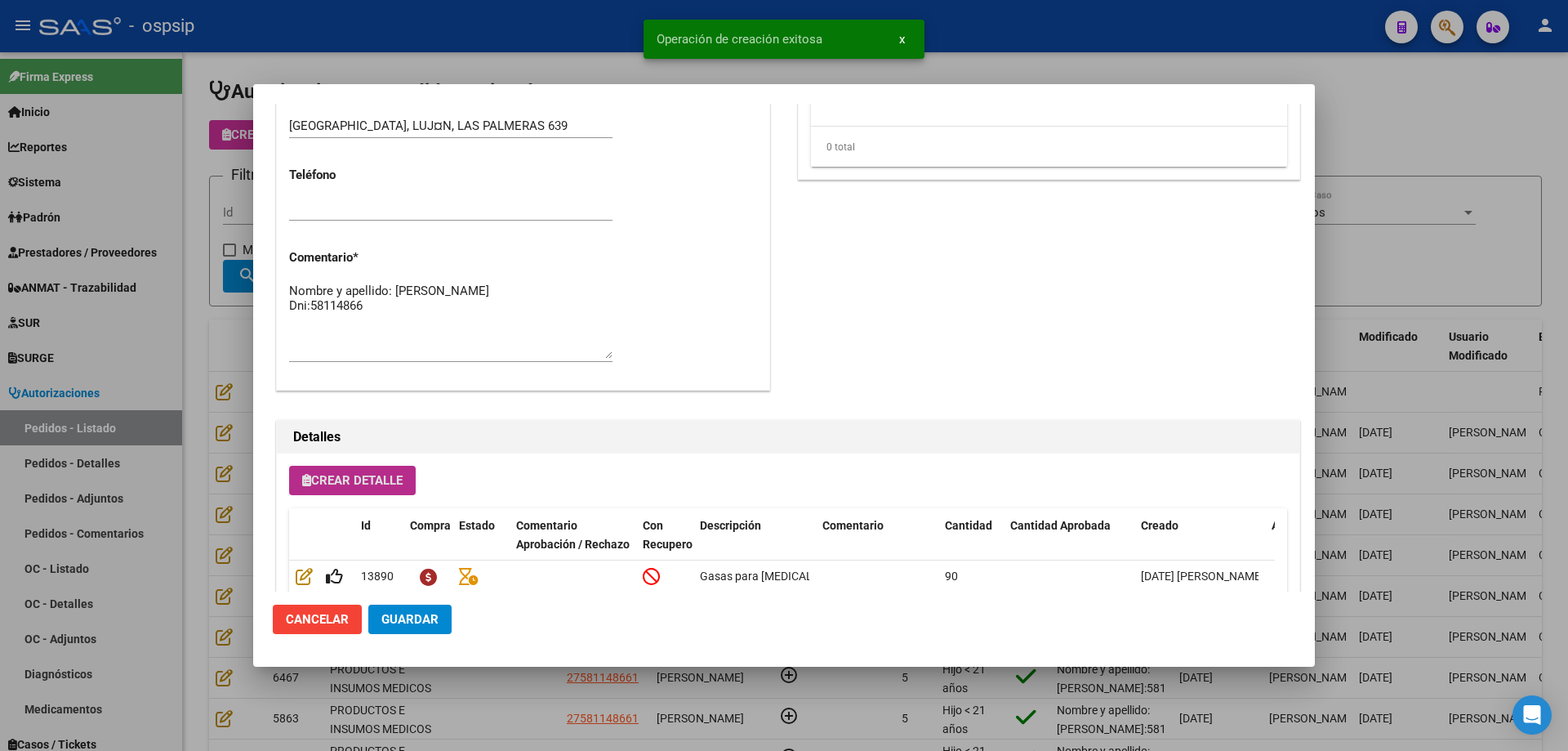
click at [364, 488] on button "Crear Detalle" at bounding box center [352, 480] width 127 height 30
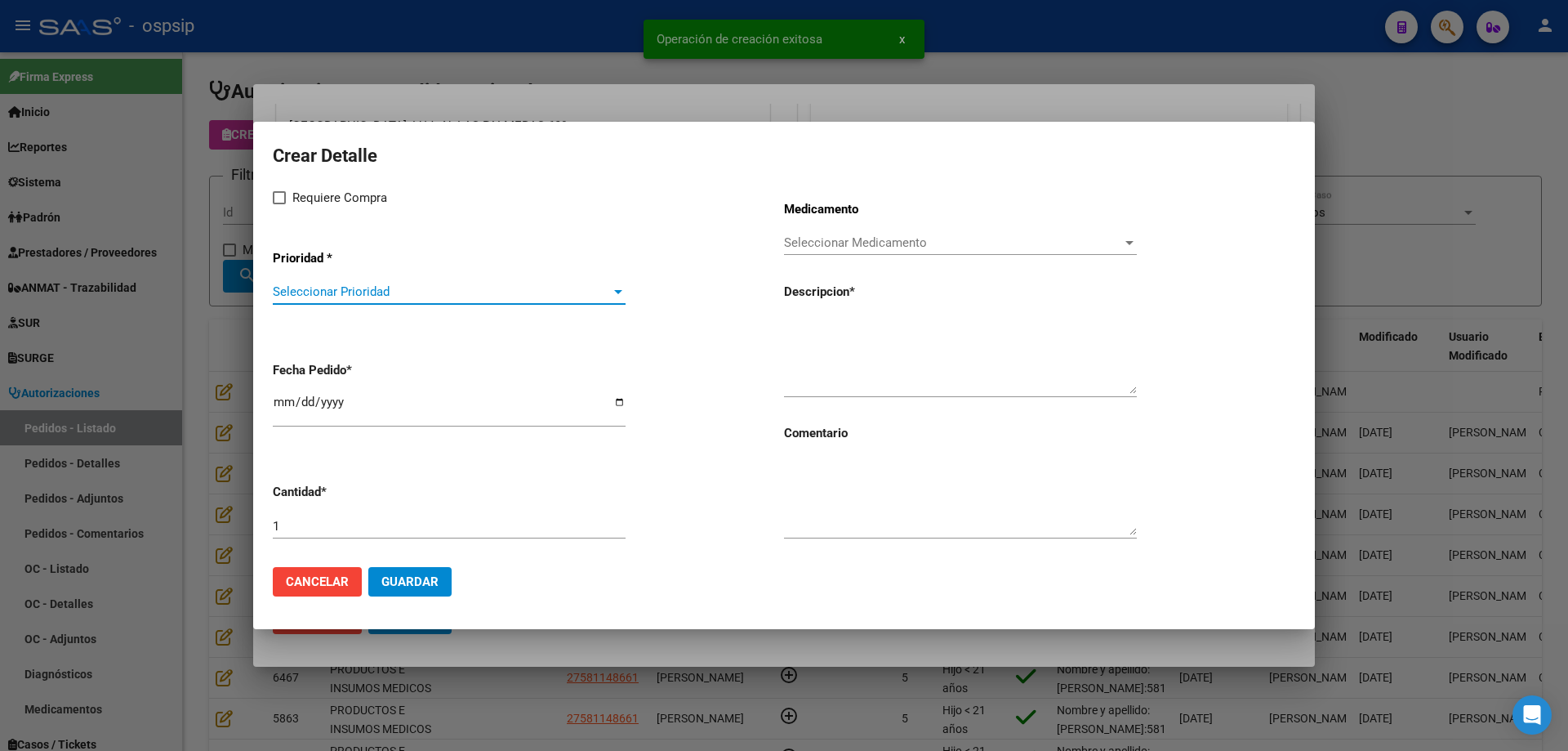
click at [385, 293] on span "Seleccionar Prioridad" at bounding box center [442, 291] width 338 height 15
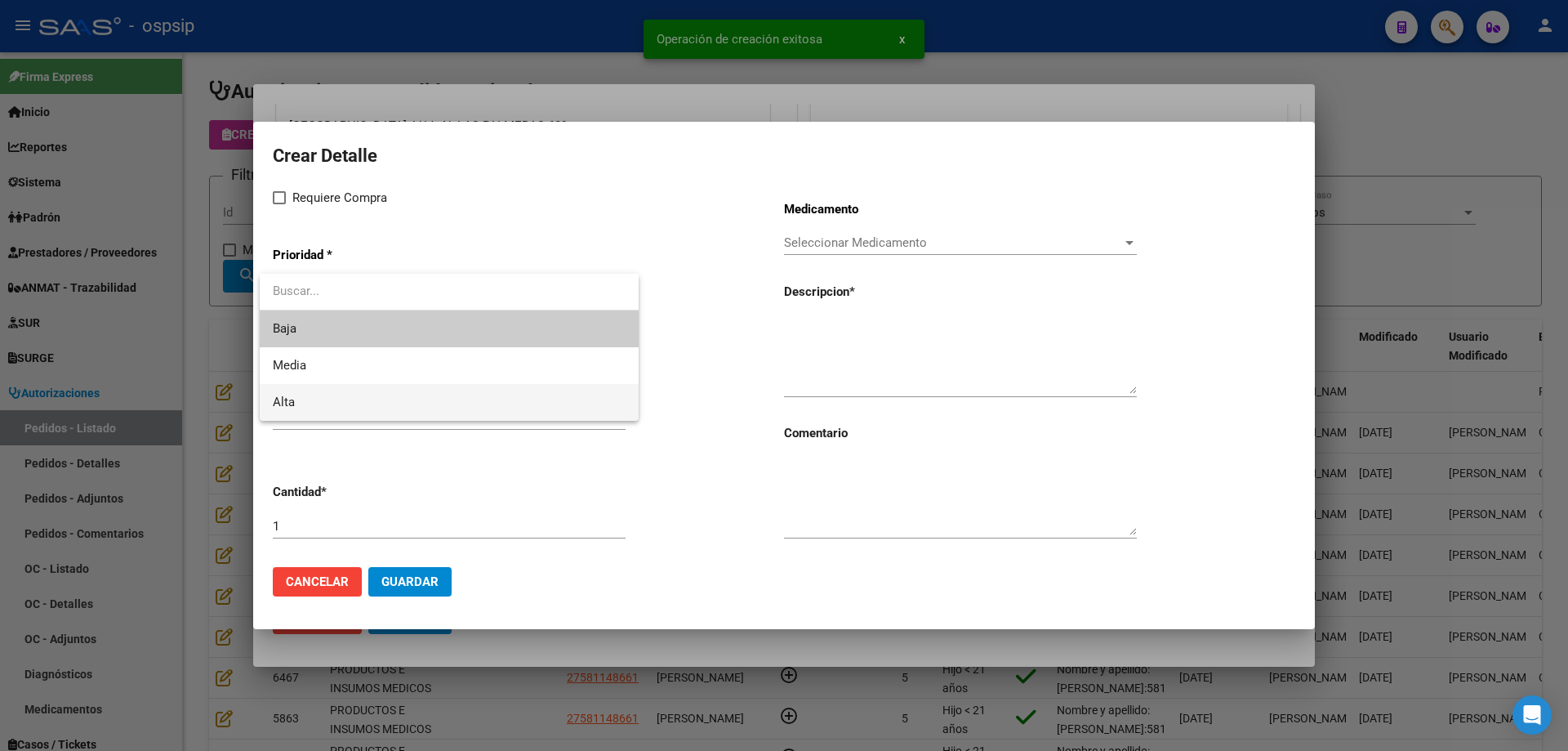
drag, startPoint x: 341, startPoint y: 400, endPoint x: 328, endPoint y: 290, distance: 110.8
click at [342, 395] on span "Alta" at bounding box center [449, 402] width 353 height 37
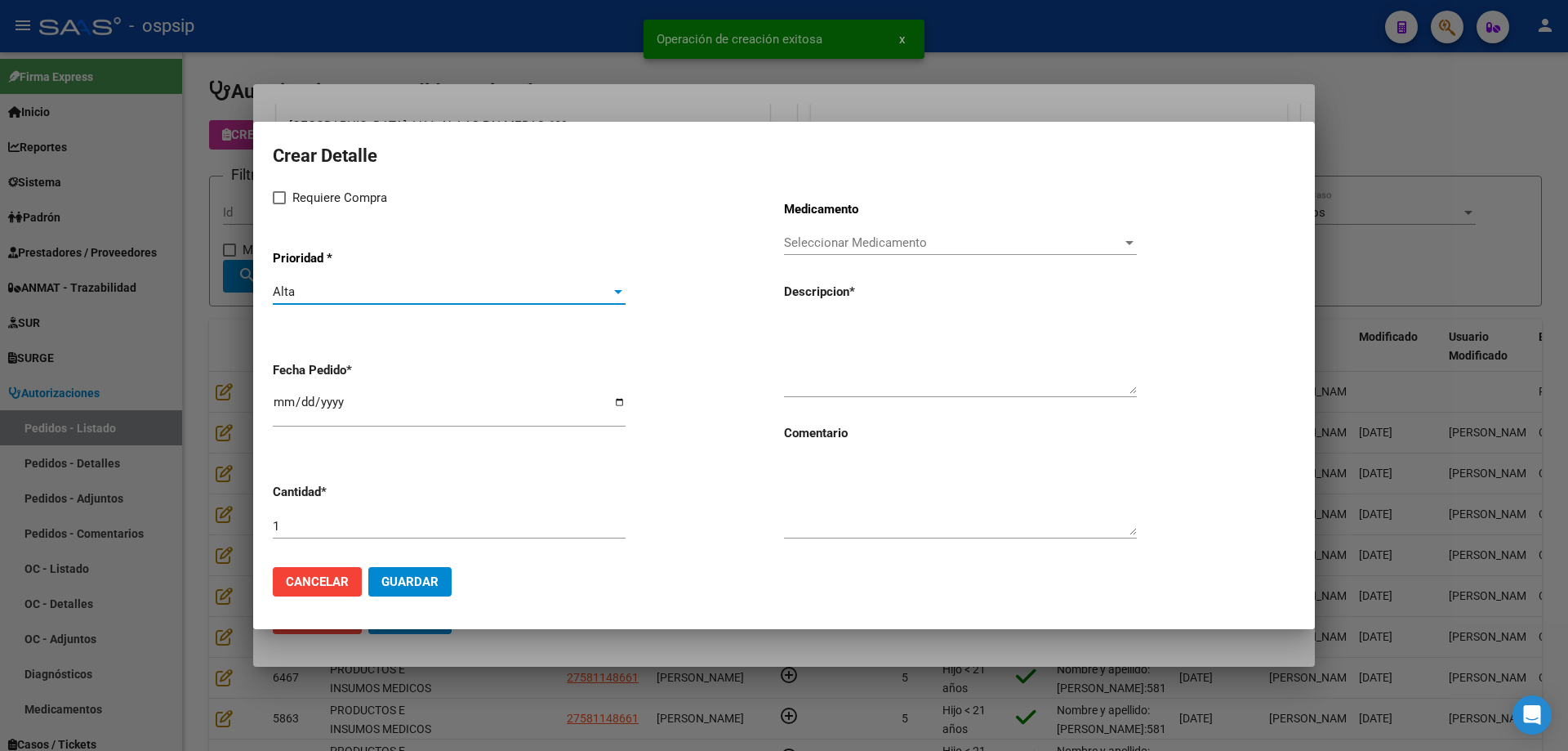
click at [299, 206] on span "Requiere Compra" at bounding box center [339, 197] width 94 height 19
click at [279, 205] on input "Requiere Compra" at bounding box center [278, 204] width 1 height 1
checkbox input "true"
click at [276, 400] on input "[DATE]" at bounding box center [449, 408] width 353 height 26
type input "[DATE]"
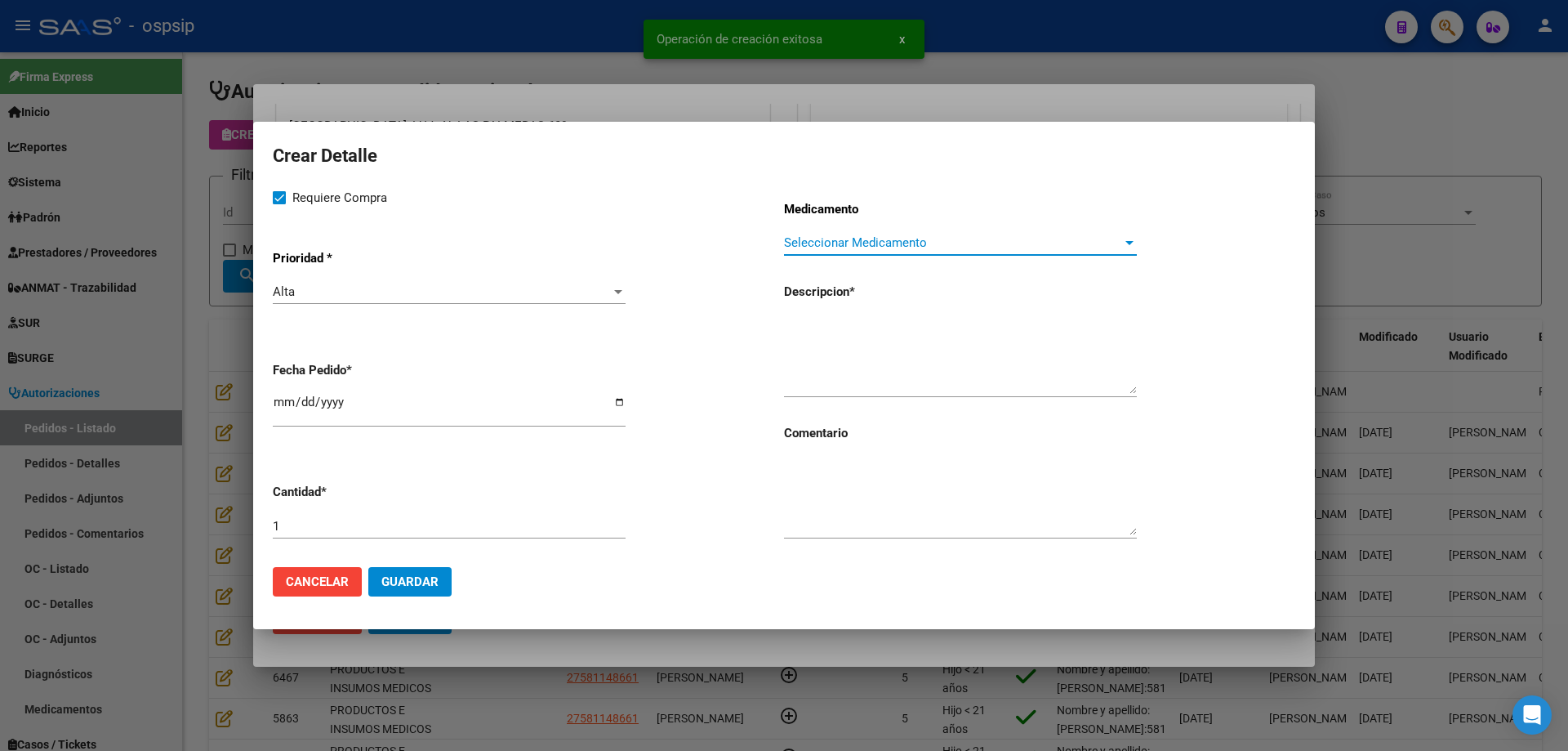
click at [845, 242] on span "Seleccionar Medicamento" at bounding box center [953, 242] width 338 height 15
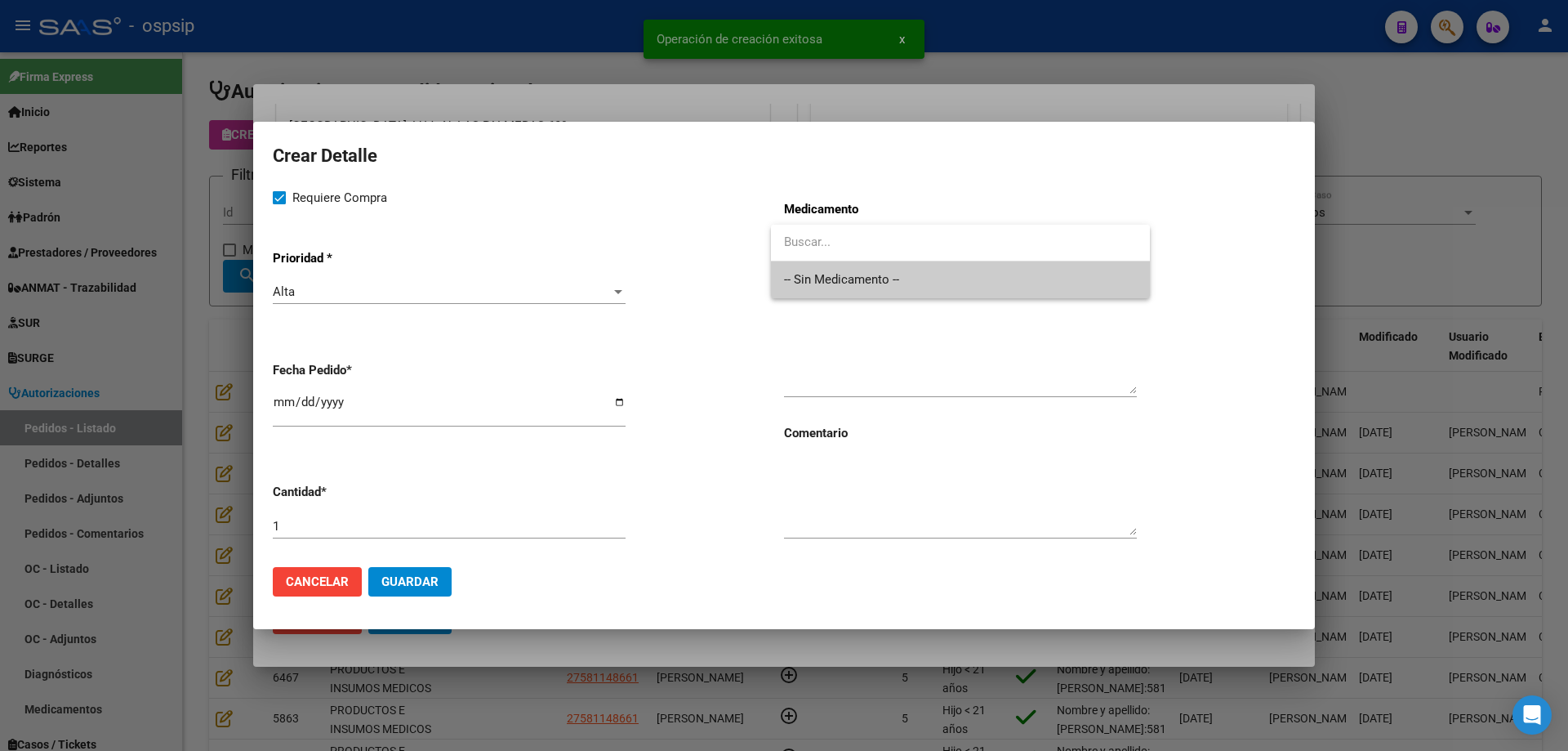
drag, startPoint x: 845, startPoint y: 242, endPoint x: 843, endPoint y: 339, distance: 97.0
click at [854, 277] on span "-- Sin Medicamento --" at bounding box center [961, 280] width 353 height 37
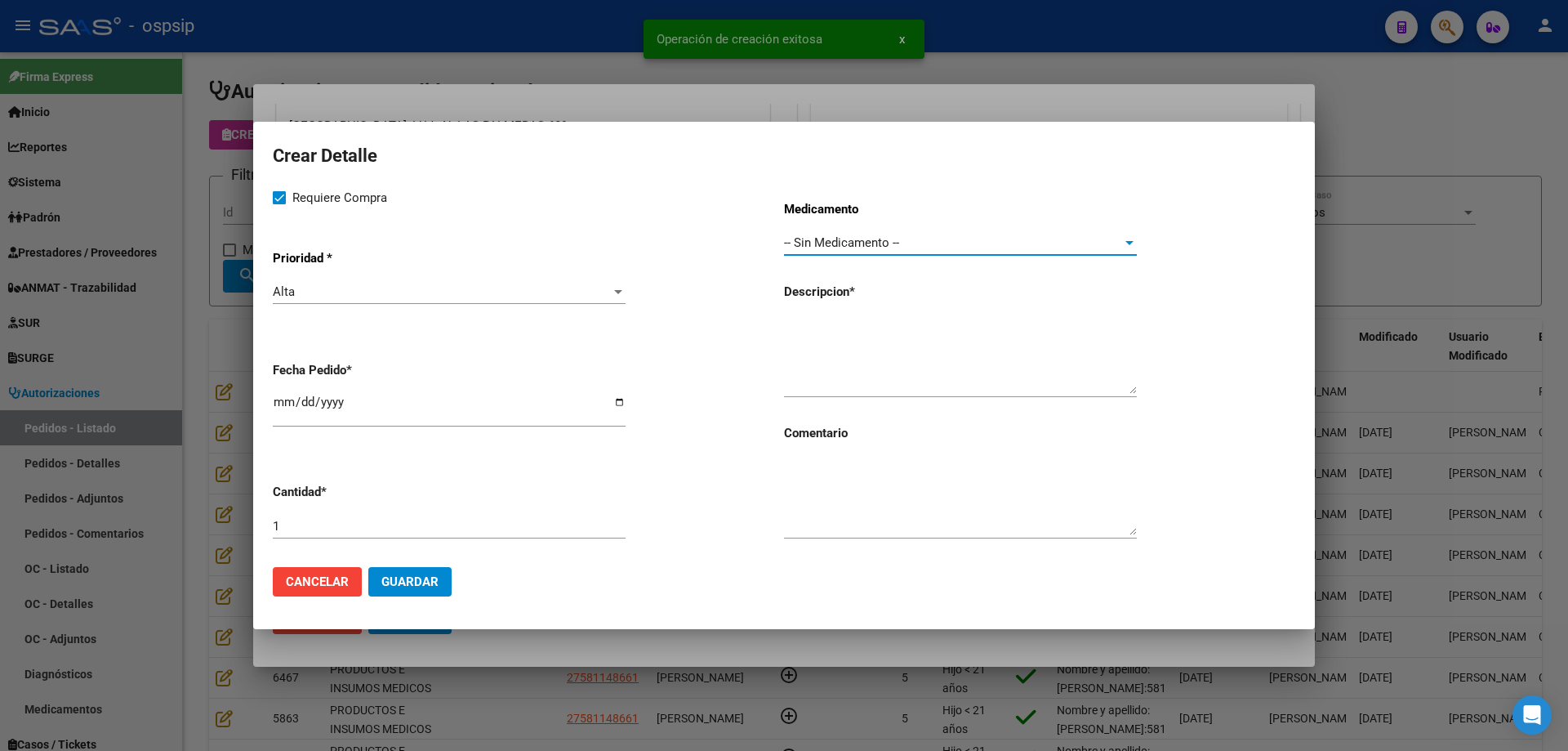
click at [843, 342] on textarea at bounding box center [961, 355] width 353 height 77
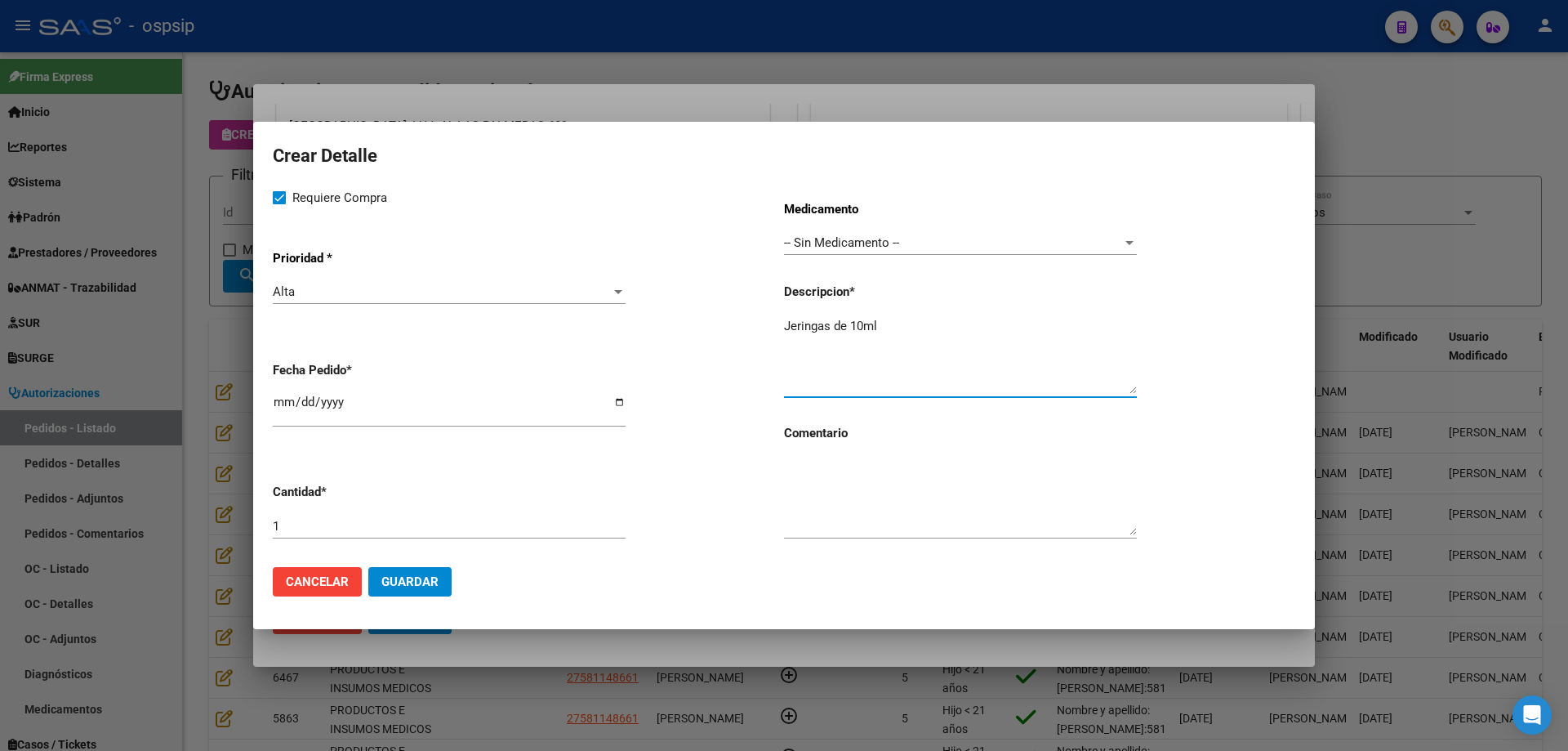
type textarea "Jeringas de 10ml"
click at [479, 530] on input "1" at bounding box center [449, 526] width 353 height 15
type input "30"
click at [437, 582] on span "Guardar" at bounding box center [410, 582] width 57 height 15
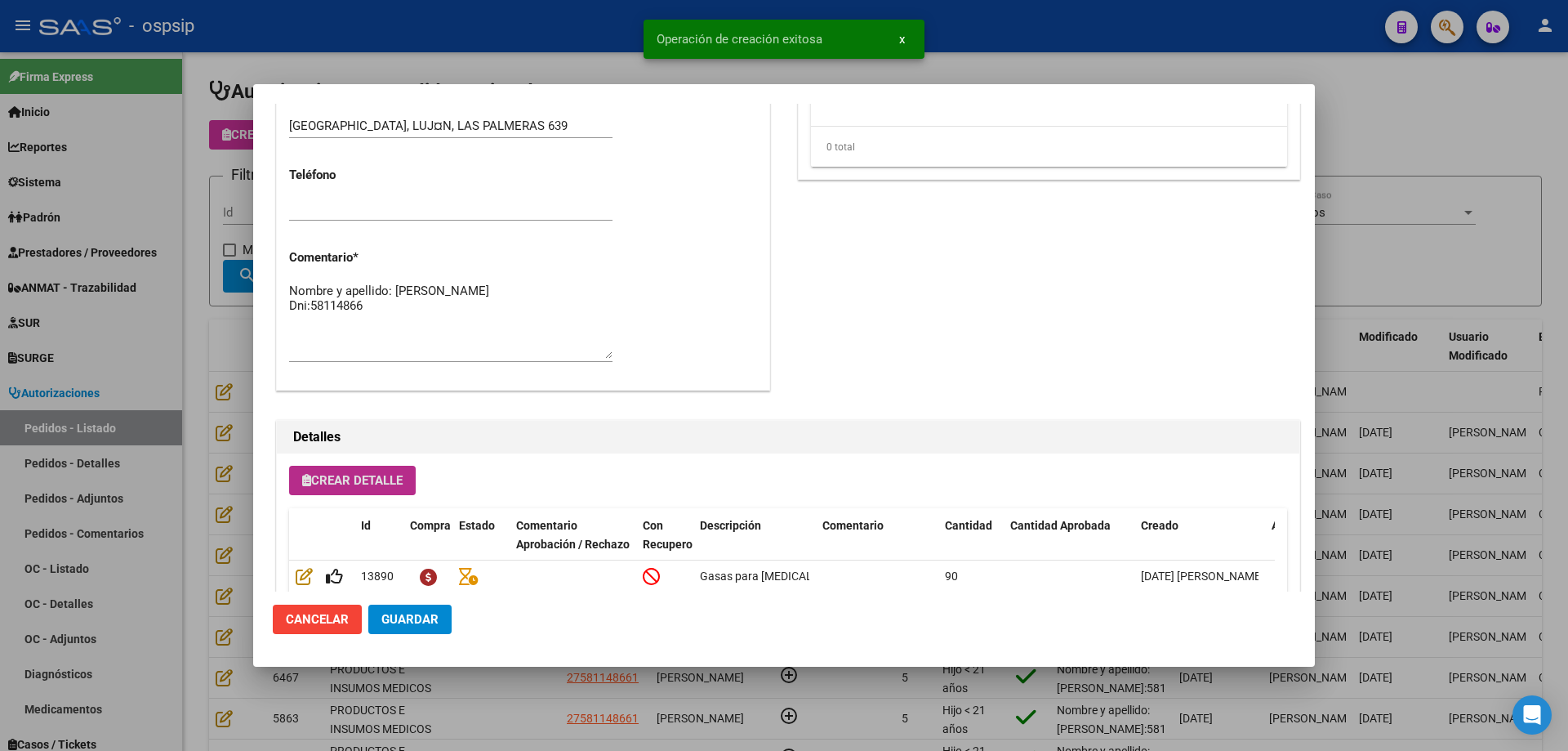
click at [329, 486] on span "Crear Detalle" at bounding box center [352, 480] width 101 height 15
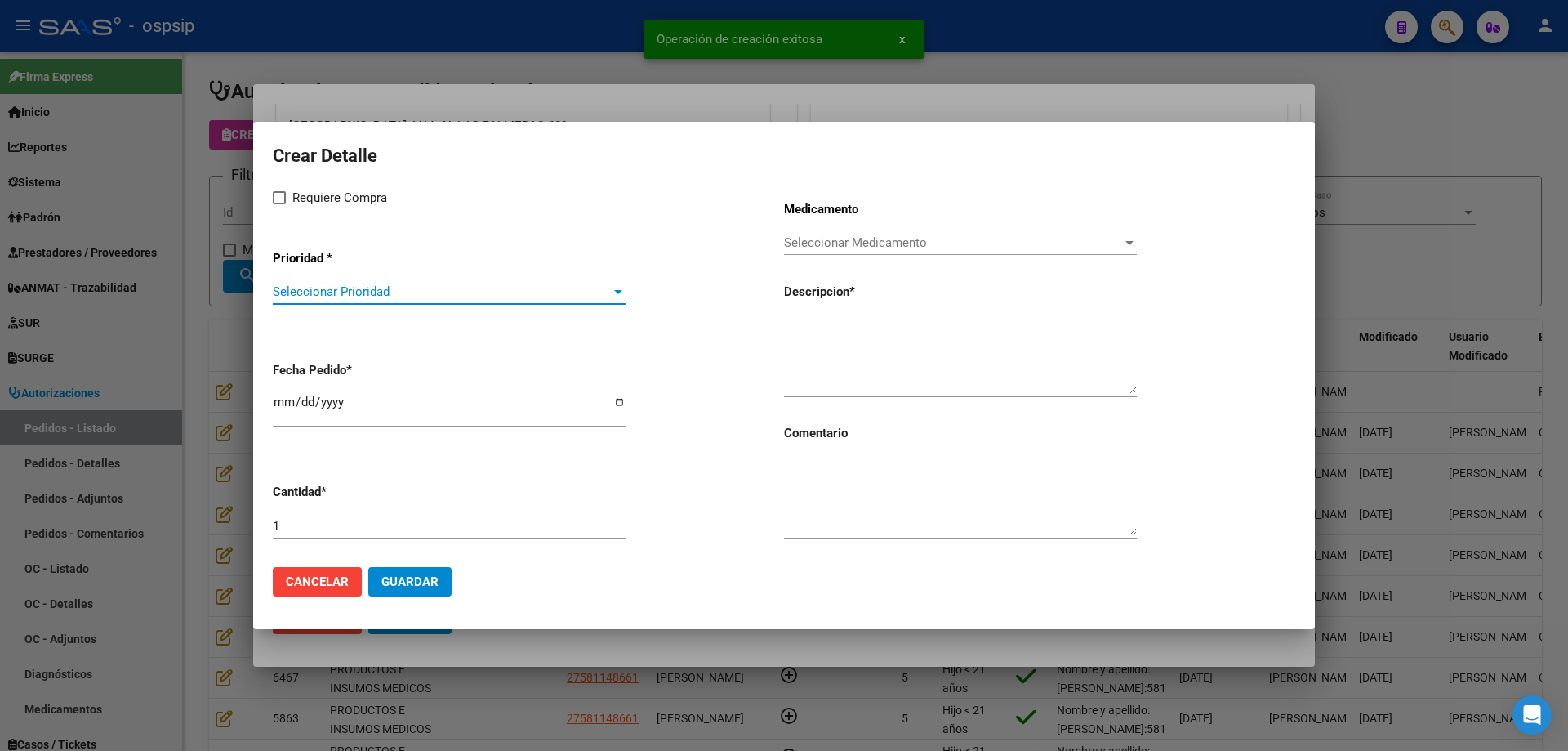
click at [380, 297] on span "Seleccionar Prioridad" at bounding box center [442, 291] width 338 height 15
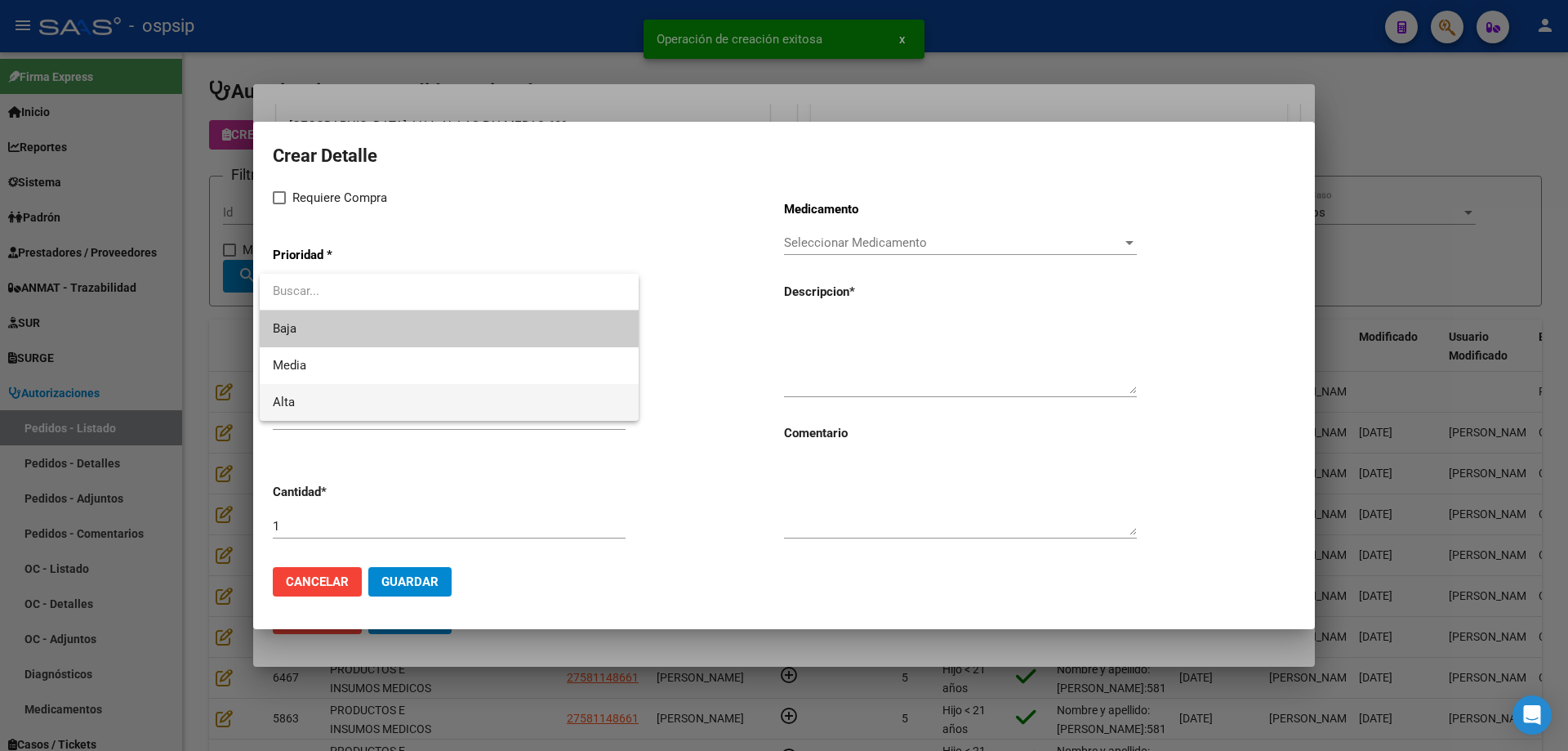
click at [336, 394] on span "Alta" at bounding box center [449, 402] width 353 height 37
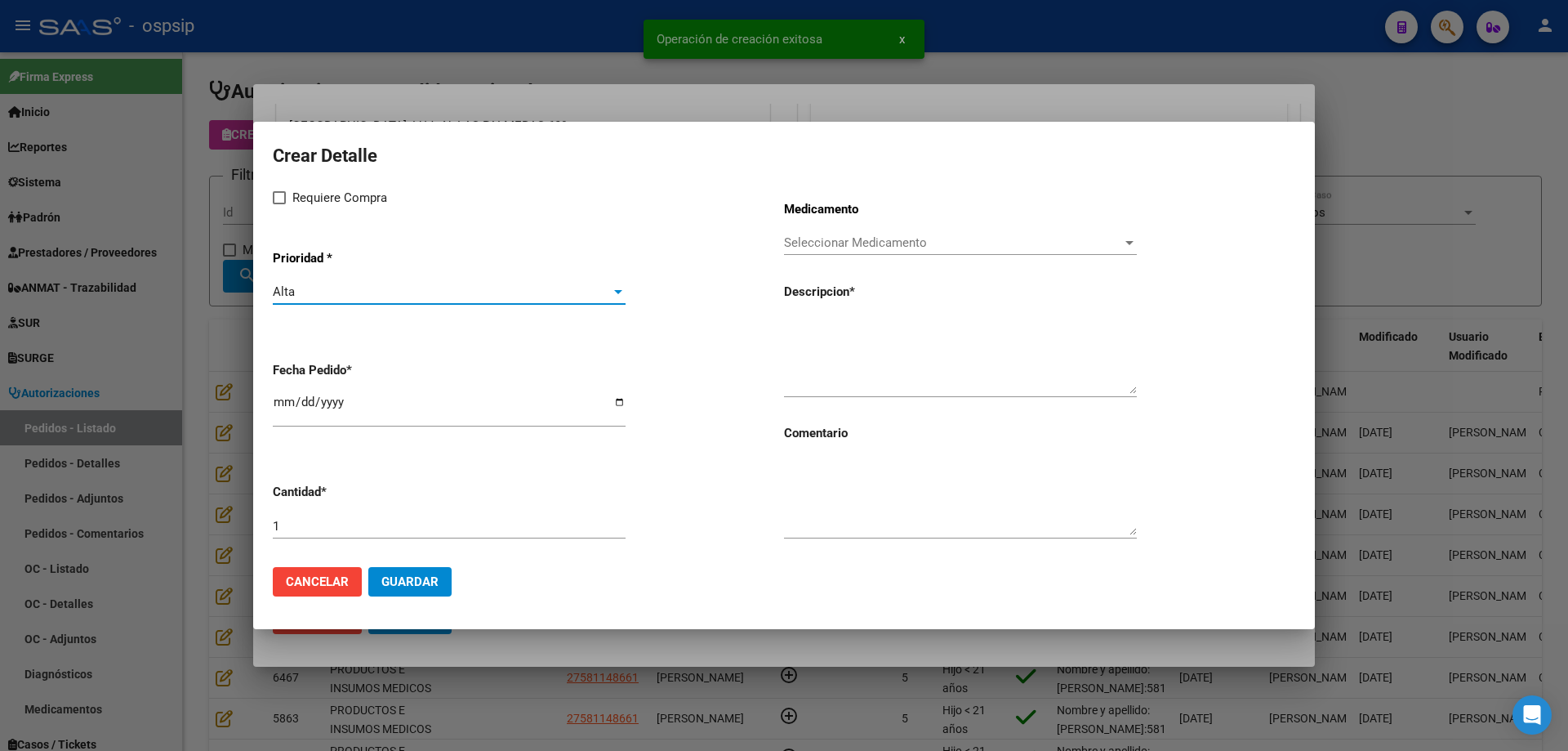
click at [279, 177] on div "Crear Detalle Requiere Compra Prioridad * Alta Seleccionar Prioridad Fecha Pedi…" at bounding box center [784, 347] width 1023 height 413
click at [276, 192] on span at bounding box center [279, 198] width 13 height 13
click at [278, 204] on input "Requiere Compra" at bounding box center [278, 204] width 1 height 1
checkbox input "true"
click at [285, 401] on input "[DATE]" at bounding box center [449, 408] width 353 height 26
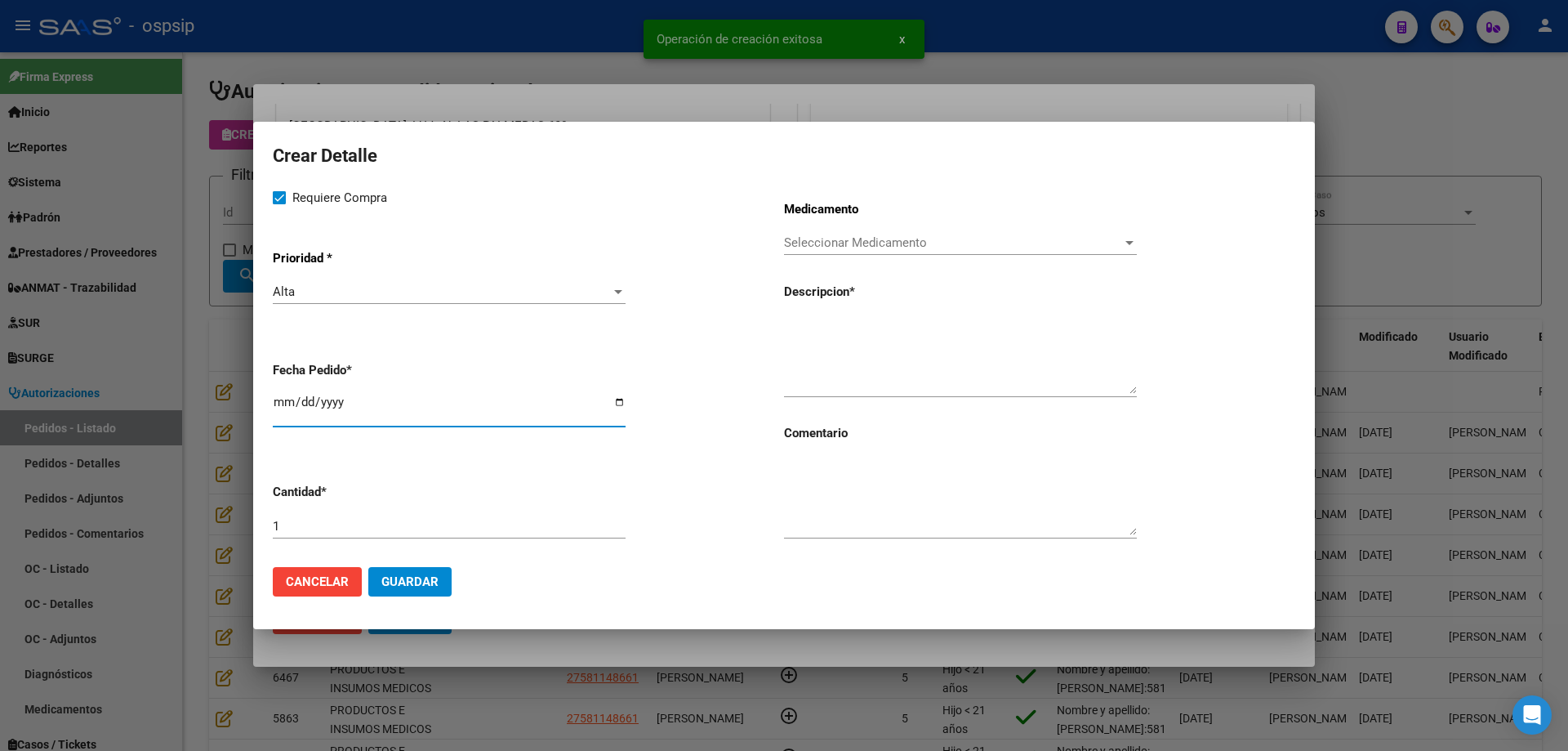
type input "[DATE]"
click at [799, 226] on div "Medicamento Seleccionar Medicamento Seleccionar Medicamento Descripcion * Comen…" at bounding box center [1039, 371] width 511 height 366
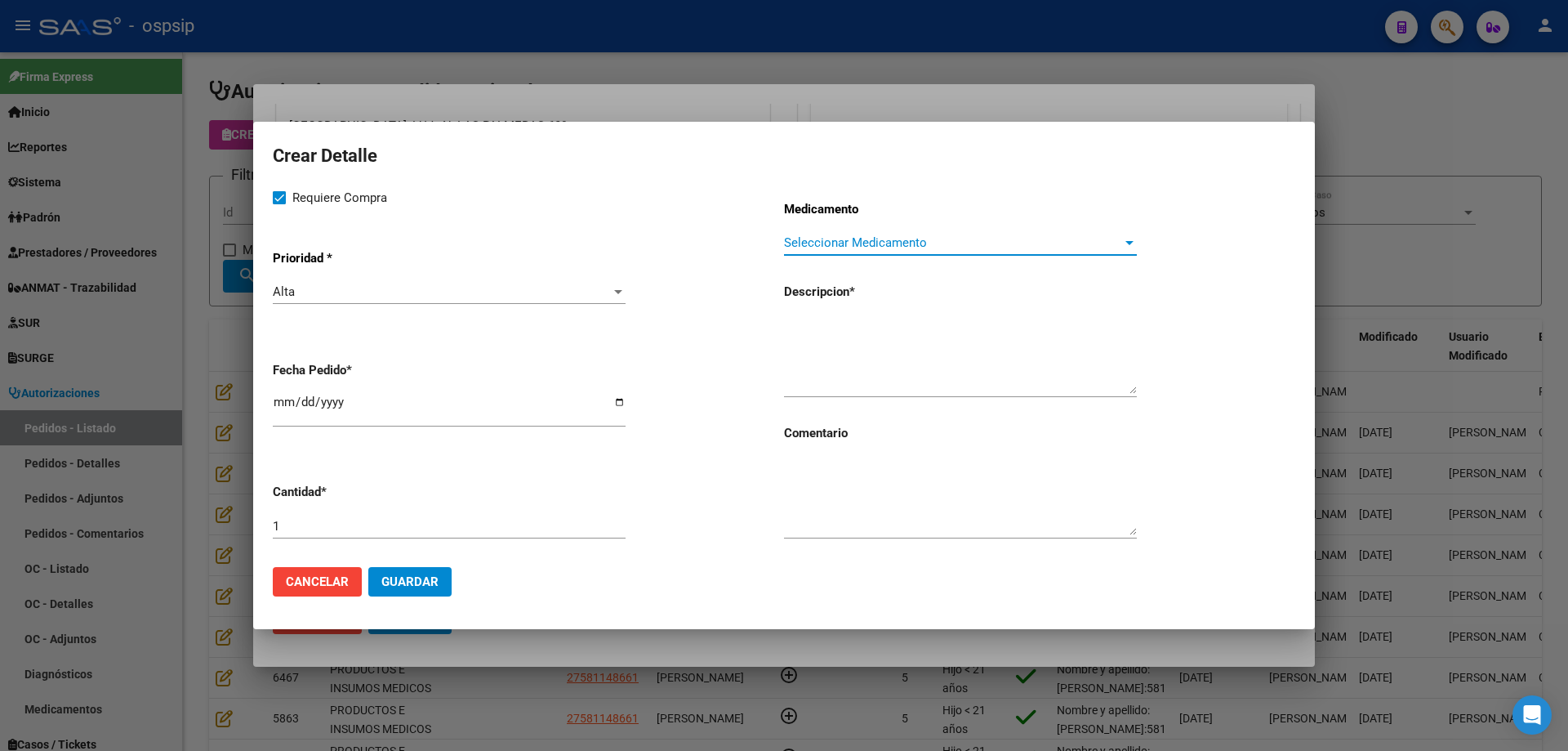
click at [806, 240] on span "Seleccionar Medicamento" at bounding box center [953, 242] width 338 height 15
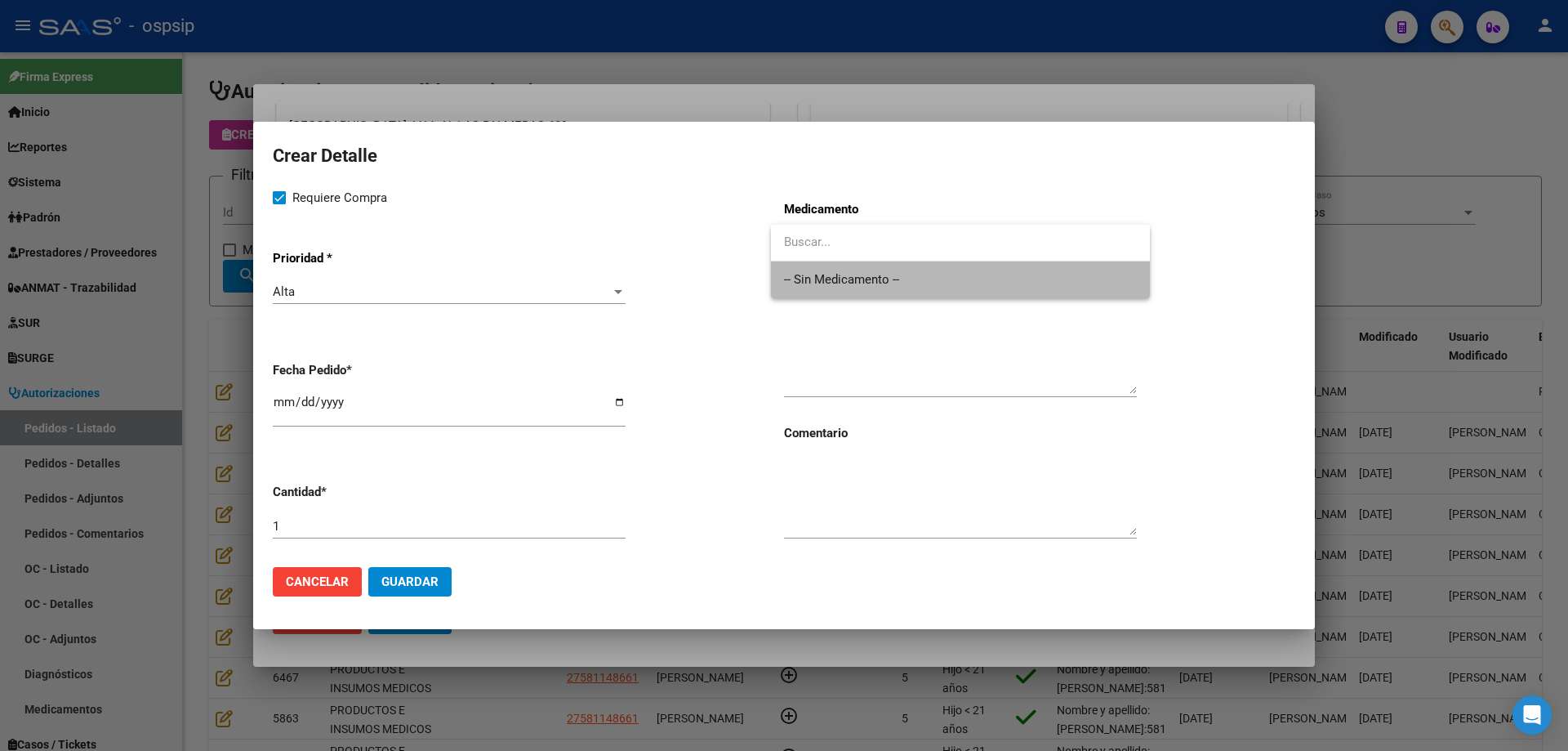
click at [800, 269] on span "-- Sin Medicamento --" at bounding box center [961, 280] width 353 height 37
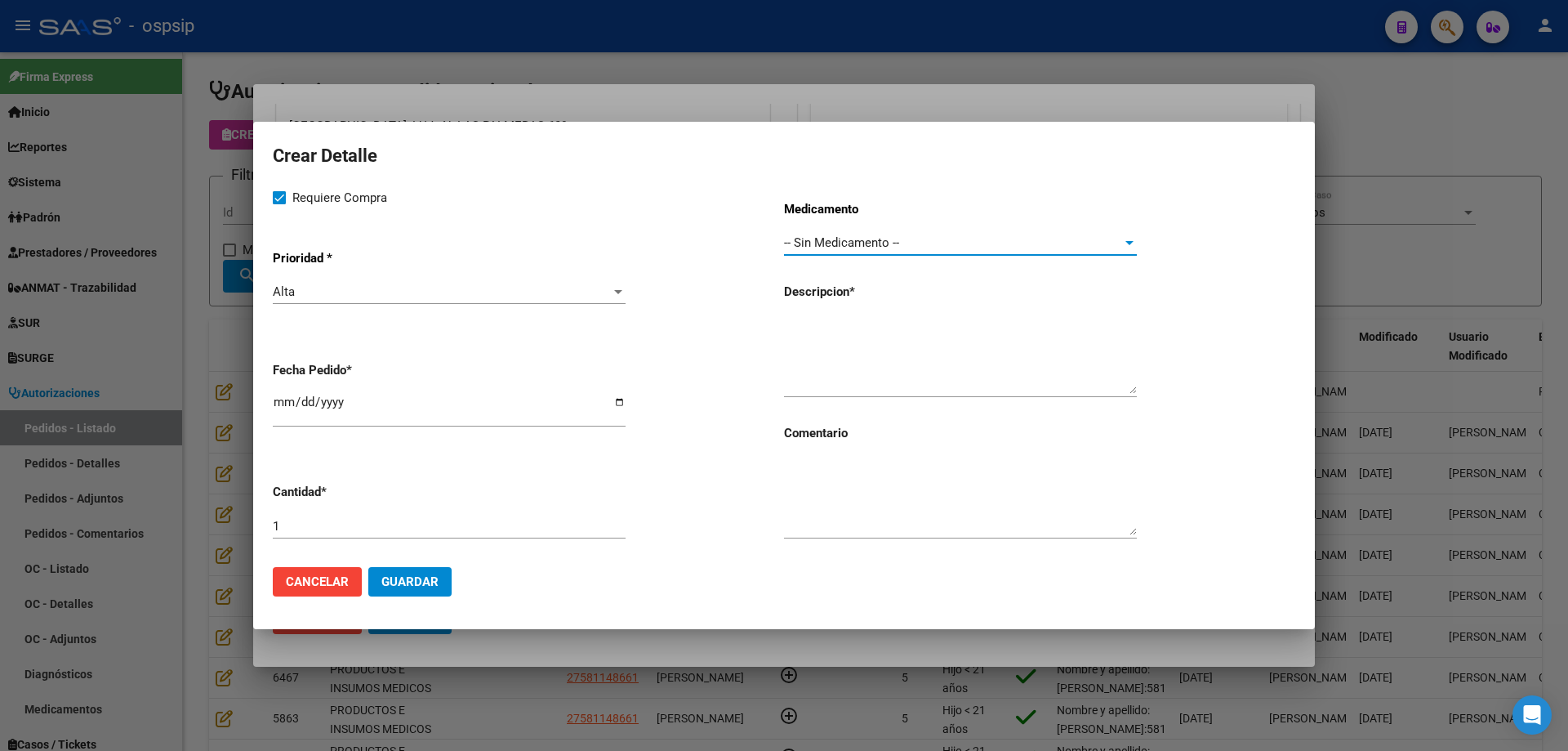
click at [802, 311] on div "Medicamento -- Sin Medicamento -- Seleccionar Medicamento Descripcion * Comenta…" at bounding box center [1039, 371] width 511 height 366
click at [807, 331] on textarea at bounding box center [961, 355] width 353 height 77
type textarea "Jeringas c/[PERSON_NAME]"
click at [496, 519] on input "1" at bounding box center [449, 526] width 353 height 15
type input "30"
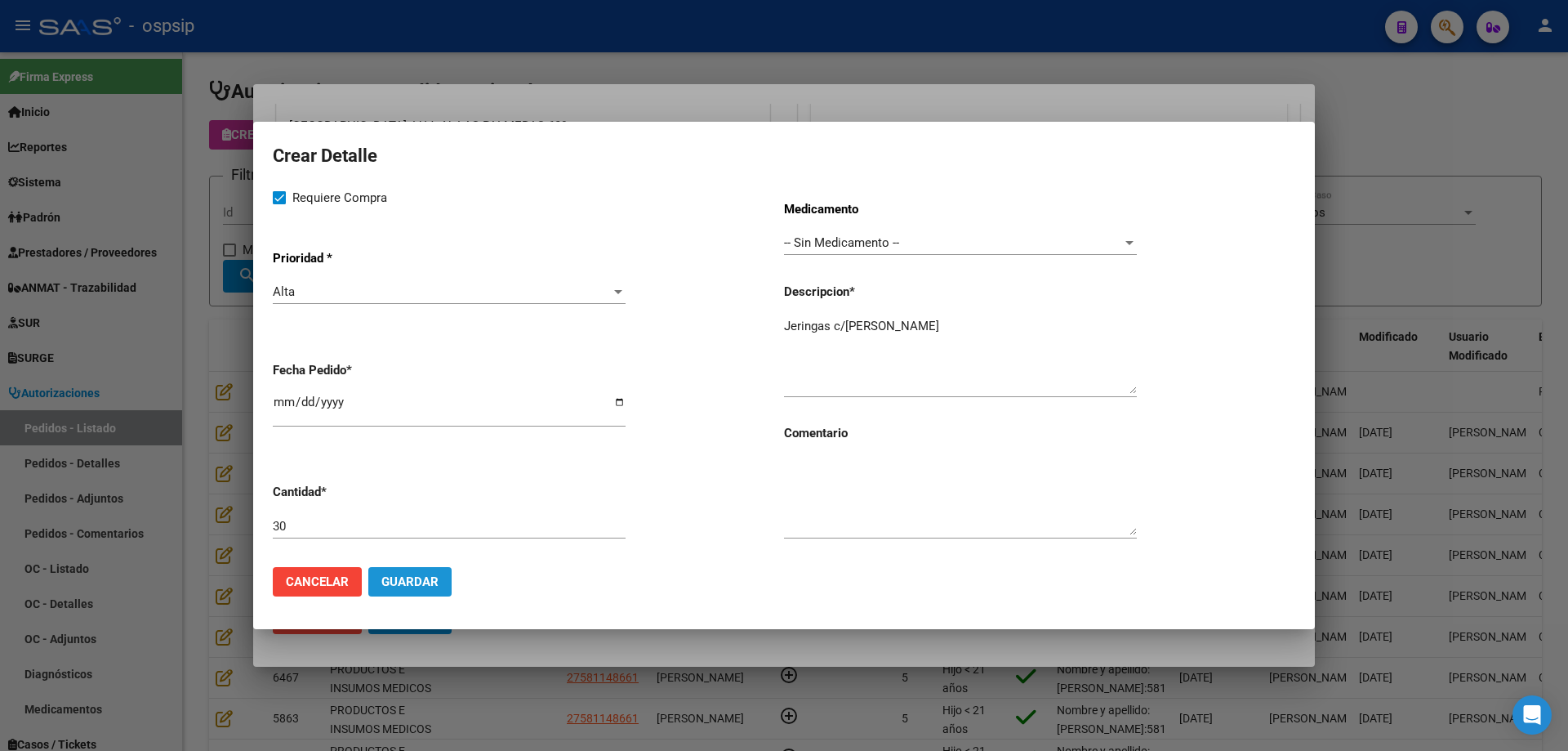
click at [422, 584] on span "Guardar" at bounding box center [410, 582] width 57 height 15
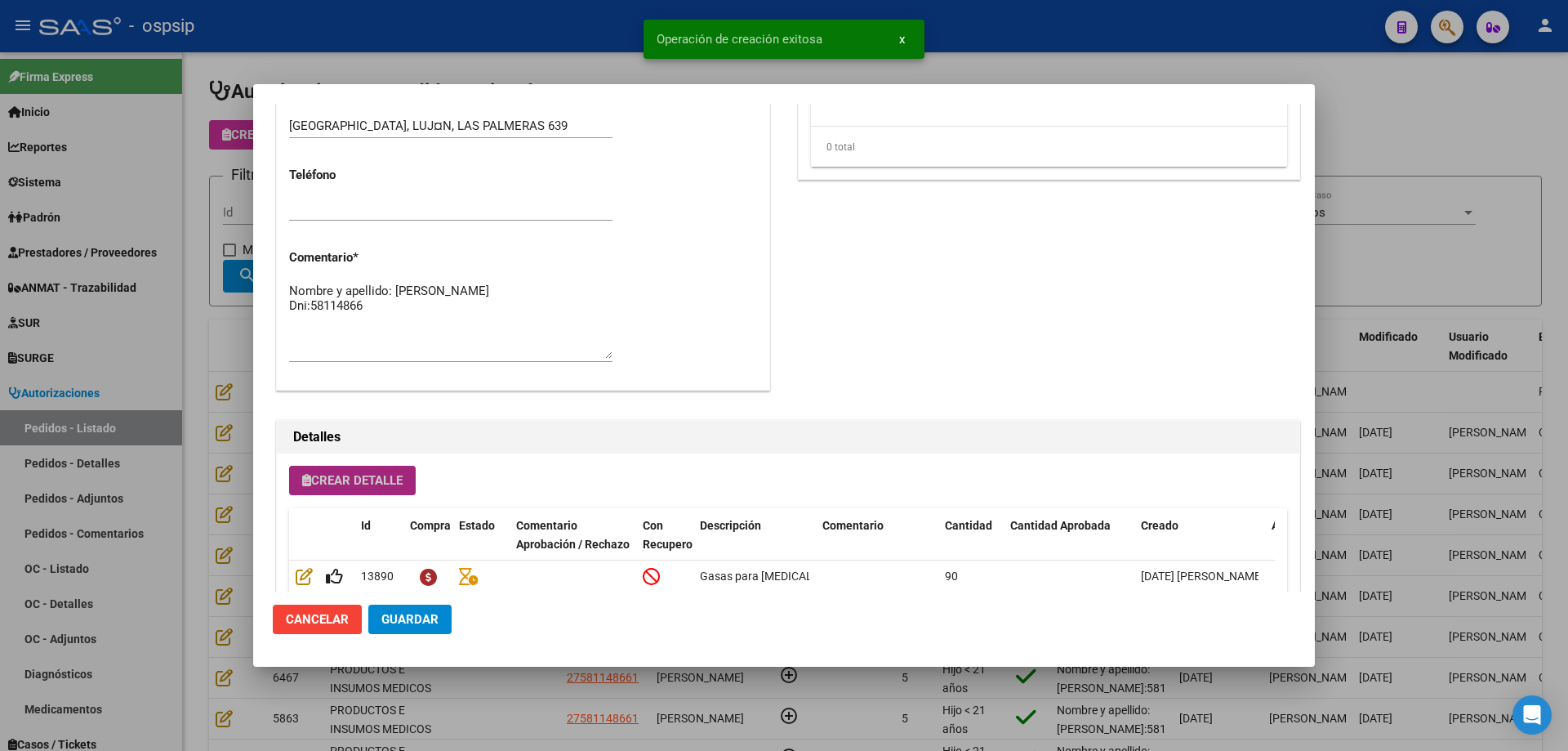
click at [382, 483] on span "Crear Detalle" at bounding box center [352, 480] width 101 height 15
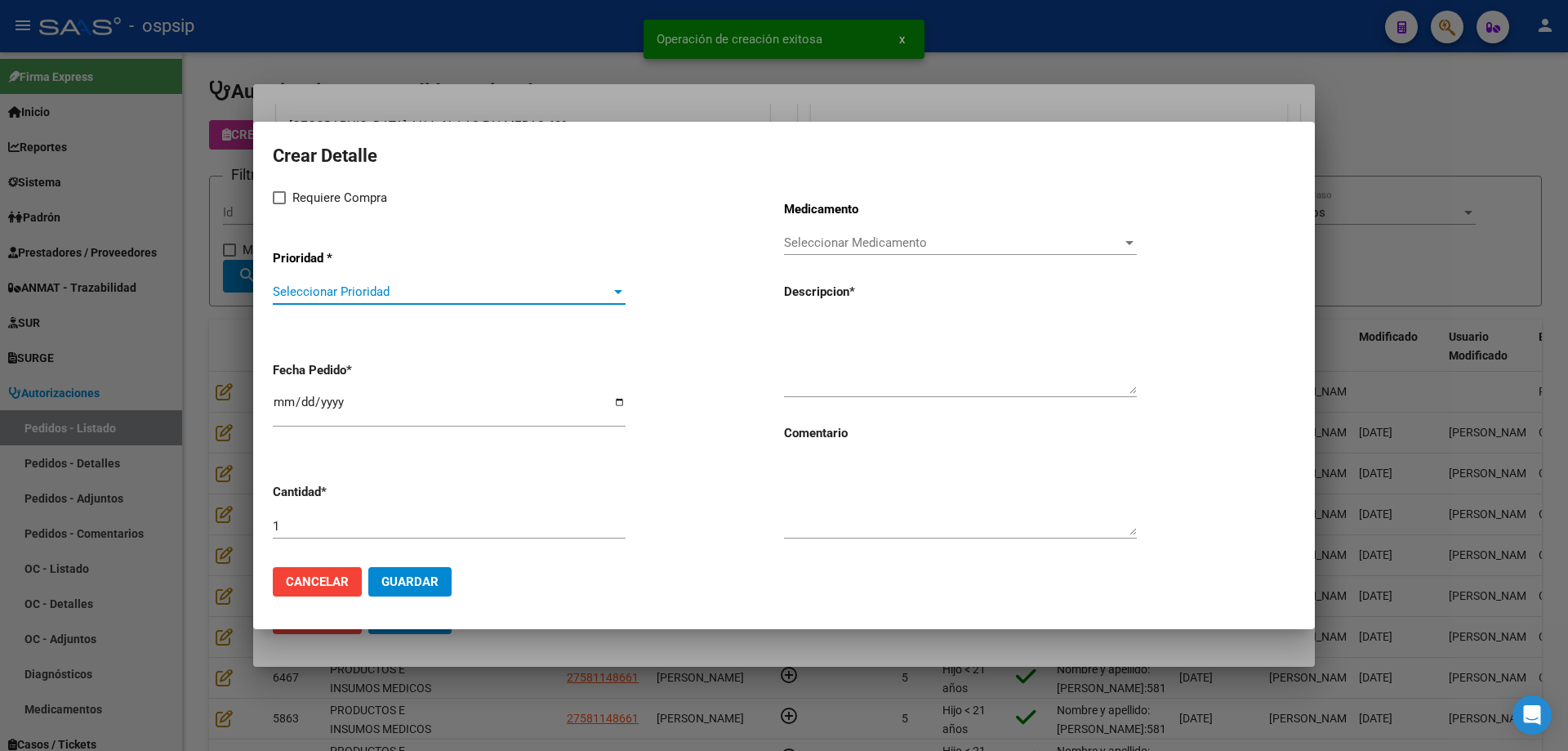
click at [374, 295] on span "Seleccionar Prioridad" at bounding box center [442, 291] width 338 height 15
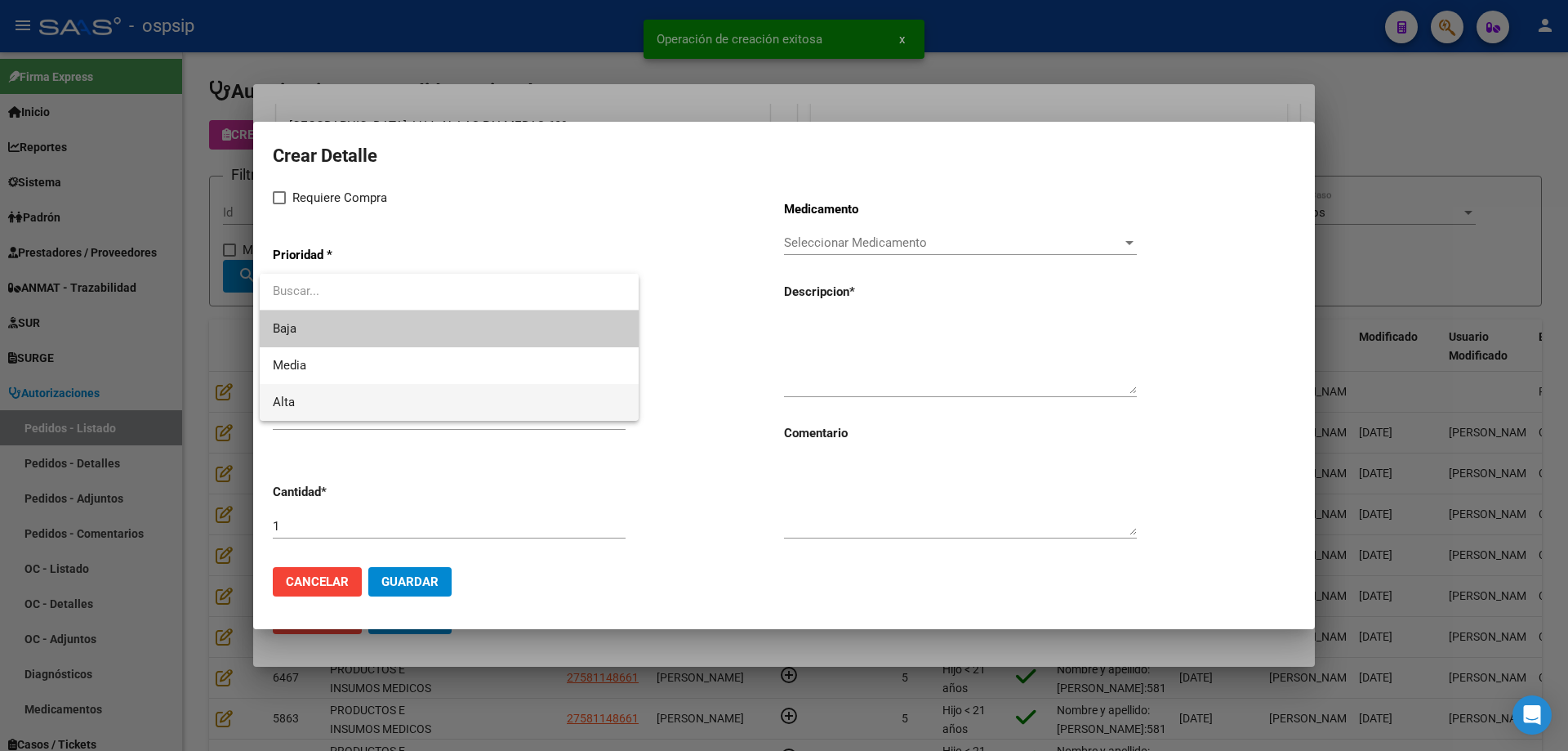
drag, startPoint x: 334, startPoint y: 400, endPoint x: 336, endPoint y: 392, distance: 8.2
click at [335, 400] on span "Alta" at bounding box center [449, 402] width 353 height 37
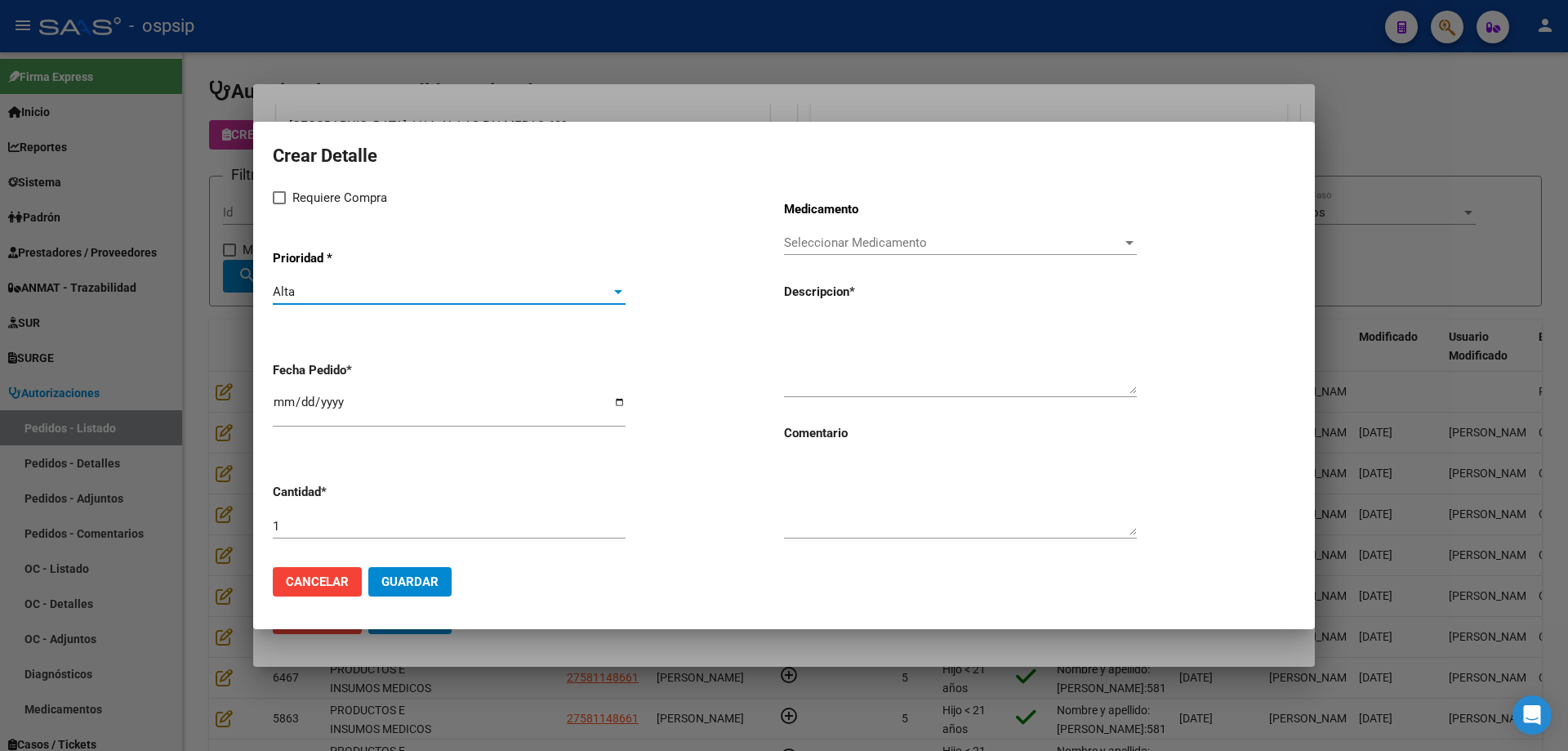
click at [311, 197] on span "Requiere Compra" at bounding box center [339, 197] width 94 height 19
click at [279, 204] on input "Requiere Compra" at bounding box center [278, 204] width 1 height 1
checkbox input "true"
click at [283, 402] on input "[DATE]" at bounding box center [449, 408] width 353 height 26
type input "[DATE]"
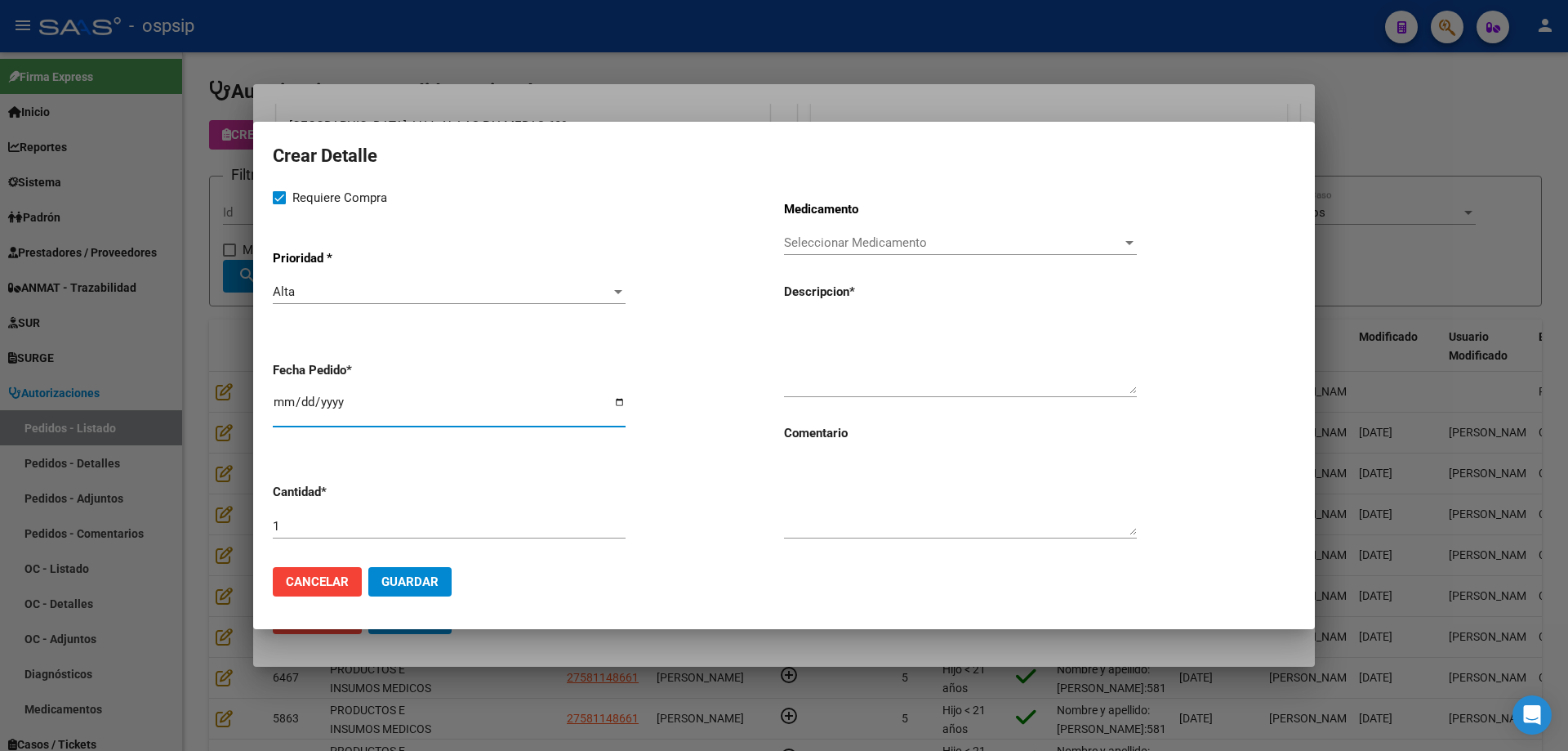
click at [987, 238] on span "Seleccionar Medicamento" at bounding box center [953, 242] width 338 height 15
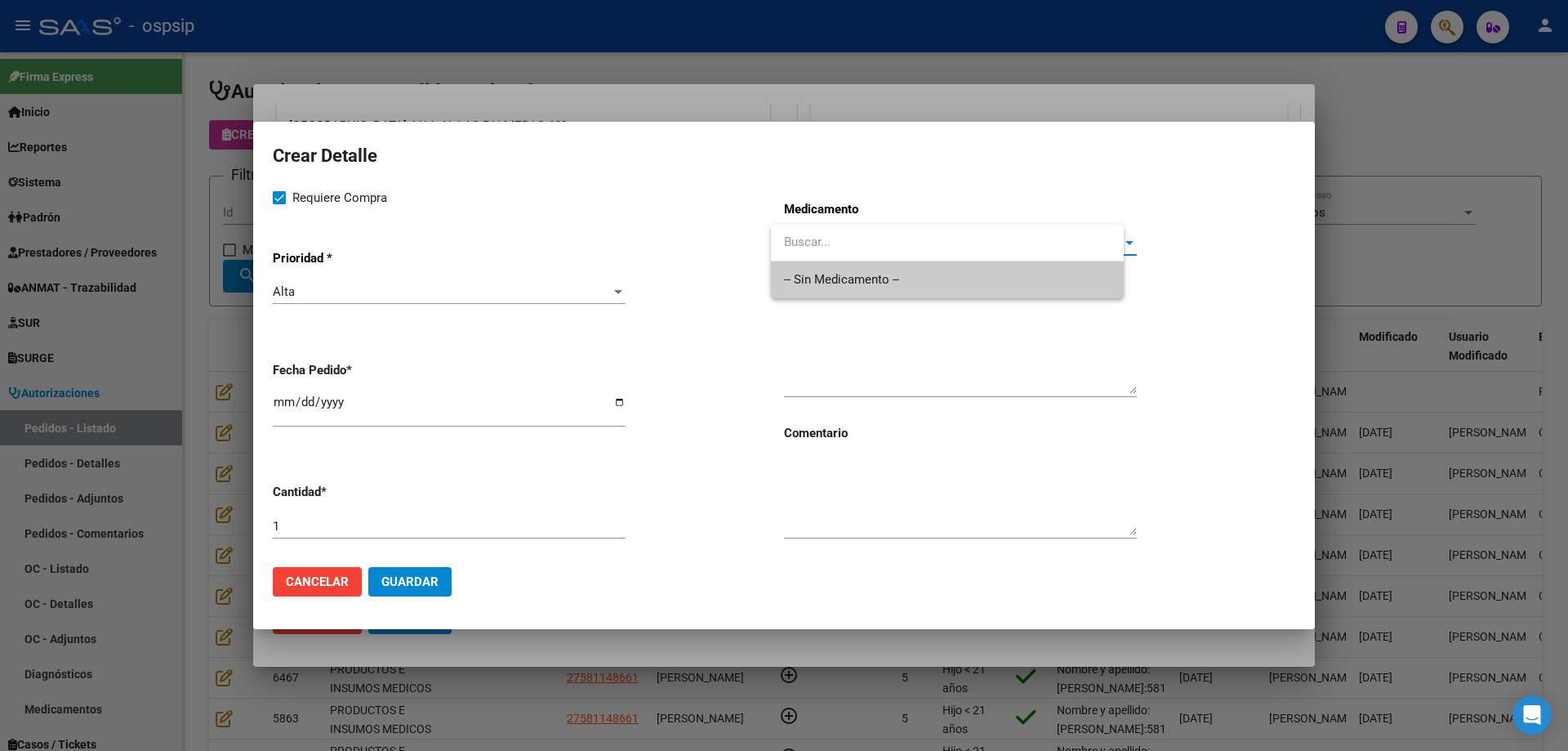
click at [966, 284] on span "-- Sin Medicamento --" at bounding box center [947, 280] width 326 height 37
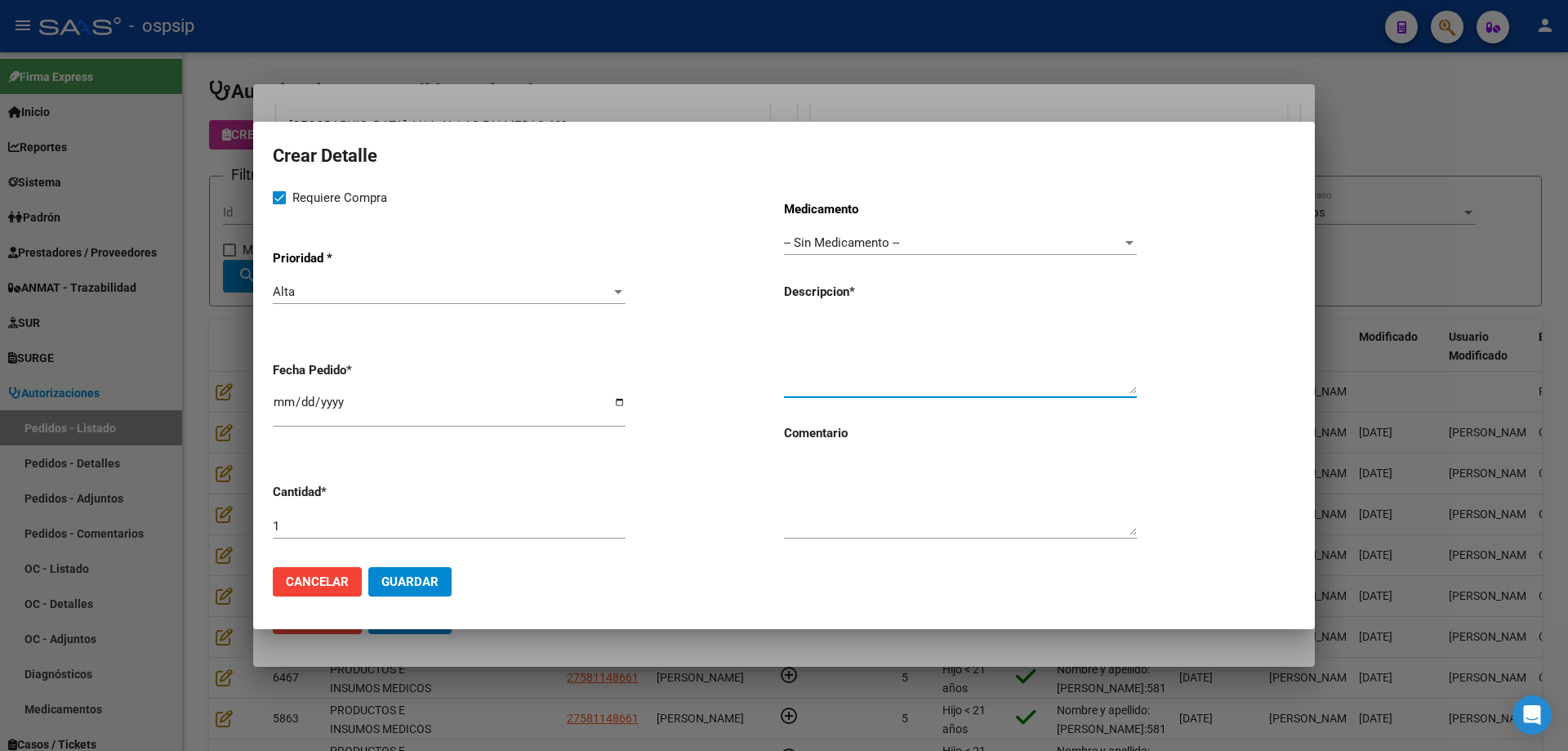
click at [928, 355] on textarea at bounding box center [961, 355] width 353 height 77
click at [987, 327] on textarea "Sonda para botón [PERSON_NAME] 1.5" at bounding box center [961, 355] width 353 height 77
type textarea "Sonda para botón [PERSON_NAME] 1.5"
click at [422, 577] on span "Guardar" at bounding box center [410, 582] width 57 height 15
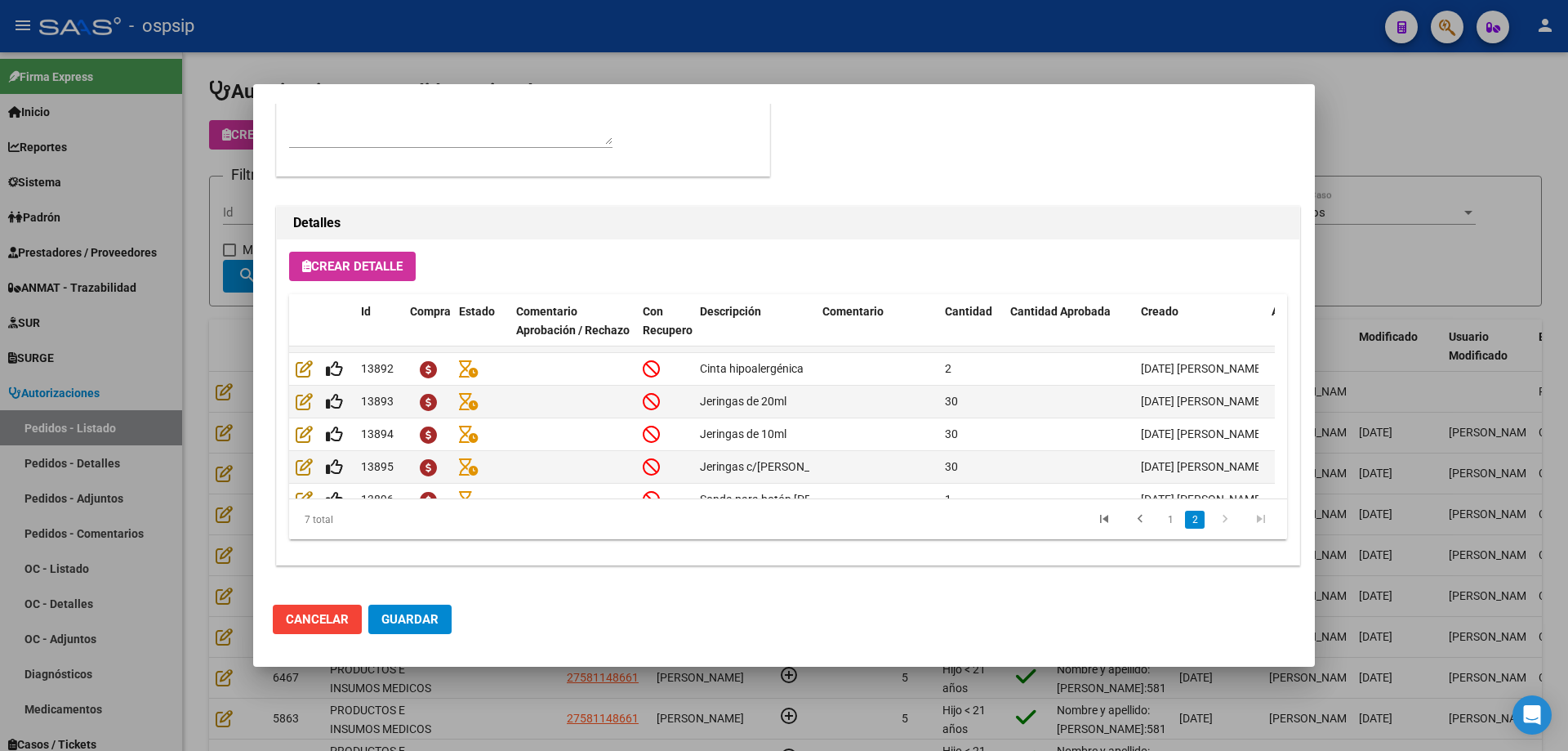
scroll to position [94, 0]
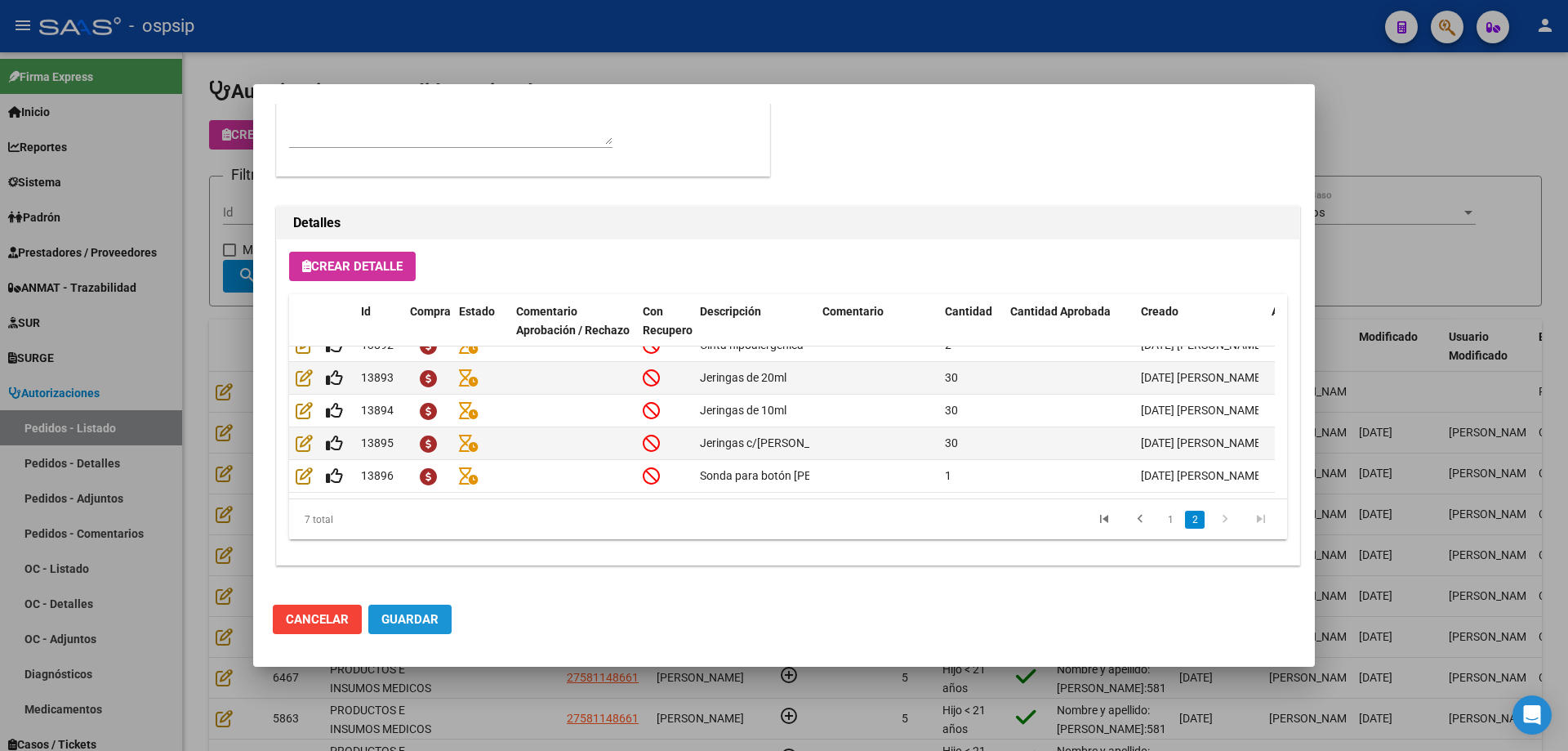
click at [398, 614] on span "Guardar" at bounding box center [410, 620] width 57 height 15
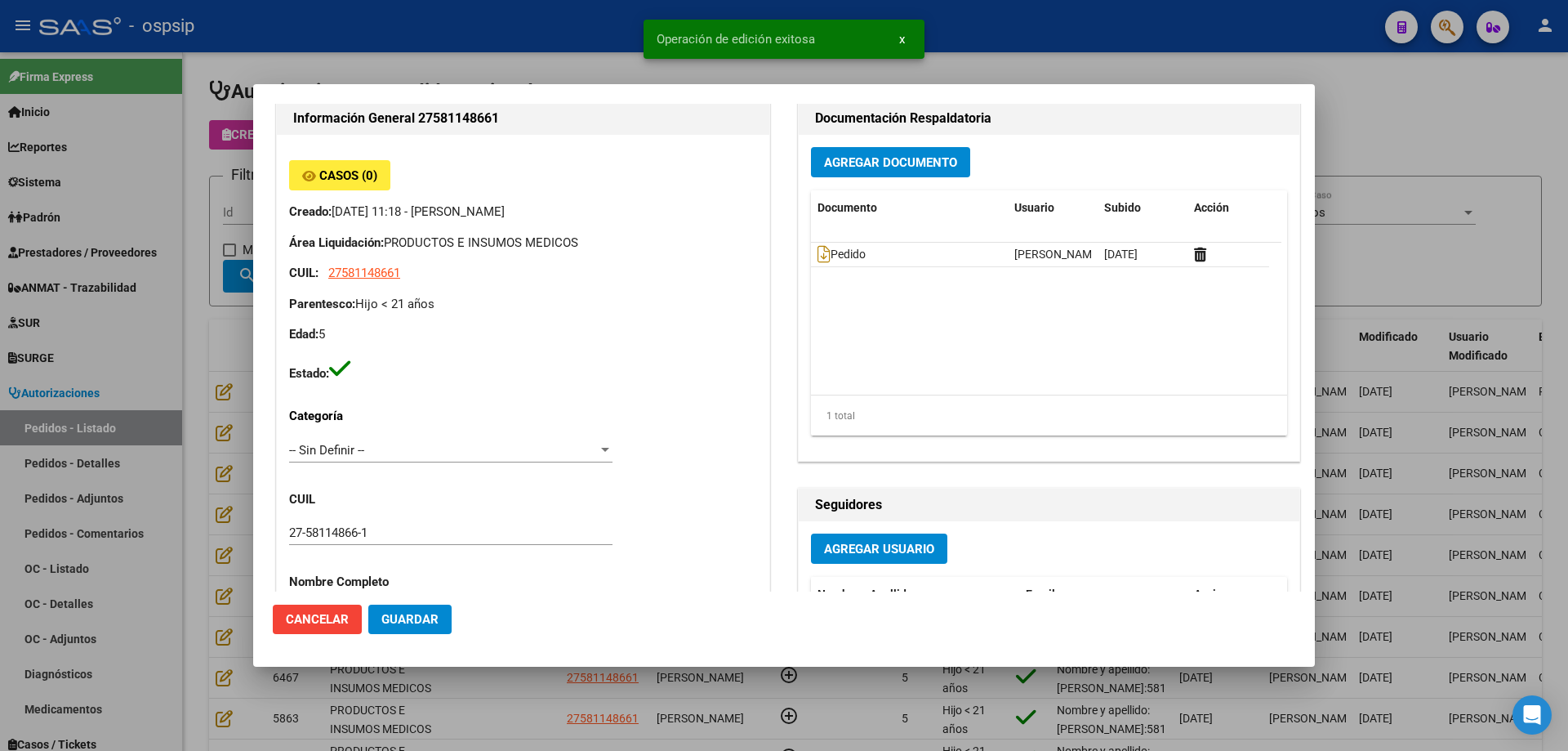
scroll to position [0, 0]
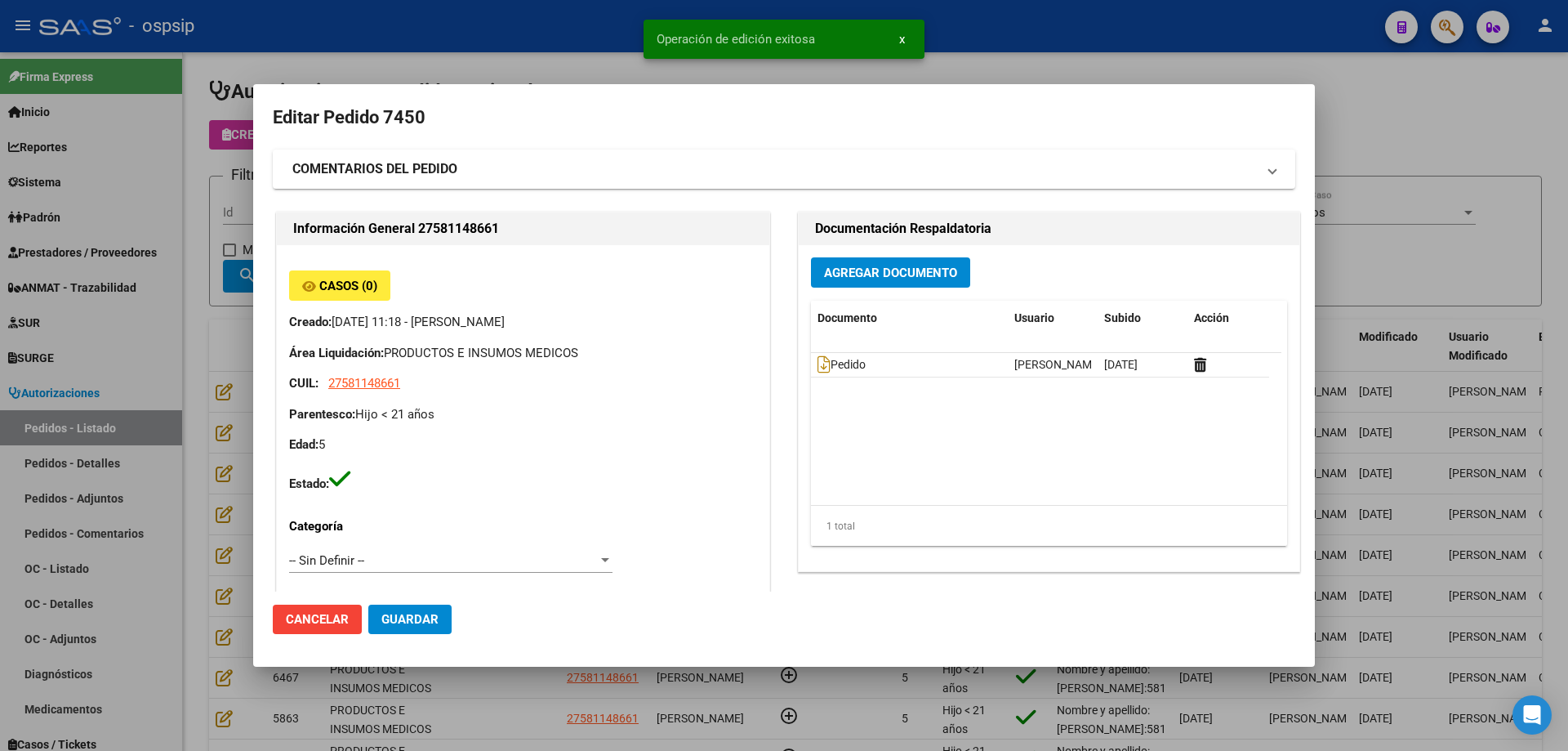
drag, startPoint x: 721, startPoint y: 265, endPoint x: 681, endPoint y: 105, distance: 164.9
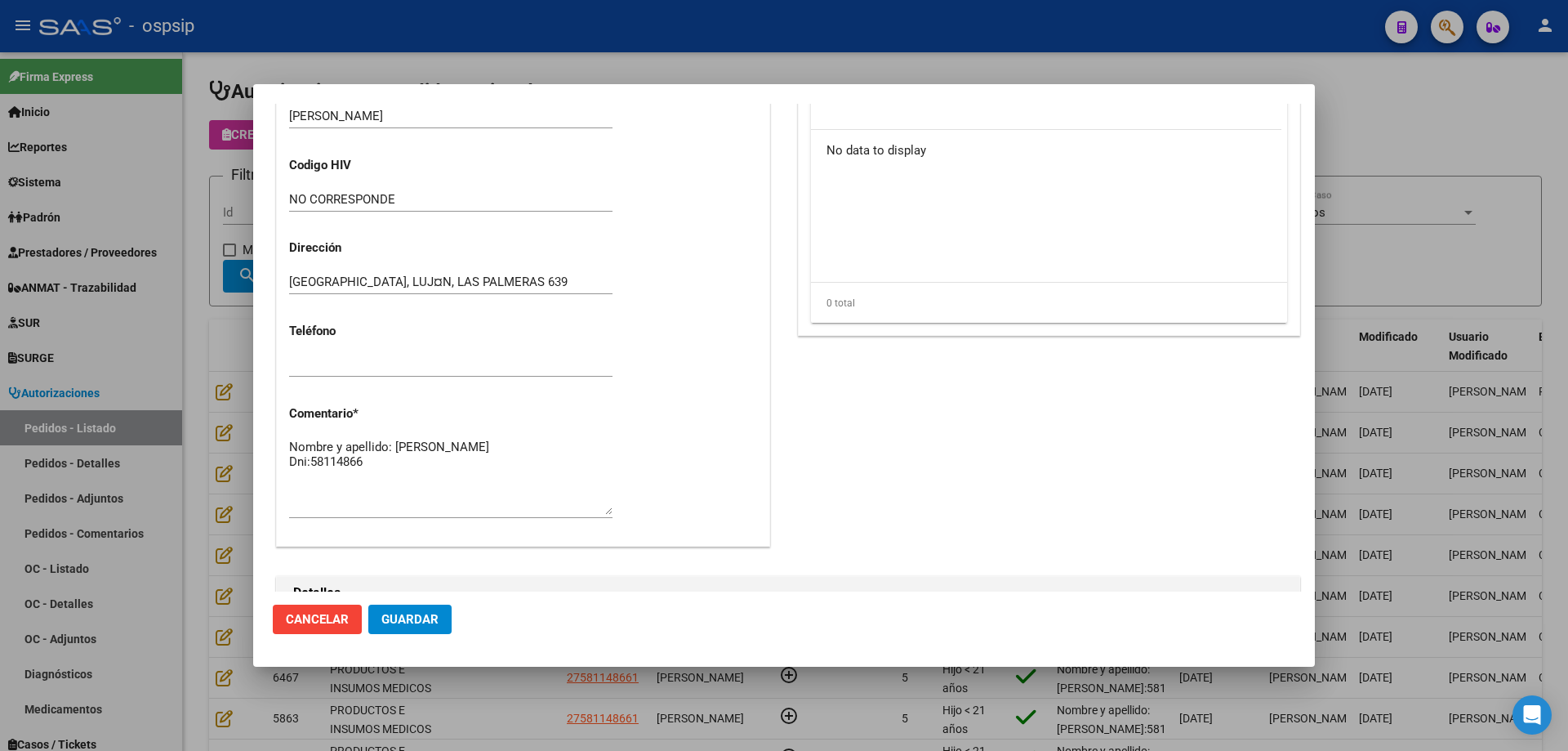
scroll to position [572, 0]
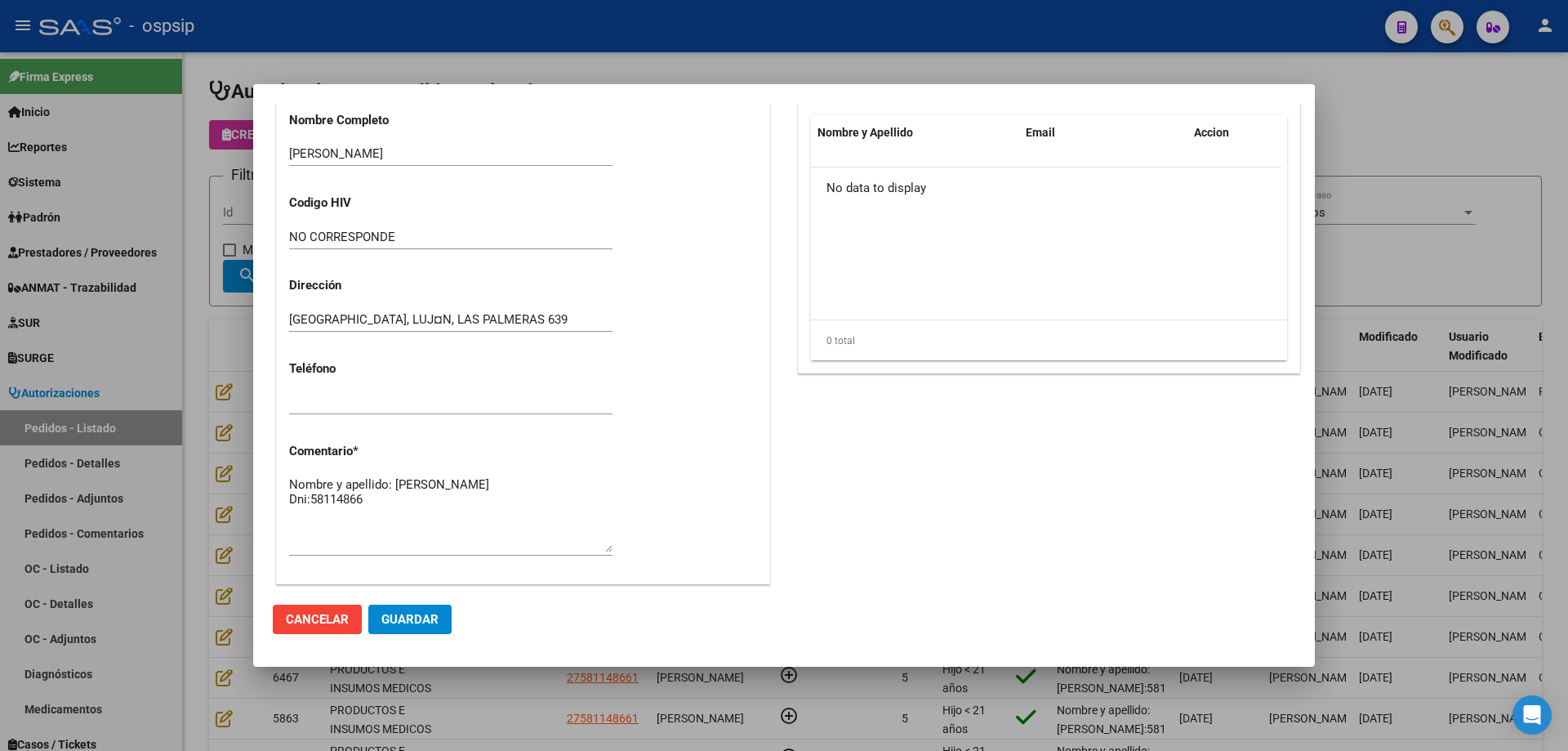
click at [227, 327] on div at bounding box center [784, 376] width 1568 height 751
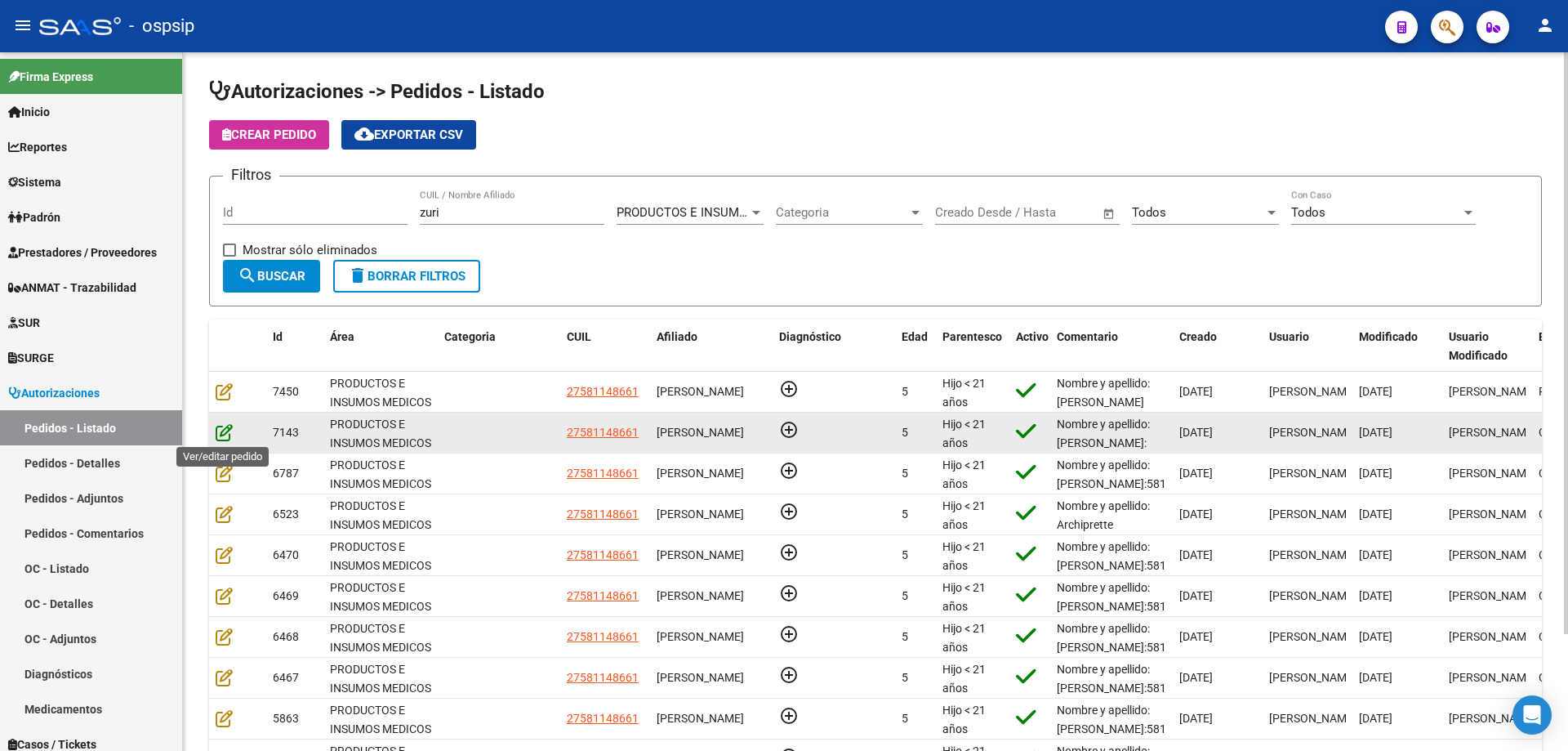
click at [223, 437] on icon at bounding box center [224, 431] width 18 height 18
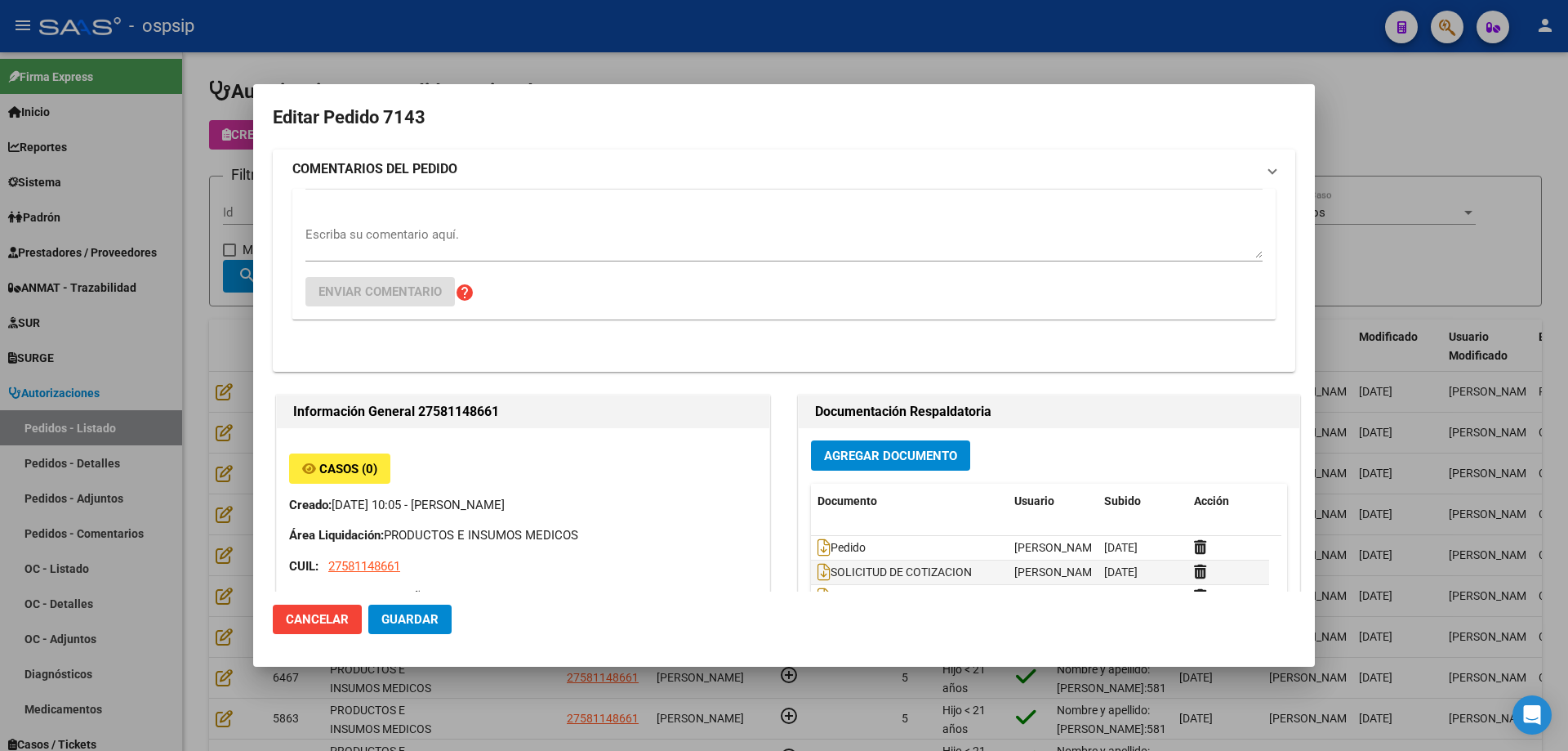
type input "[GEOGRAPHIC_DATA], [PERSON_NAME], LAS PALMERAS 639"
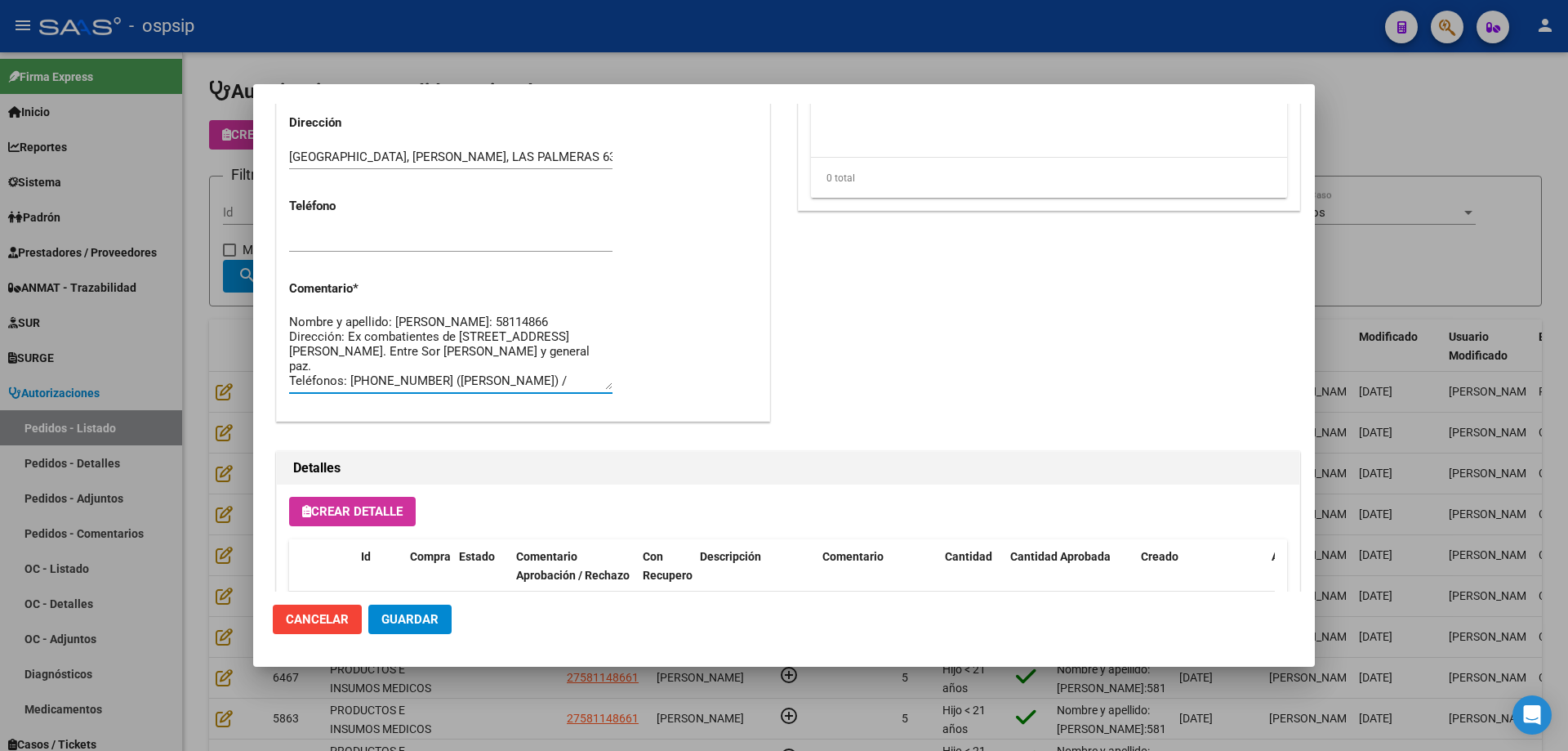
scroll to position [15, 0]
drag, startPoint x: 290, startPoint y: 348, endPoint x: 609, endPoint y: 403, distance: 323.7
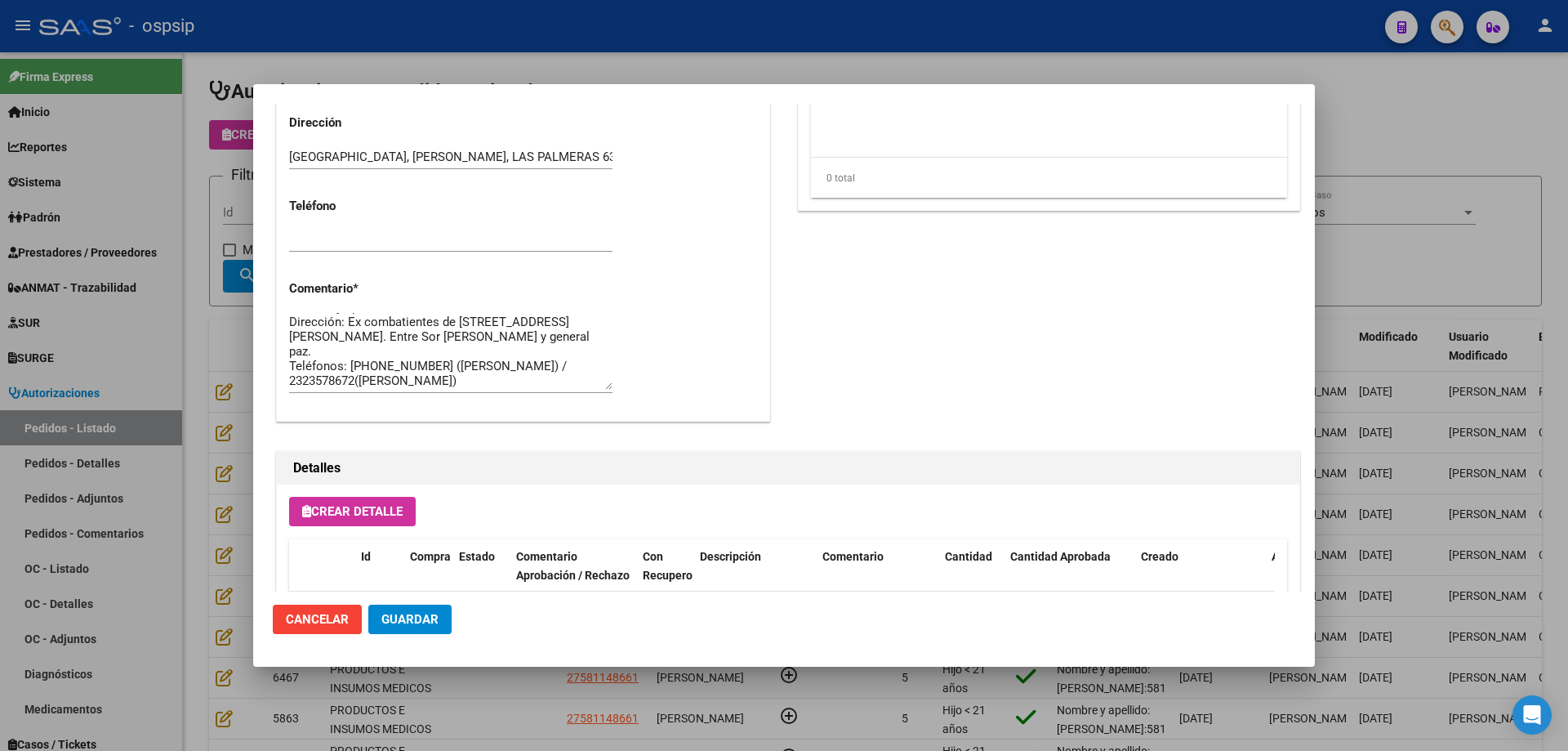
click at [172, 347] on div at bounding box center [784, 376] width 1568 height 751
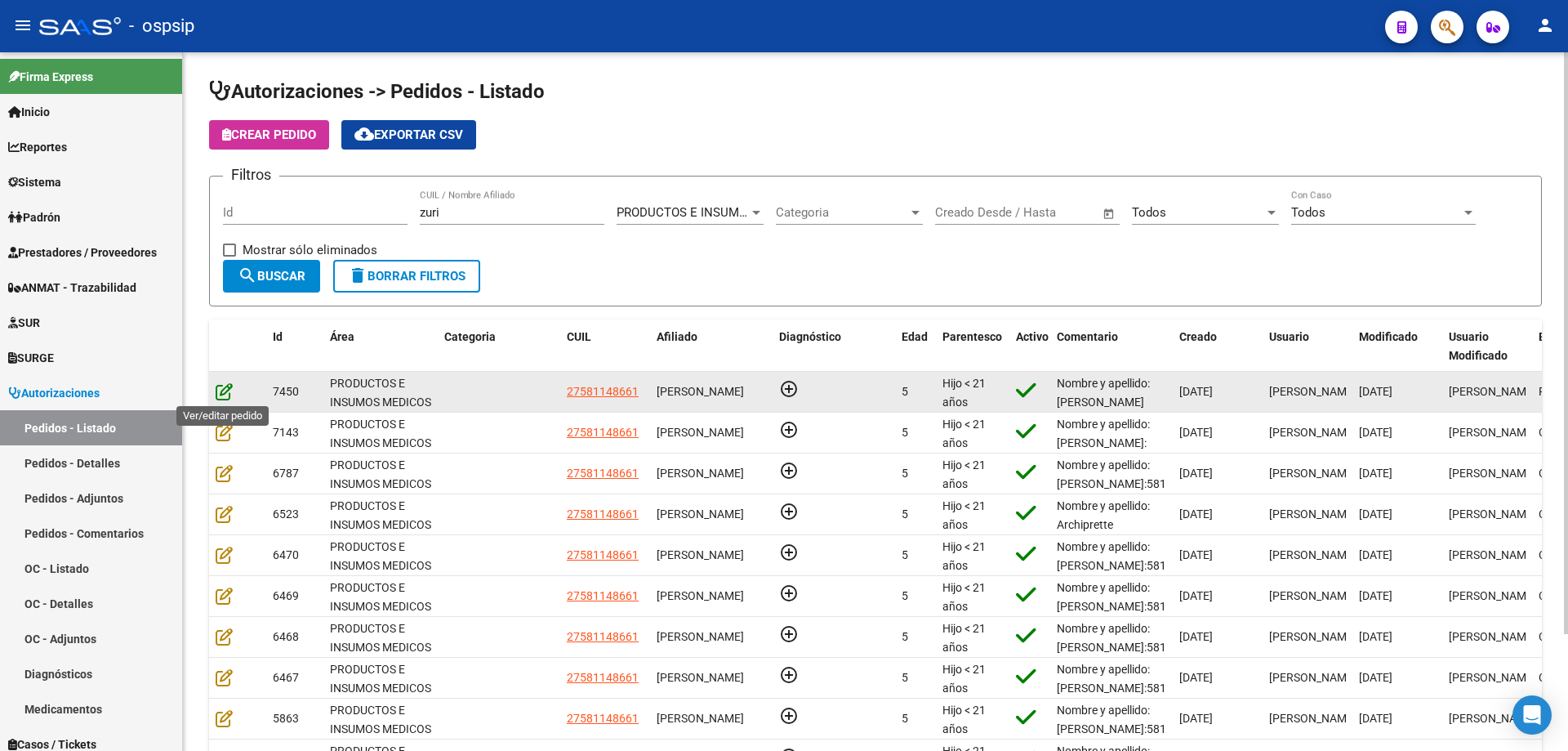
click at [230, 390] on icon at bounding box center [224, 390] width 18 height 18
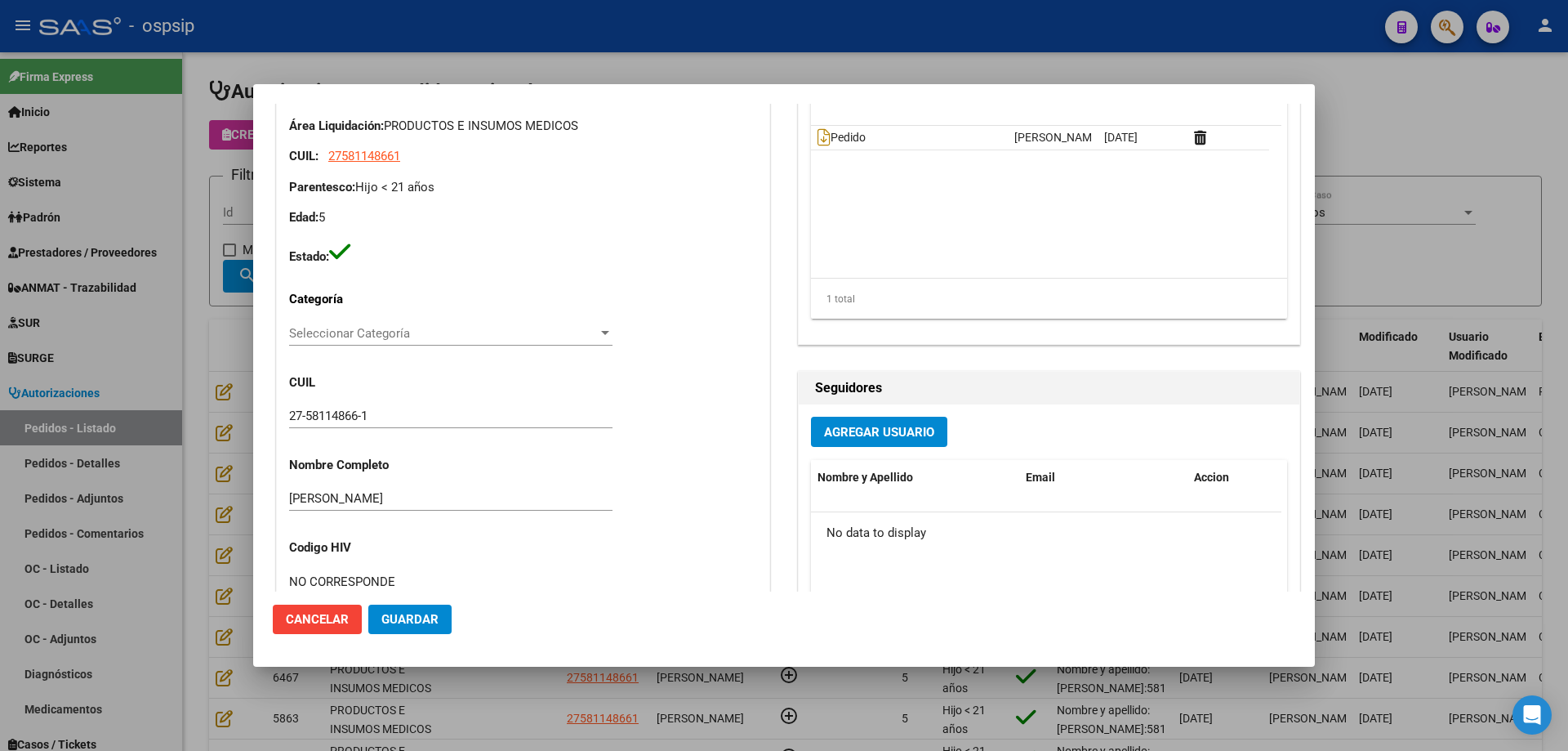
type input "[GEOGRAPHIC_DATA], [PERSON_NAME], LAS PALMERAS 639"
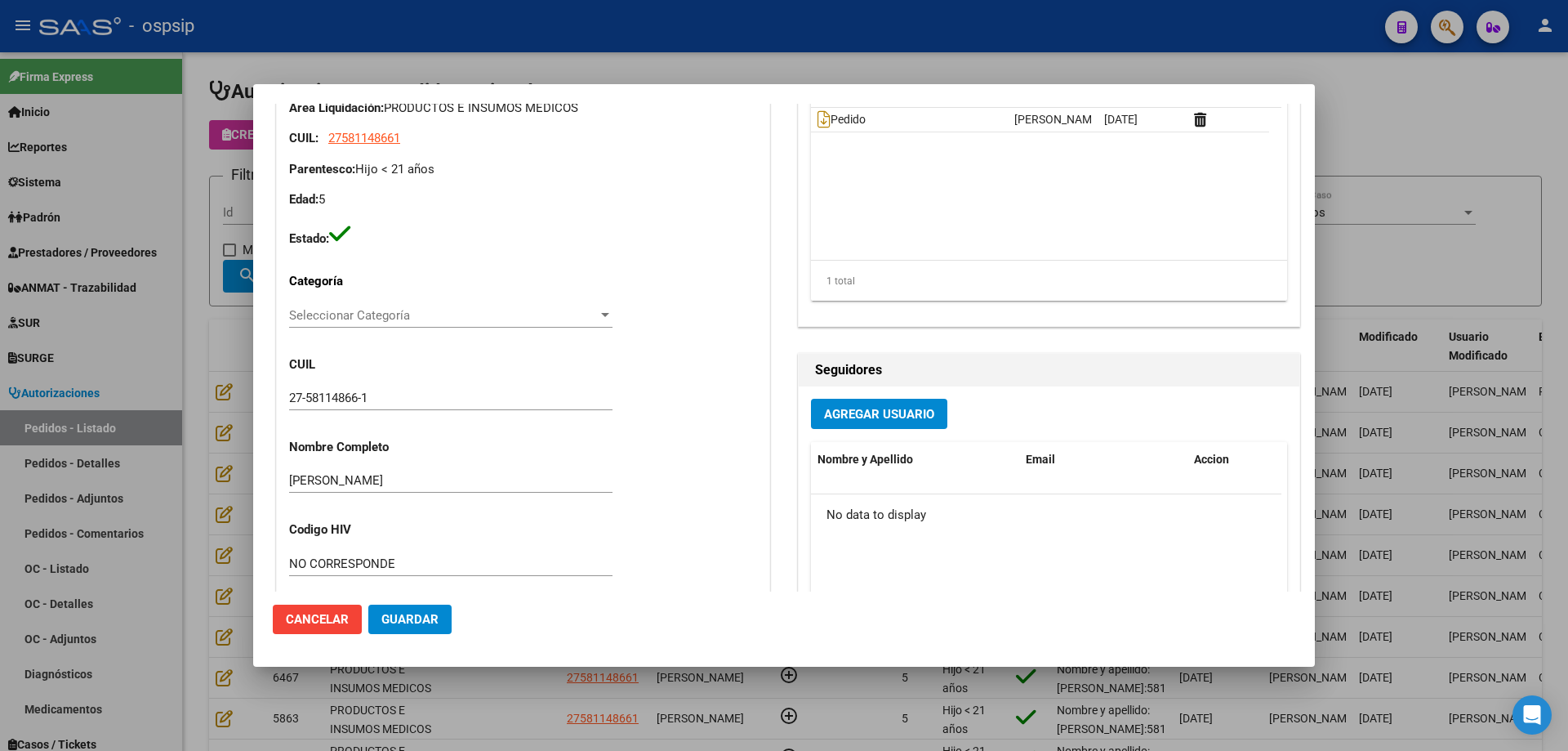
scroll to position [735, 0]
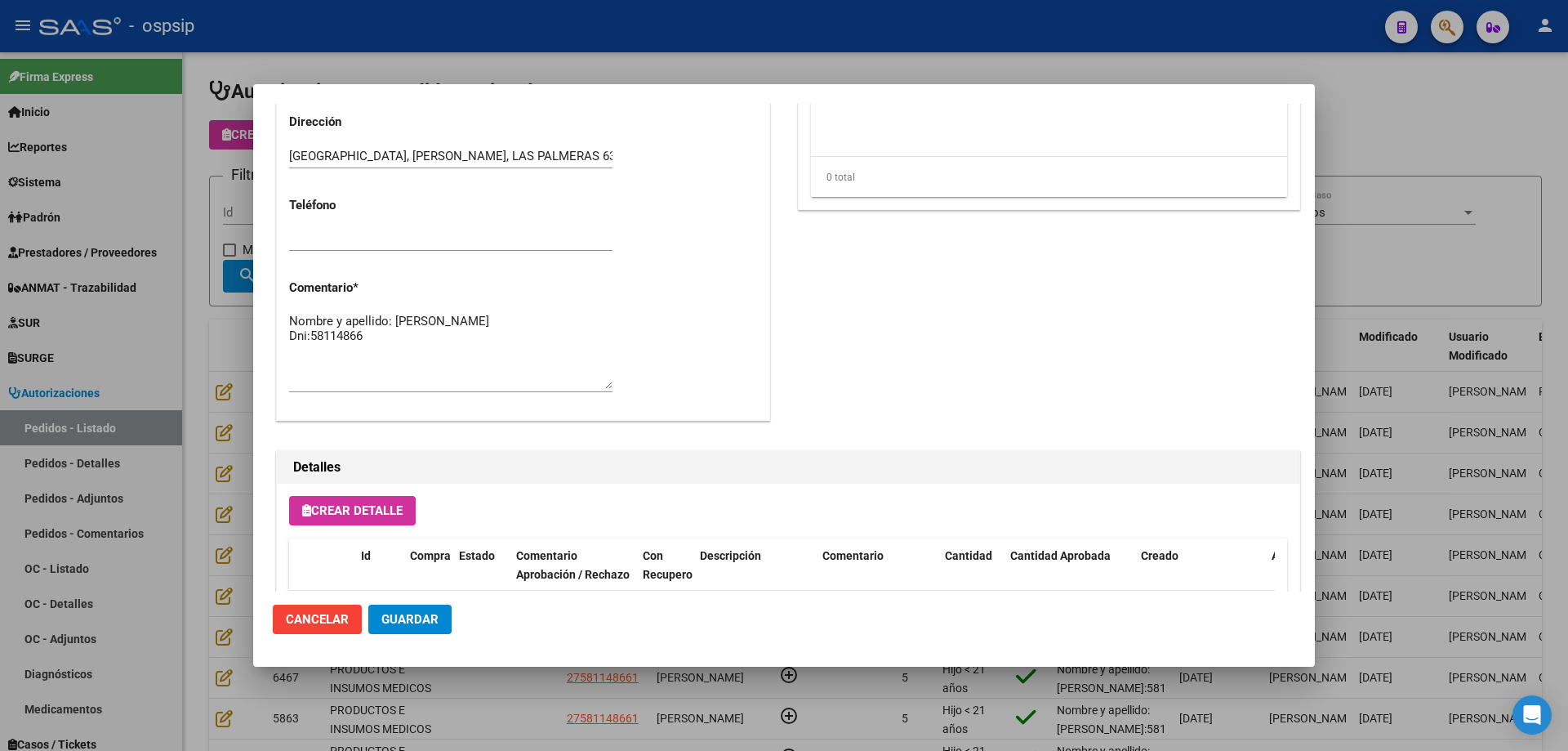
click at [456, 360] on textarea "Nombre y apellido: [PERSON_NAME] Dni:58114866" at bounding box center [451, 350] width 324 height 77
paste textarea "Dirección: Ex combatientes de Malvinas [STREET_ADDRESS][PERSON_NAME]. Entre Sor…"
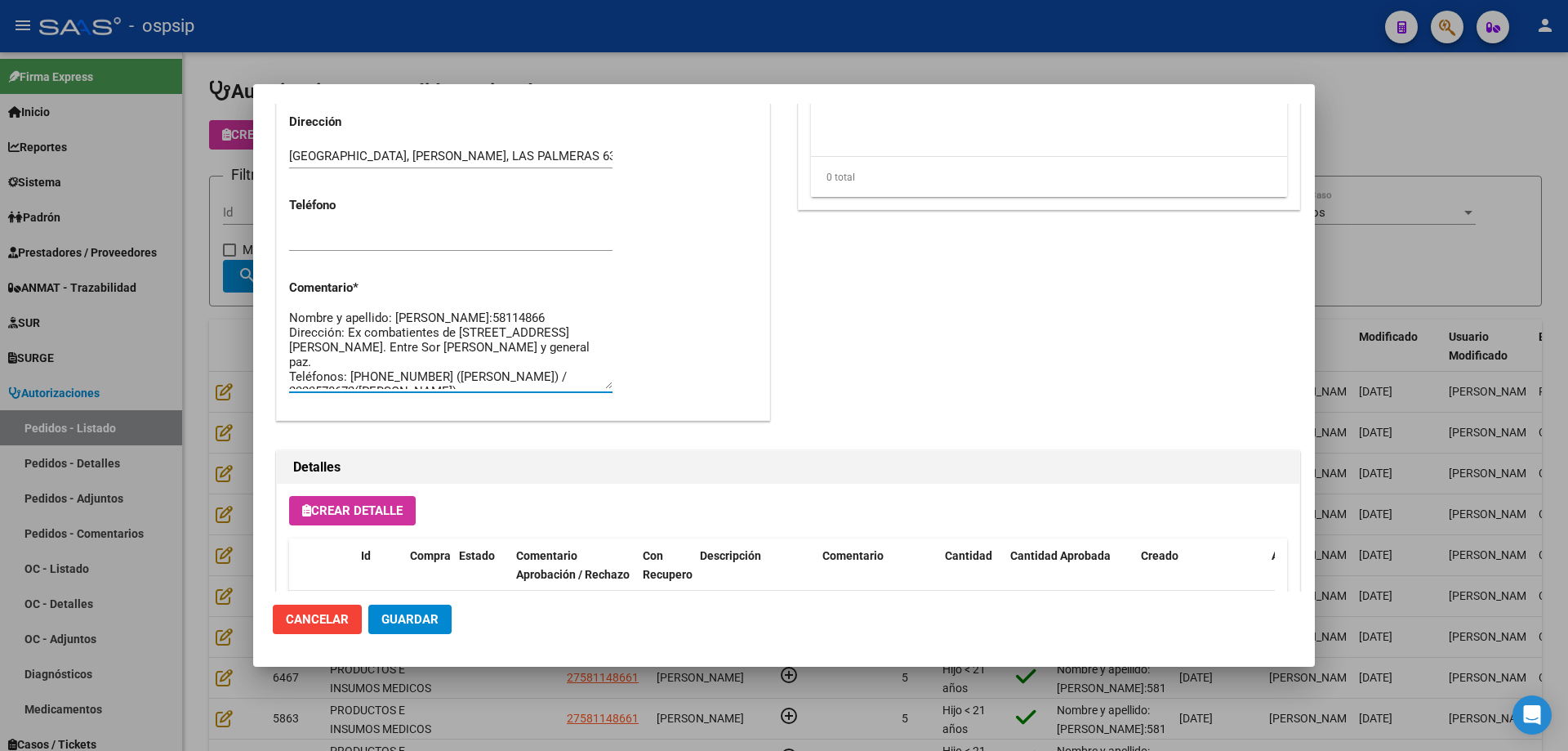
scroll to position [0, 0]
type textarea "Nombre y apellido: [PERSON_NAME]:58114866 Dirección: Ex combatientes de [STREET…"
click at [432, 626] on span "Guardar" at bounding box center [410, 620] width 57 height 15
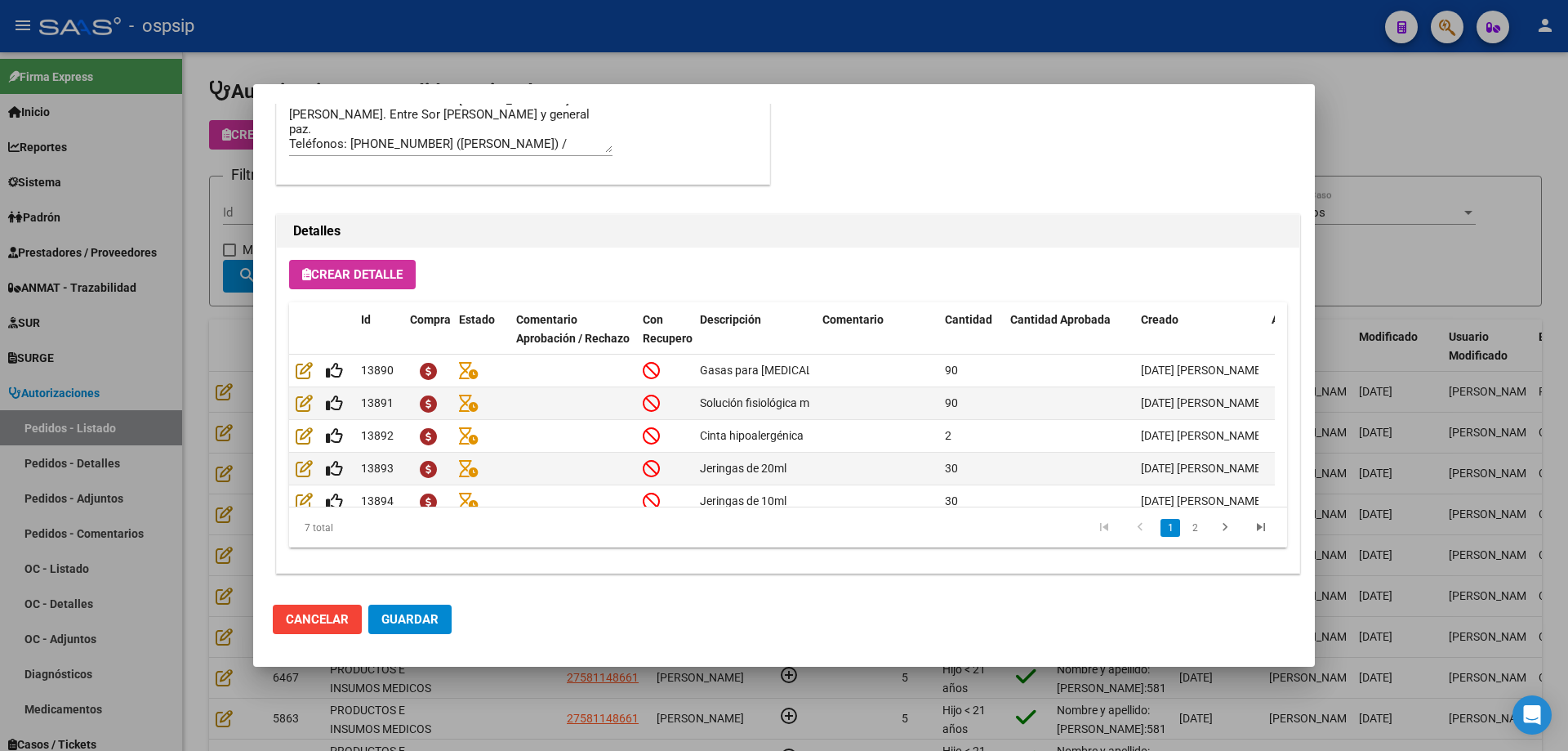
scroll to position [979, 0]
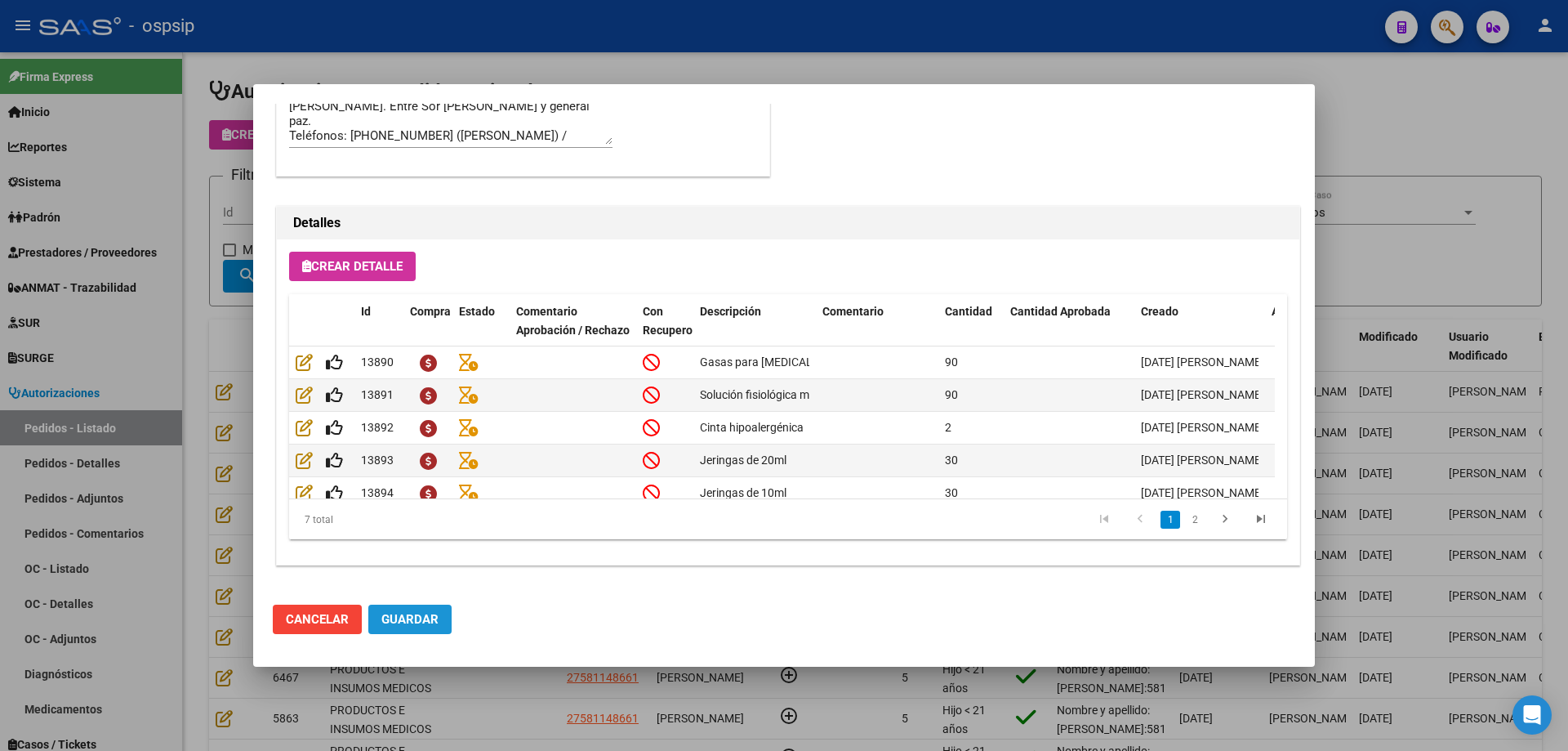
click at [419, 626] on span "Guardar" at bounding box center [410, 620] width 57 height 15
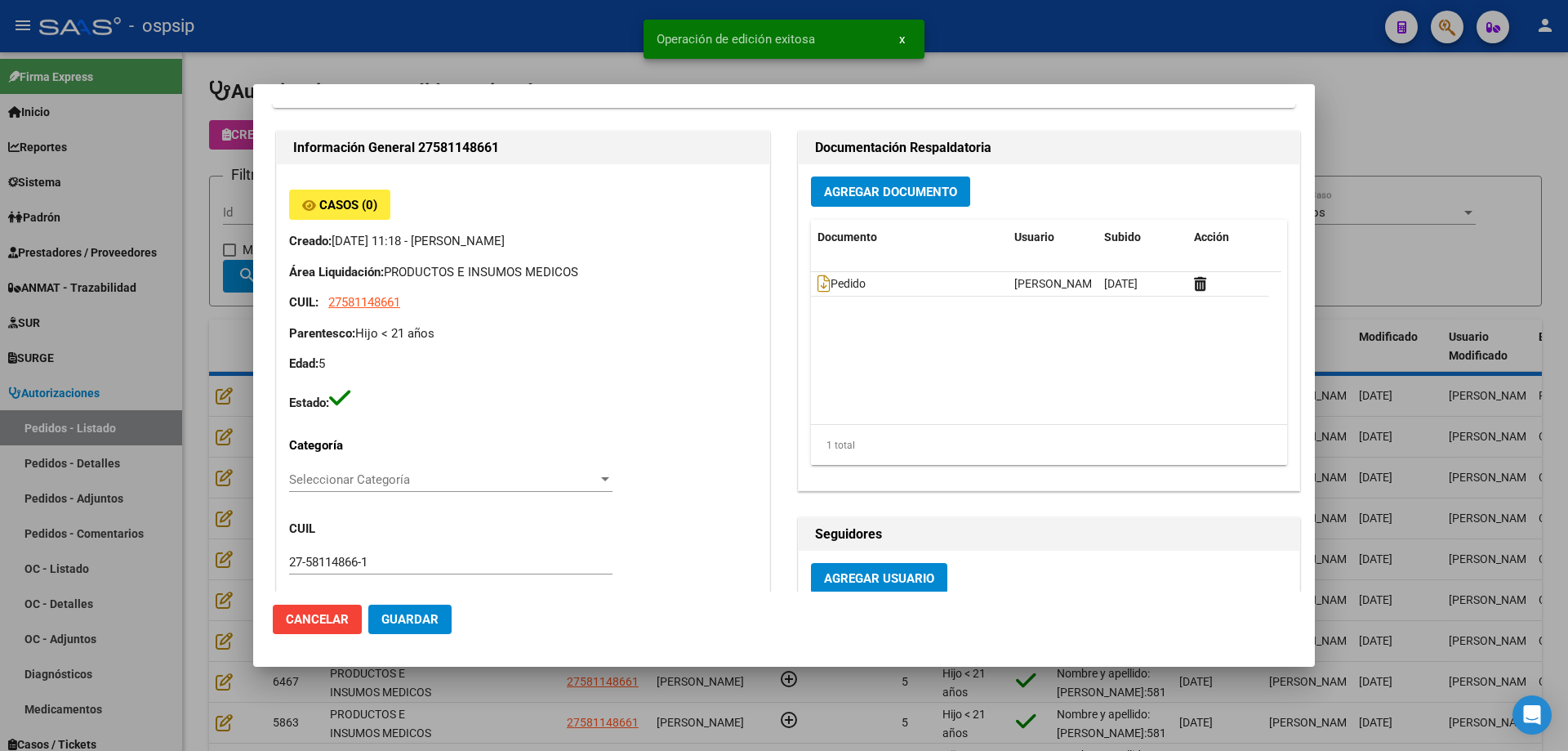
scroll to position [0, 0]
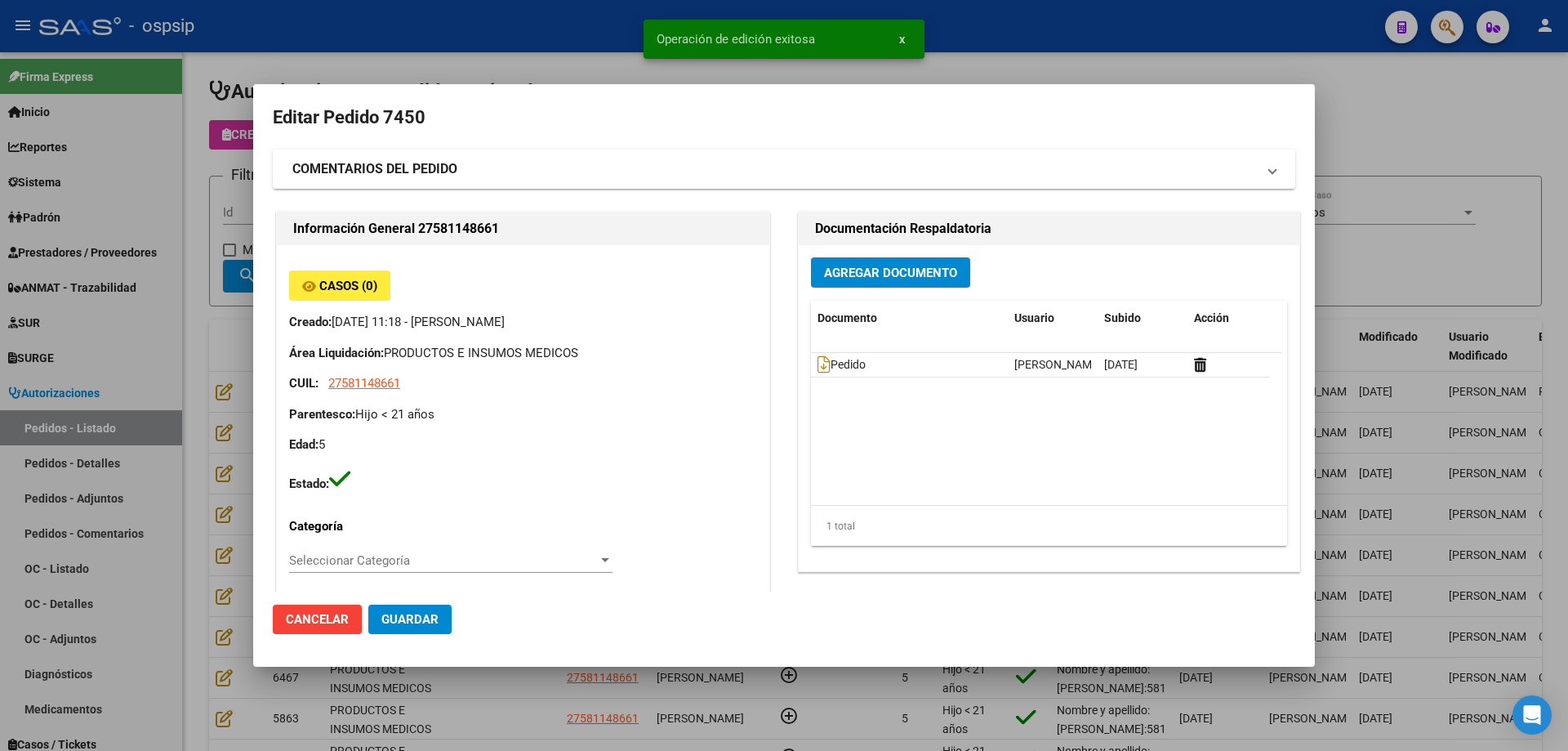
click at [214, 195] on div at bounding box center [784, 376] width 1568 height 751
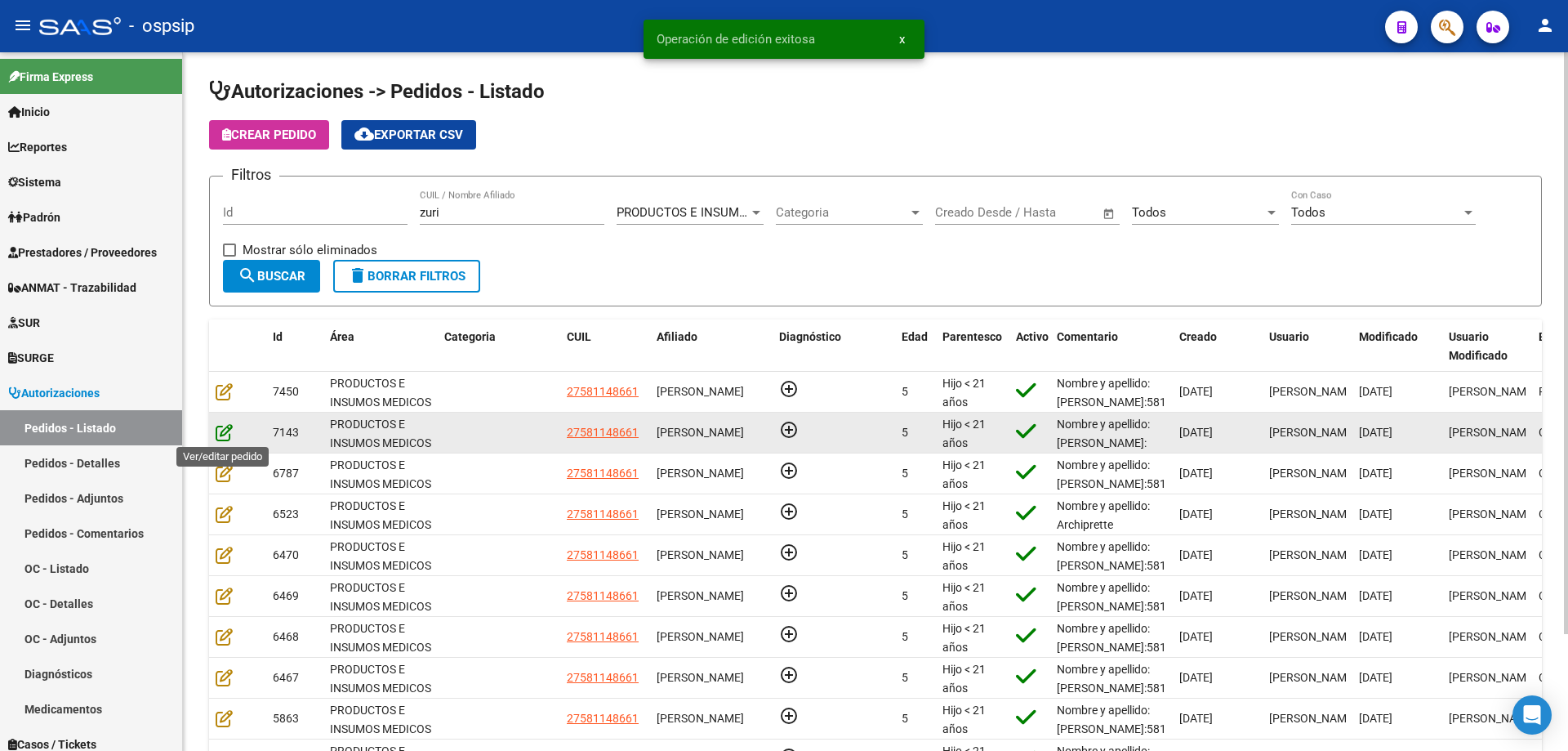
click at [226, 430] on icon at bounding box center [224, 431] width 18 height 18
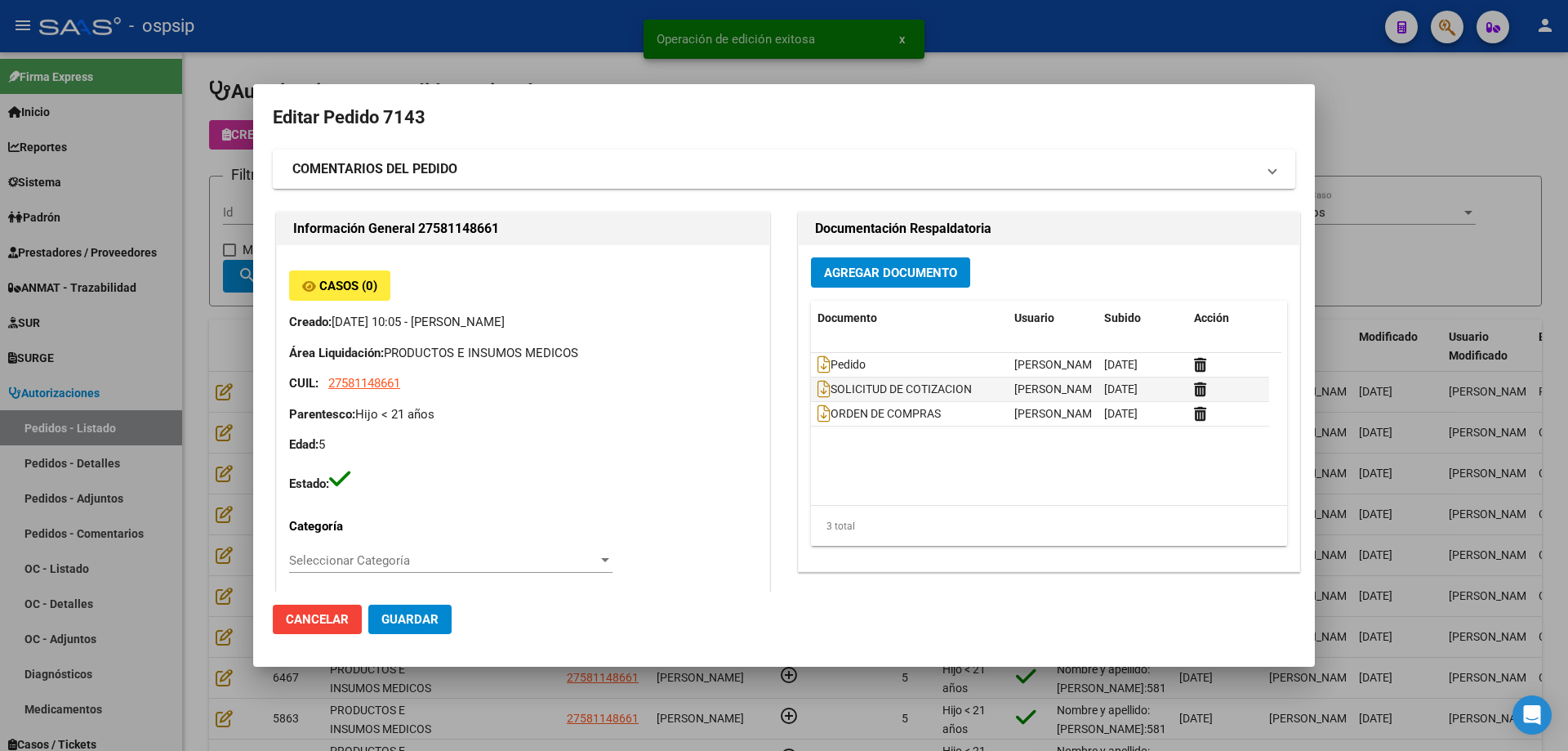
type input "[GEOGRAPHIC_DATA], [PERSON_NAME], LAS PALMERAS 639"
click at [222, 398] on div at bounding box center [784, 376] width 1568 height 751
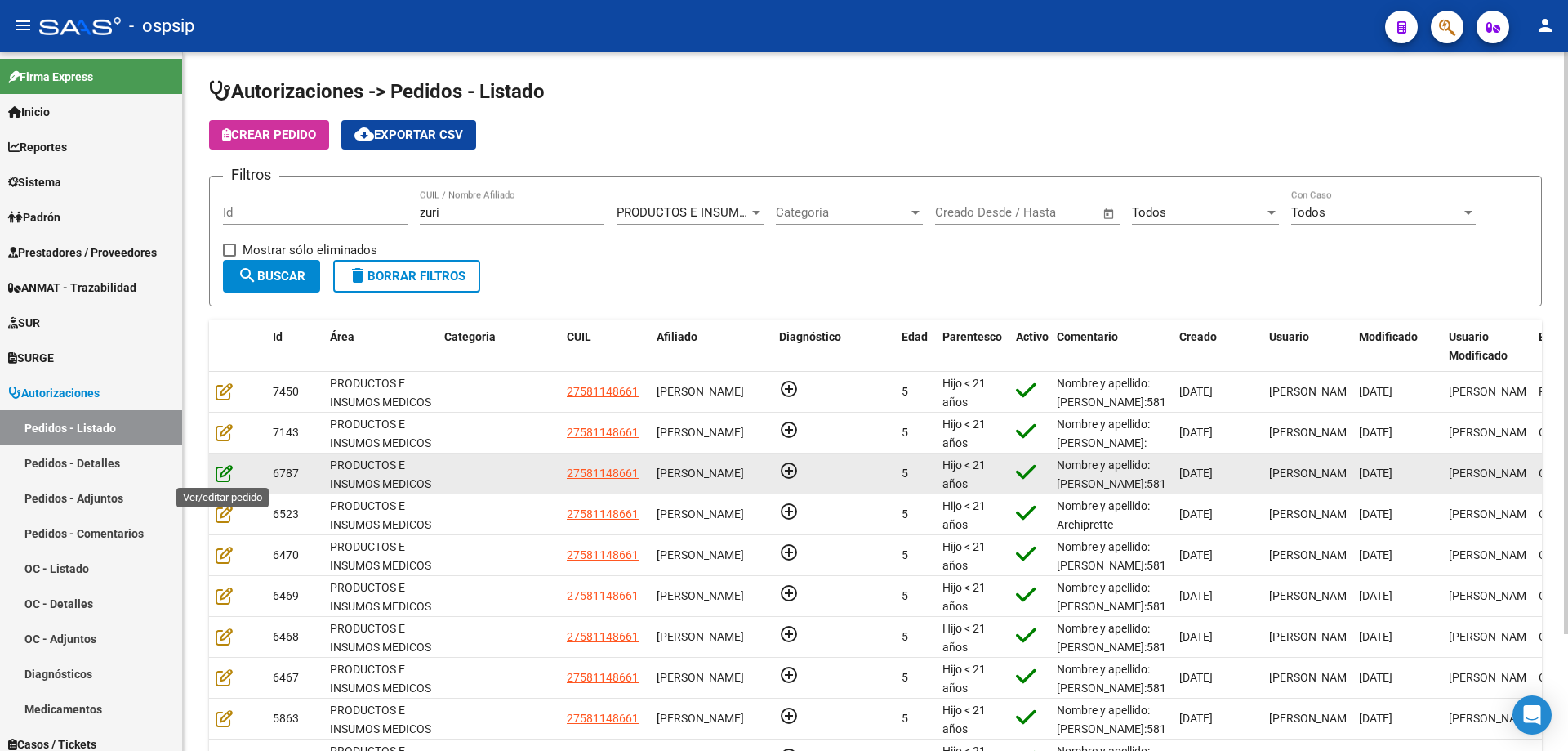
click at [228, 478] on icon at bounding box center [224, 473] width 18 height 18
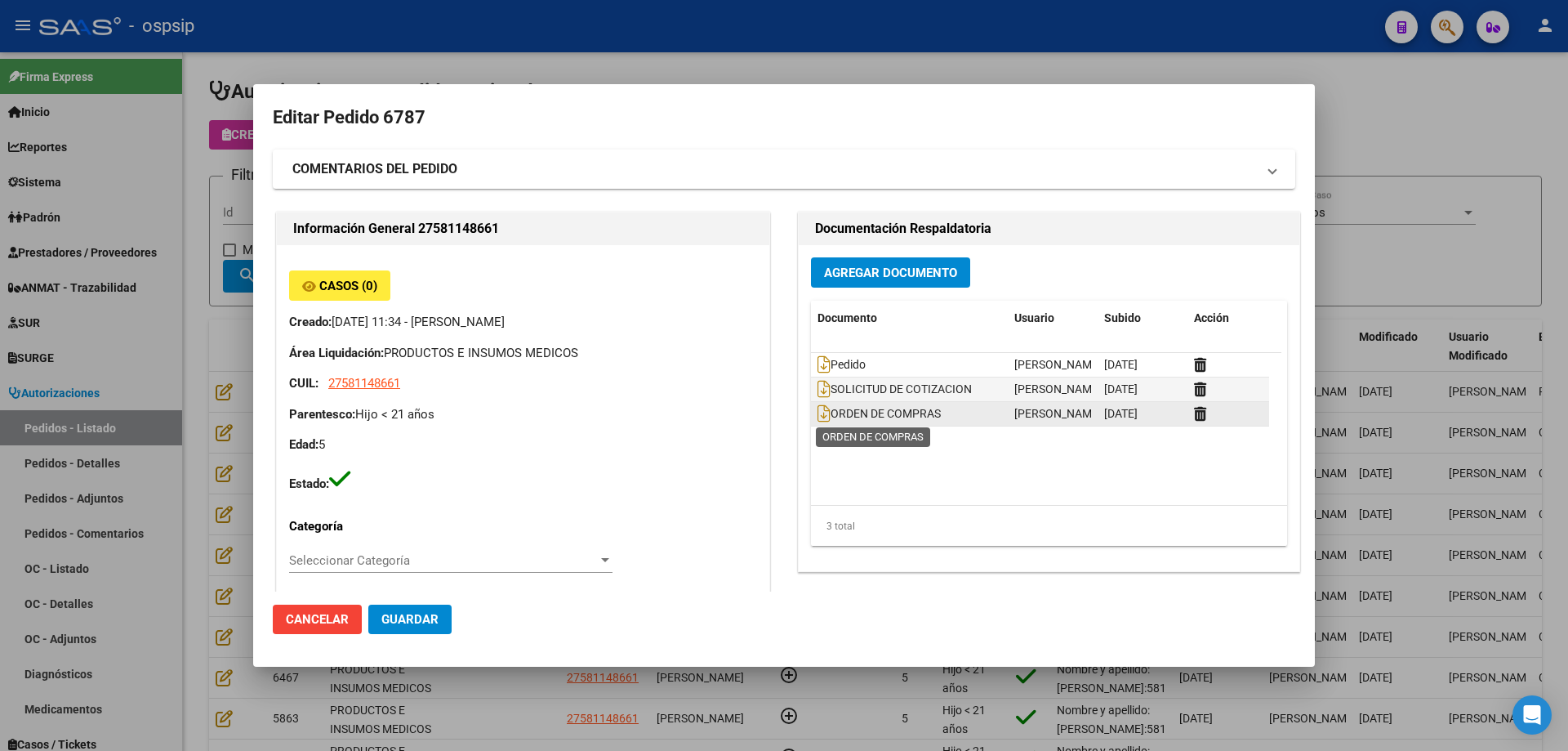
type input "[GEOGRAPHIC_DATA], [PERSON_NAME], LAS PALMERAS 639"
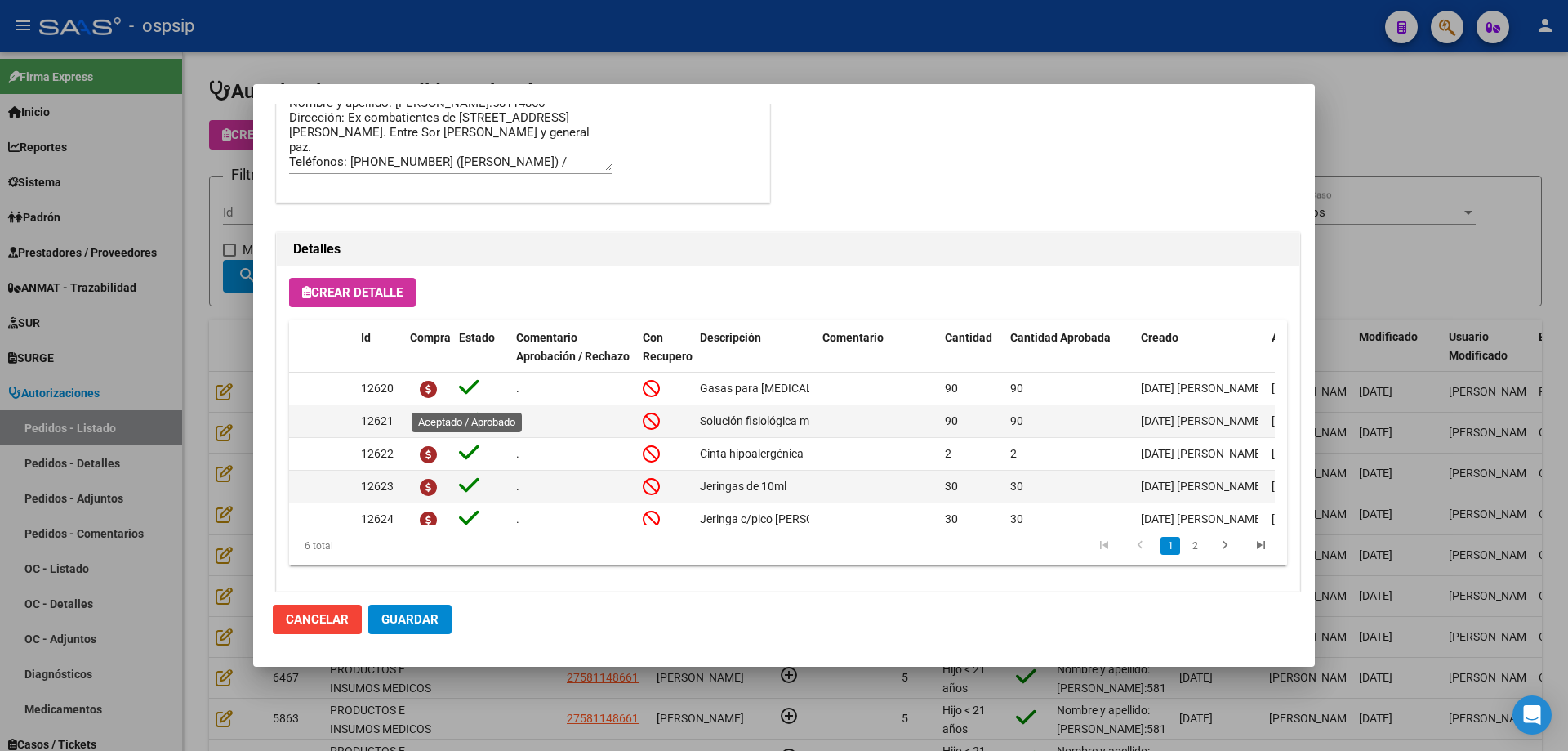
scroll to position [979, 0]
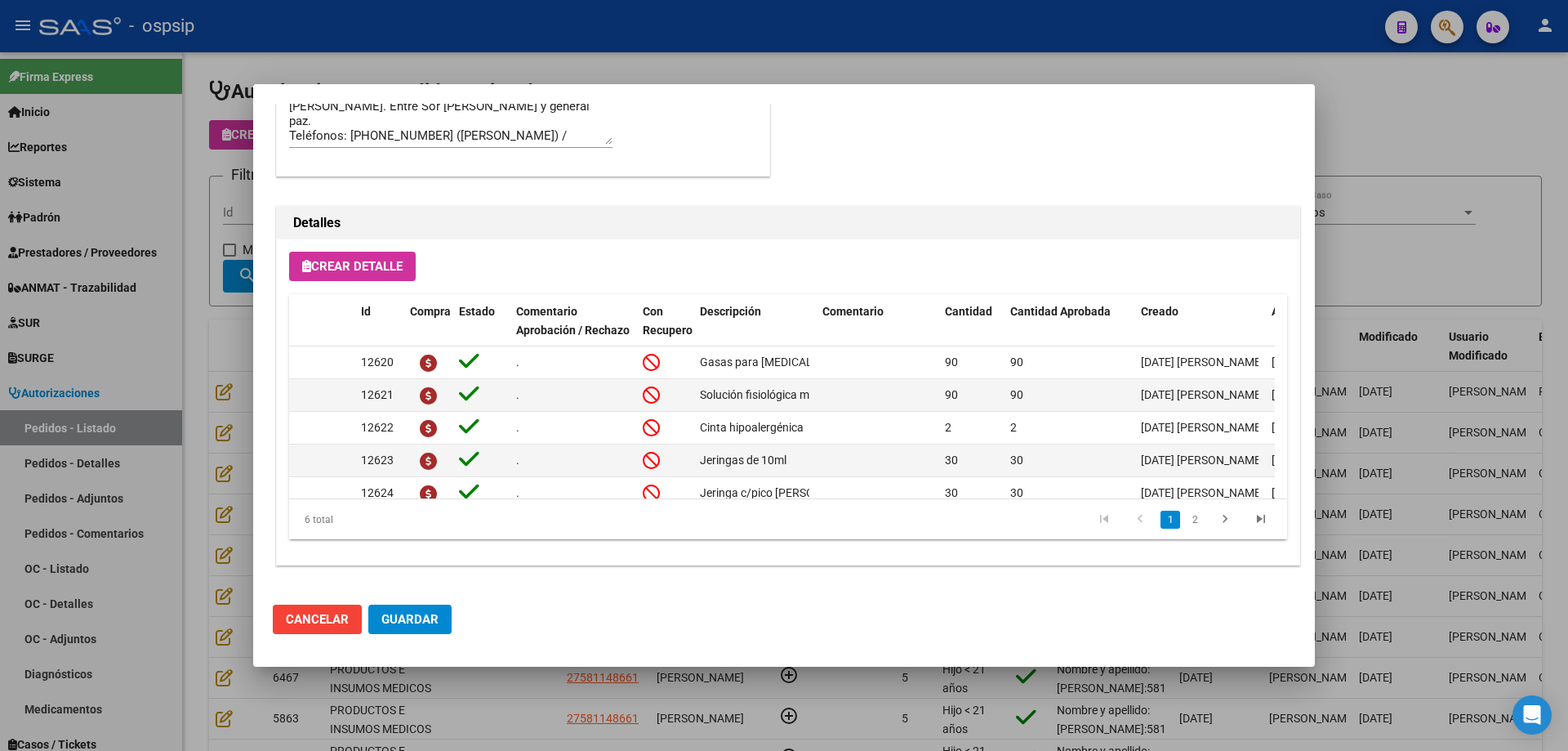
click at [196, 339] on div at bounding box center [784, 376] width 1568 height 751
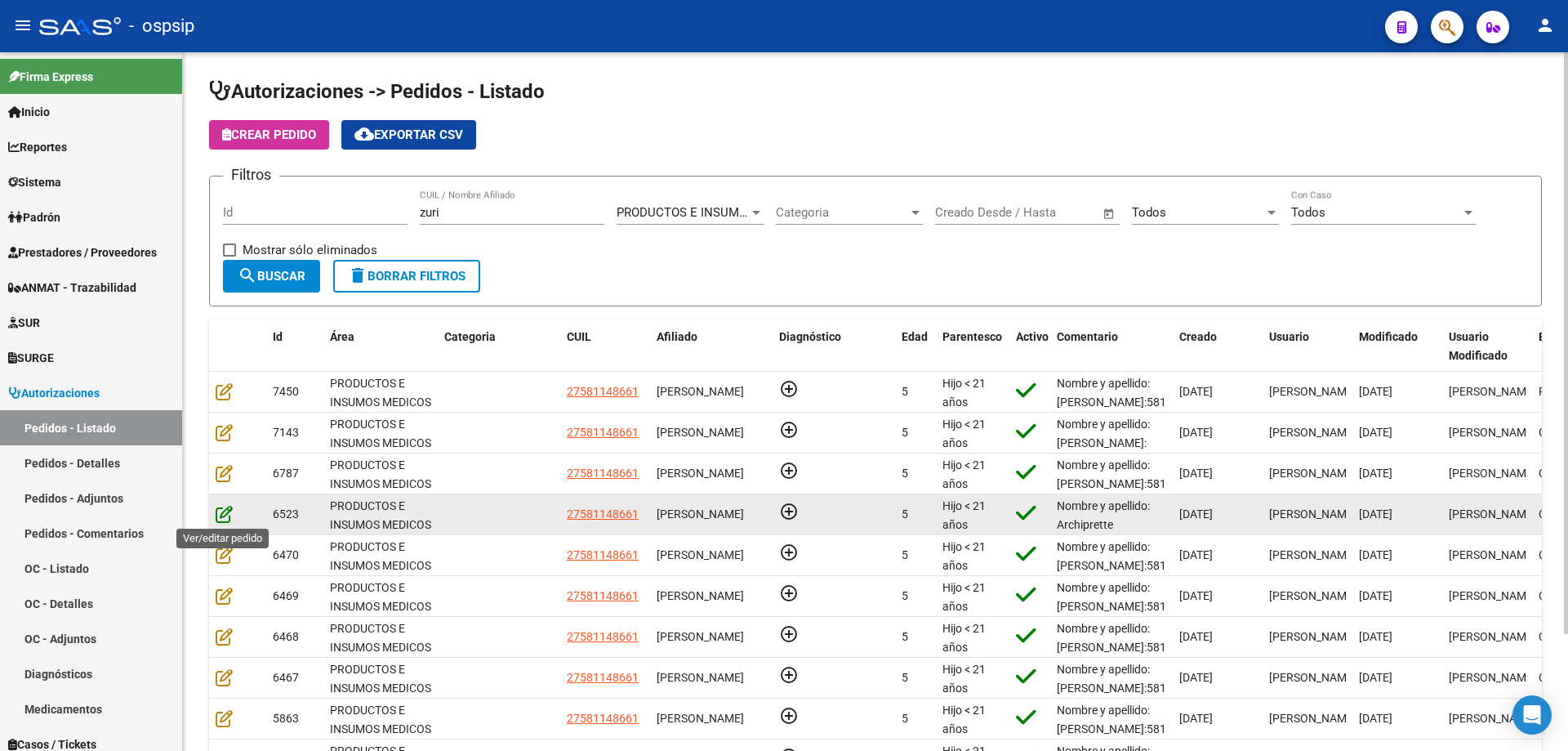
click at [225, 515] on icon at bounding box center [224, 513] width 18 height 18
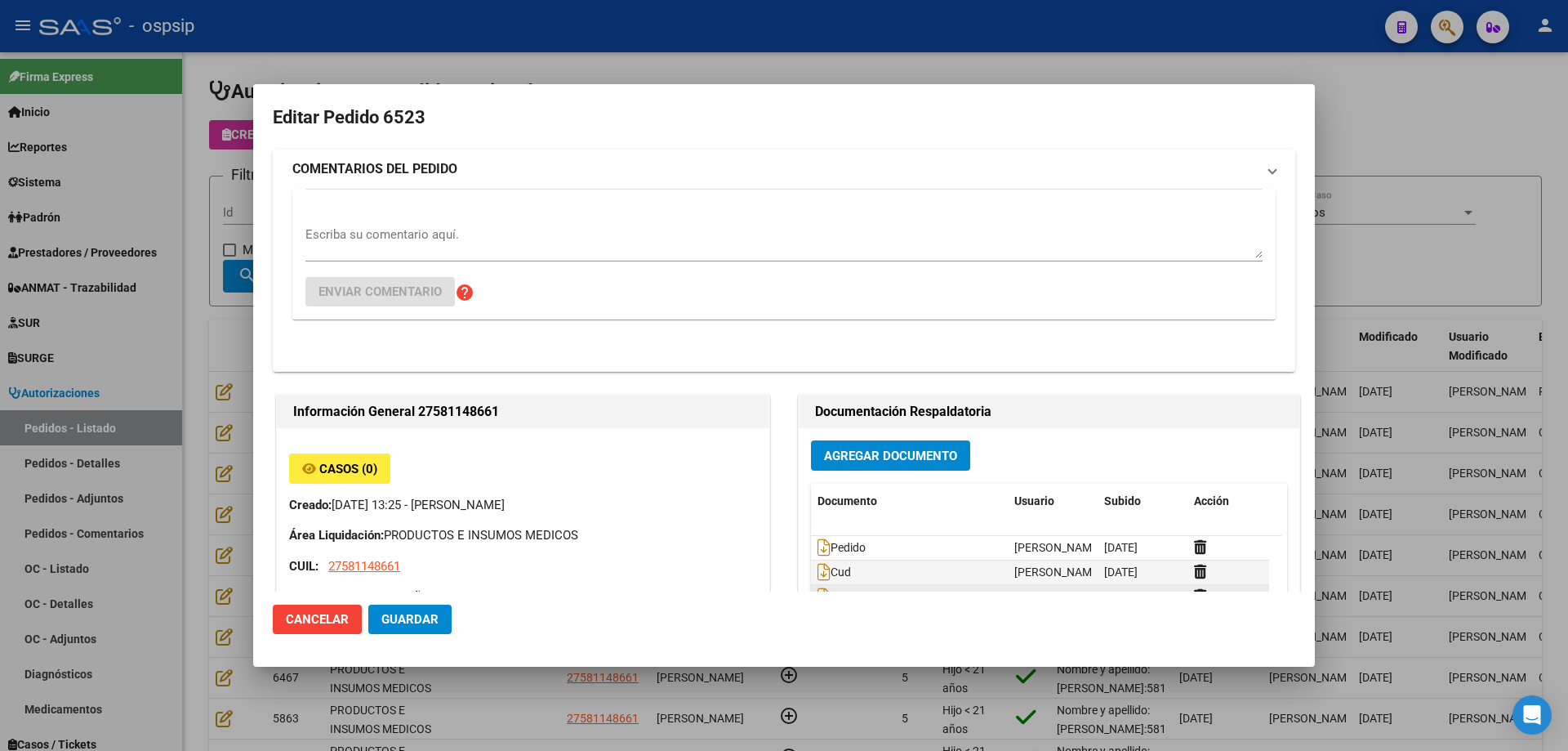
type input "[GEOGRAPHIC_DATA], [PERSON_NAME], LAS PALMERAS 639"
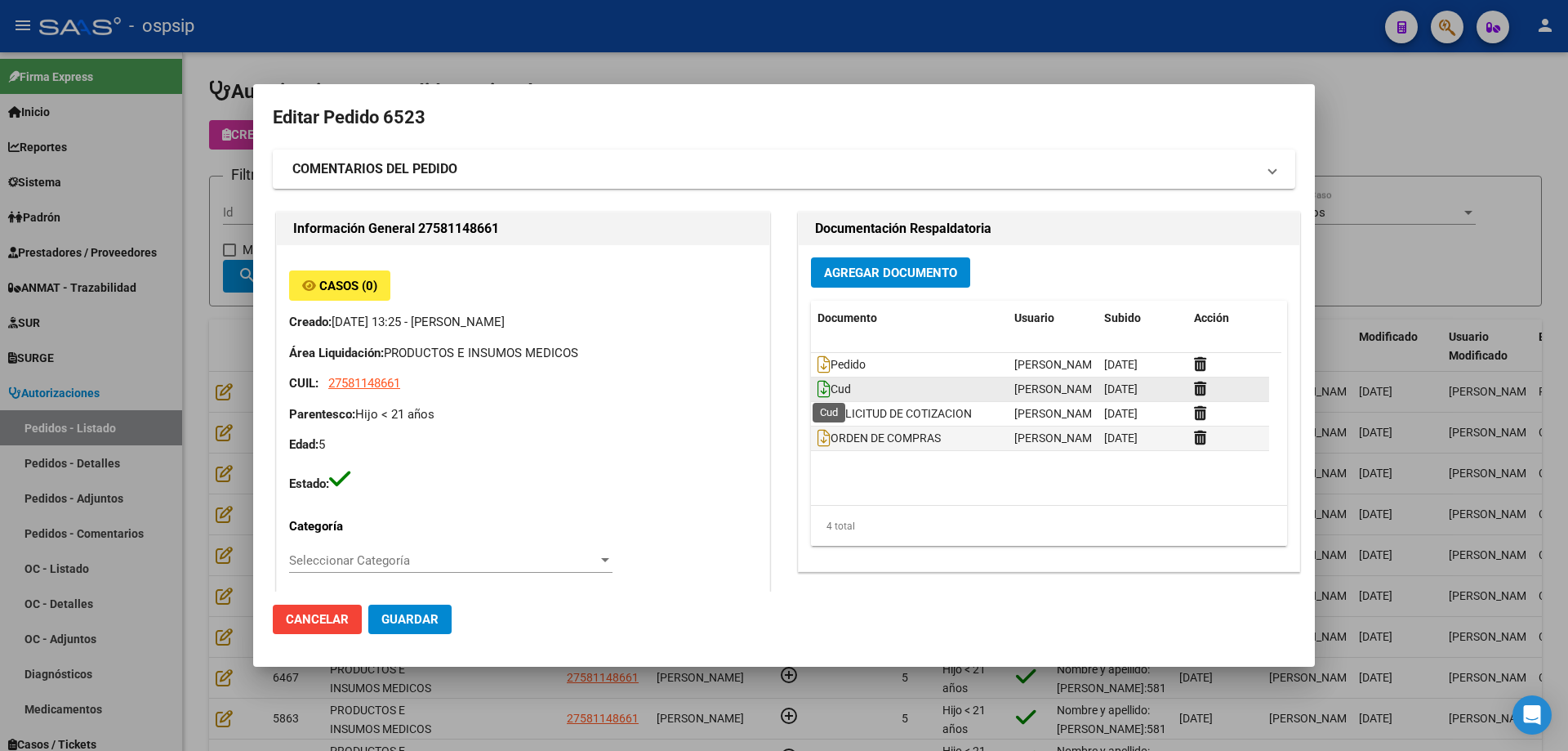
click at [817, 389] on icon at bounding box center [824, 388] width 13 height 18
drag, startPoint x: 230, startPoint y: 165, endPoint x: 236, endPoint y: 211, distance: 46.4
click at [229, 166] on div at bounding box center [784, 376] width 1568 height 751
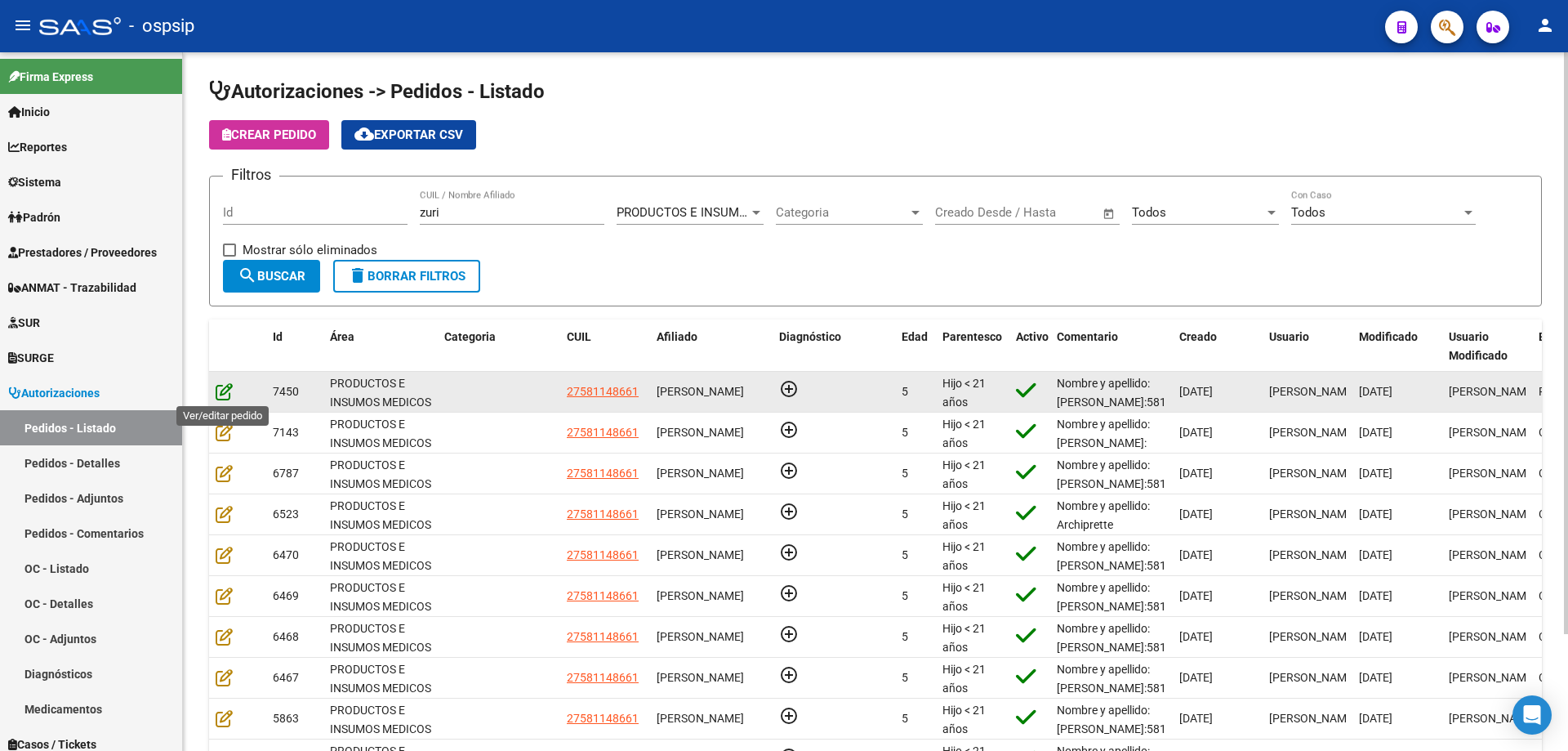
click at [227, 389] on icon at bounding box center [224, 390] width 18 height 18
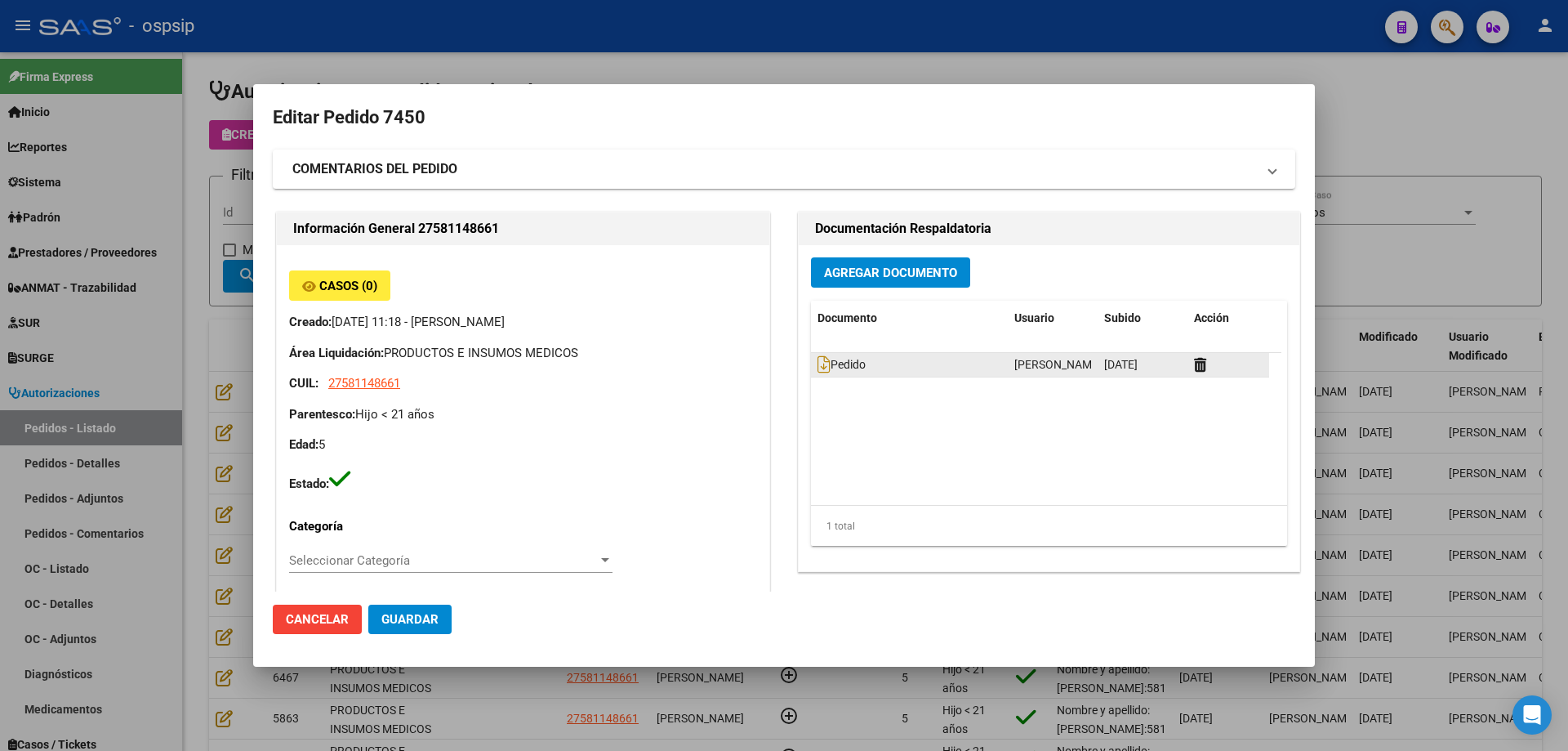
type input "[GEOGRAPHIC_DATA], [PERSON_NAME], LAS PALMERAS 639"
click at [896, 282] on button "Agregar Documento" at bounding box center [890, 272] width 159 height 31
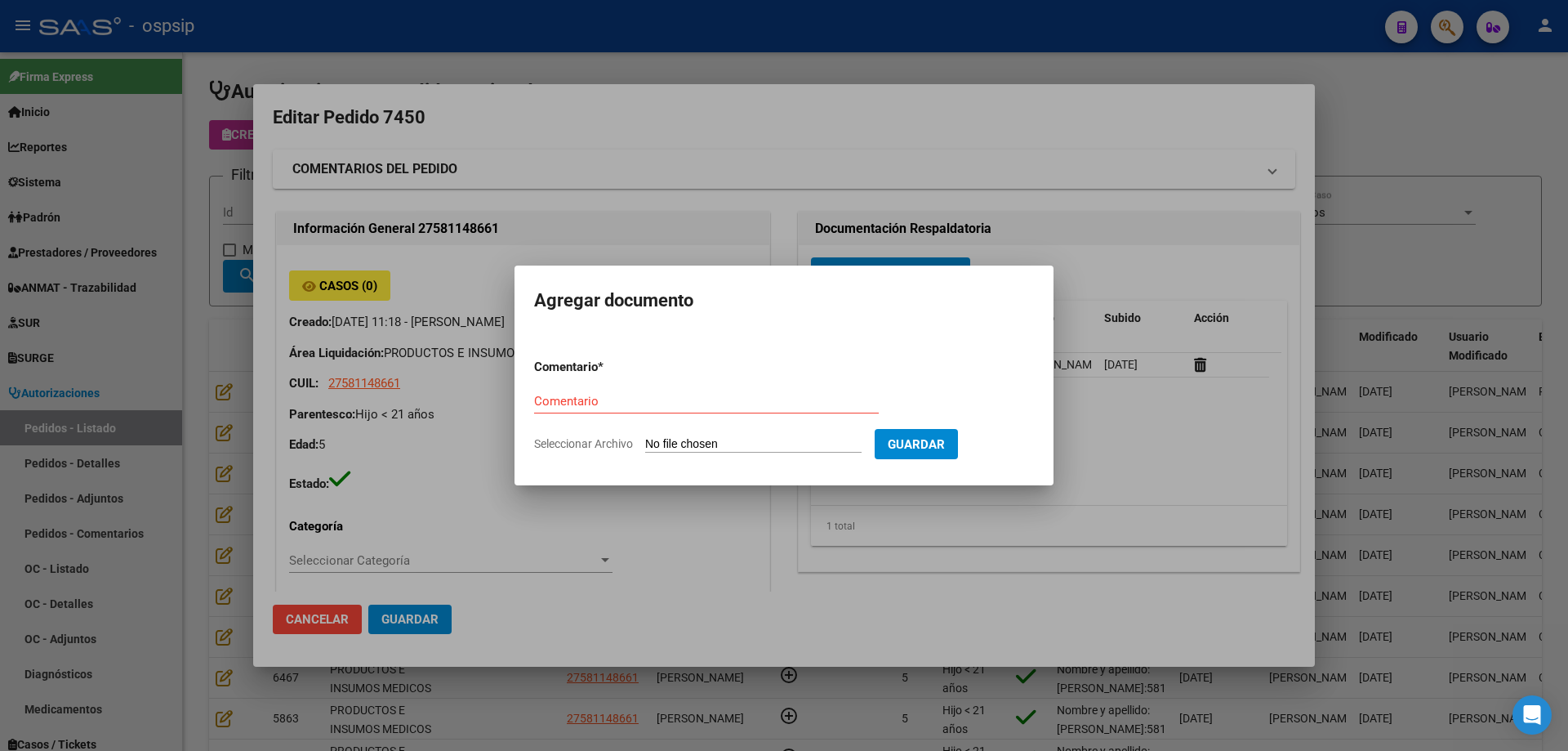
click at [768, 444] on input "Seleccionar Archivo" at bounding box center [753, 445] width 216 height 16
type input "C:\fakepath\cud archiprette.jpg"
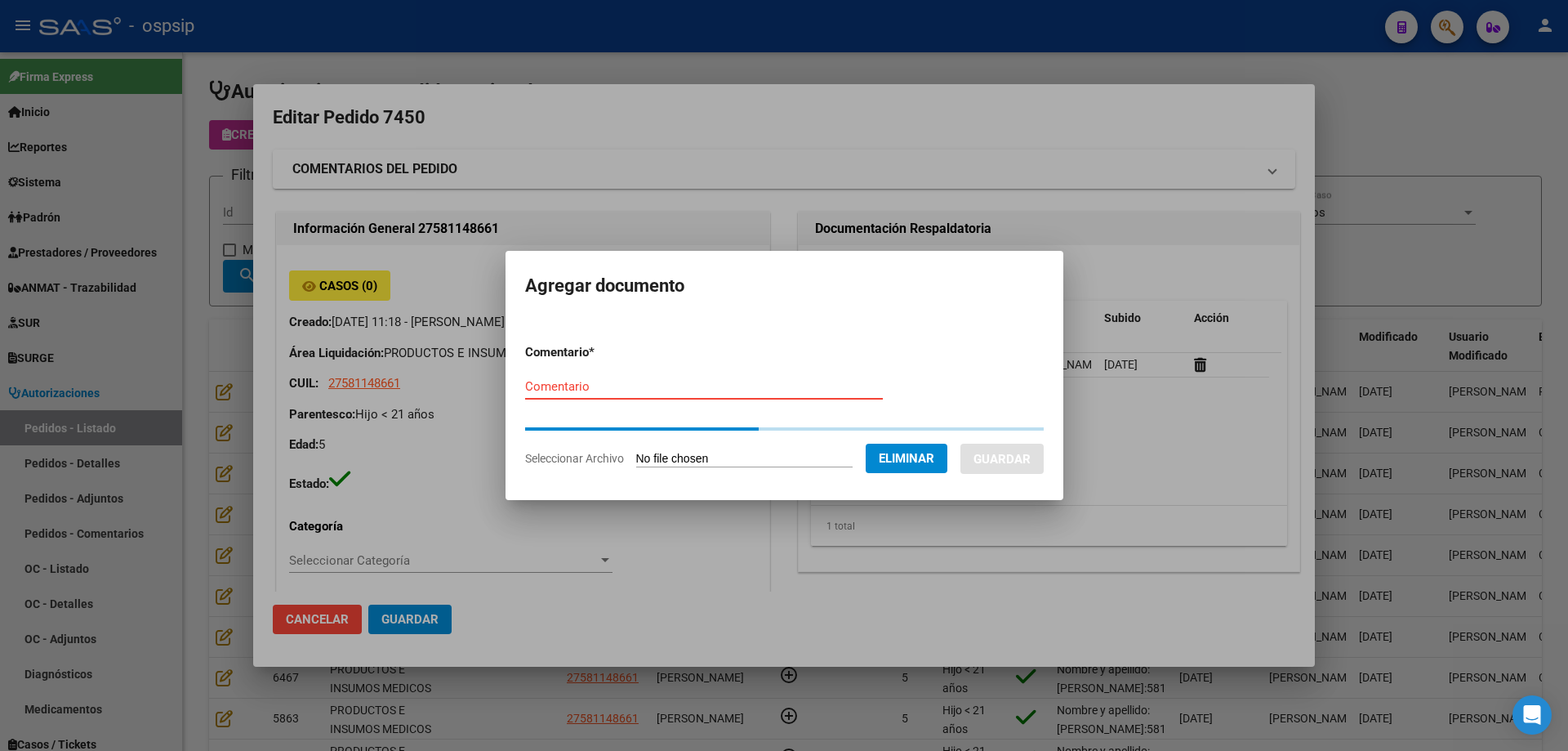
click at [619, 385] on input "Comentario" at bounding box center [704, 387] width 358 height 15
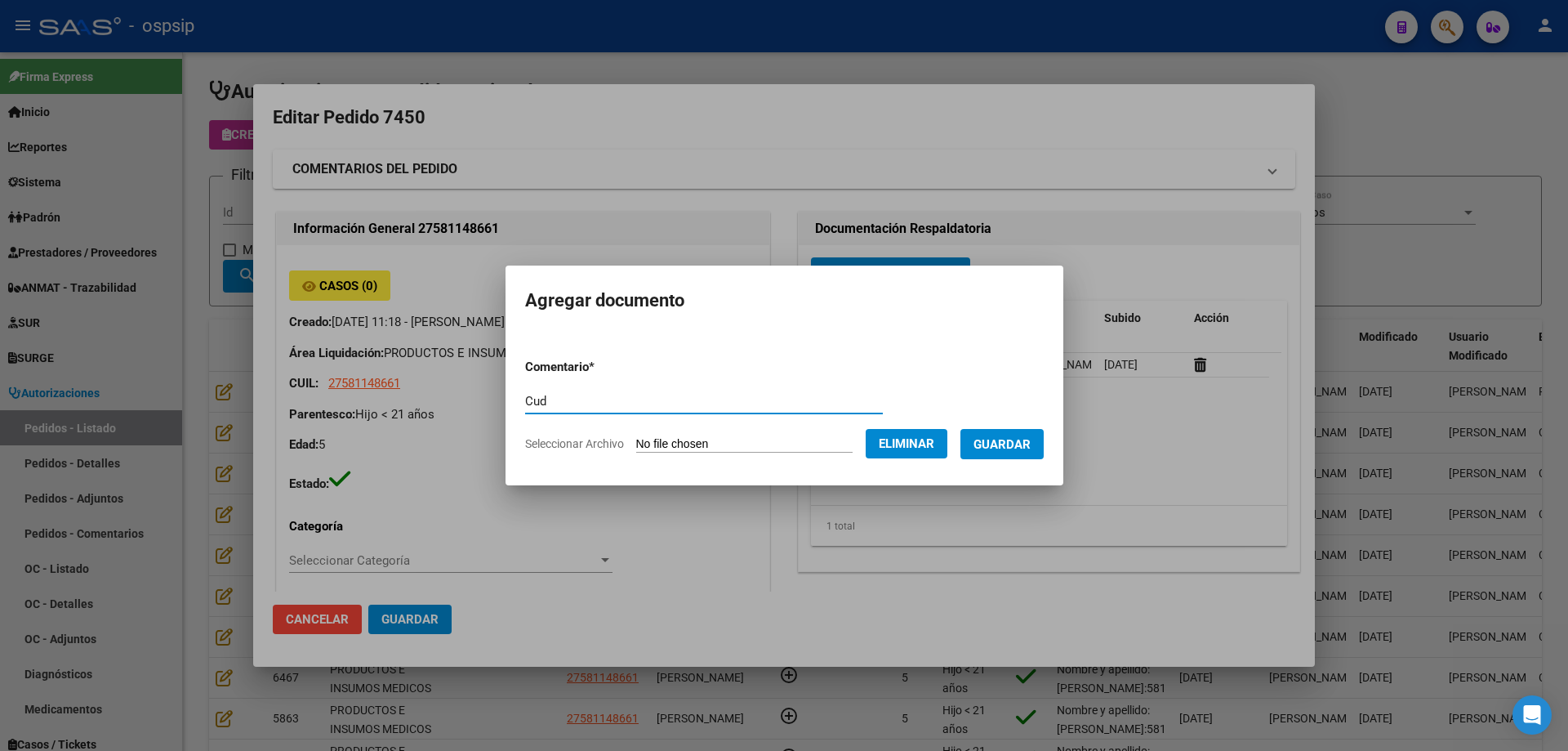
type input "Cud"
click at [1023, 443] on span "Guardar" at bounding box center [1002, 445] width 57 height 15
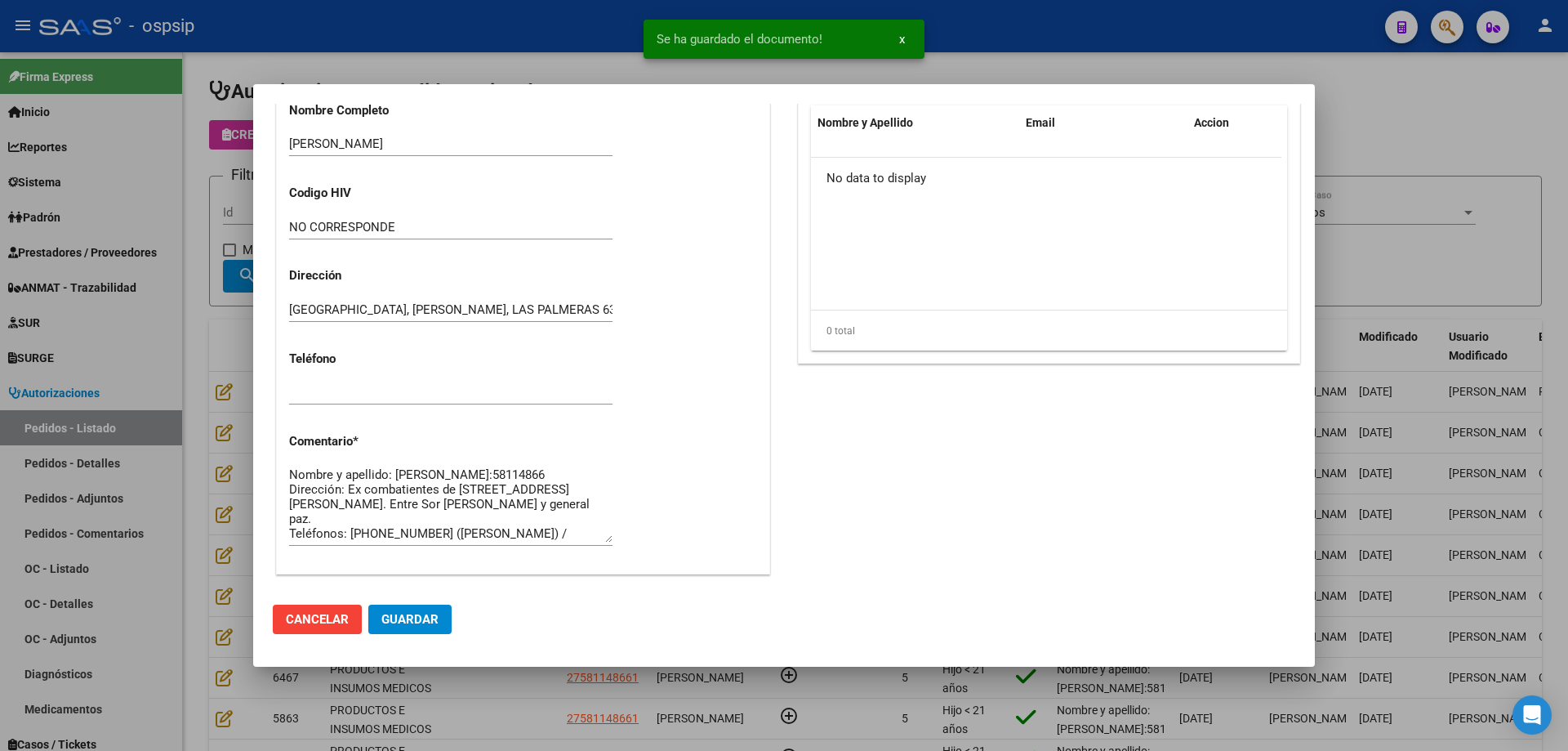
scroll to position [735, 0]
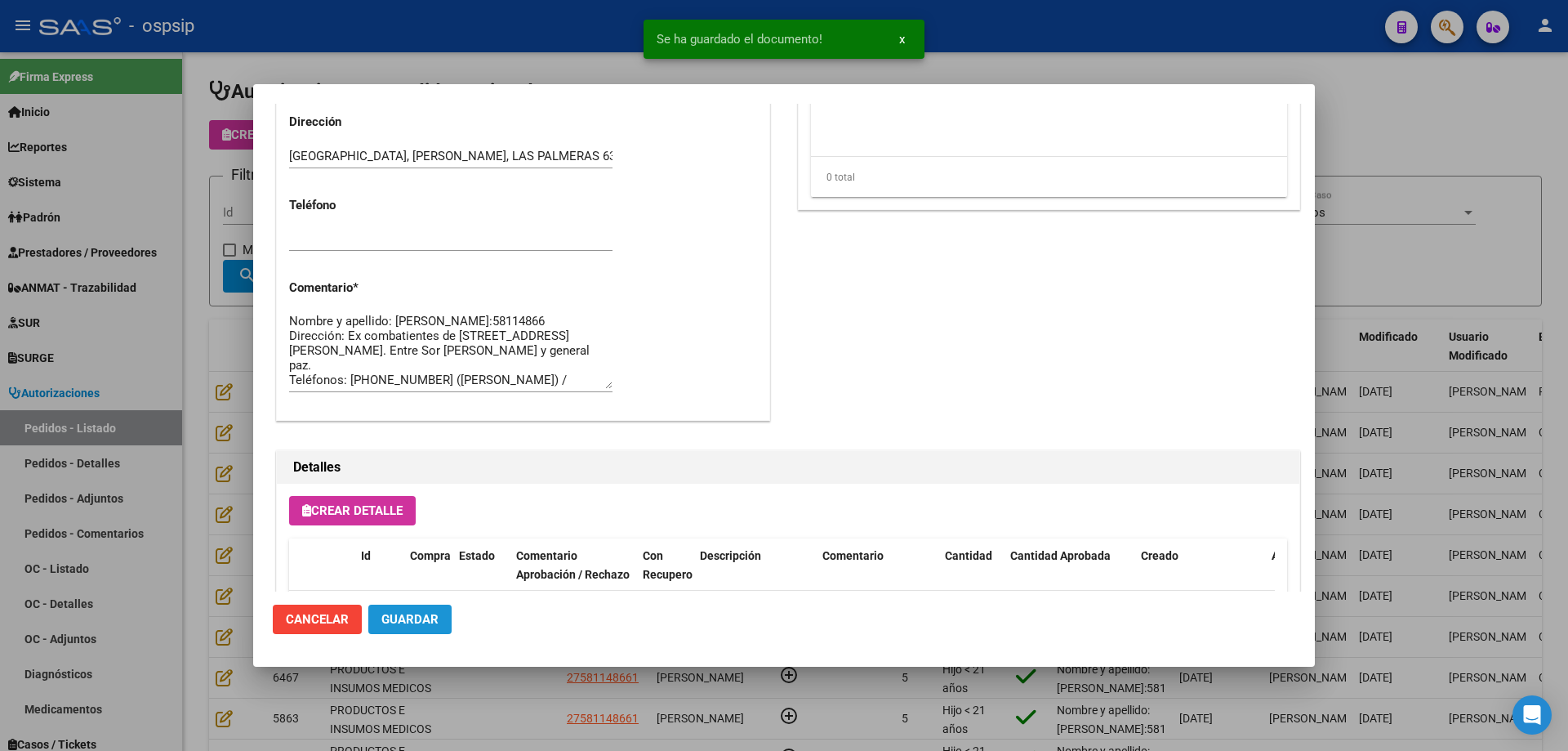
click at [418, 626] on span "Guardar" at bounding box center [410, 620] width 57 height 15
click at [202, 239] on div at bounding box center [784, 376] width 1568 height 751
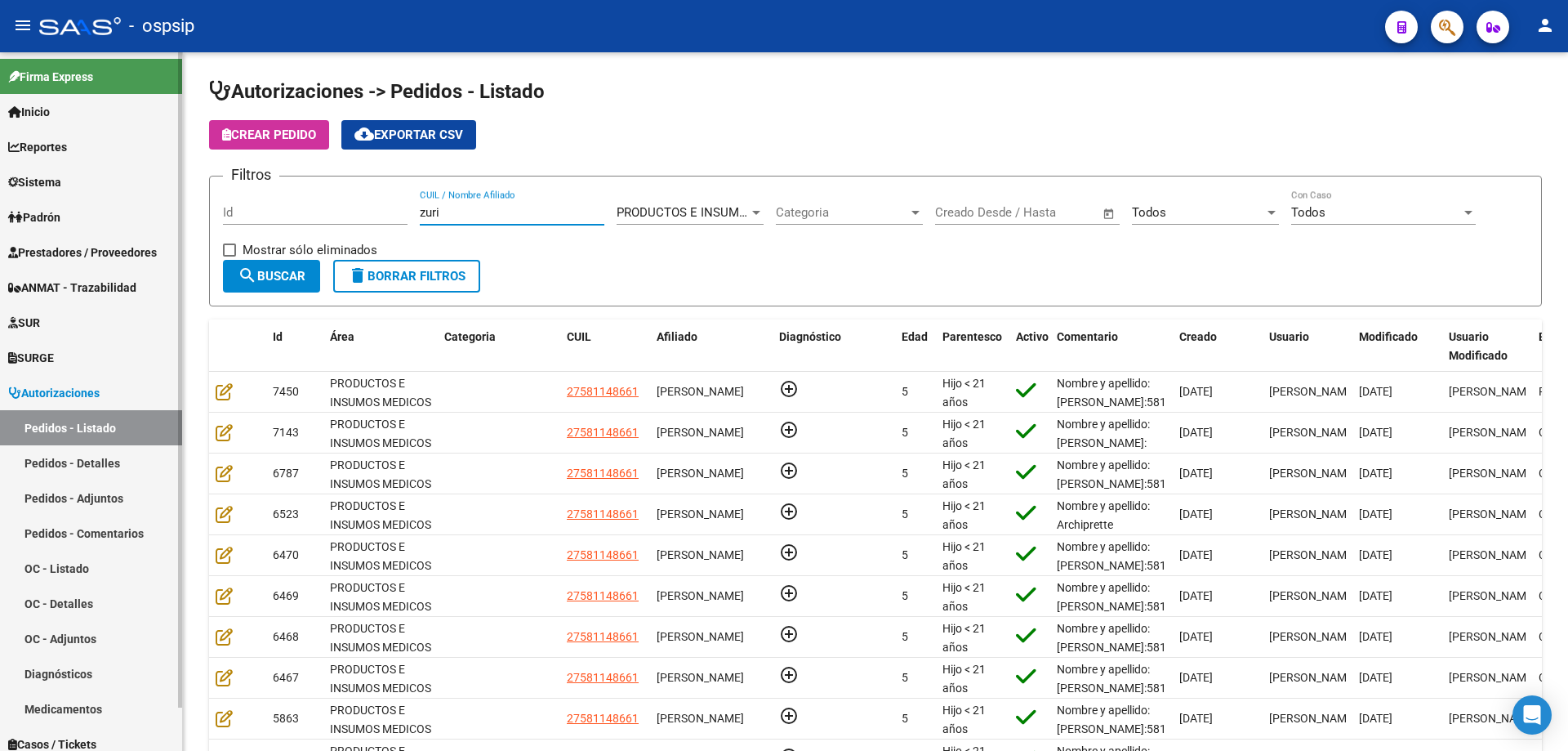
drag, startPoint x: 461, startPoint y: 208, endPoint x: 0, endPoint y: 170, distance: 462.6
click at [0, 170] on mat-sidenav-container "Firma Express Inicio Calendario SSS Instructivos Contacto OS Reportes Egresos D…" at bounding box center [784, 401] width 1568 height 698
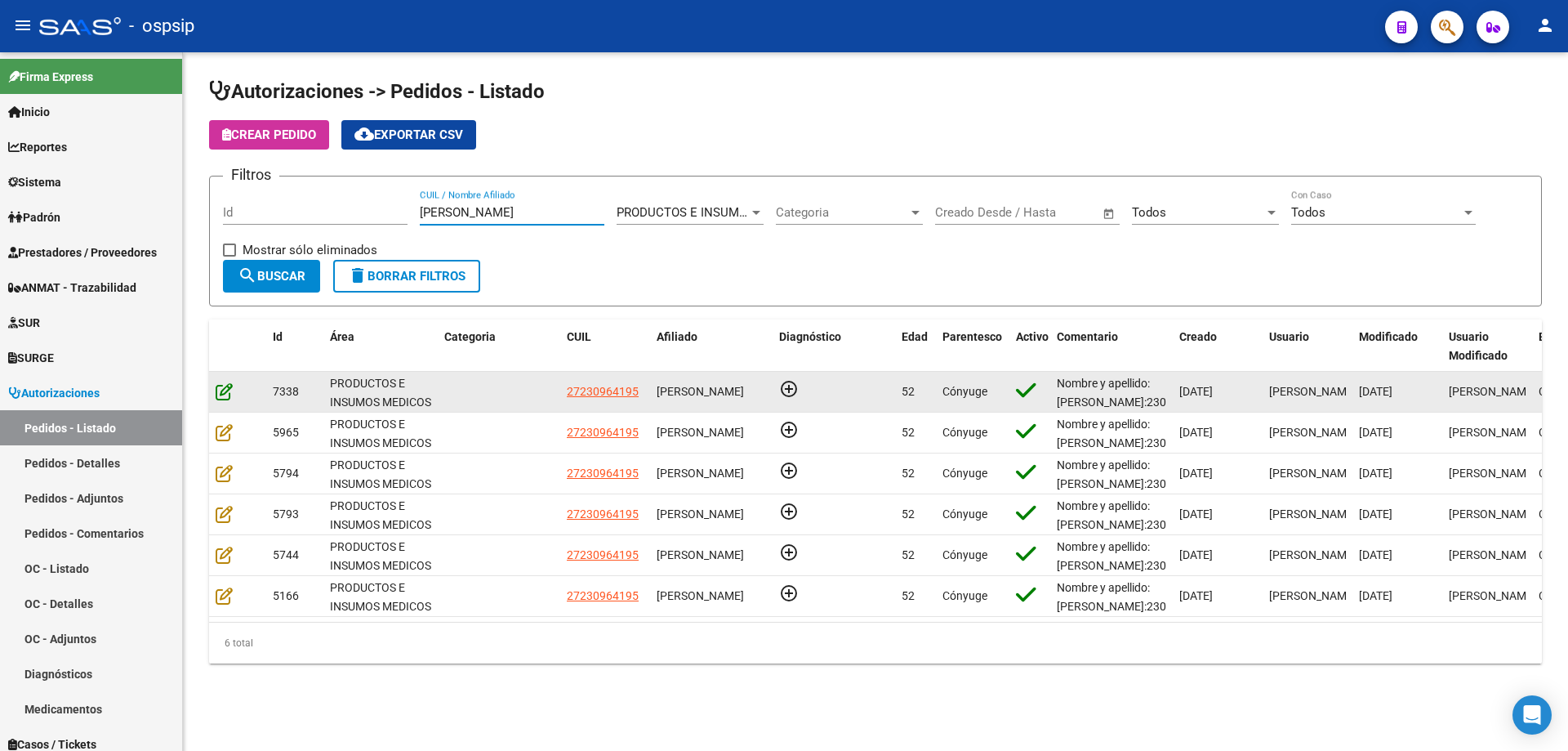
type input "[PERSON_NAME]"
click at [220, 396] on icon at bounding box center [224, 390] width 18 height 18
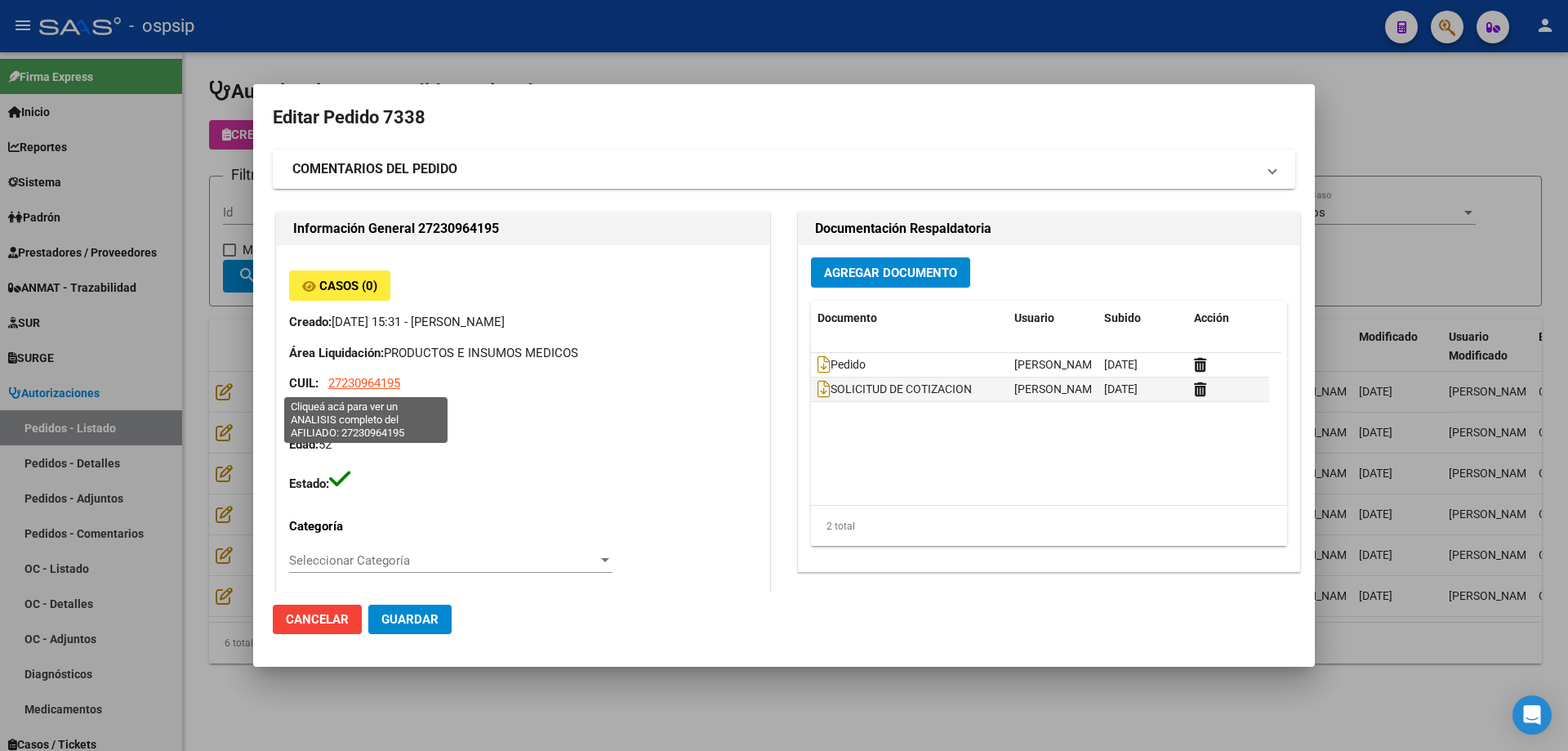
type input "Misiones, POSADAS, [STREET_ADDRESS]"
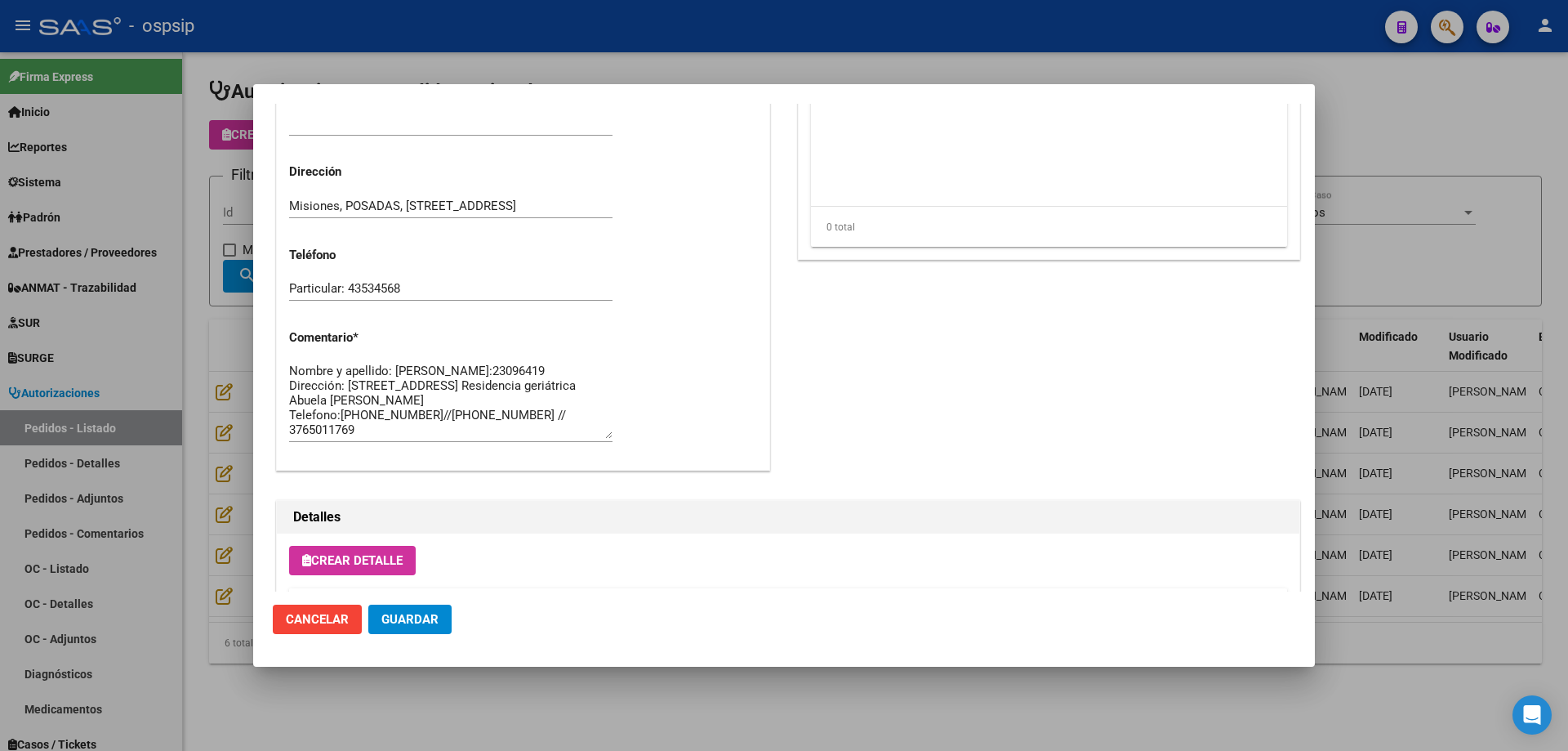
scroll to position [816, 0]
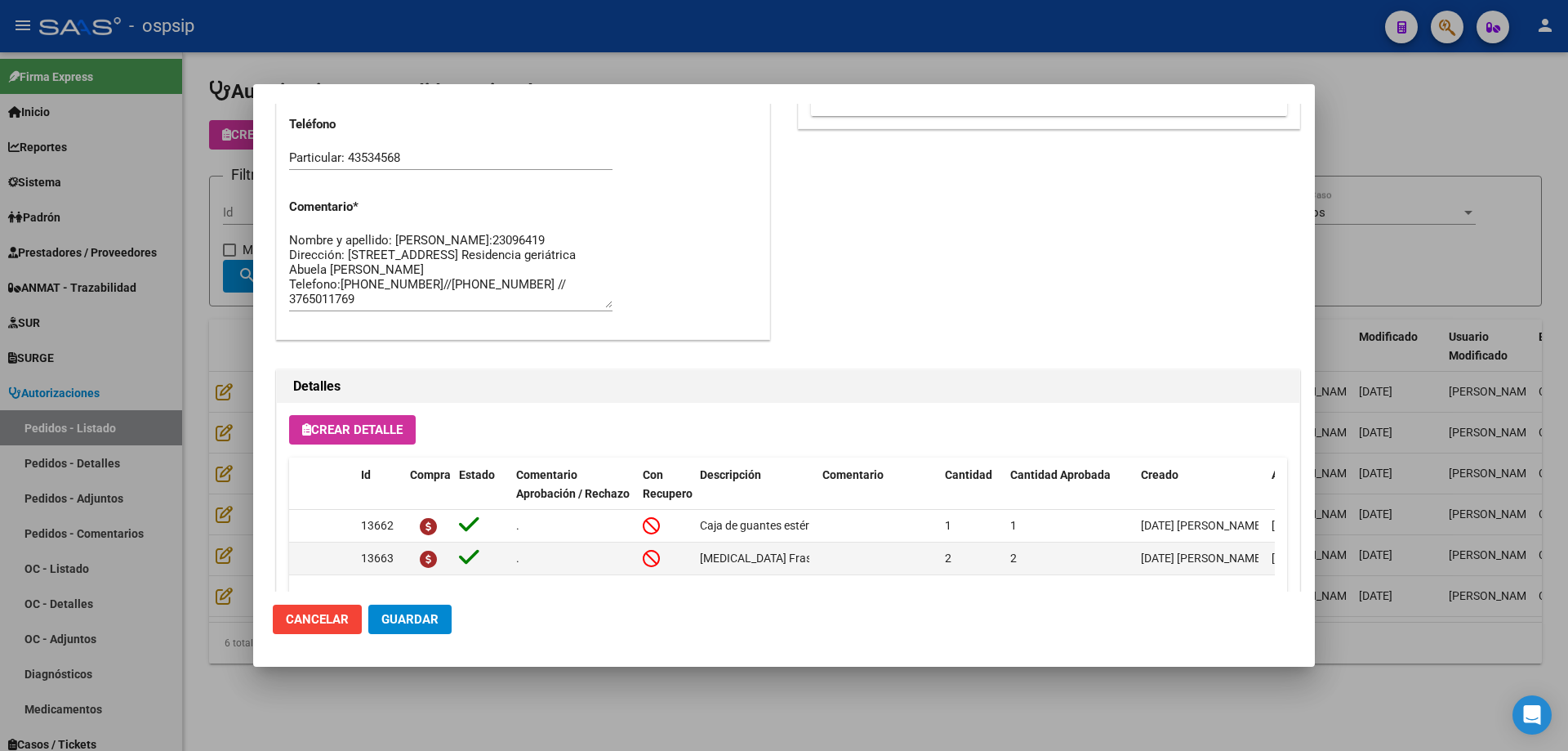
click at [349, 252] on textarea "Nombre y apellido: [PERSON_NAME]:23096419 Dirección: [STREET_ADDRESS] Residenci…" at bounding box center [451, 269] width 324 height 77
click at [135, 155] on div at bounding box center [784, 376] width 1568 height 751
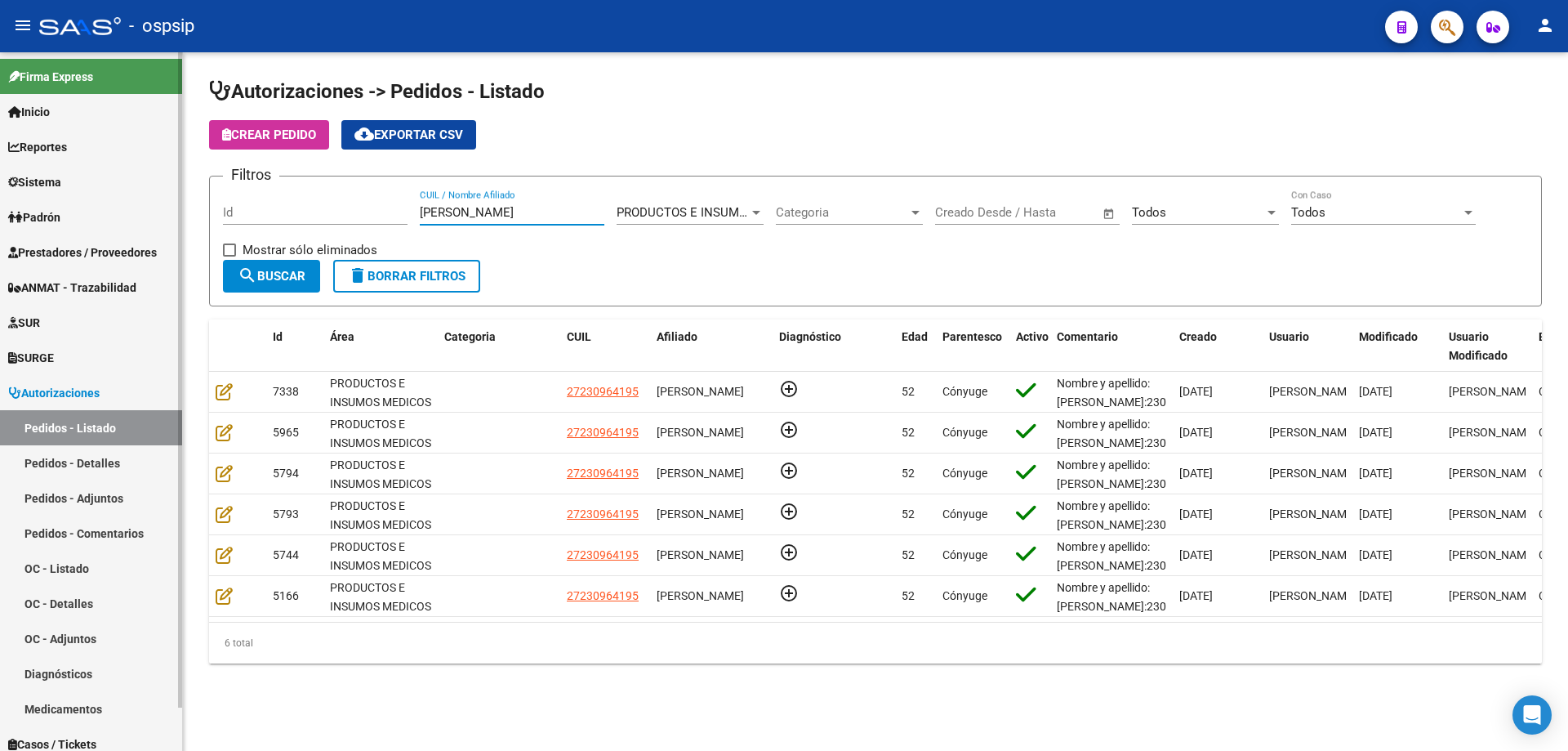
drag, startPoint x: 487, startPoint y: 214, endPoint x: 14, endPoint y: 203, distance: 473.1
click at [14, 203] on mat-sidenav-container "Firma Express Inicio Calendario SSS Instructivos Contacto OS Reportes Egresos D…" at bounding box center [784, 401] width 1568 height 698
type input "[PERSON_NAME]"
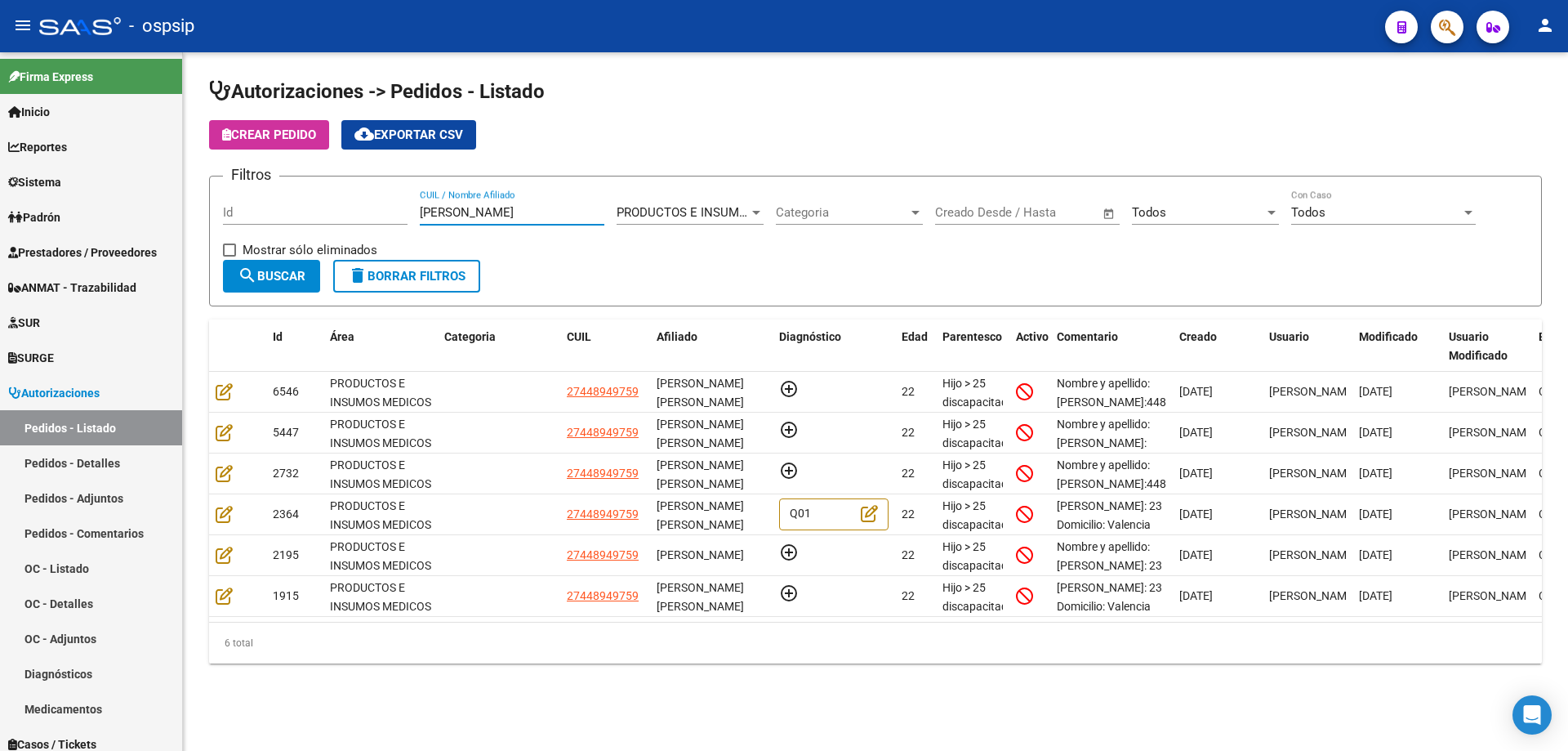
drag, startPoint x: 493, startPoint y: 211, endPoint x: 224, endPoint y: 217, distance: 269.1
click at [217, 222] on form "Filtros Id [PERSON_NAME] CUIL / Nombre Afiliado PRODUCTOS E INSUMOS MEDICOS Sel…" at bounding box center [875, 240] width 1332 height 130
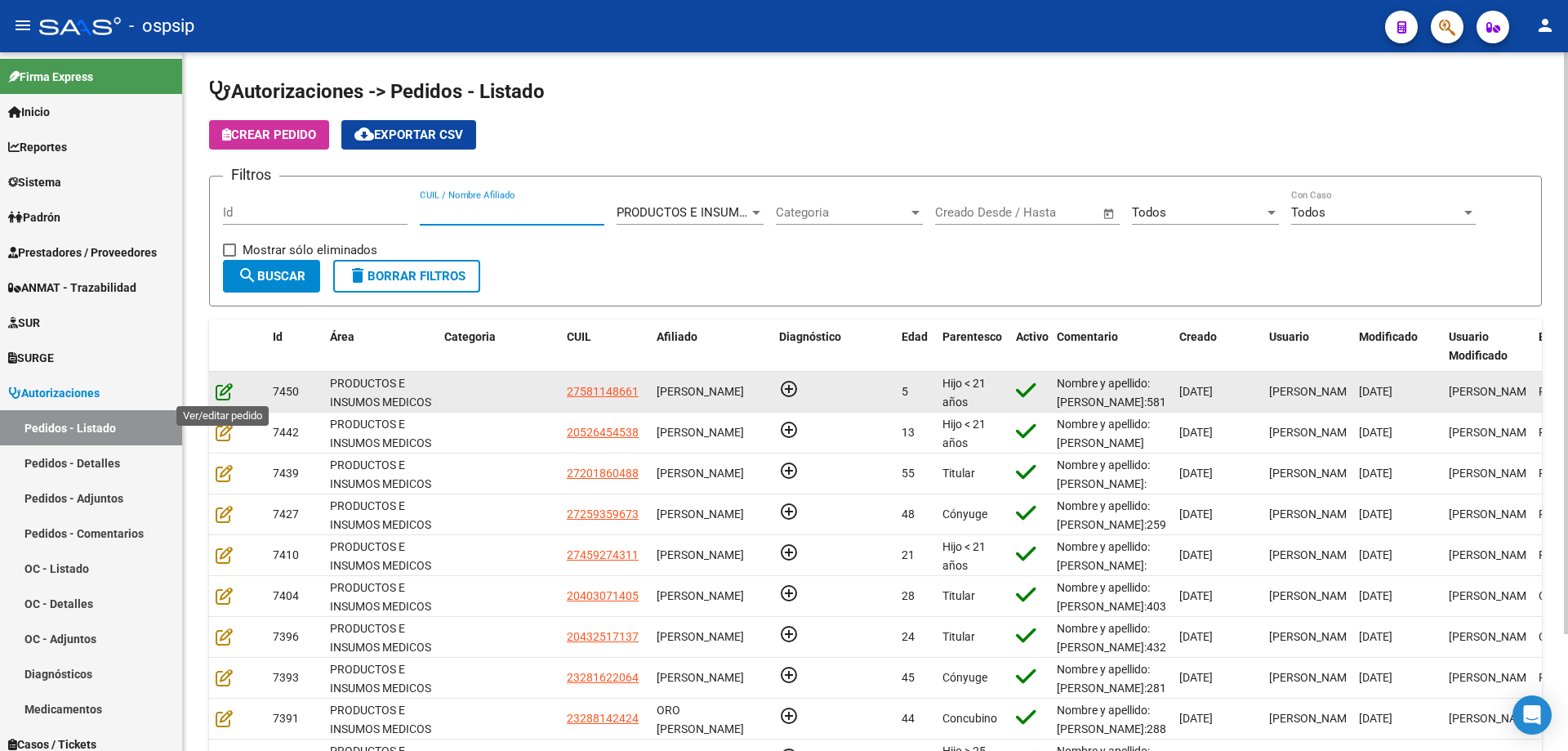
click at [227, 394] on icon at bounding box center [224, 390] width 18 height 18
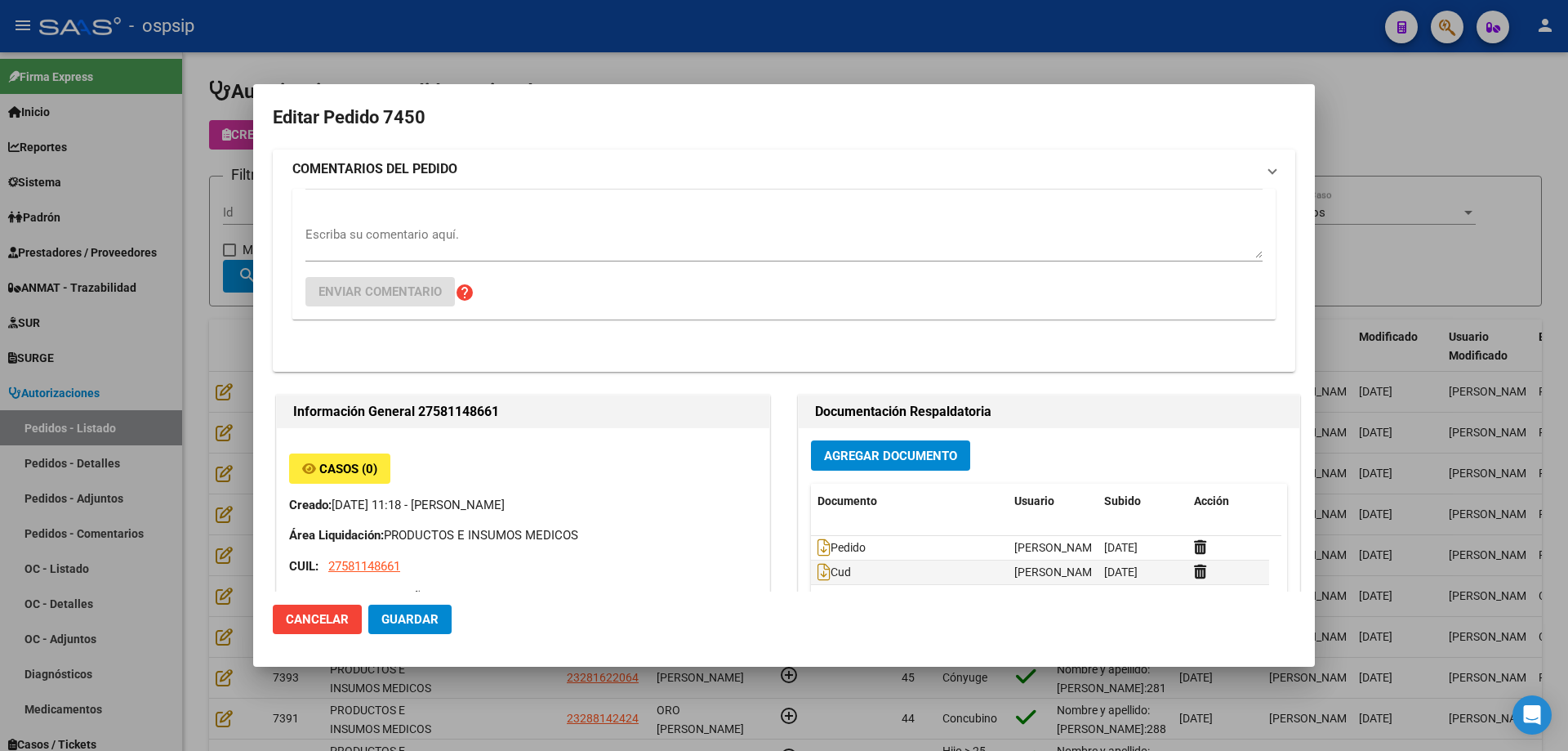
type input "[GEOGRAPHIC_DATA], [PERSON_NAME], LAS PALMERAS 639"
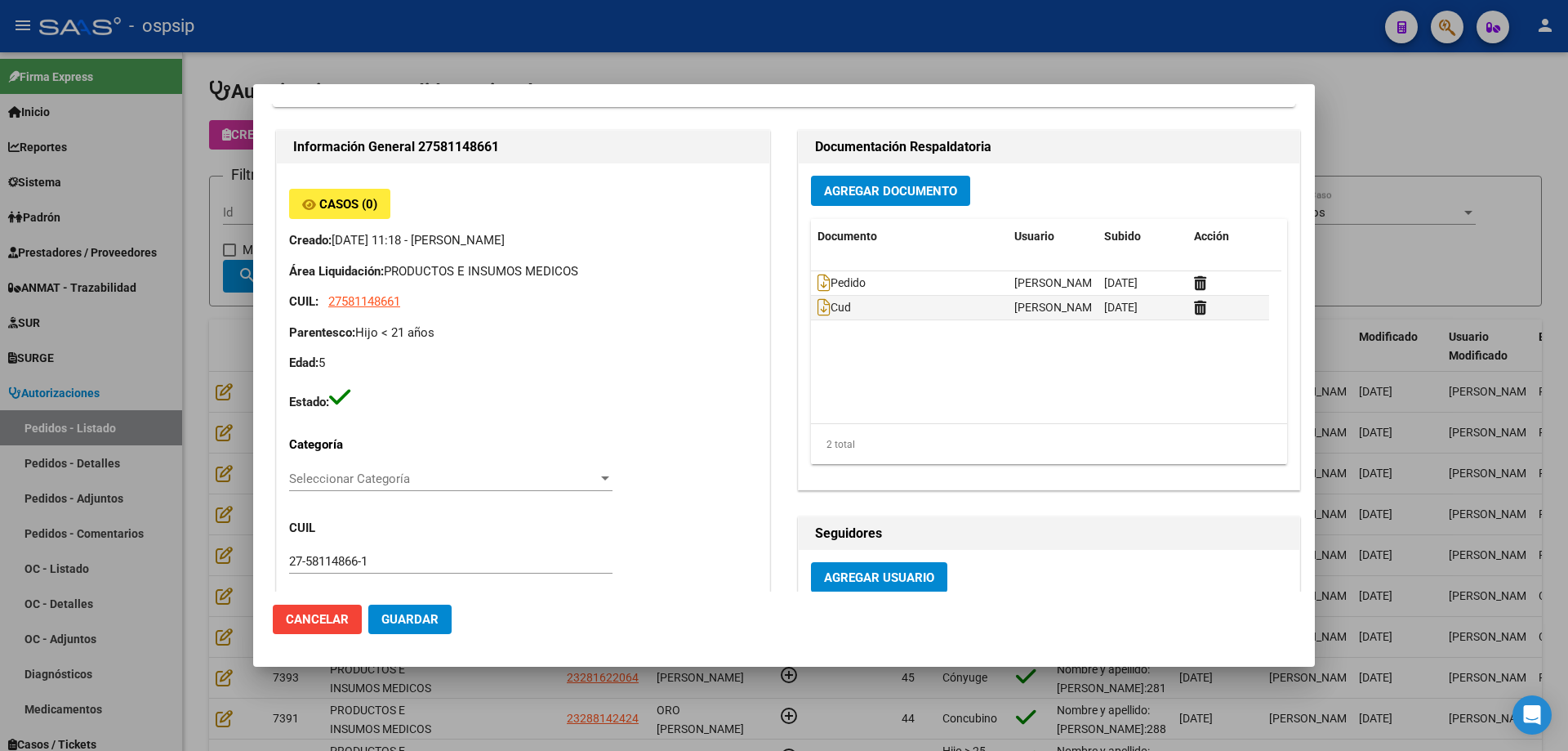
scroll to position [654, 0]
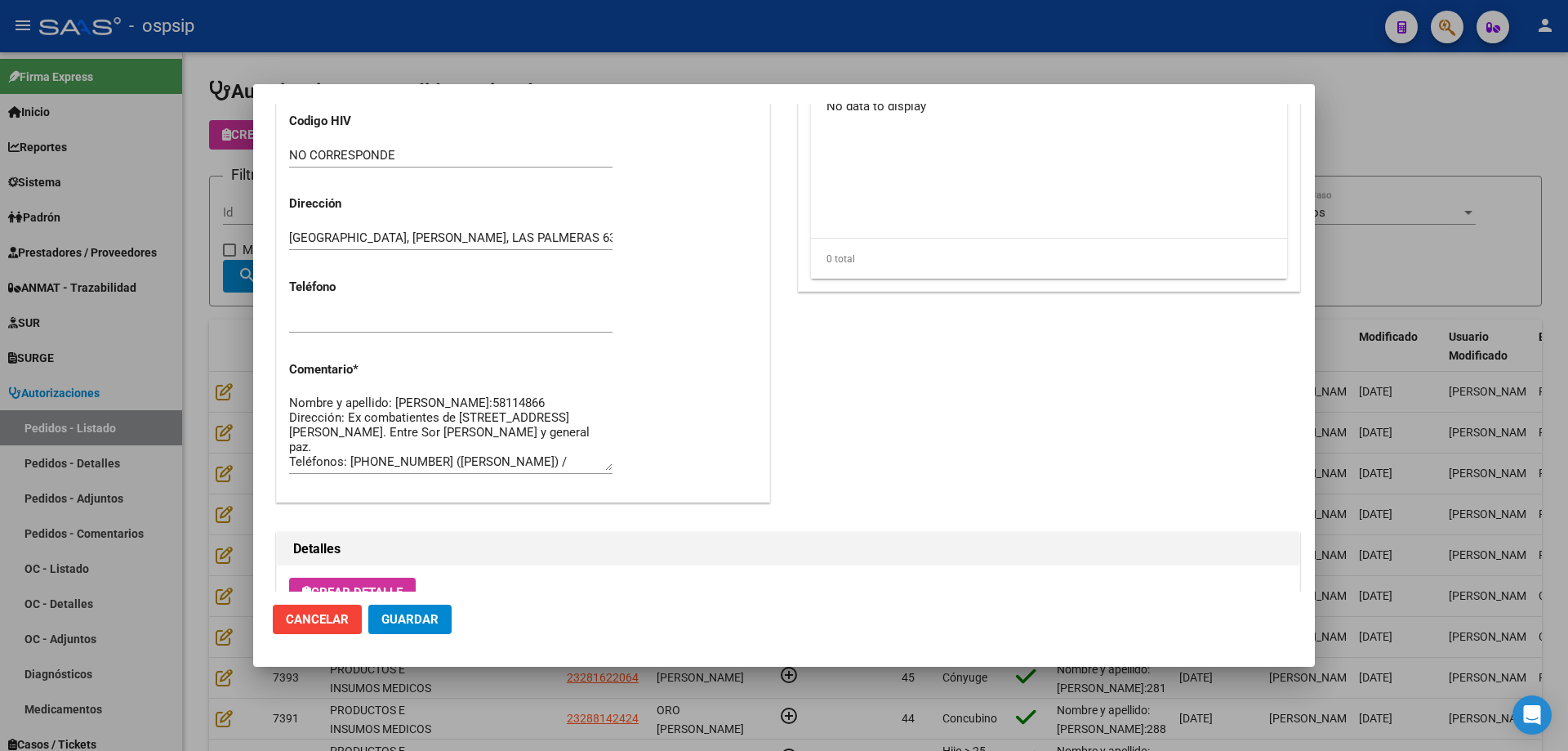
drag, startPoint x: 217, startPoint y: 252, endPoint x: 387, endPoint y: 259, distance: 170.1
click at [219, 252] on div at bounding box center [784, 376] width 1568 height 751
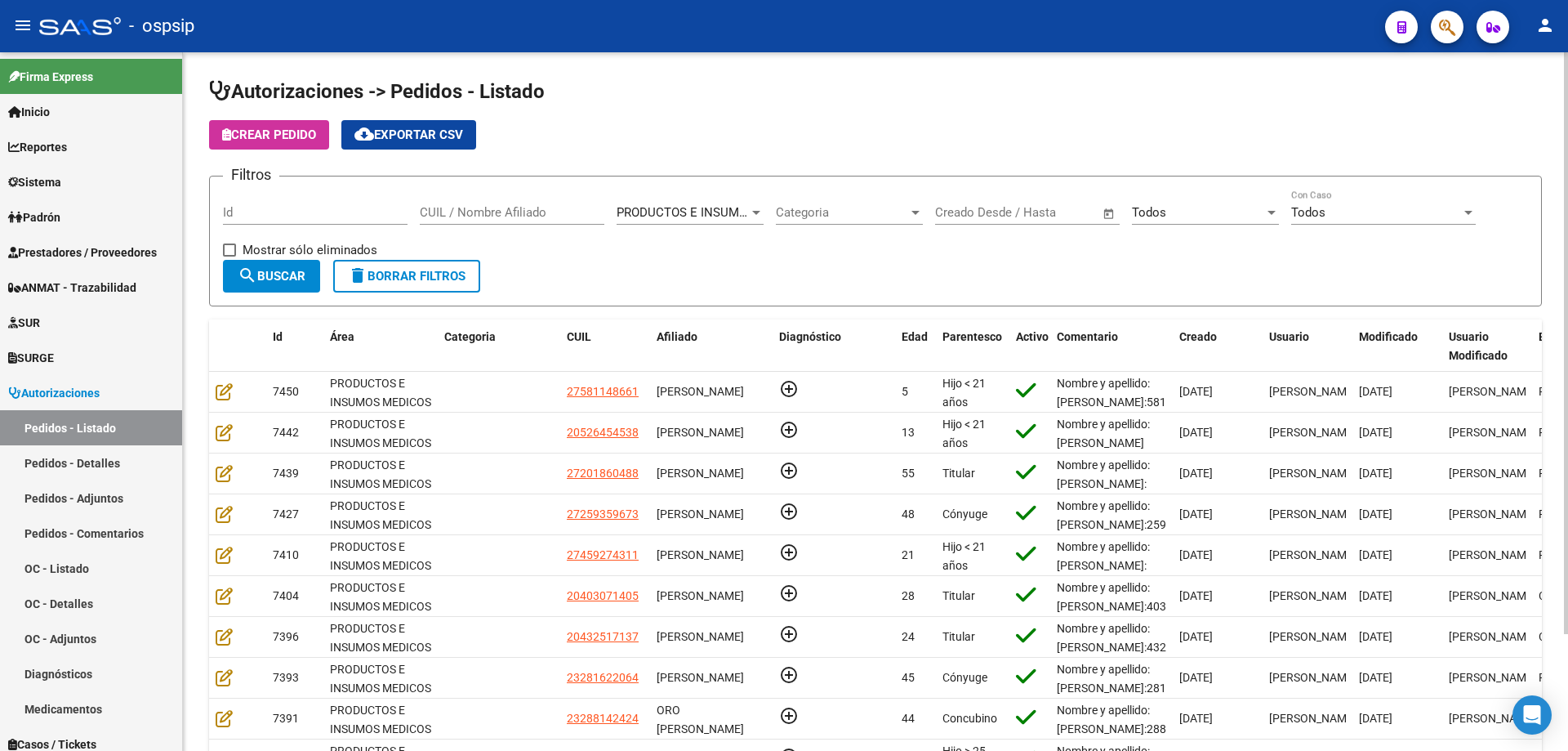
click at [549, 215] on input "CUIL / Nombre Afiliado" at bounding box center [512, 213] width 185 height 15
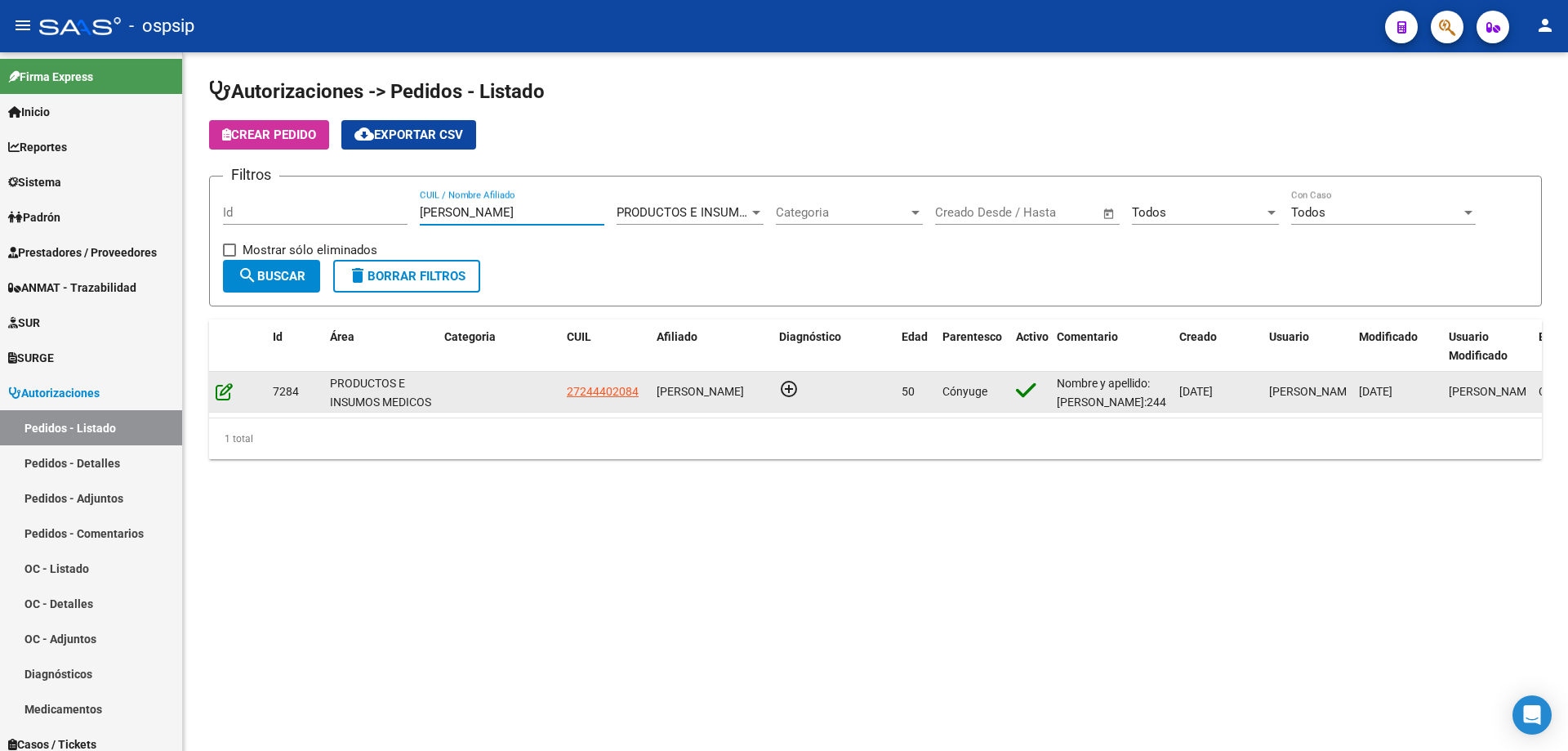
type input "[PERSON_NAME]"
click at [230, 386] on icon at bounding box center [224, 390] width 18 height 18
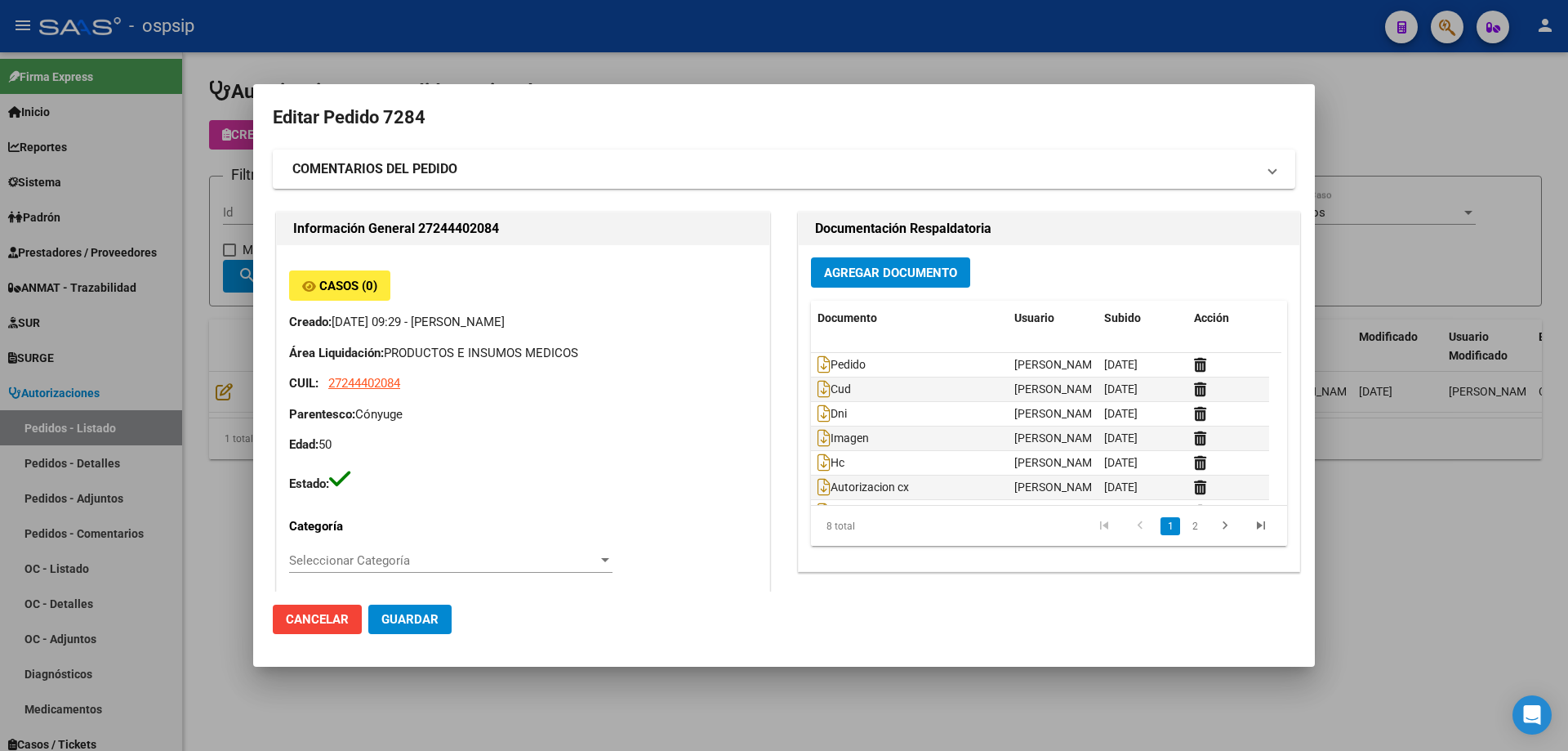
type input "[GEOGRAPHIC_DATA], PRESIDENTE DERQ, DINAMARCA 422"
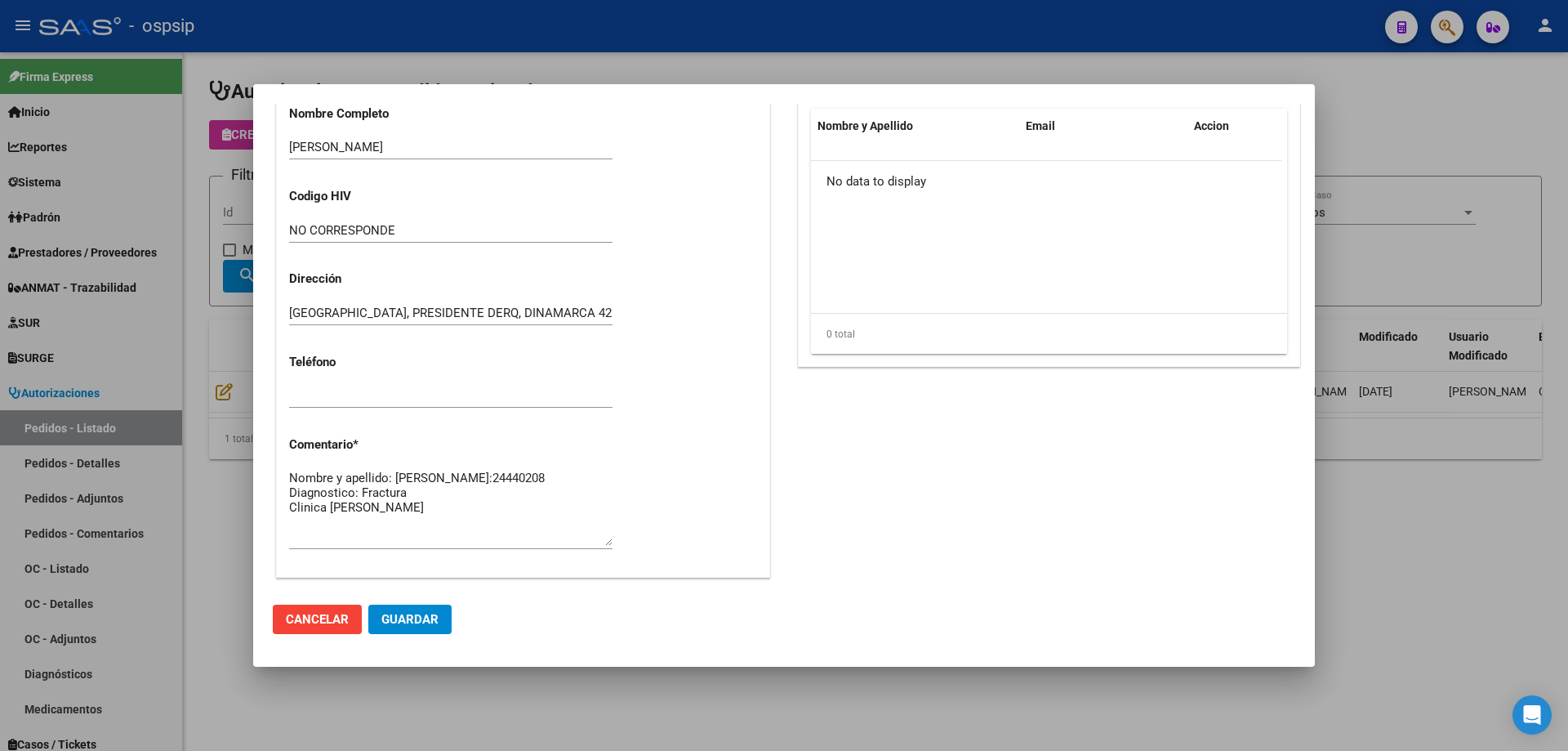
scroll to position [571, 0]
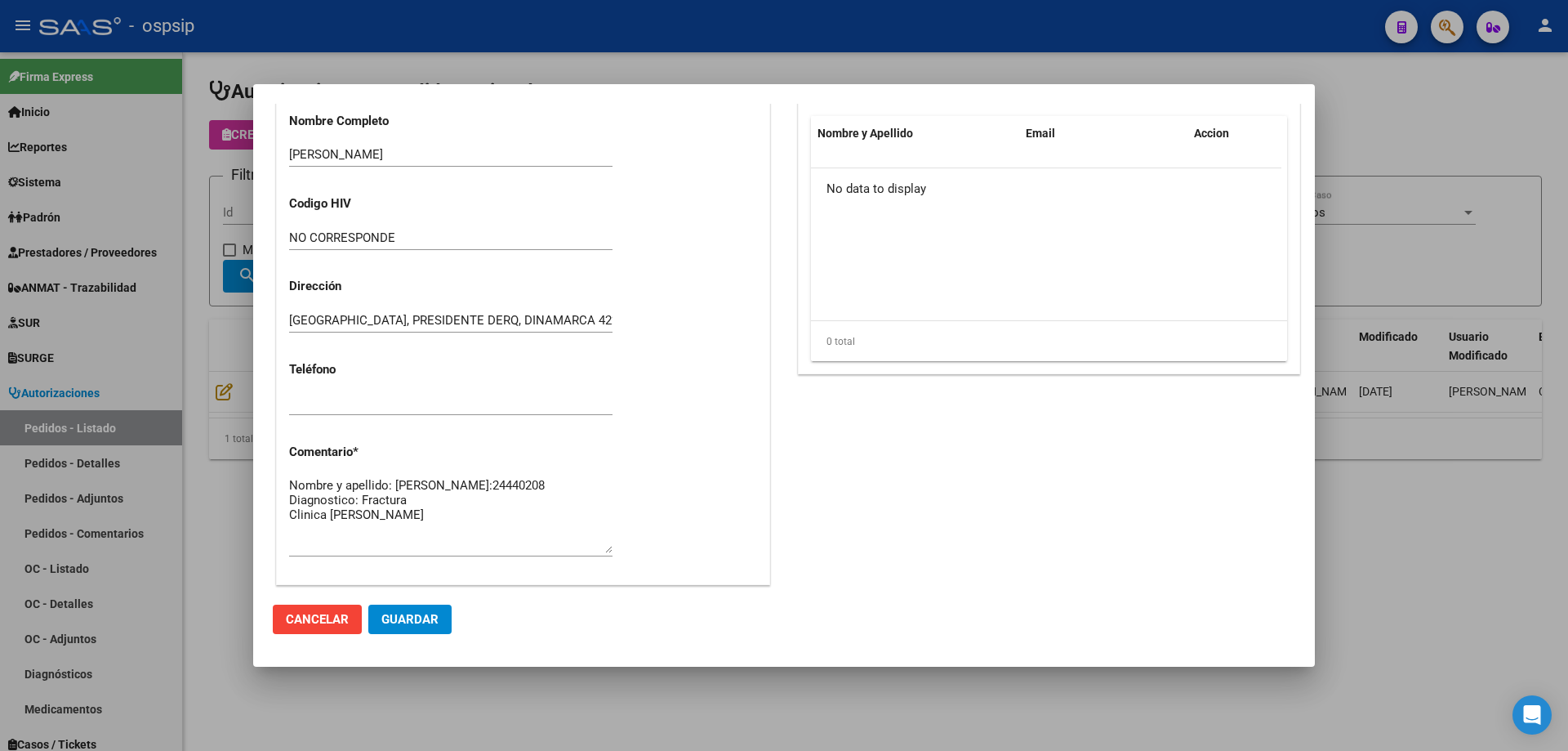
click at [472, 522] on textarea "Nombre y apellido: [PERSON_NAME]:24440208 Diagnostico: Fractura Clinica [PERSON…" at bounding box center [451, 514] width 324 height 77
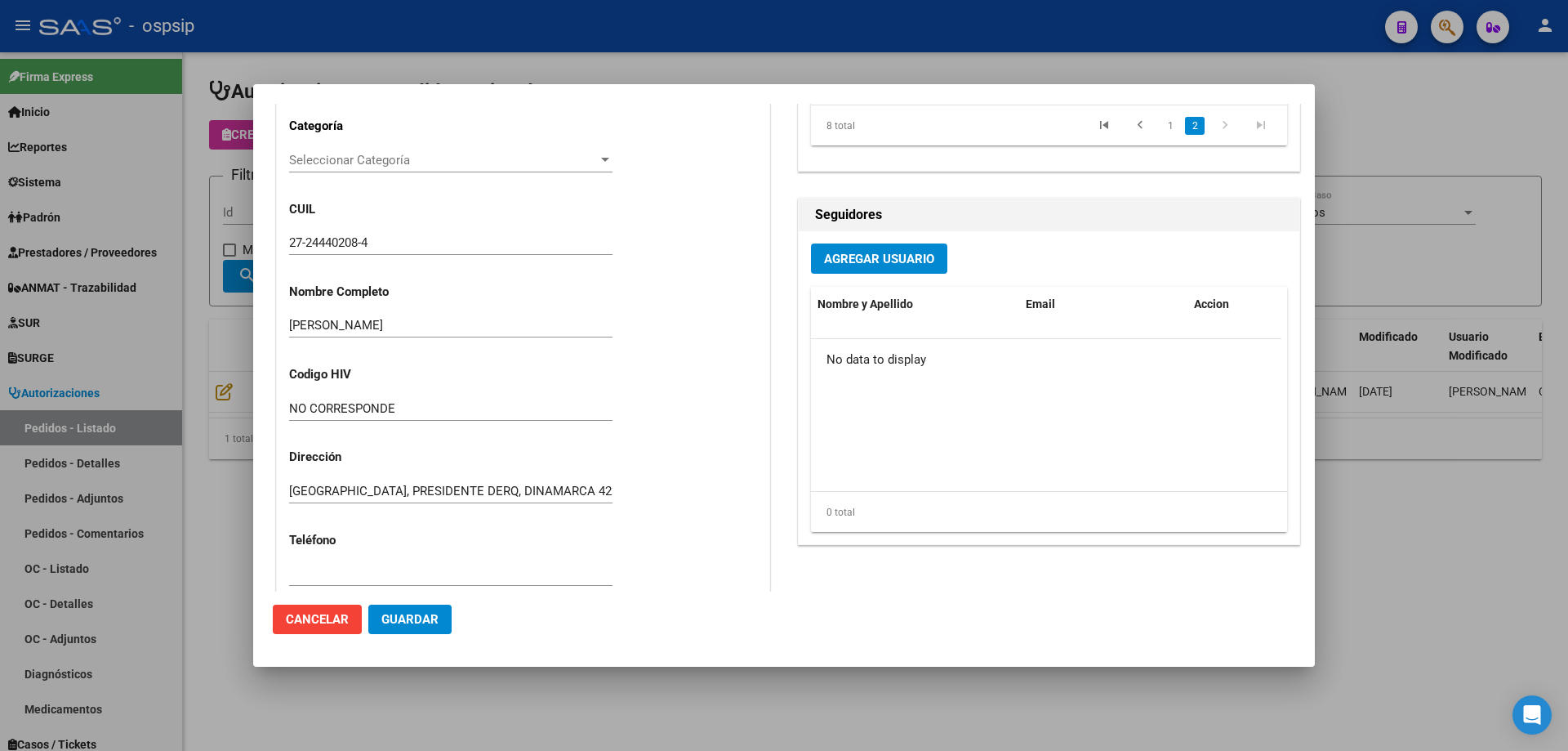
scroll to position [490, 0]
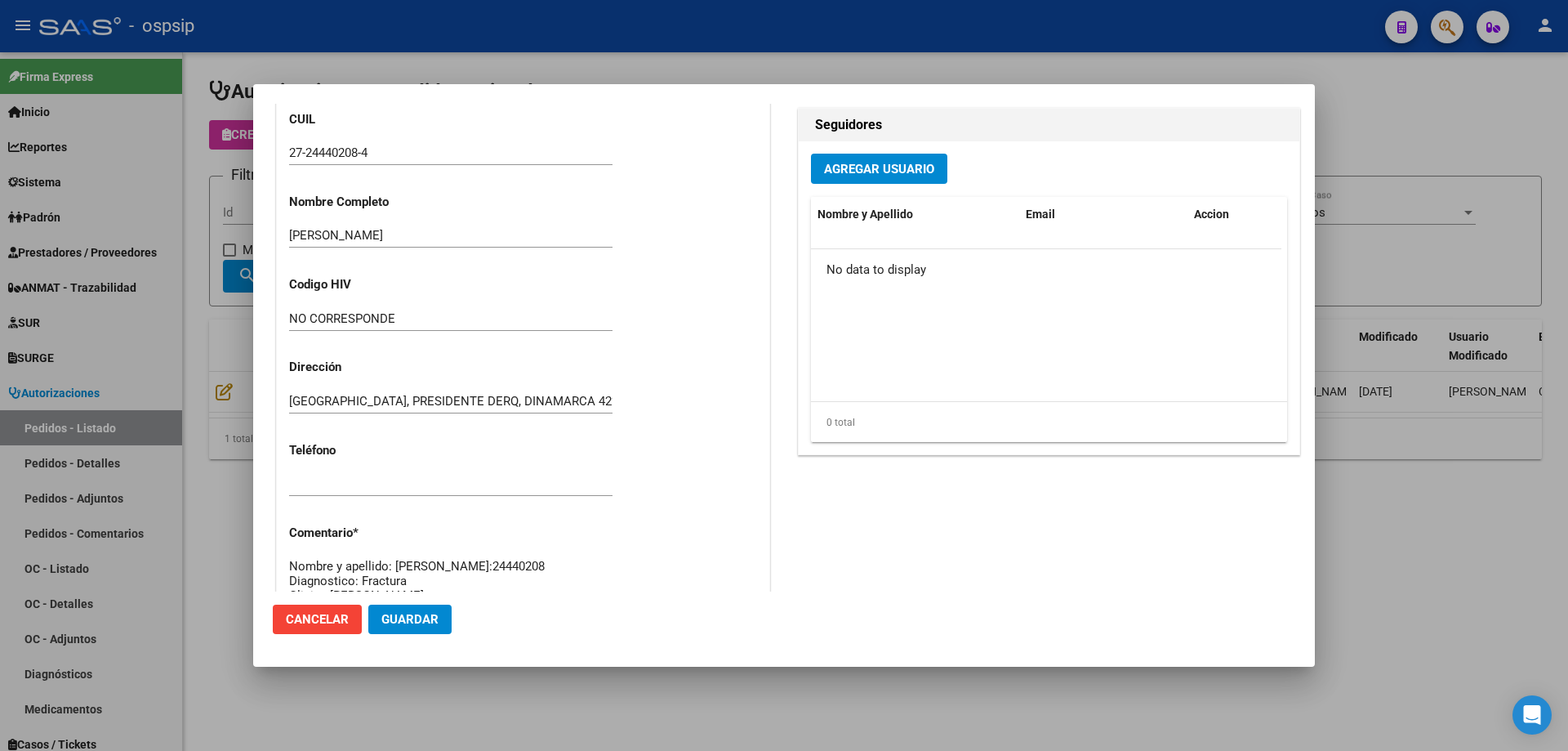
click at [88, 395] on div at bounding box center [784, 376] width 1568 height 751
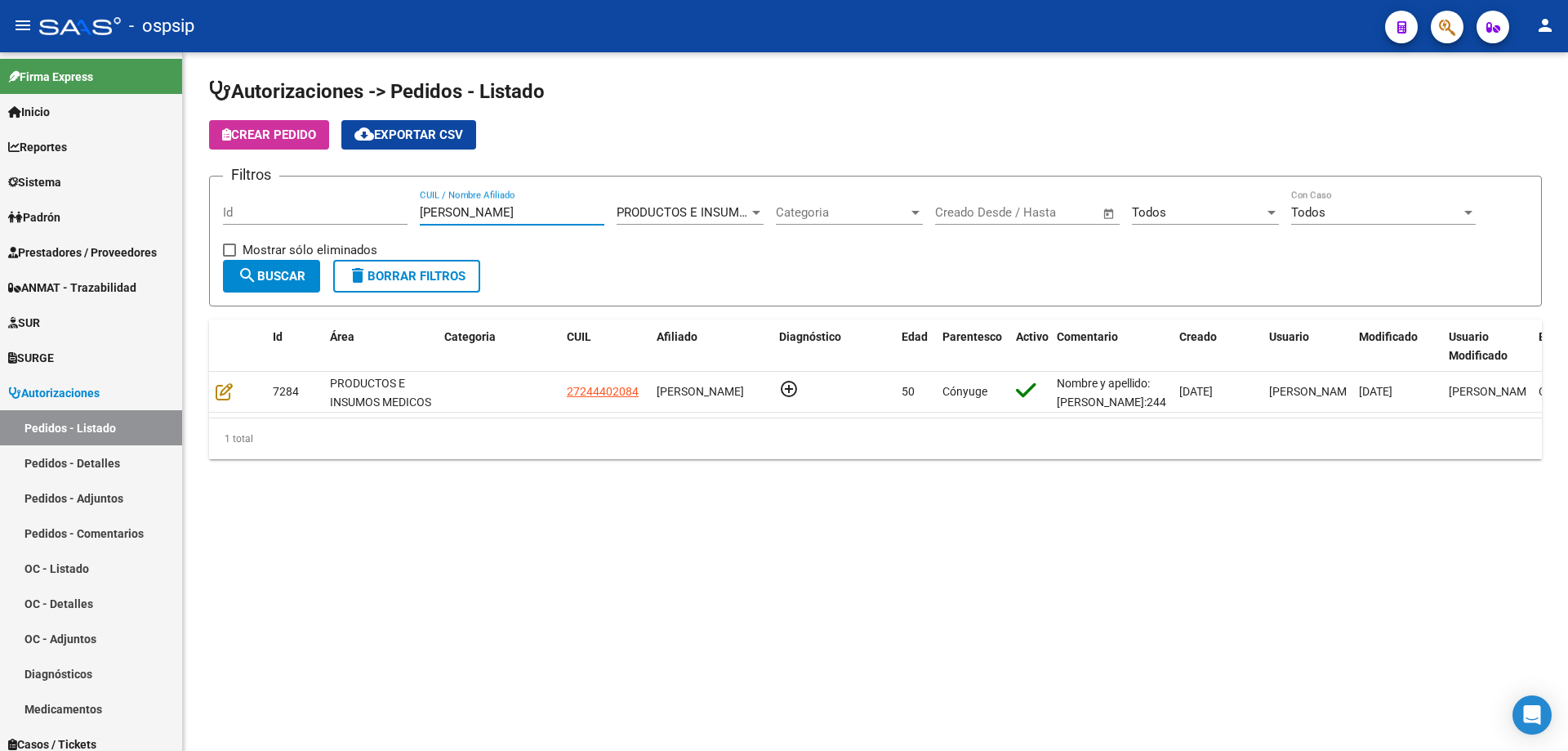
drag, startPoint x: 485, startPoint y: 209, endPoint x: 213, endPoint y: 235, distance: 273.2
click at [213, 235] on form "Filtros Id [PERSON_NAME] CUIL / Nombre Afiliado PRODUCTOS E INSUMOS MEDICOS Sel…" at bounding box center [875, 240] width 1332 height 130
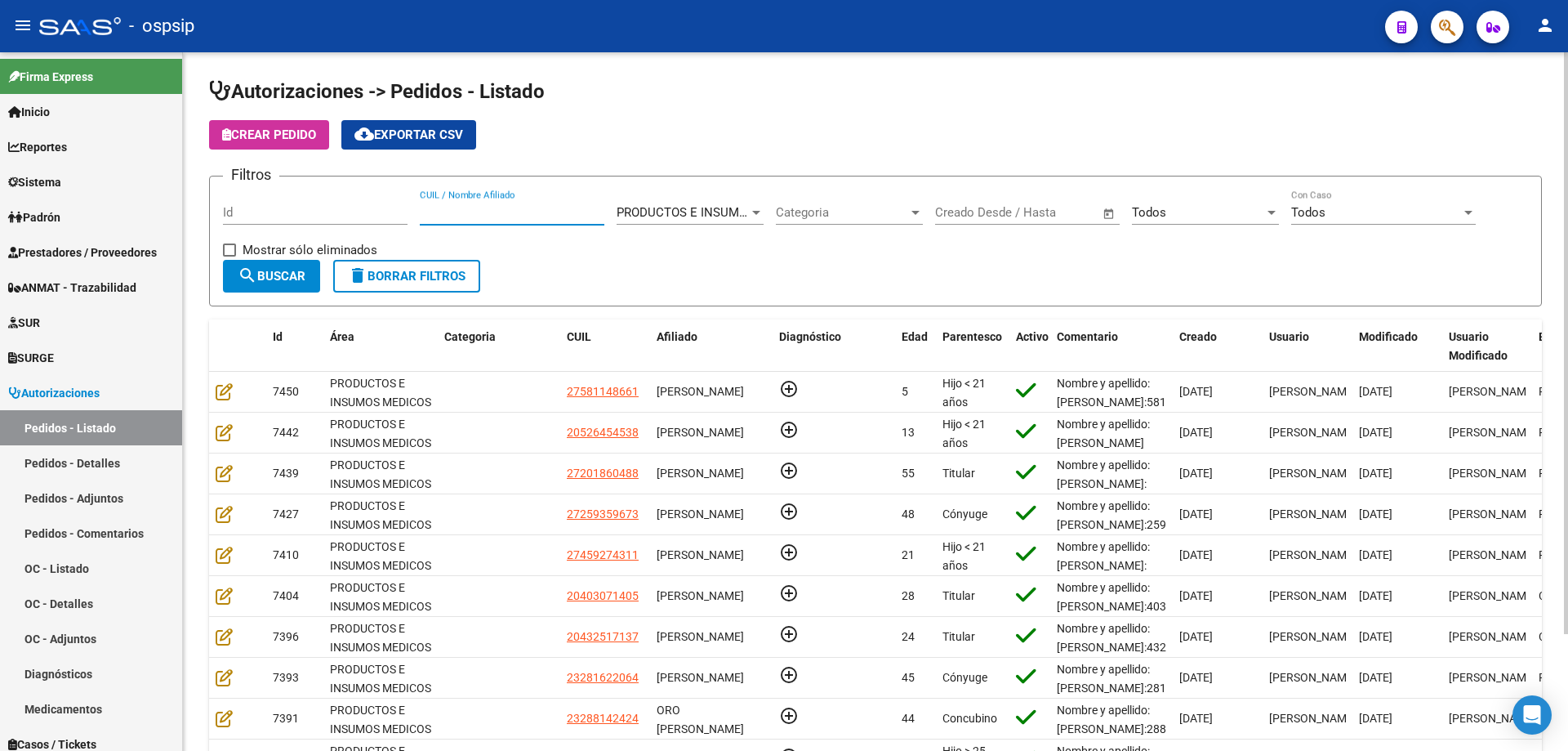
click at [482, 216] on input "CUIL / Nombre Afiliado" at bounding box center [512, 213] width 185 height 15
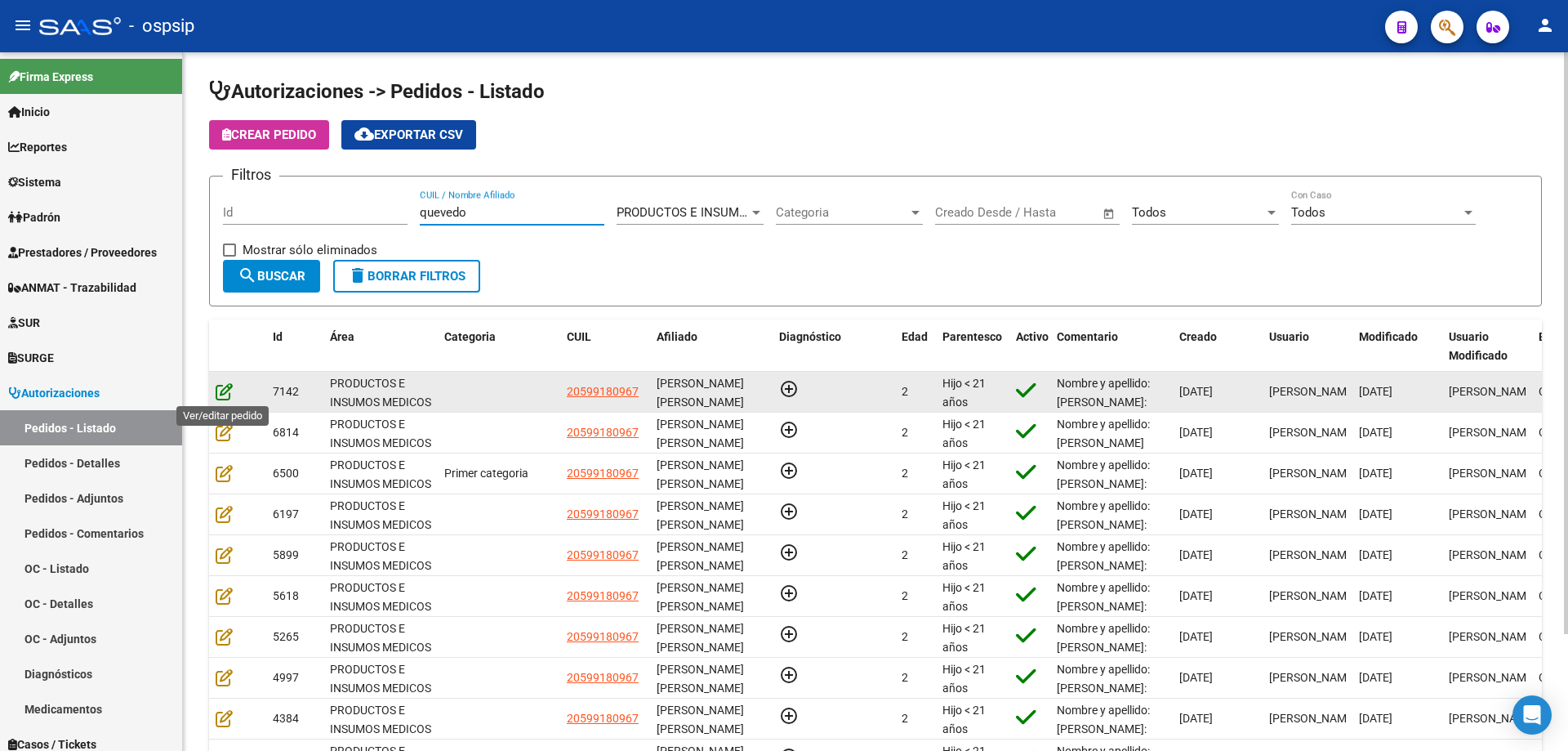
type input "quevedo"
click at [224, 392] on icon at bounding box center [224, 390] width 18 height 18
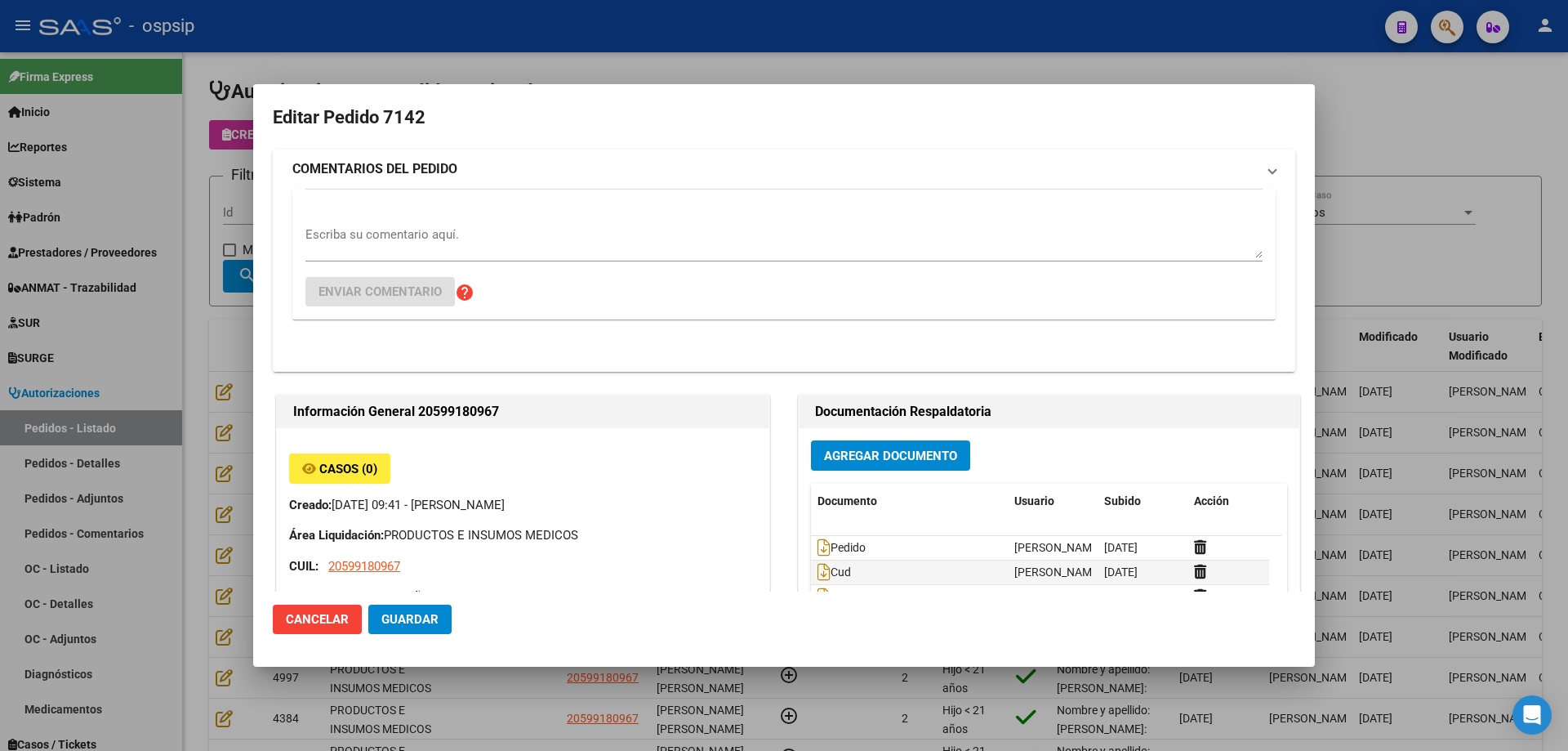
type input "[PERSON_NAME]"
type input "[GEOGRAPHIC_DATA], [GEOGRAPHIC_DATA], [PERSON_NAME] 1145, Departamento: 8"
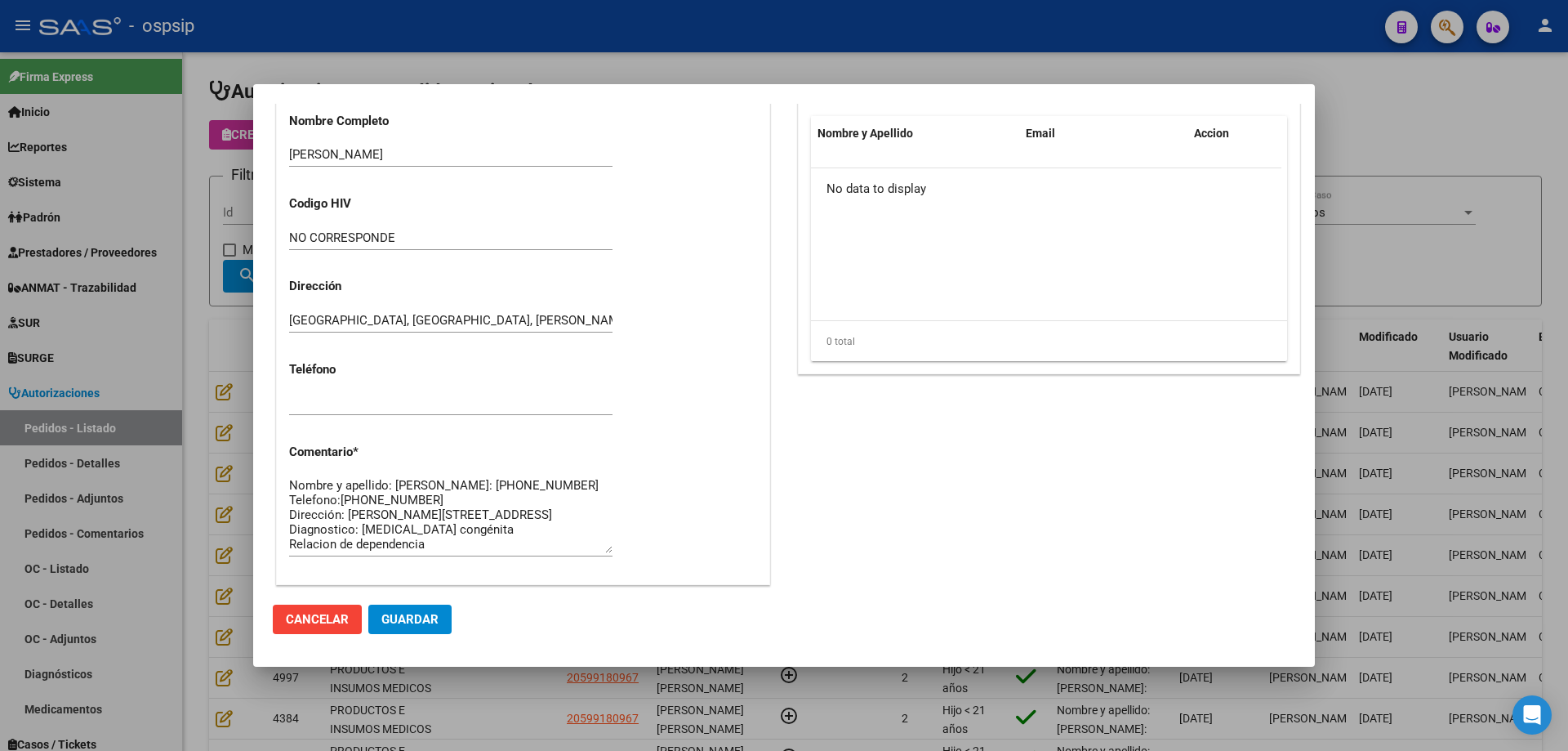
scroll to position [734, 0]
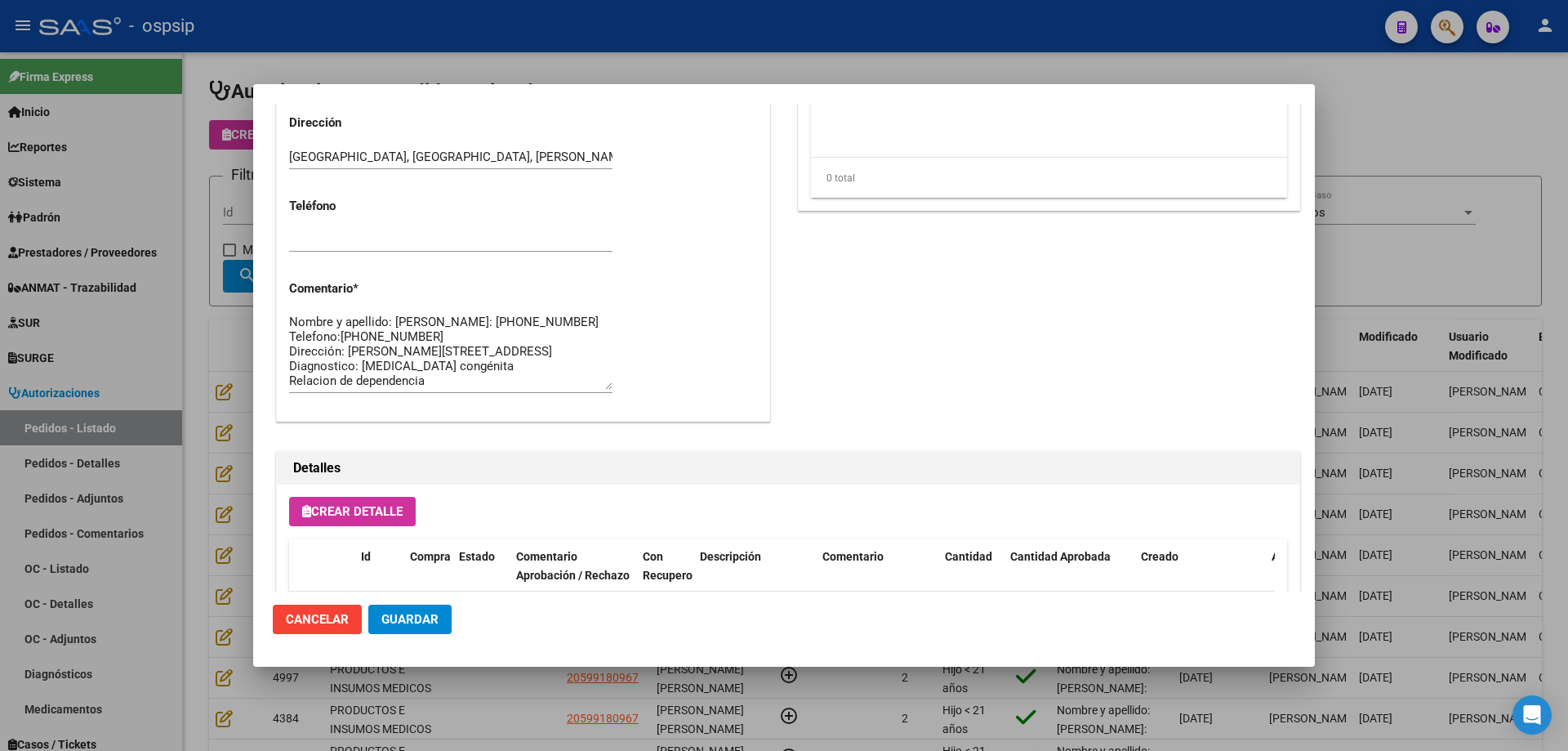
click at [357, 339] on textarea "Nombre y apellido: [PERSON_NAME]: [PHONE_NUMBER] Telefono:[PHONE_NUMBER] Direcc…" at bounding box center [451, 351] width 324 height 77
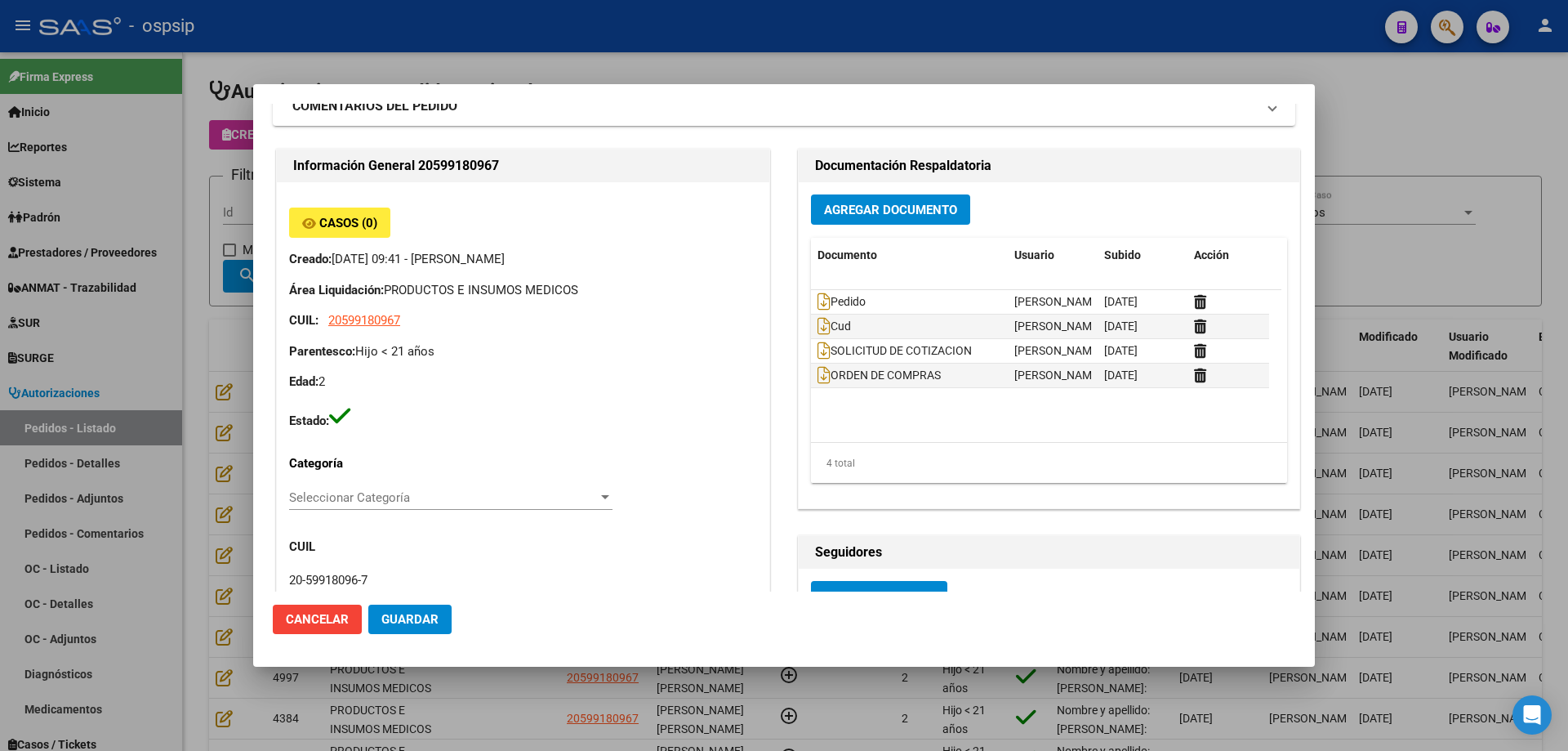
scroll to position [0, 0]
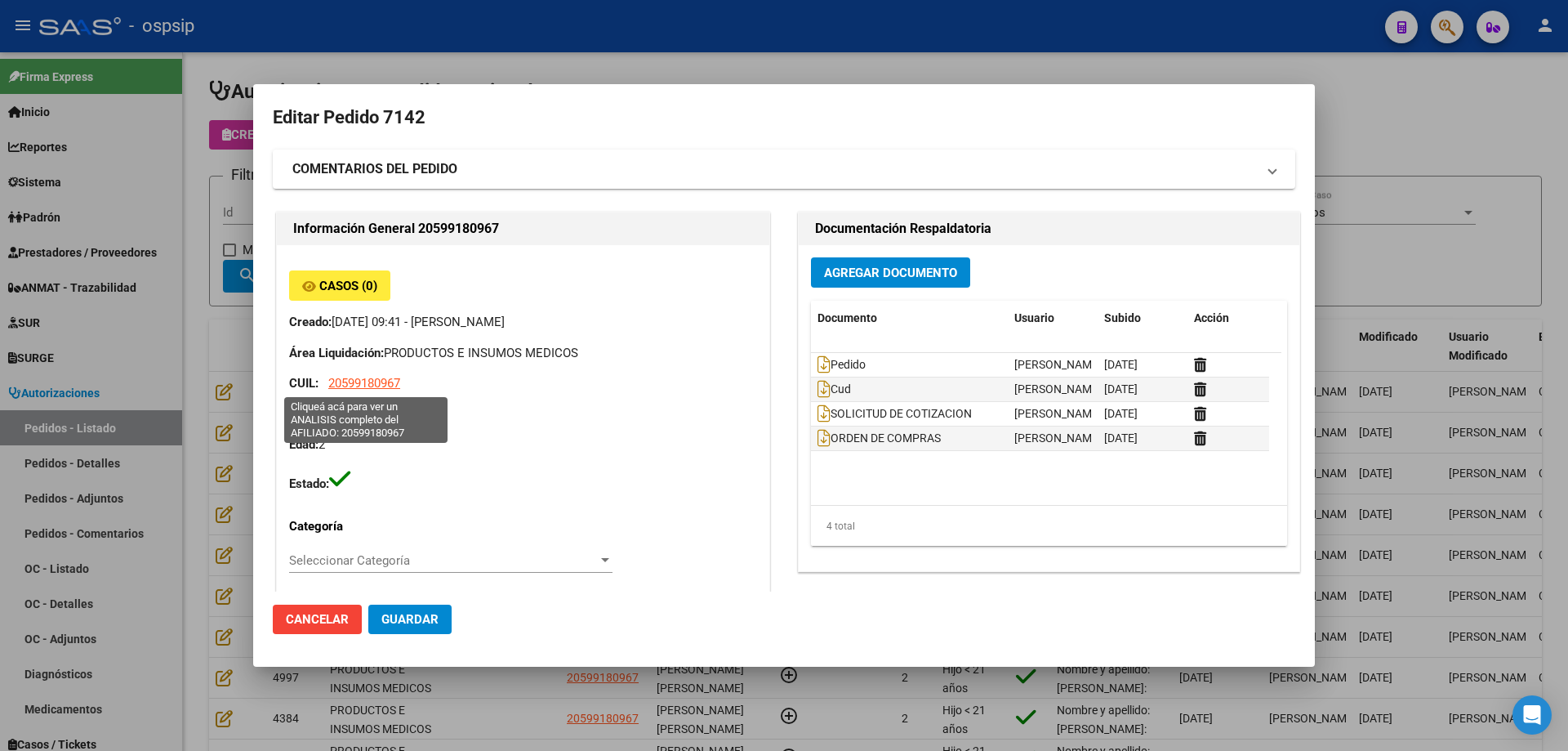
click at [372, 387] on span "20599180967" at bounding box center [364, 383] width 72 height 15
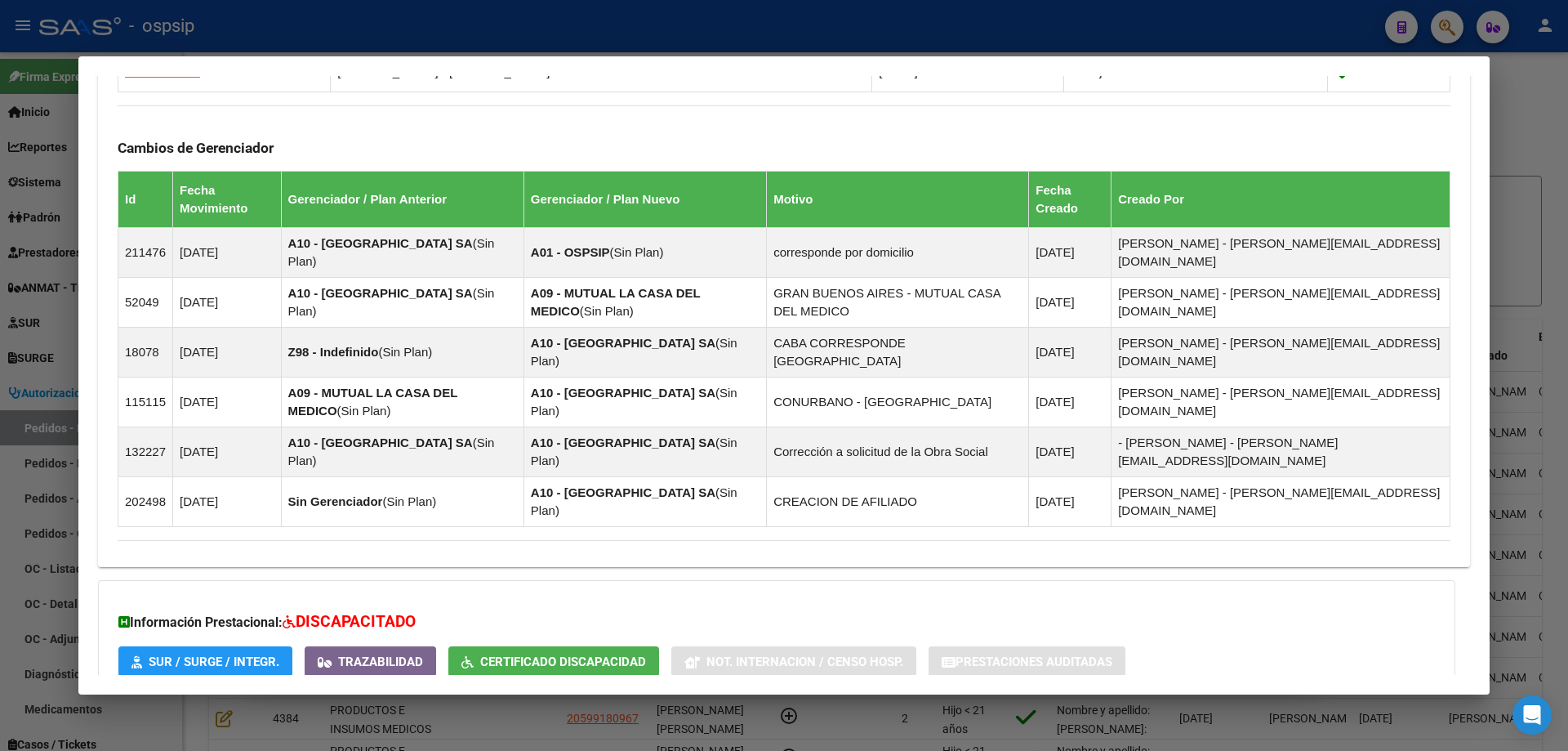
scroll to position [1193, 0]
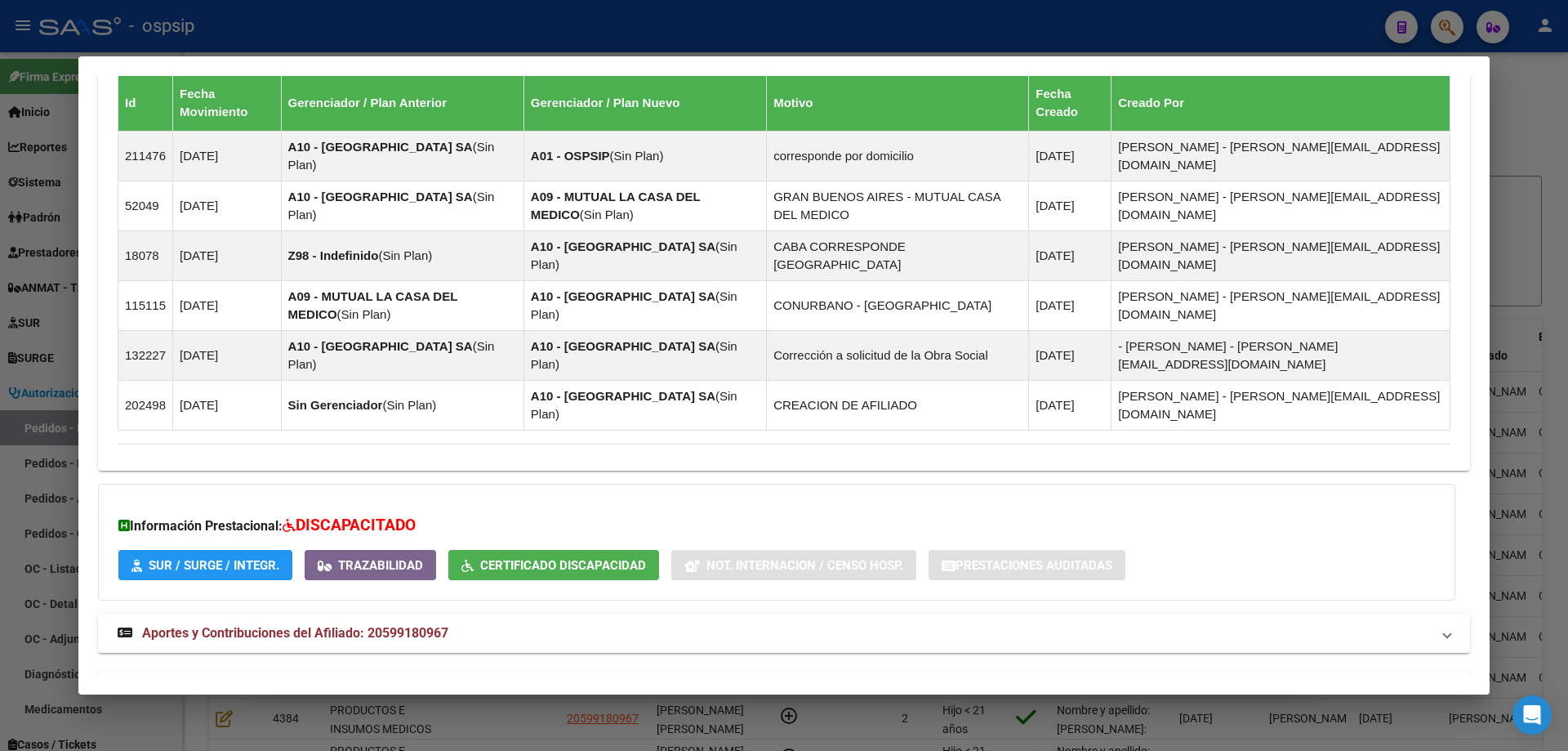
click at [258, 683] on span "Aportes y Contribuciones del Titular: 20410765021" at bounding box center [291, 690] width 299 height 16
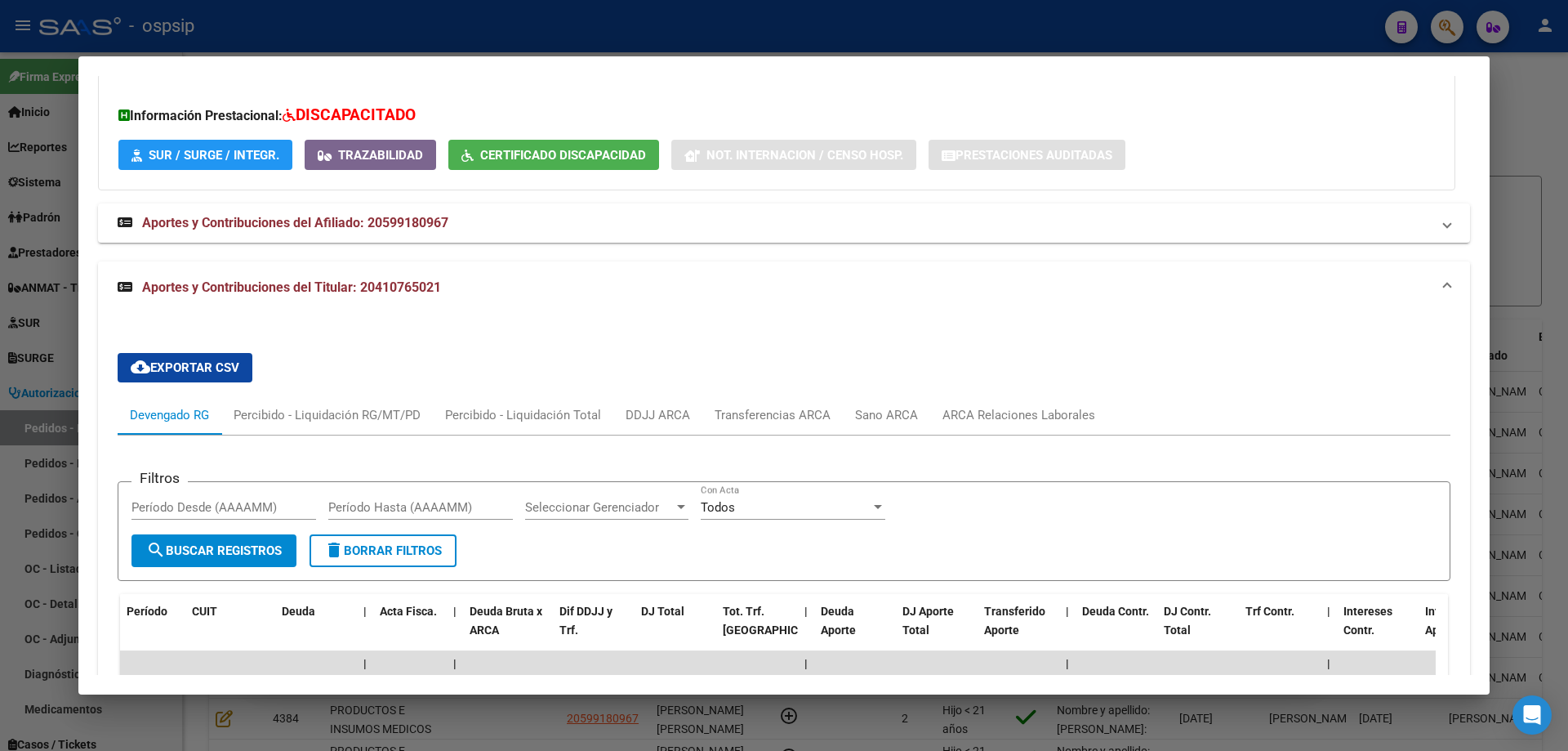
scroll to position [1849, 0]
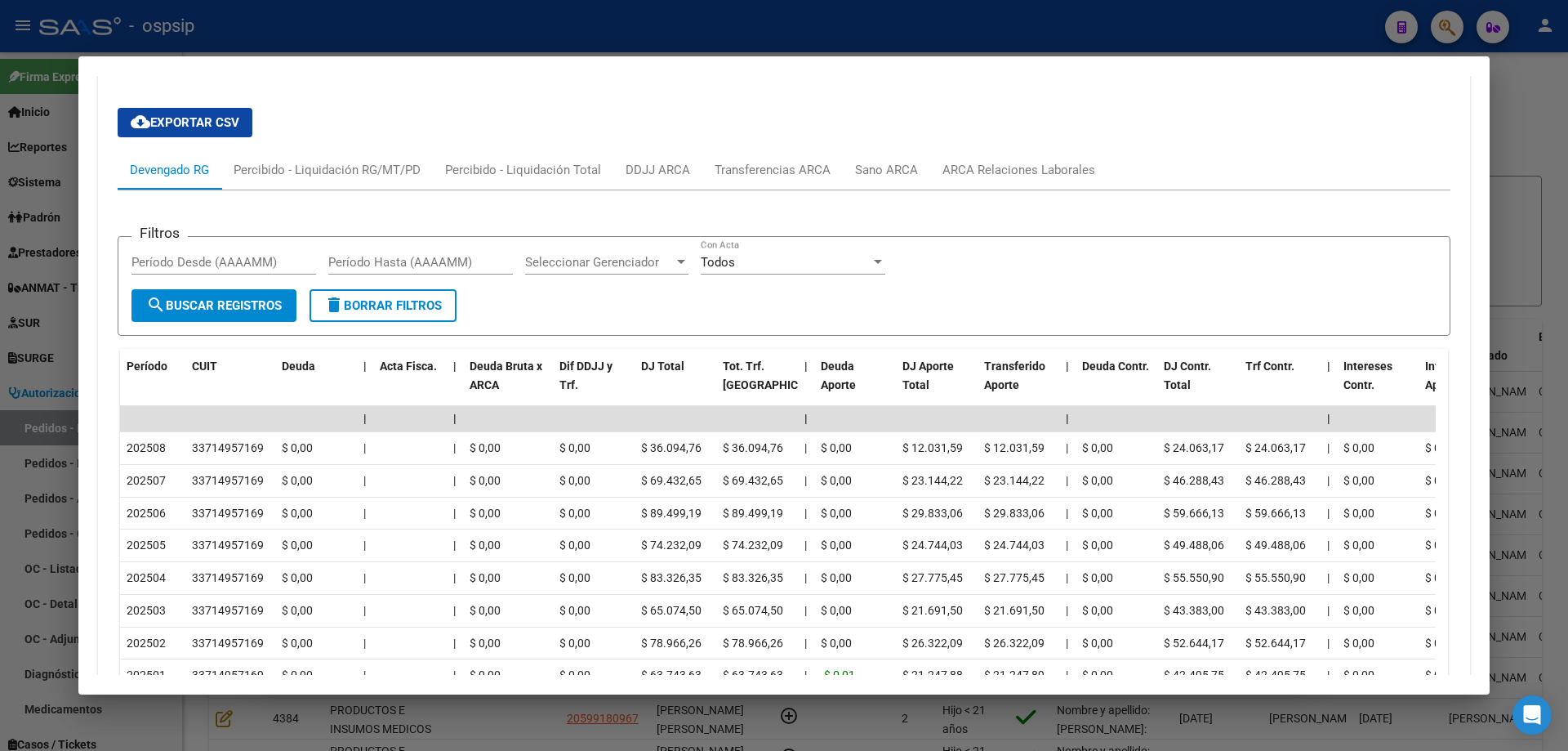
click at [73, 265] on div at bounding box center [784, 376] width 1568 height 751
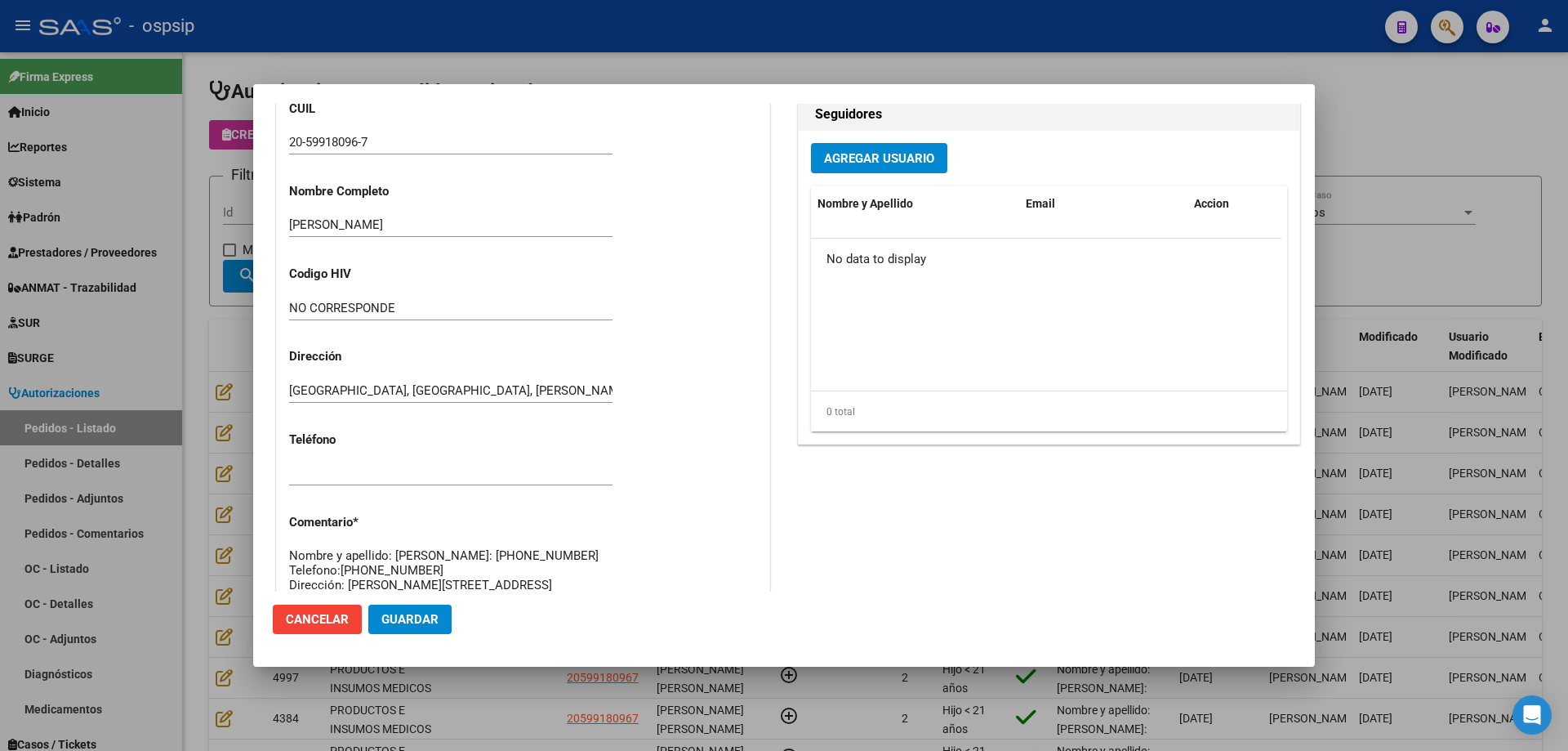
scroll to position [245, 0]
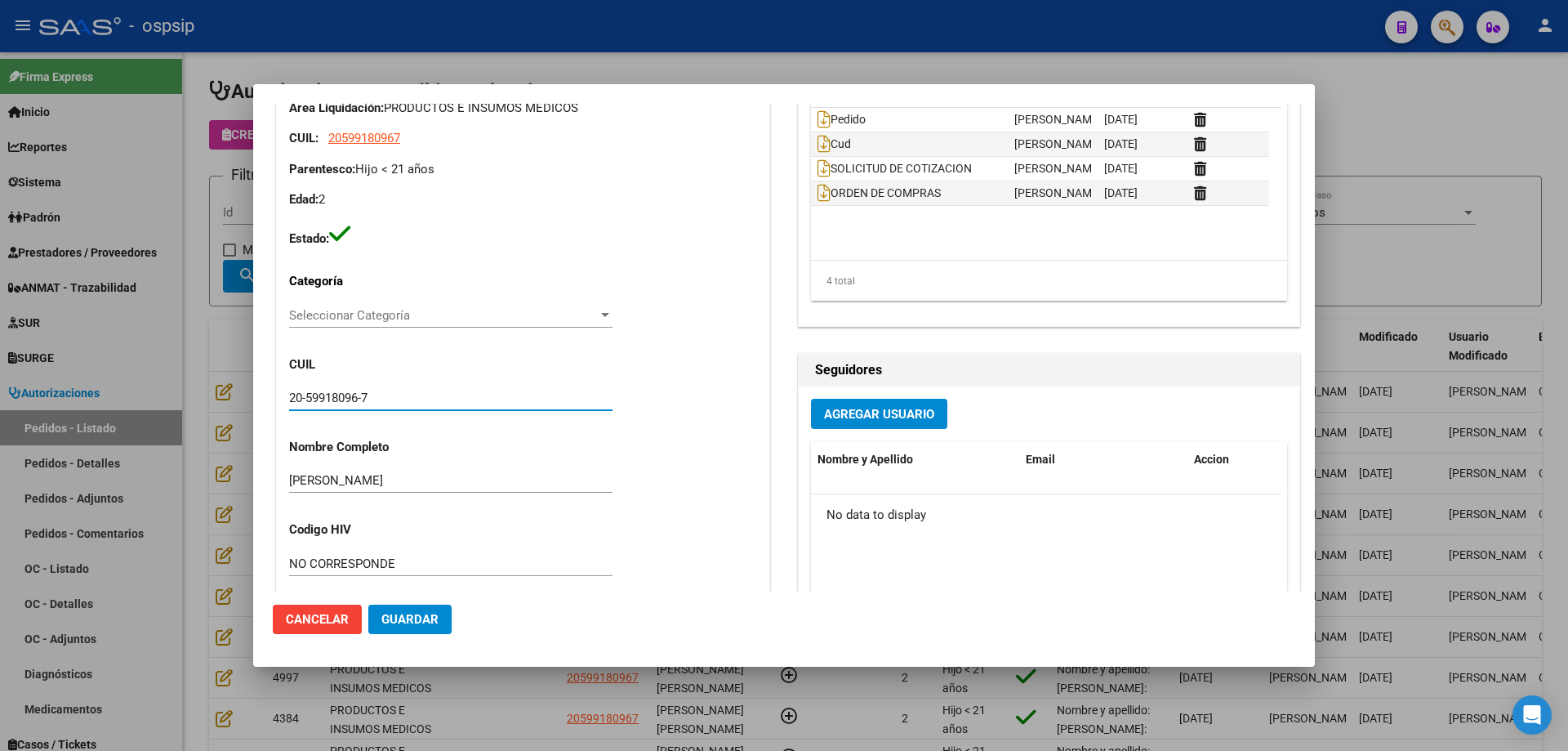
drag, startPoint x: 386, startPoint y: 397, endPoint x: 248, endPoint y: 393, distance: 138.1
click at [74, 394] on div "Editar Pedido 7142 COMENTARIOS DEL PEDIDO Escriba su comentario aquí. Enviar co…" at bounding box center [784, 376] width 1568 height 751
click at [179, 124] on div at bounding box center [784, 376] width 1568 height 751
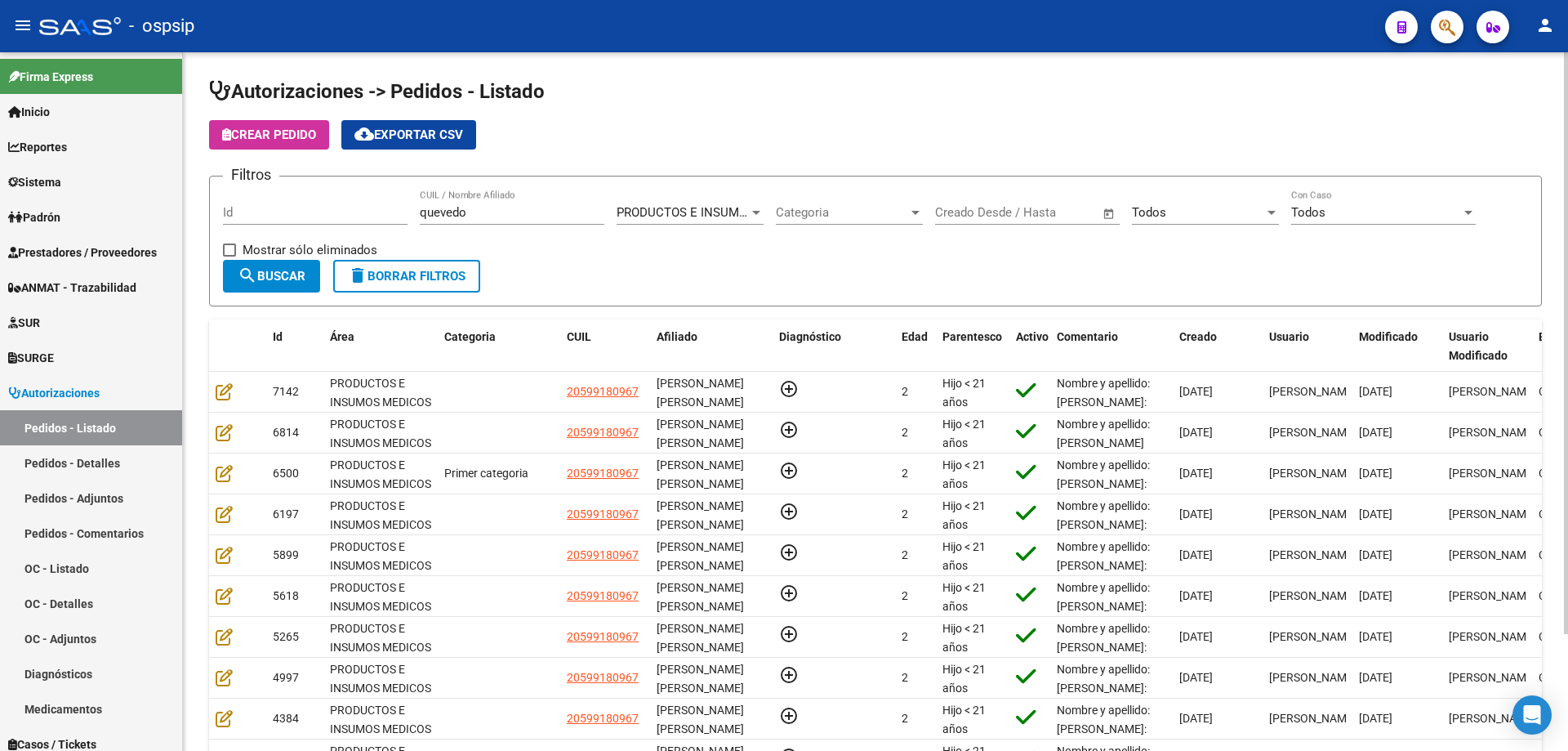
click at [258, 141] on span "Crear Pedido" at bounding box center [269, 135] width 94 height 15
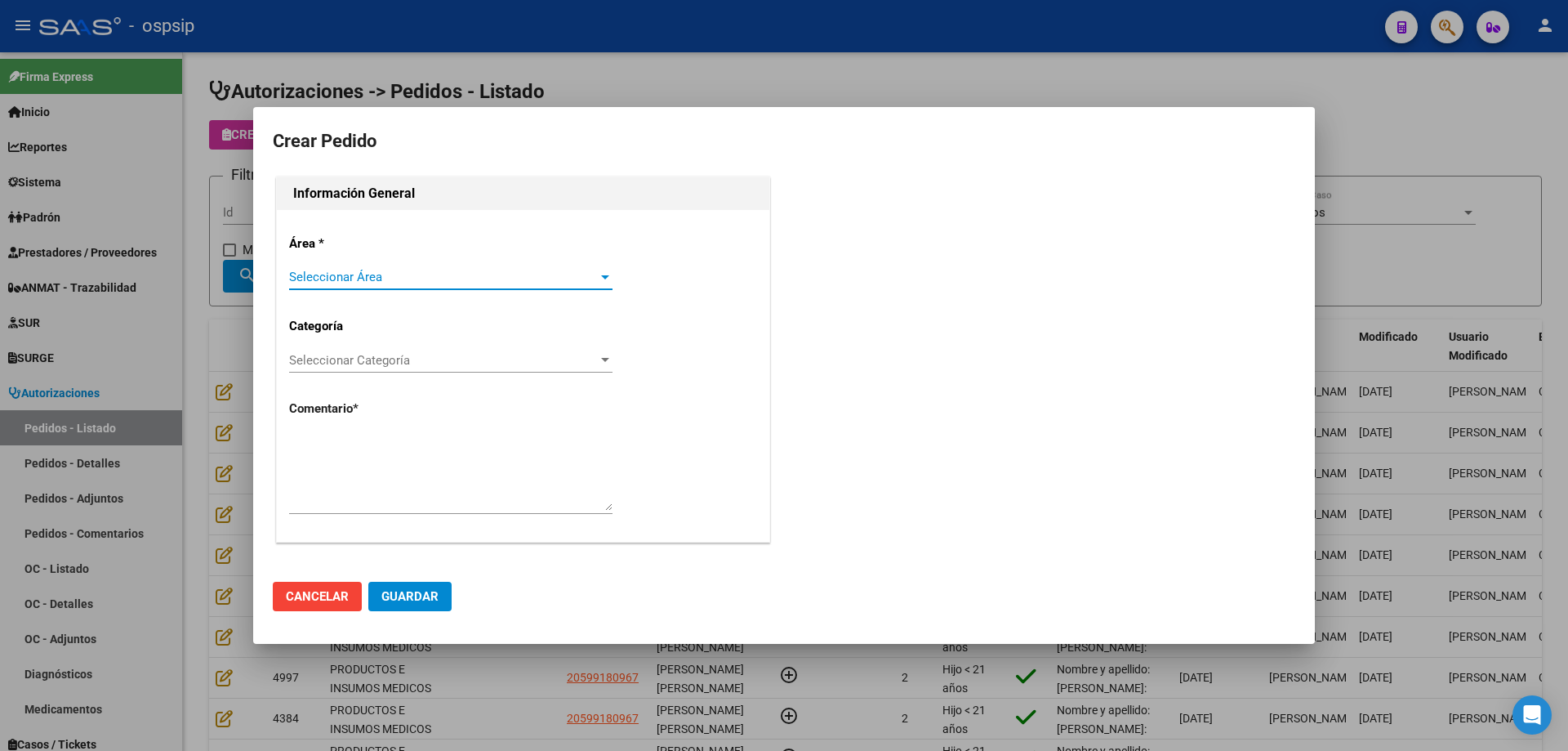
click at [435, 270] on span "Seleccionar Área" at bounding box center [444, 277] width 309 height 15
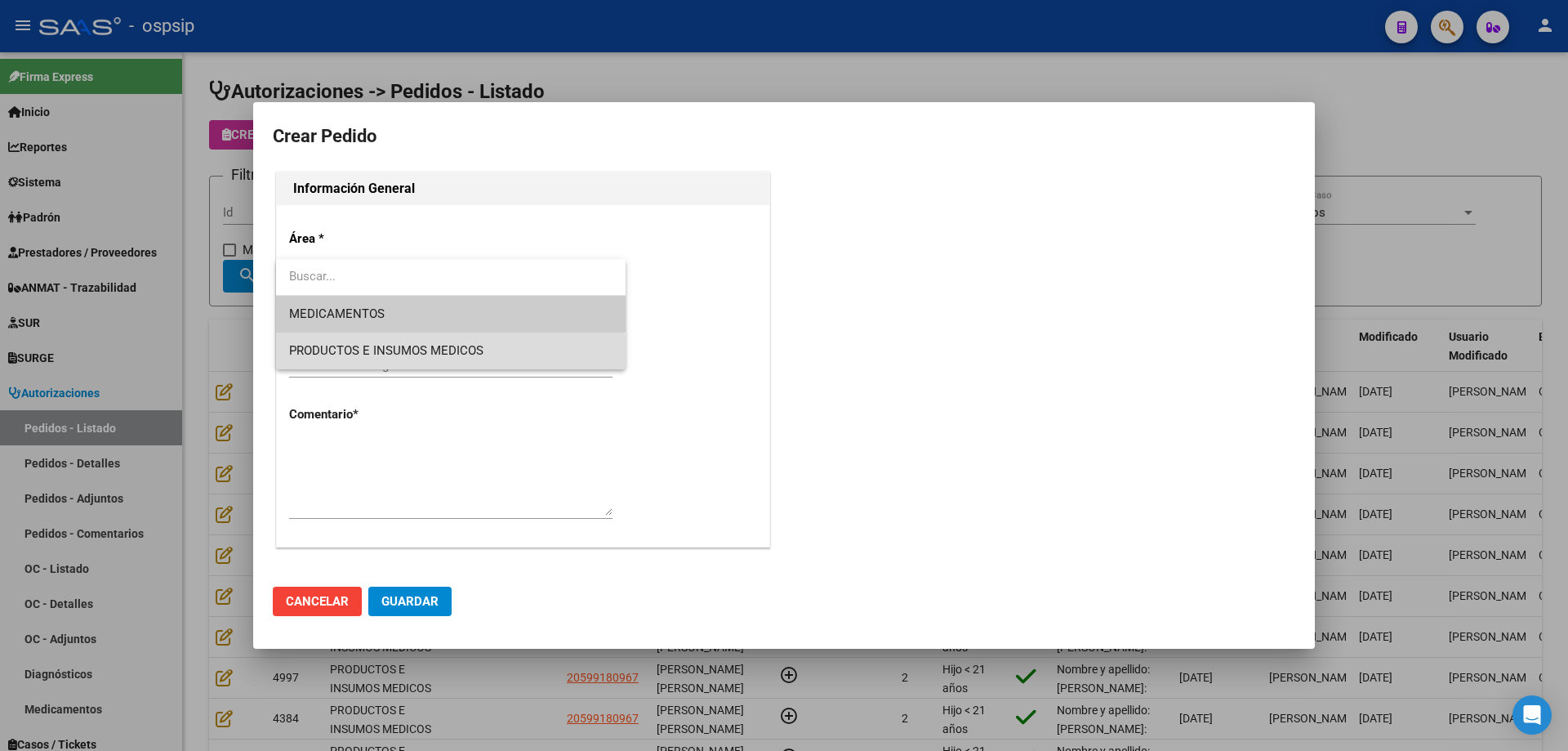
click at [426, 362] on span "PRODUCTOS E INSUMOS MEDICOS" at bounding box center [451, 351] width 324 height 37
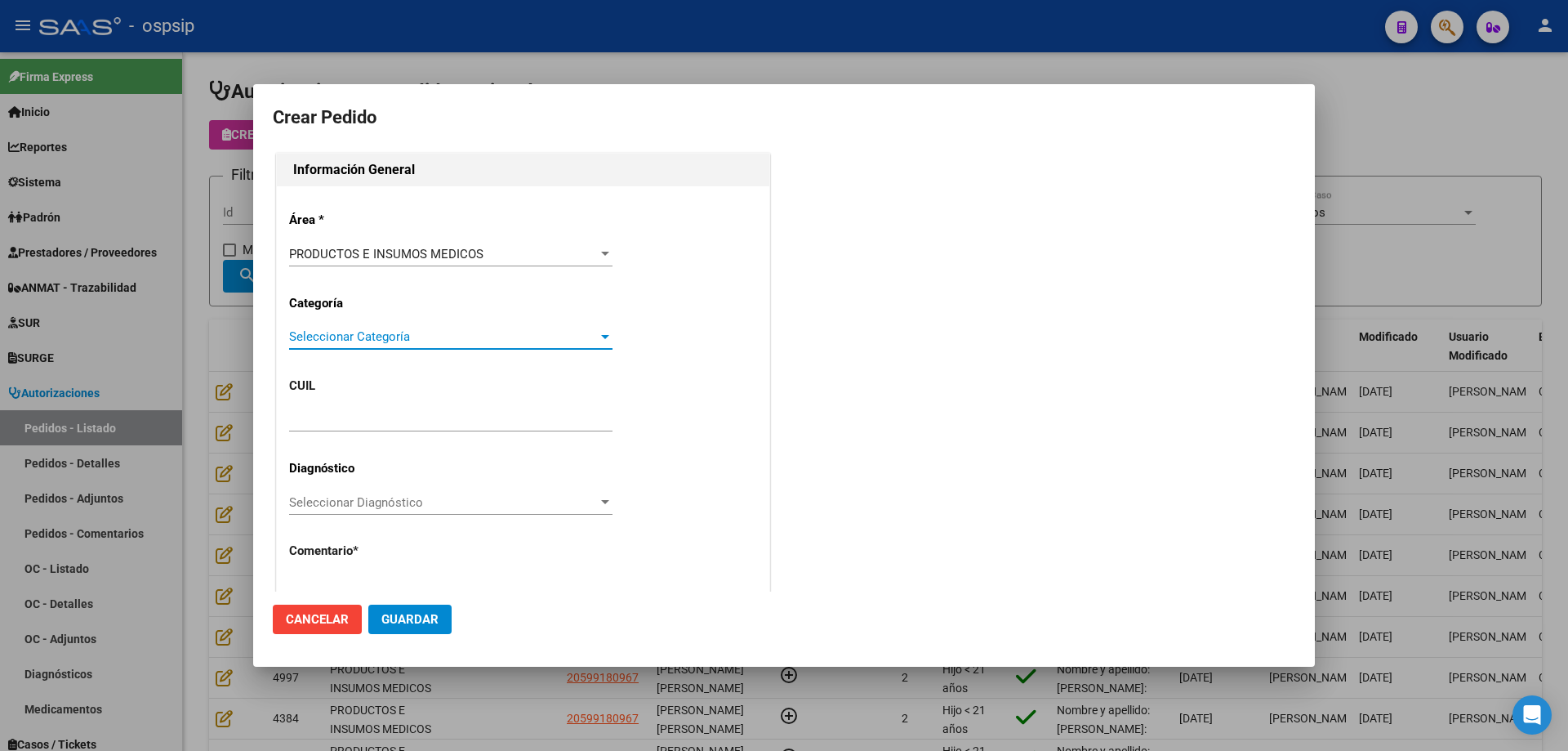
click at [415, 339] on span "Seleccionar Categoría" at bounding box center [444, 337] width 309 height 15
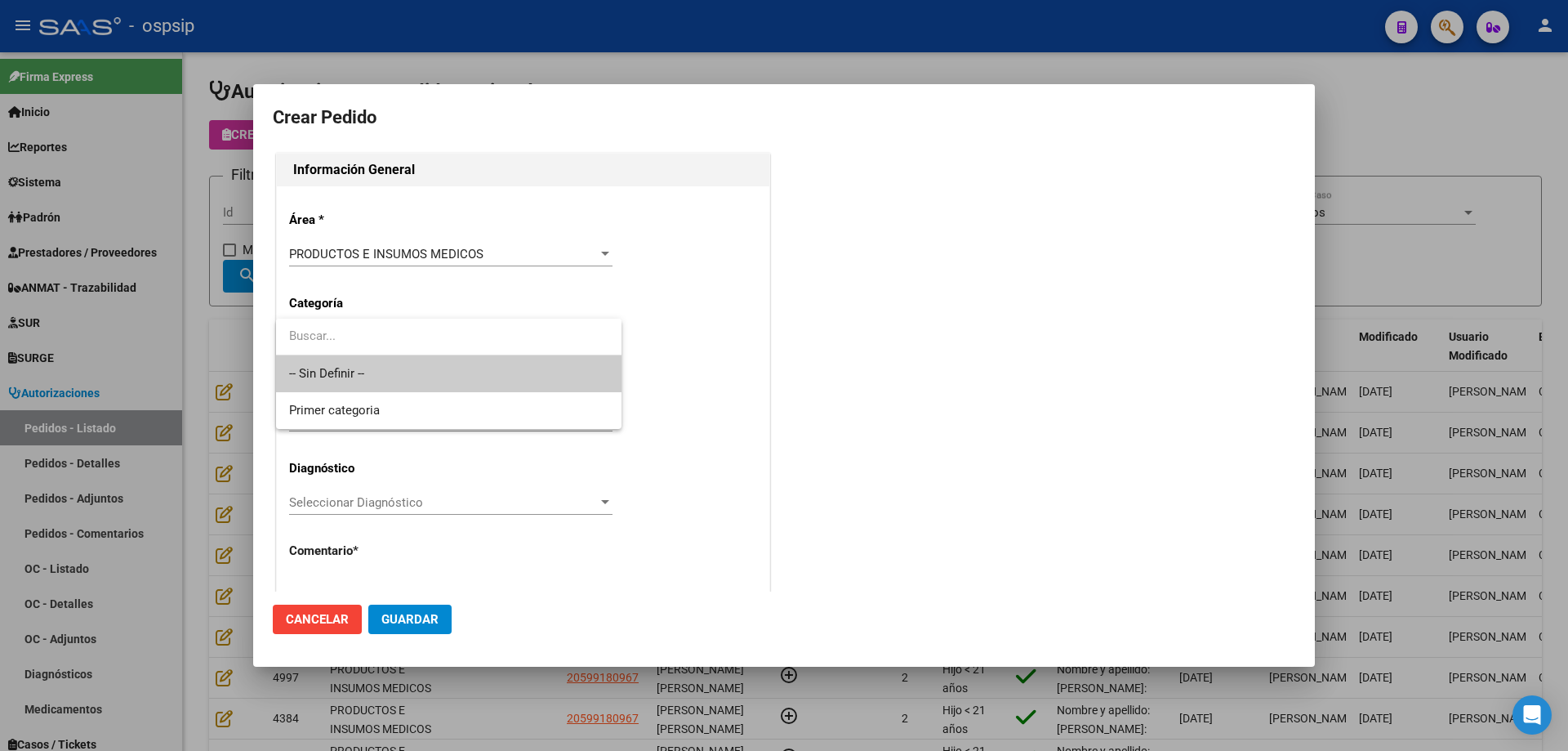
click at [410, 361] on span "-- Sin Definir --" at bounding box center [448, 374] width 319 height 37
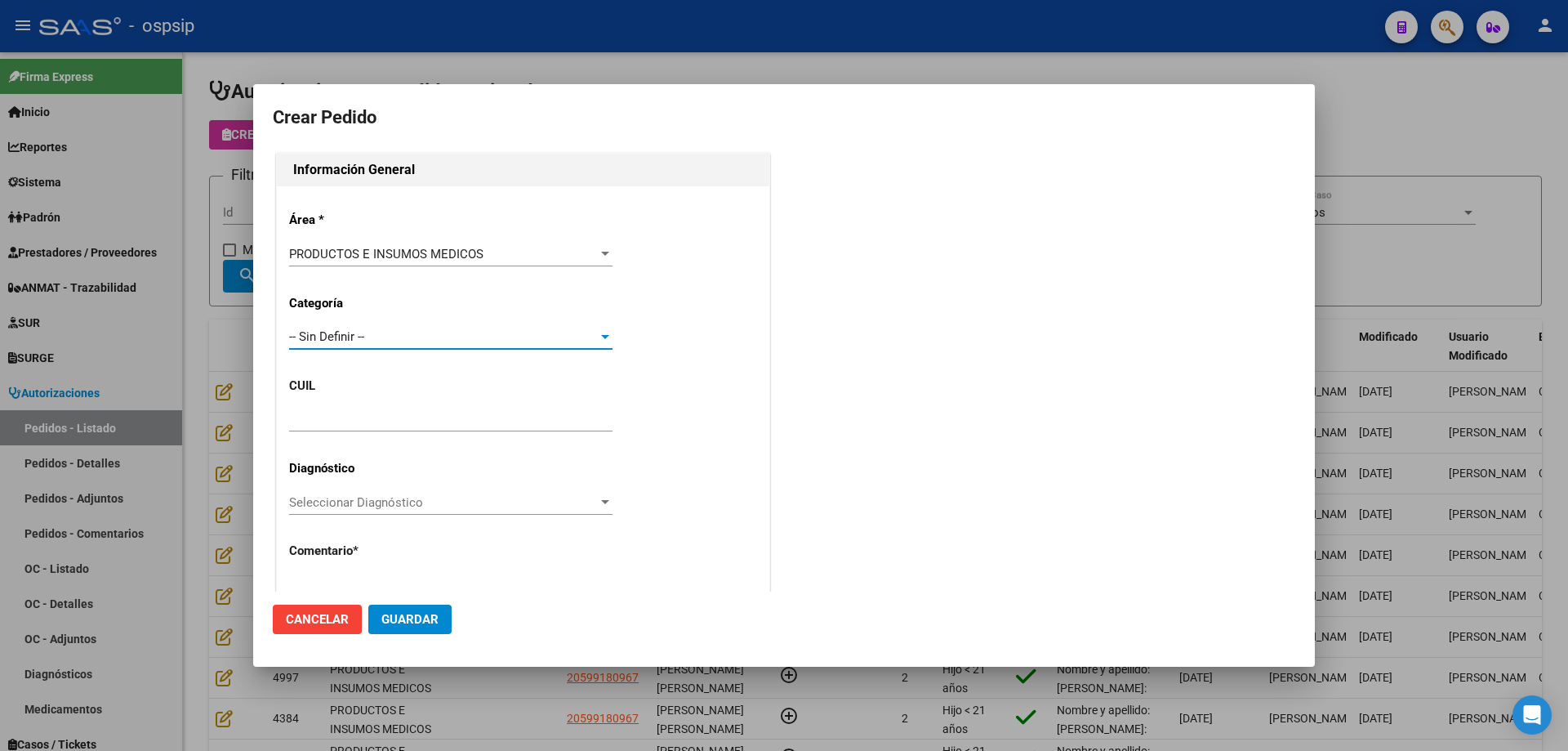
click at [386, 415] on input "text" at bounding box center [451, 419] width 324 height 15
paste input "20-59918096-7"
type input "20-59918096-7"
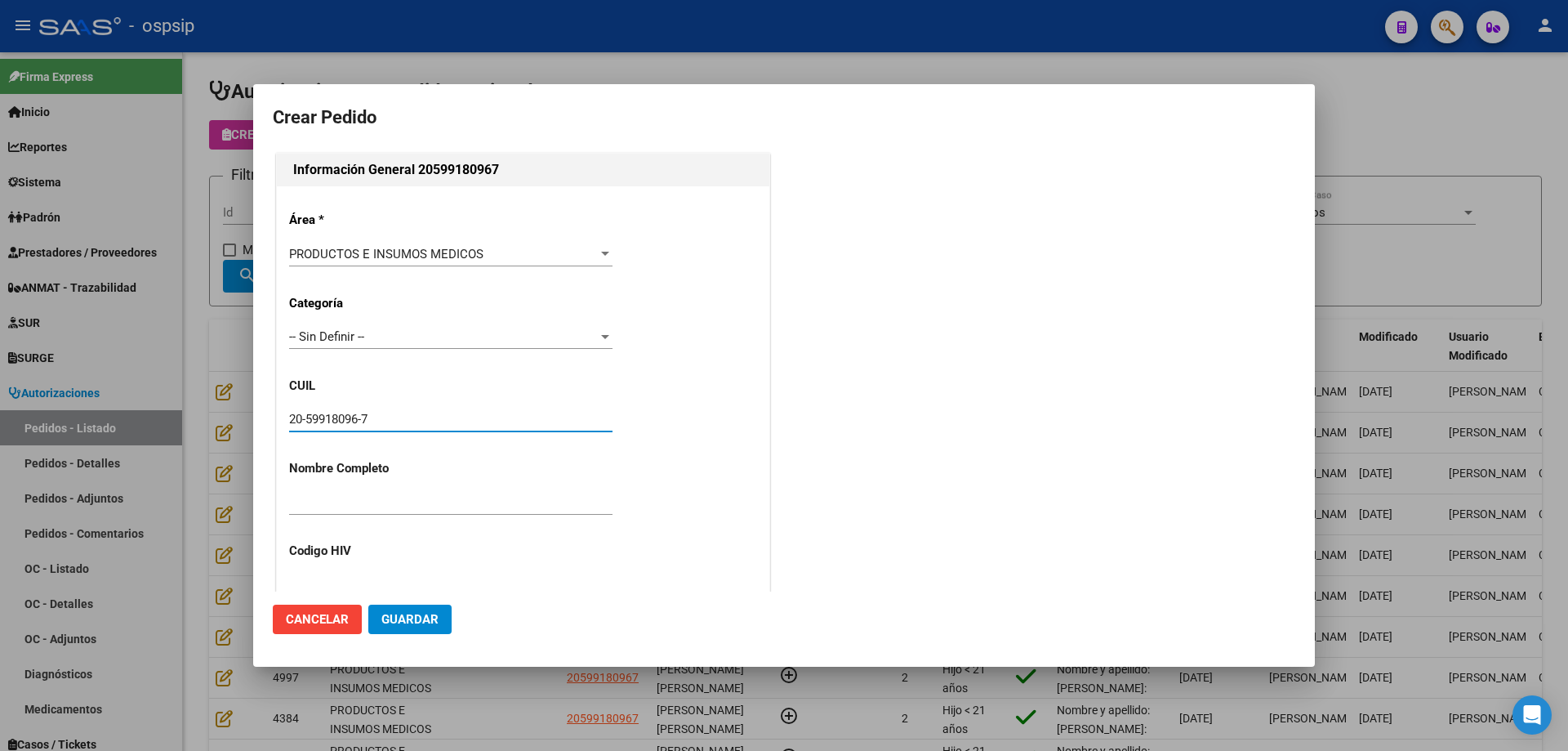
type input "[PERSON_NAME]"
type input "NO CORRESPONDE"
type input "[GEOGRAPHIC_DATA], [GEOGRAPHIC_DATA], [PERSON_NAME] 1145, Departamento: 8"
type input "[PERSON_NAME] [PERSON_NAME]"
type input "[GEOGRAPHIC_DATA], [GEOGRAPHIC_DATA], AV DEBEDETTI 1382"
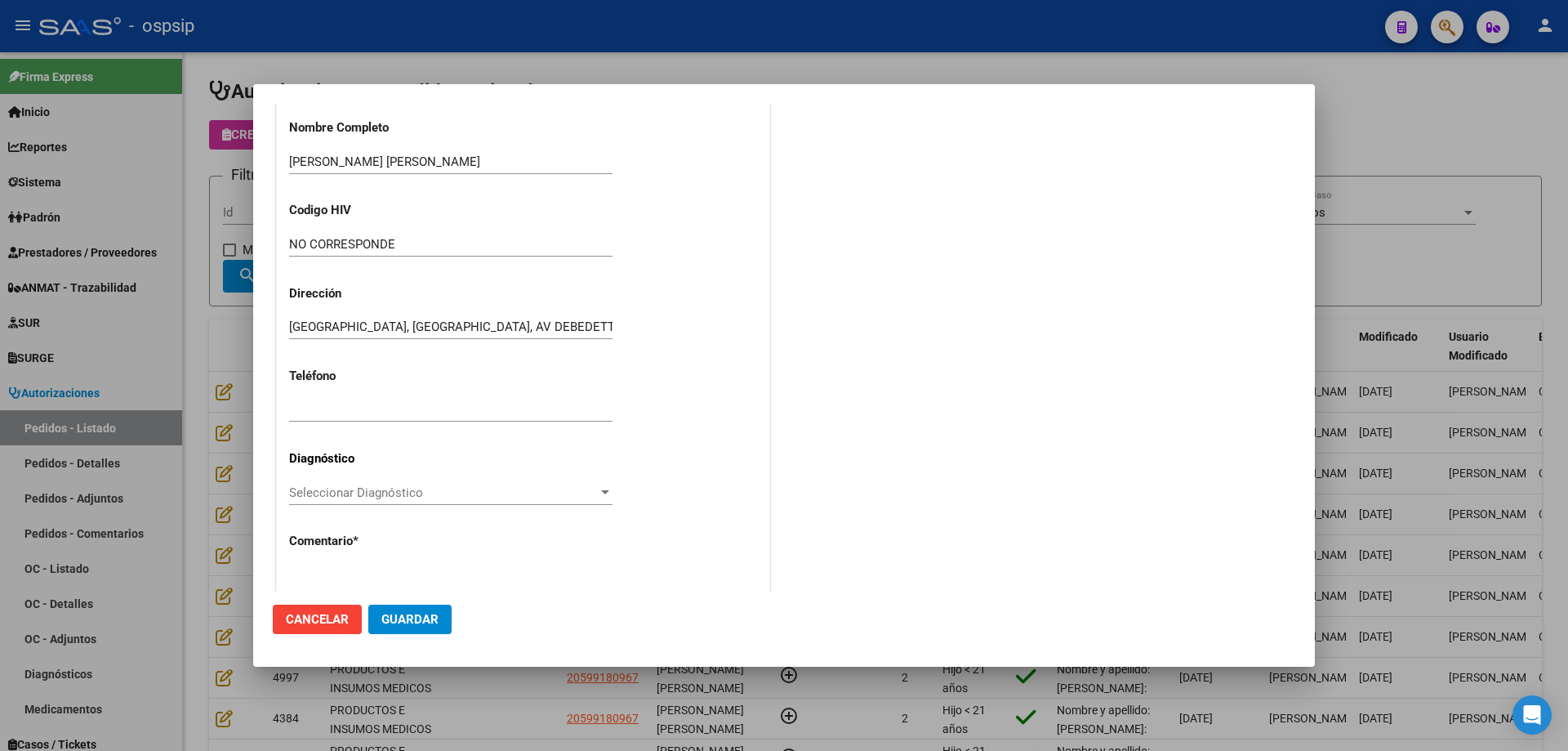
scroll to position [450, 0]
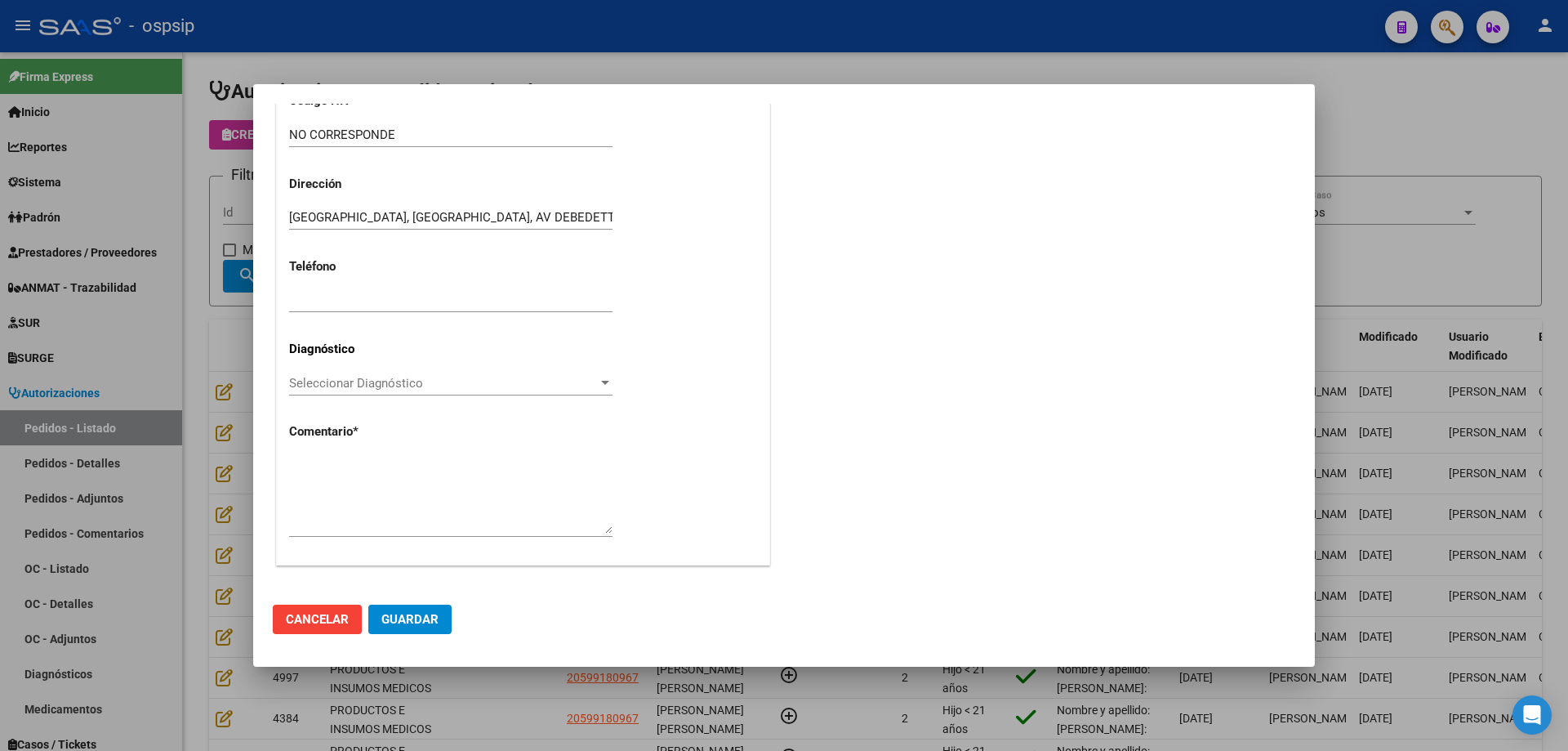
type input "20-59918096-7"
click at [398, 464] on textarea at bounding box center [451, 495] width 324 height 77
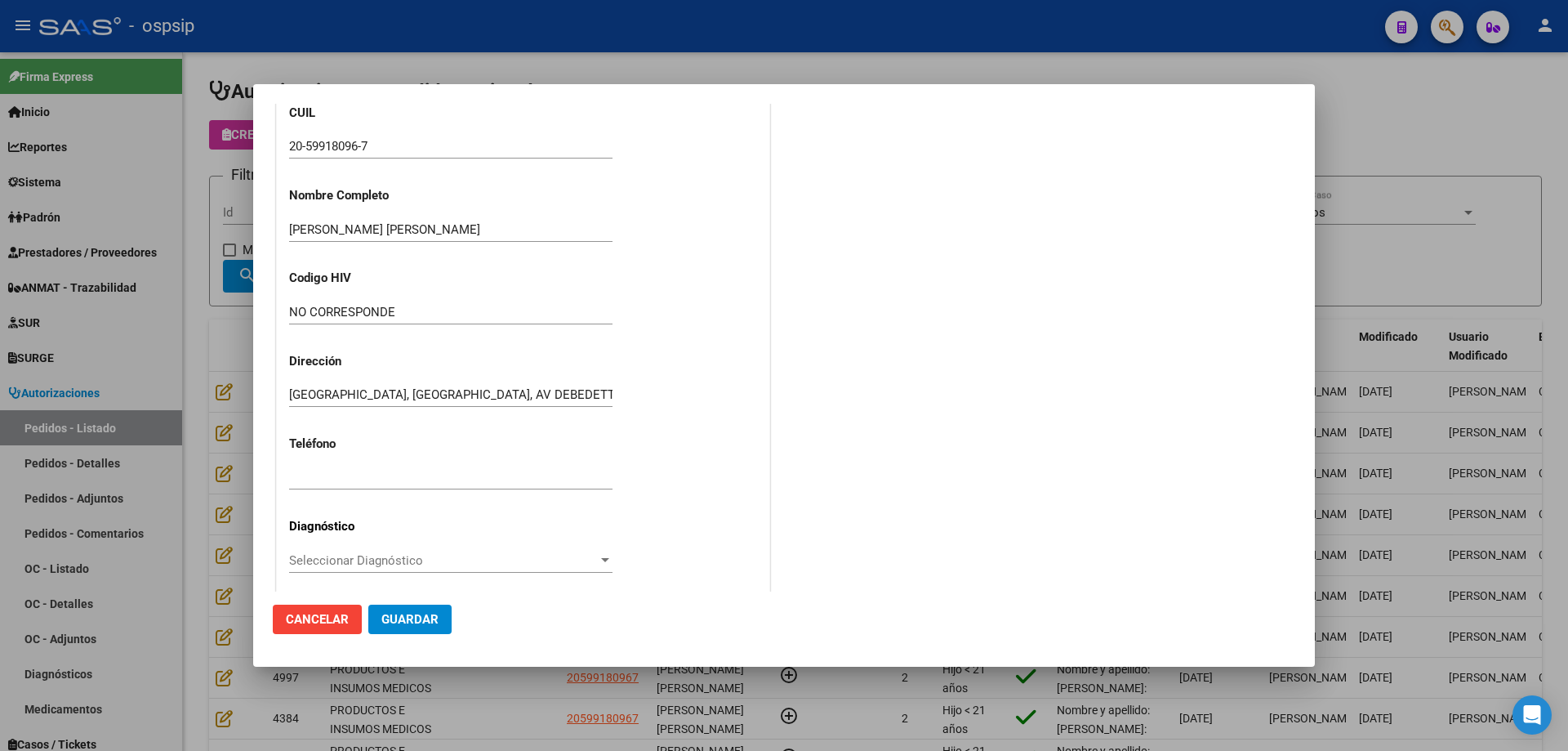
scroll to position [123, 0]
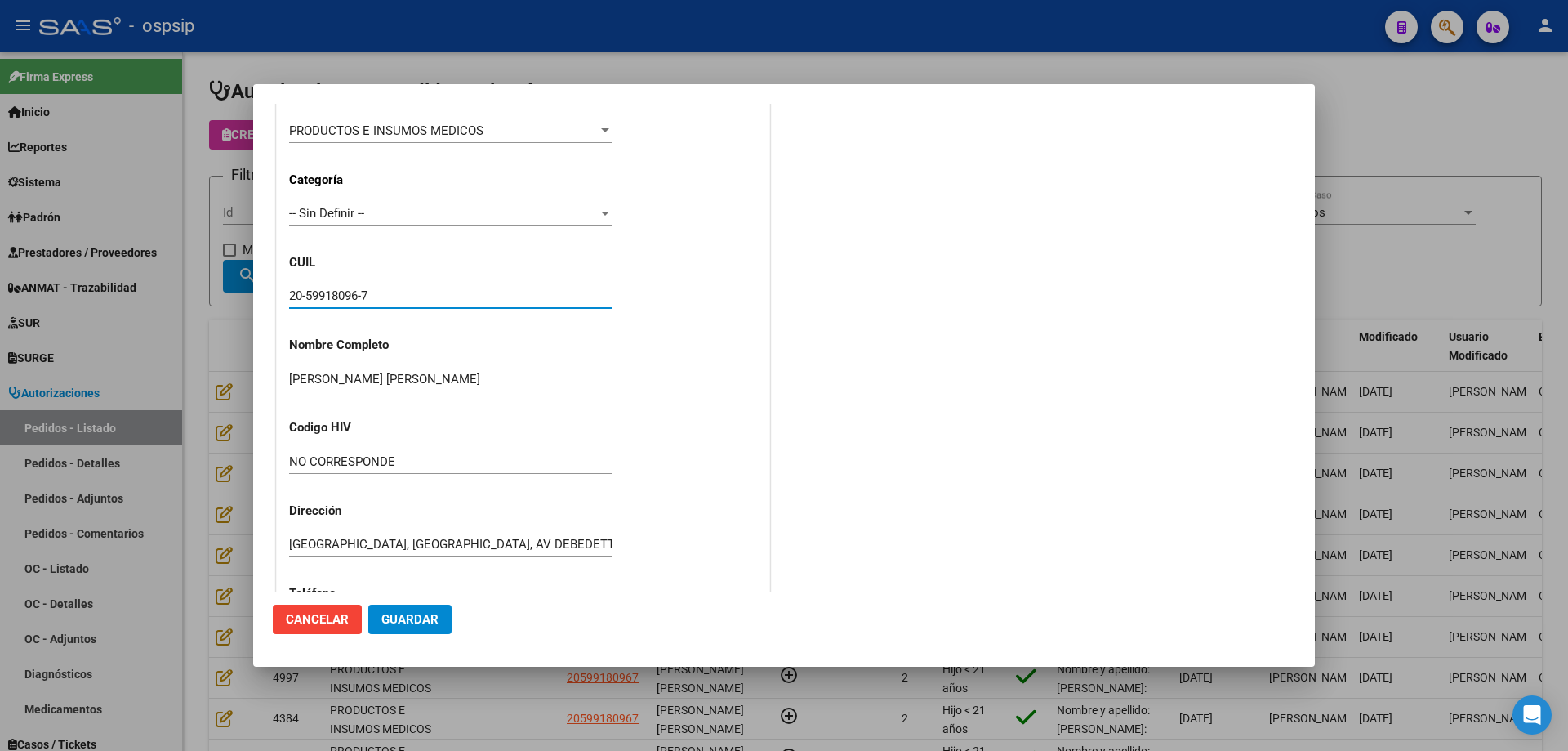
click at [325, 295] on input "20-59918096-7" at bounding box center [451, 296] width 324 height 15
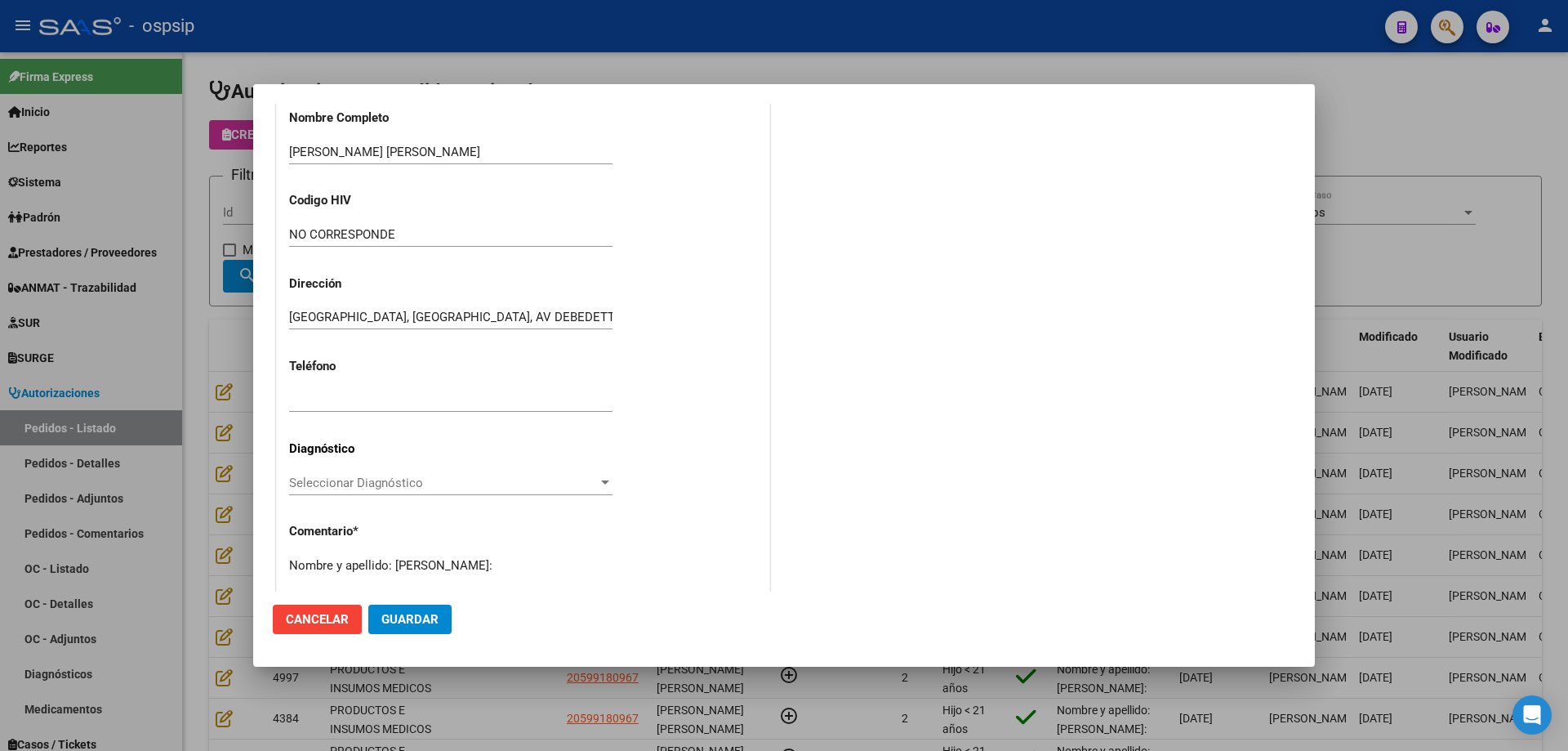
scroll to position [450, 0]
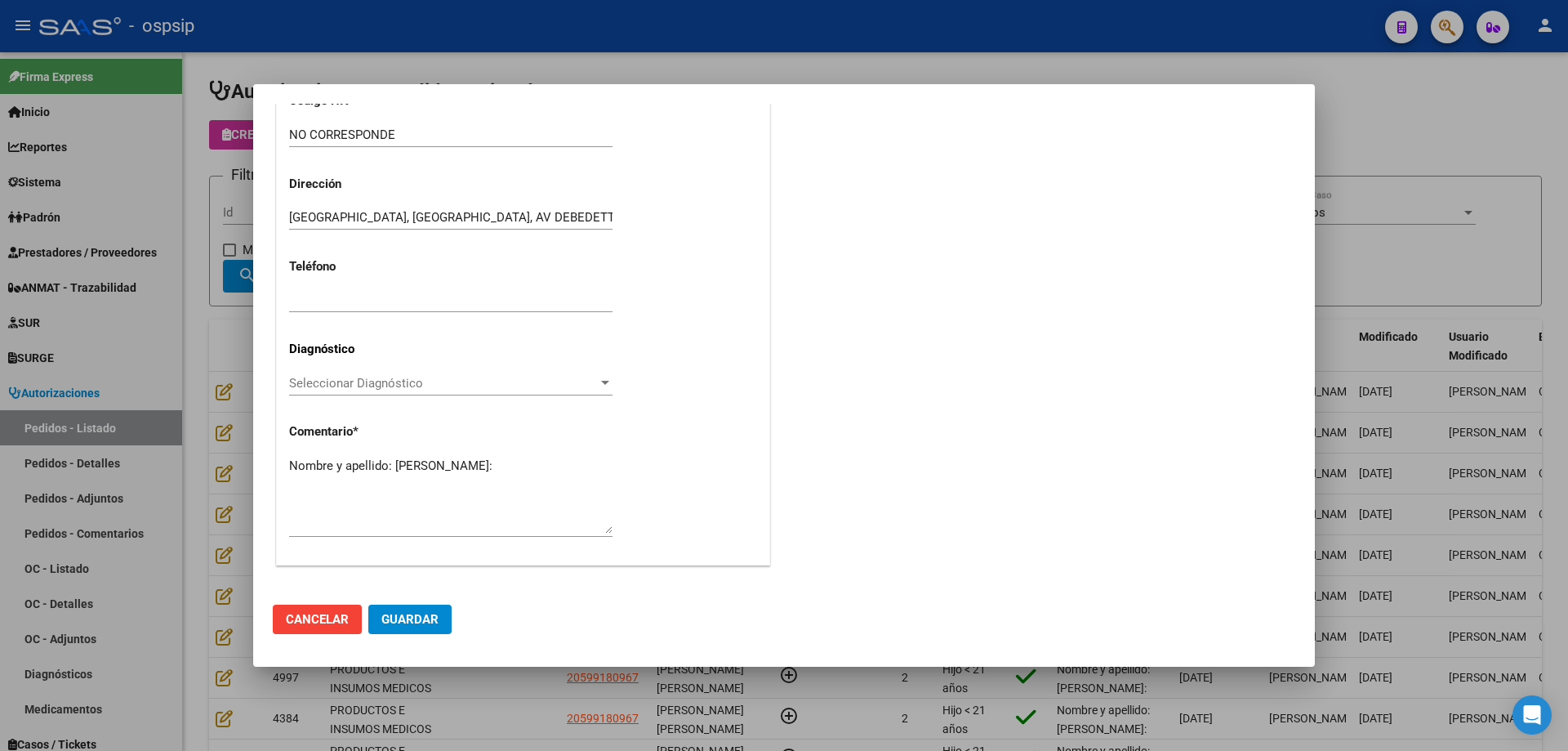
click at [321, 474] on textarea "Nombre y apellido: [PERSON_NAME]:" at bounding box center [451, 495] width 324 height 77
paste textarea "59918096"
type textarea "Nombre y apellido: [PERSON_NAME]:59918096"
click at [424, 621] on span "Guardar" at bounding box center [410, 620] width 57 height 15
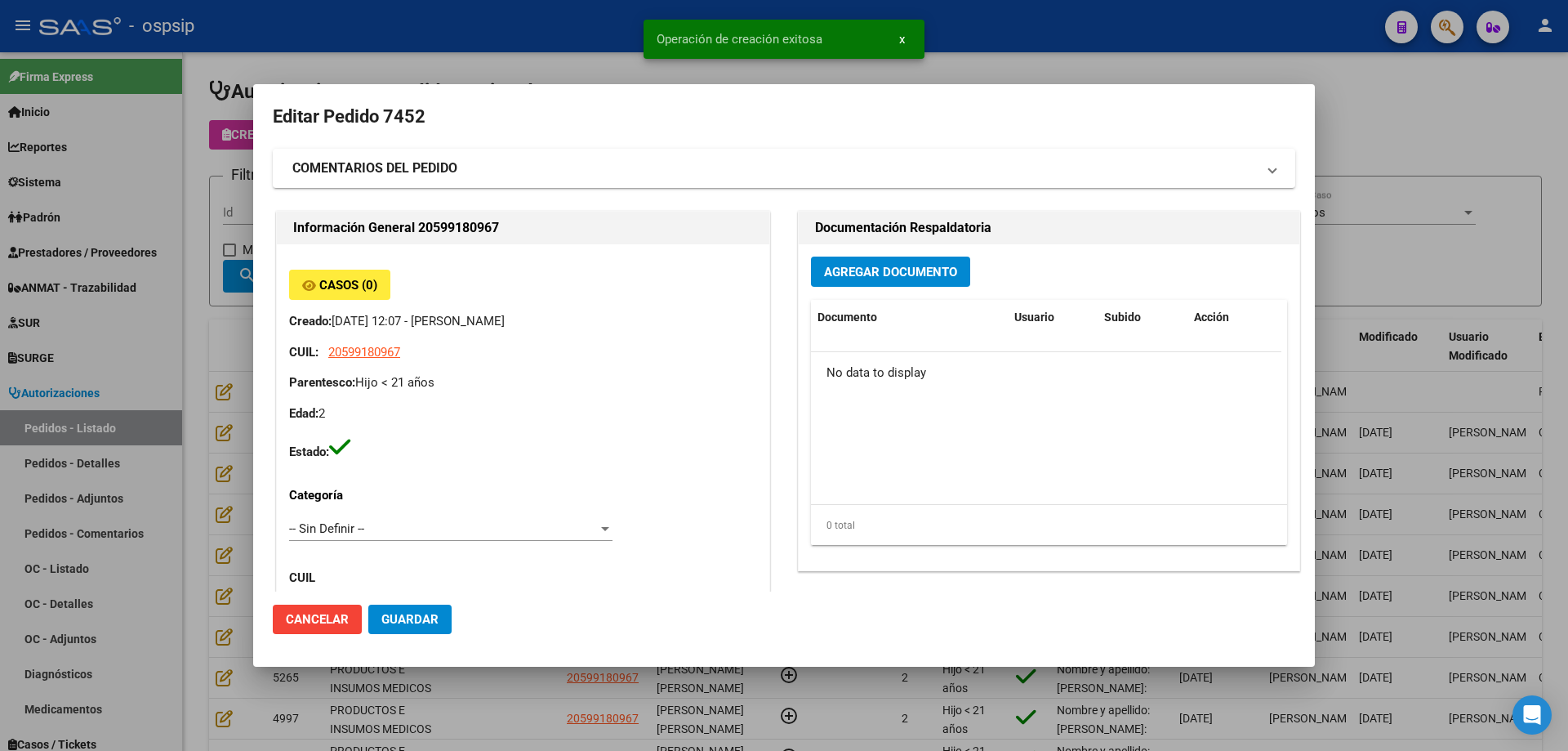
scroll to position [0, 0]
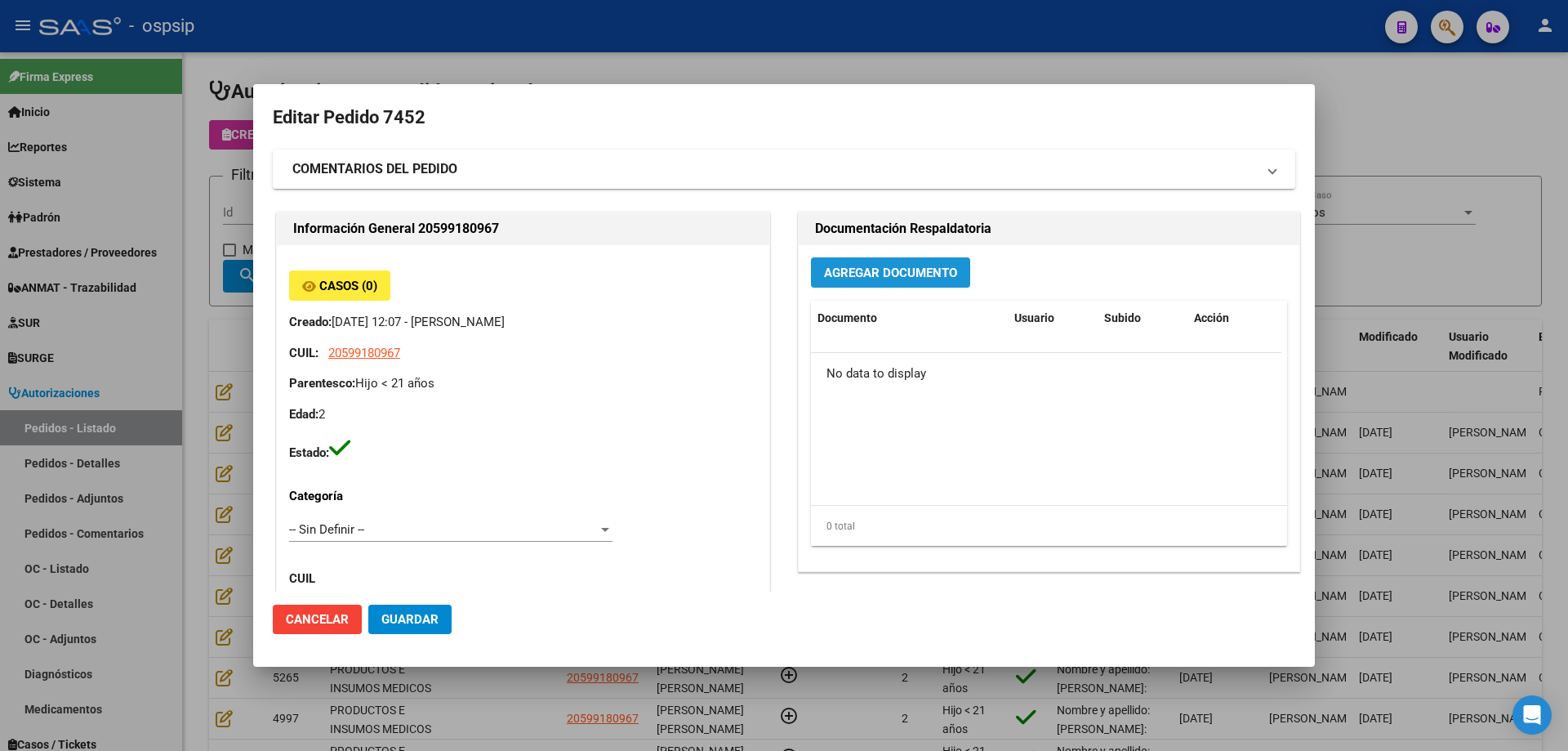
click at [923, 282] on button "Agregar Documento" at bounding box center [890, 272] width 159 height 31
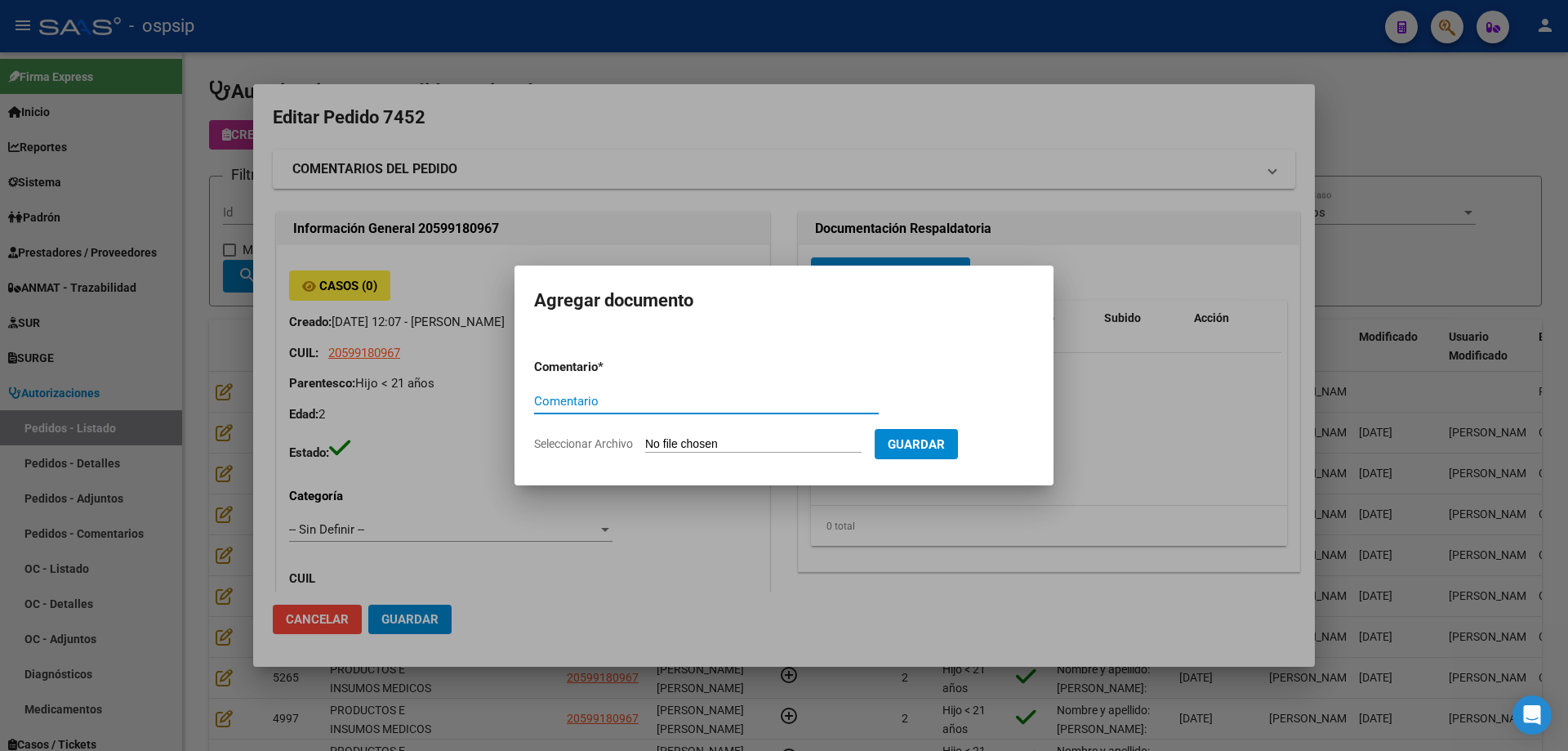
click at [837, 445] on input "Seleccionar Archivo" at bounding box center [753, 445] width 216 height 16
type input "C:\fakepath\pedido [PERSON_NAME].jpg"
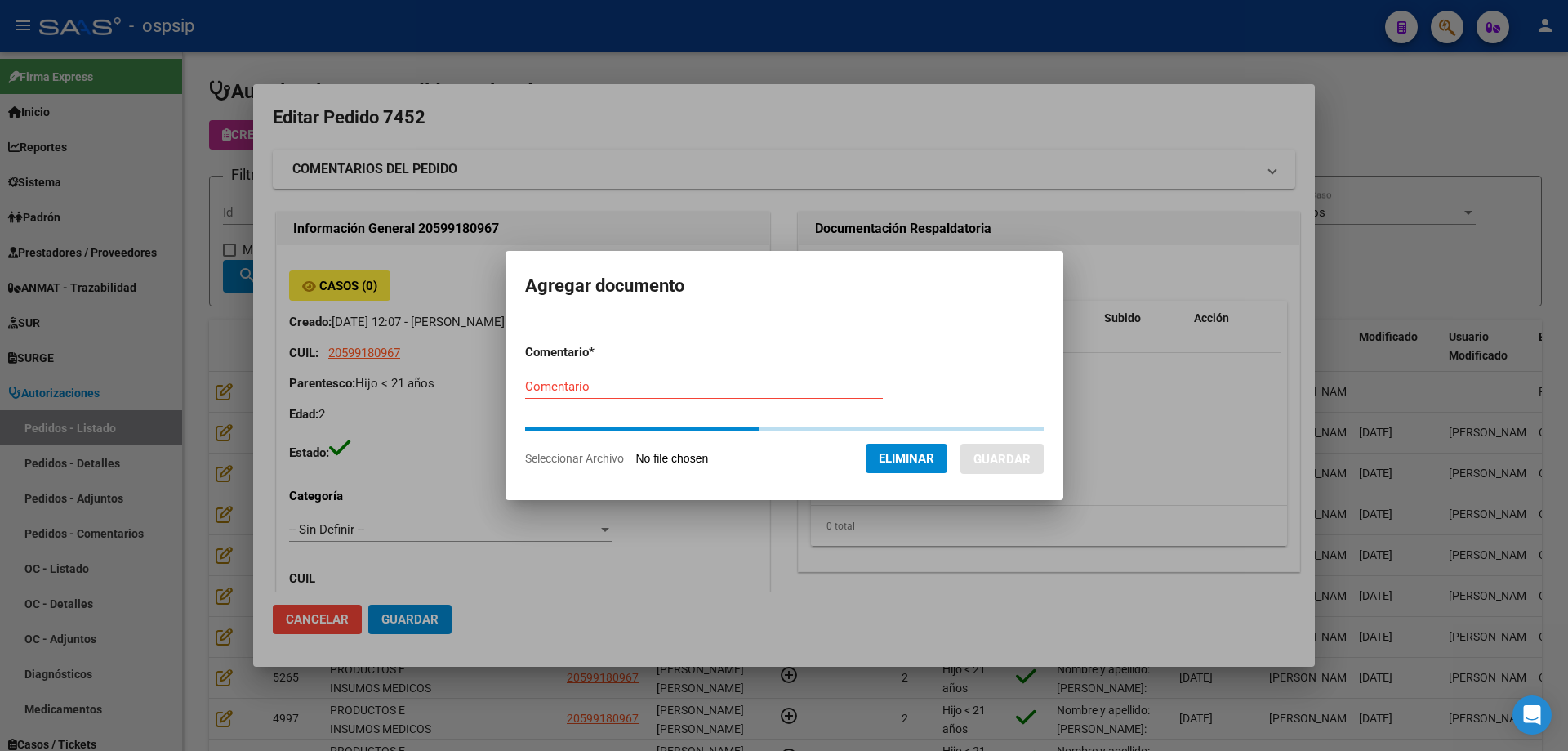
click at [626, 387] on input "Comentario" at bounding box center [704, 387] width 358 height 15
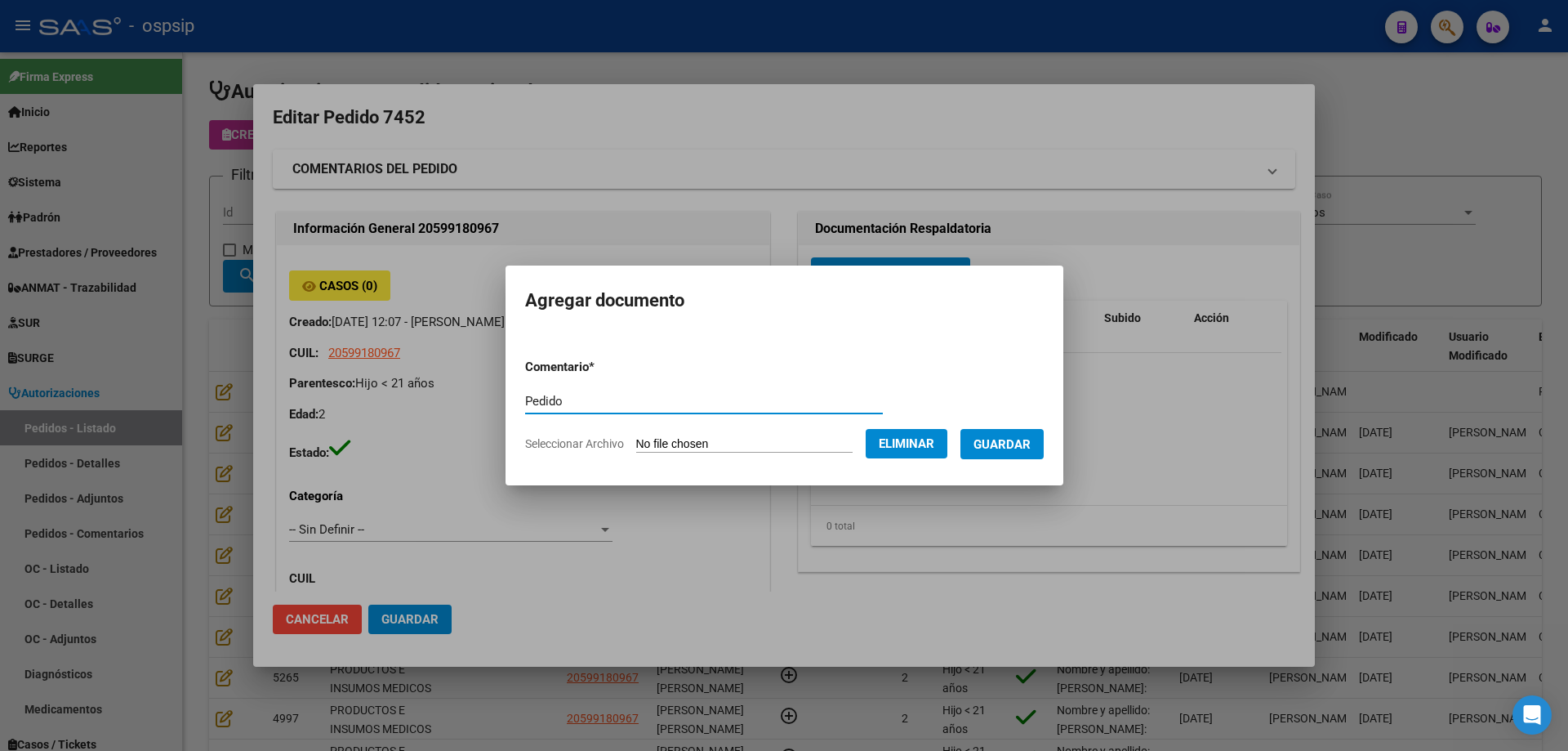
type input "Pedido"
click at [1031, 437] on span "Guardar" at bounding box center [1002, 445] width 57 height 15
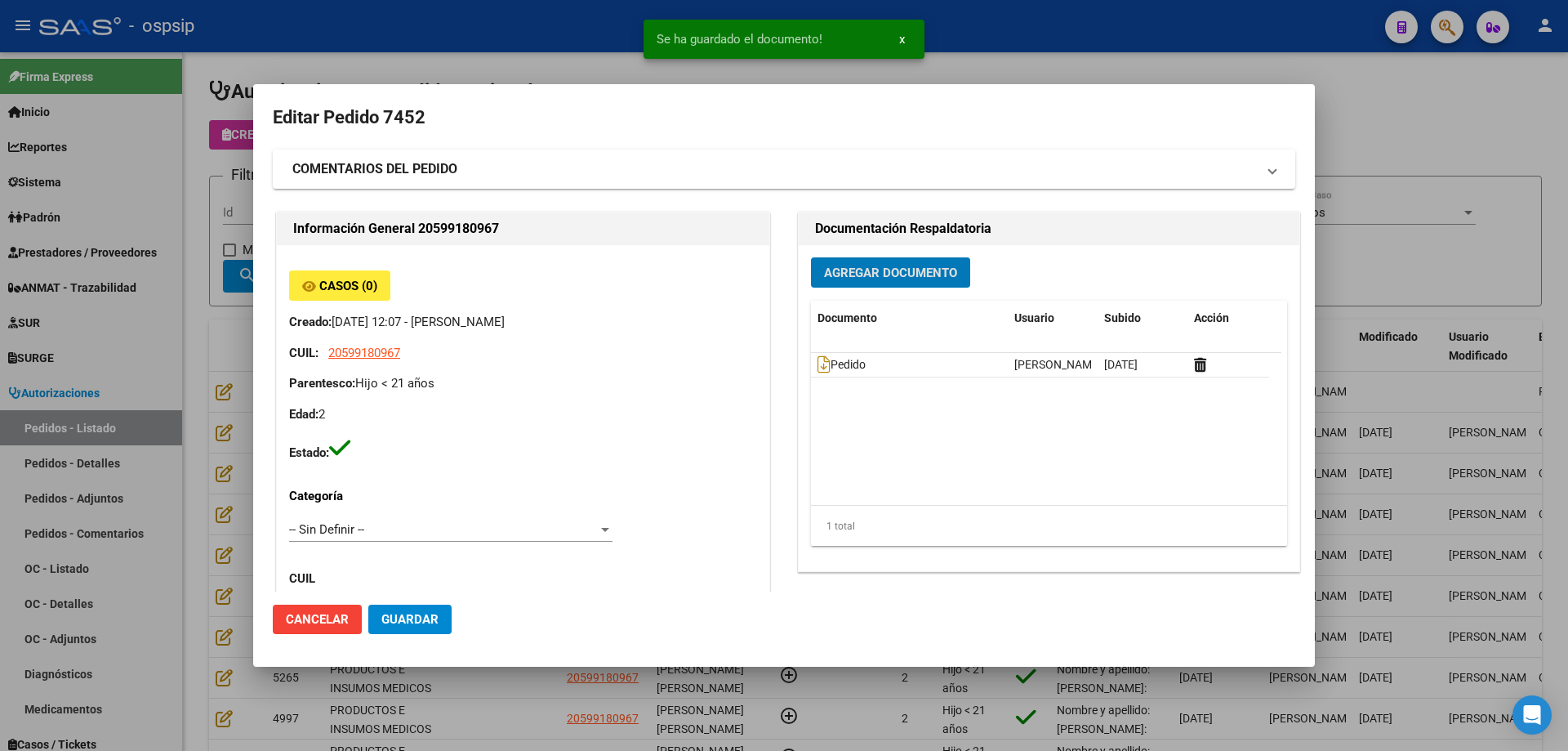
click at [870, 268] on span "Agregar Documento" at bounding box center [890, 273] width 133 height 15
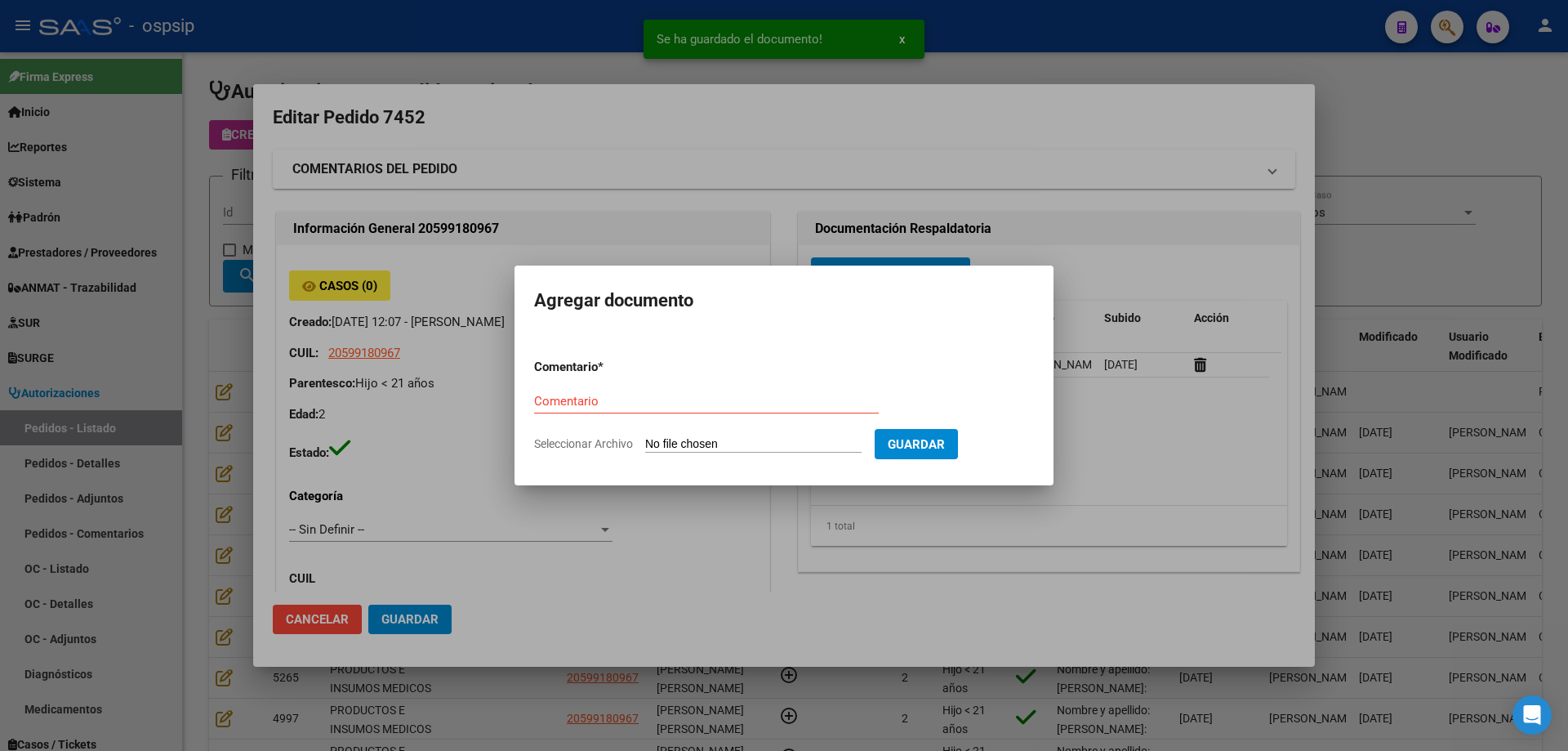
click at [752, 444] on input "Seleccionar Archivo" at bounding box center [753, 445] width 216 height 16
click at [570, 242] on div at bounding box center [784, 376] width 1568 height 751
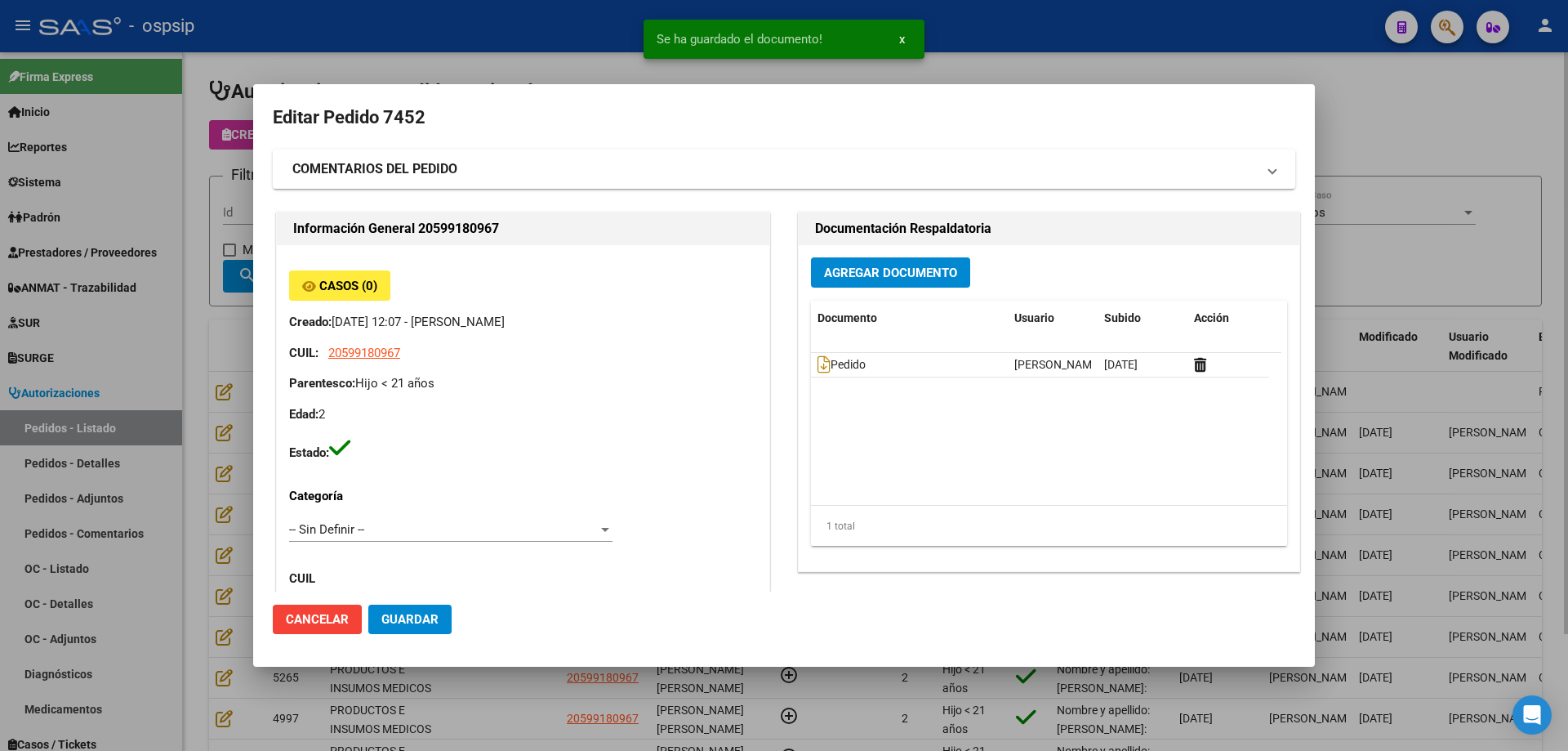
drag, startPoint x: 191, startPoint y: 255, endPoint x: 209, endPoint y: 263, distance: 19.7
click at [195, 255] on div at bounding box center [784, 376] width 1568 height 751
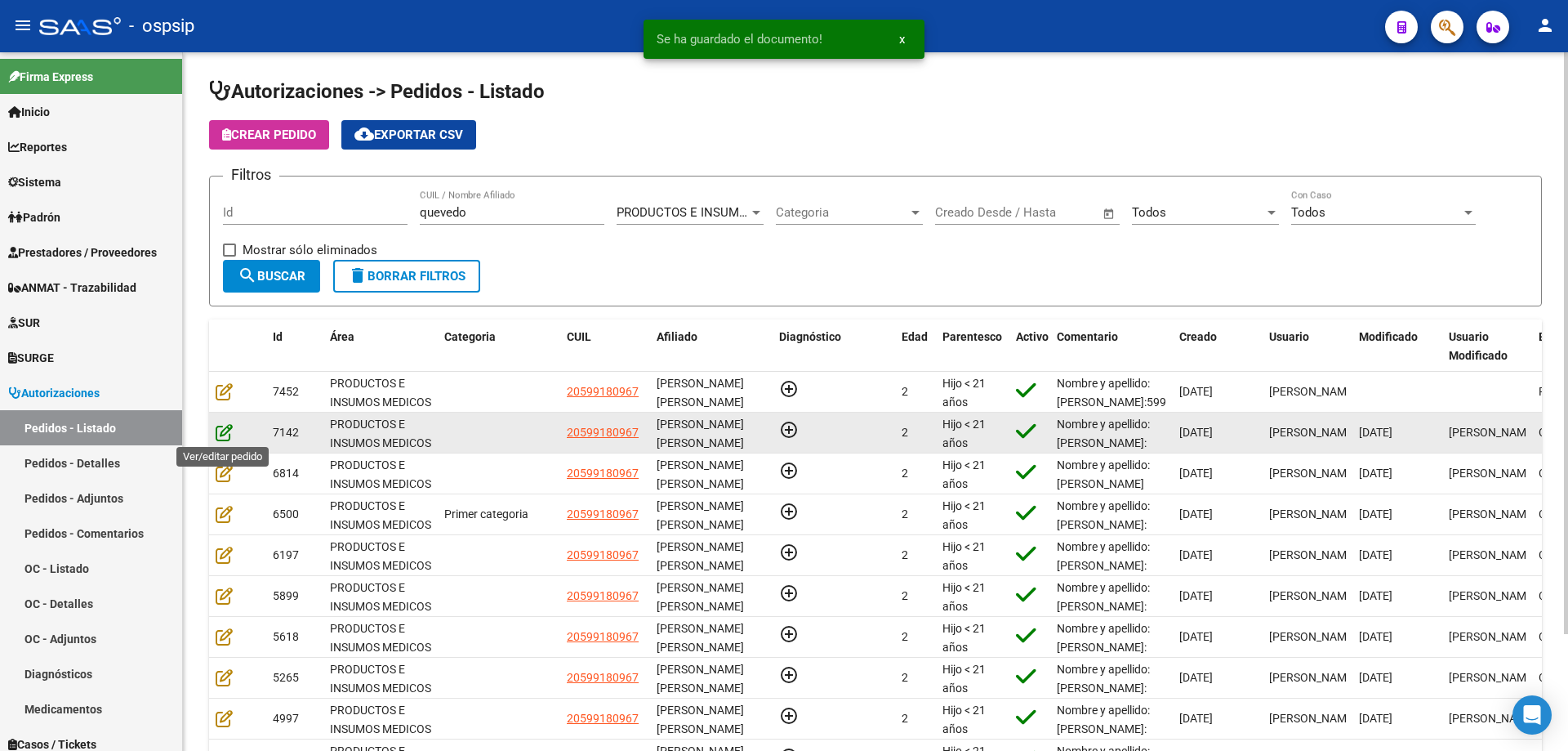
click at [231, 424] on icon at bounding box center [224, 431] width 18 height 18
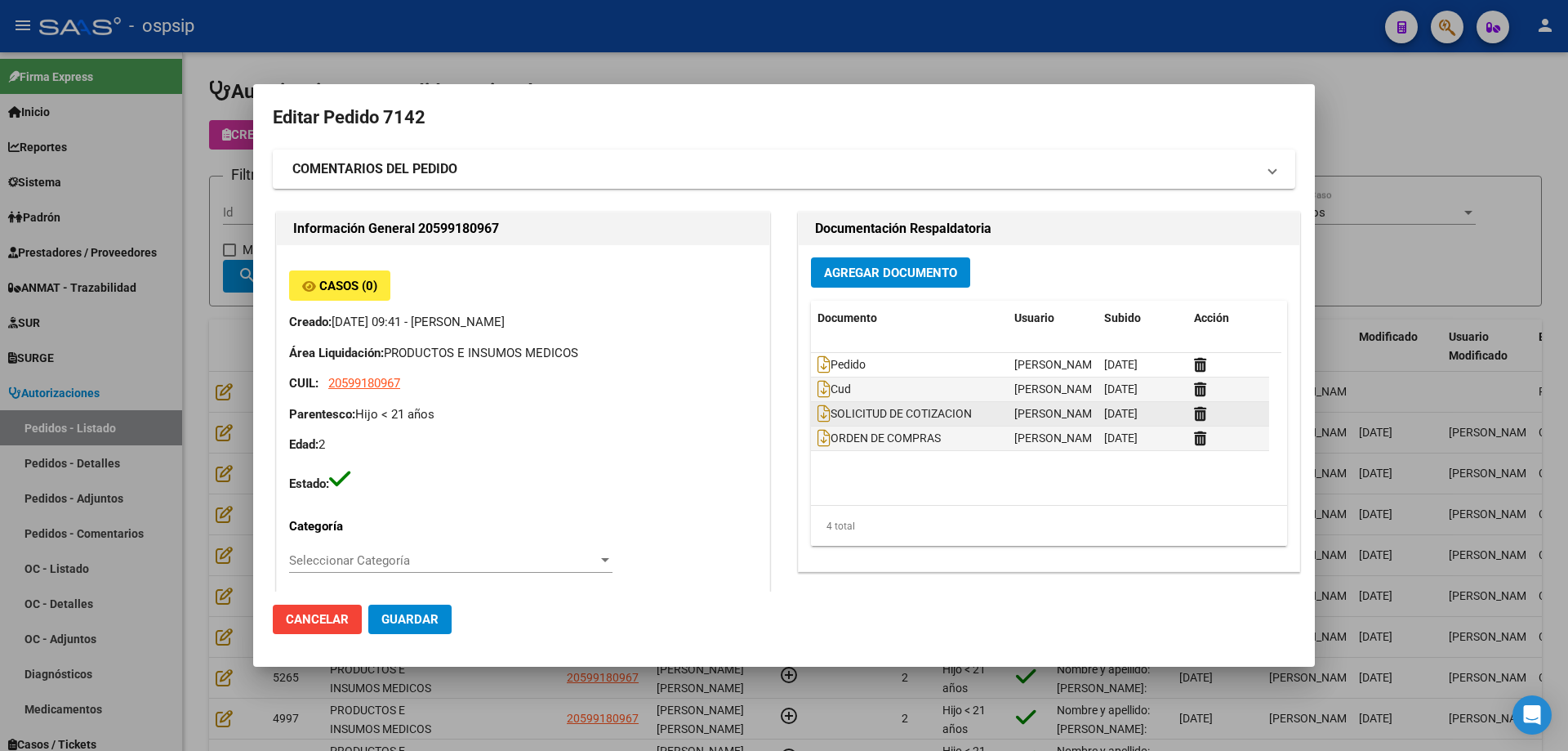
type input "[PERSON_NAME]"
type input "[GEOGRAPHIC_DATA], [GEOGRAPHIC_DATA], [PERSON_NAME] 1145, Departamento: 8"
click at [817, 385] on icon at bounding box center [824, 388] width 13 height 18
drag, startPoint x: 199, startPoint y: 199, endPoint x: 228, endPoint y: 359, distance: 162.6
click at [200, 202] on div at bounding box center [784, 376] width 1568 height 751
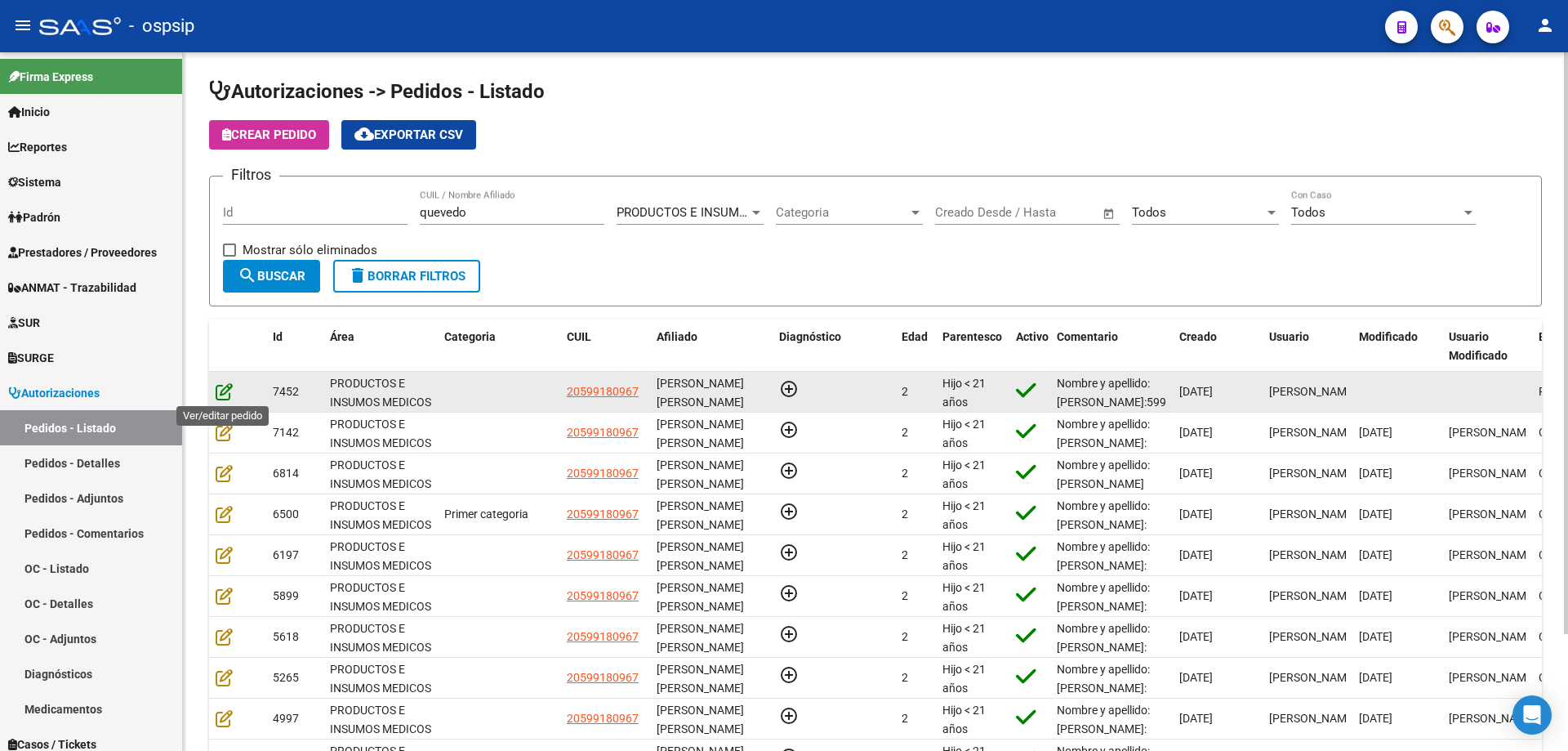
click at [223, 387] on icon at bounding box center [224, 390] width 18 height 18
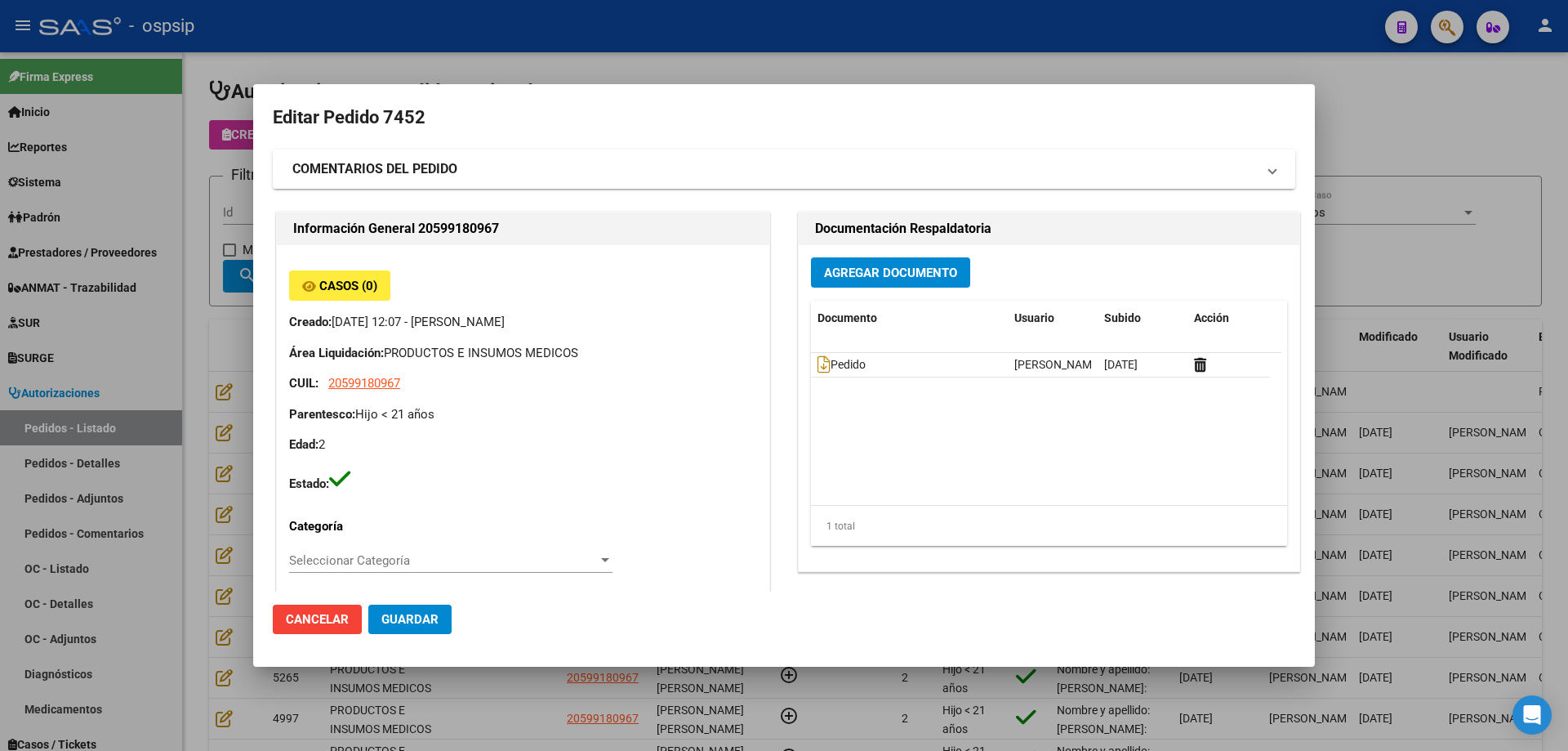
type input "[PERSON_NAME]"
type input "[GEOGRAPHIC_DATA], [GEOGRAPHIC_DATA], [PERSON_NAME] 1145, Departamento: 8"
click at [939, 272] on span "Agregar Documento" at bounding box center [890, 273] width 133 height 15
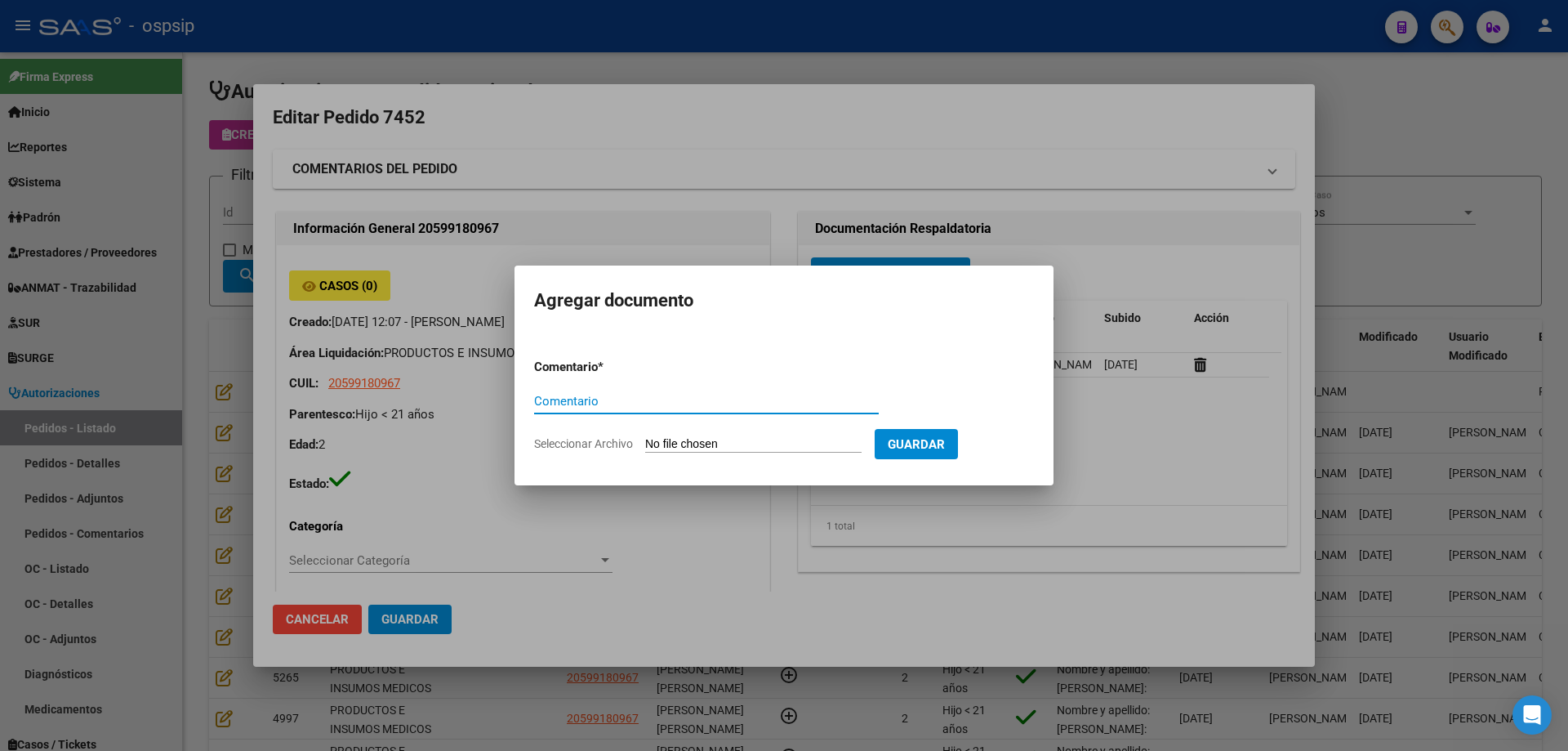
click at [778, 441] on input "Seleccionar Archivo" at bounding box center [753, 445] width 216 height 16
type input "C:\fakepath\cud [PERSON_NAME].png"
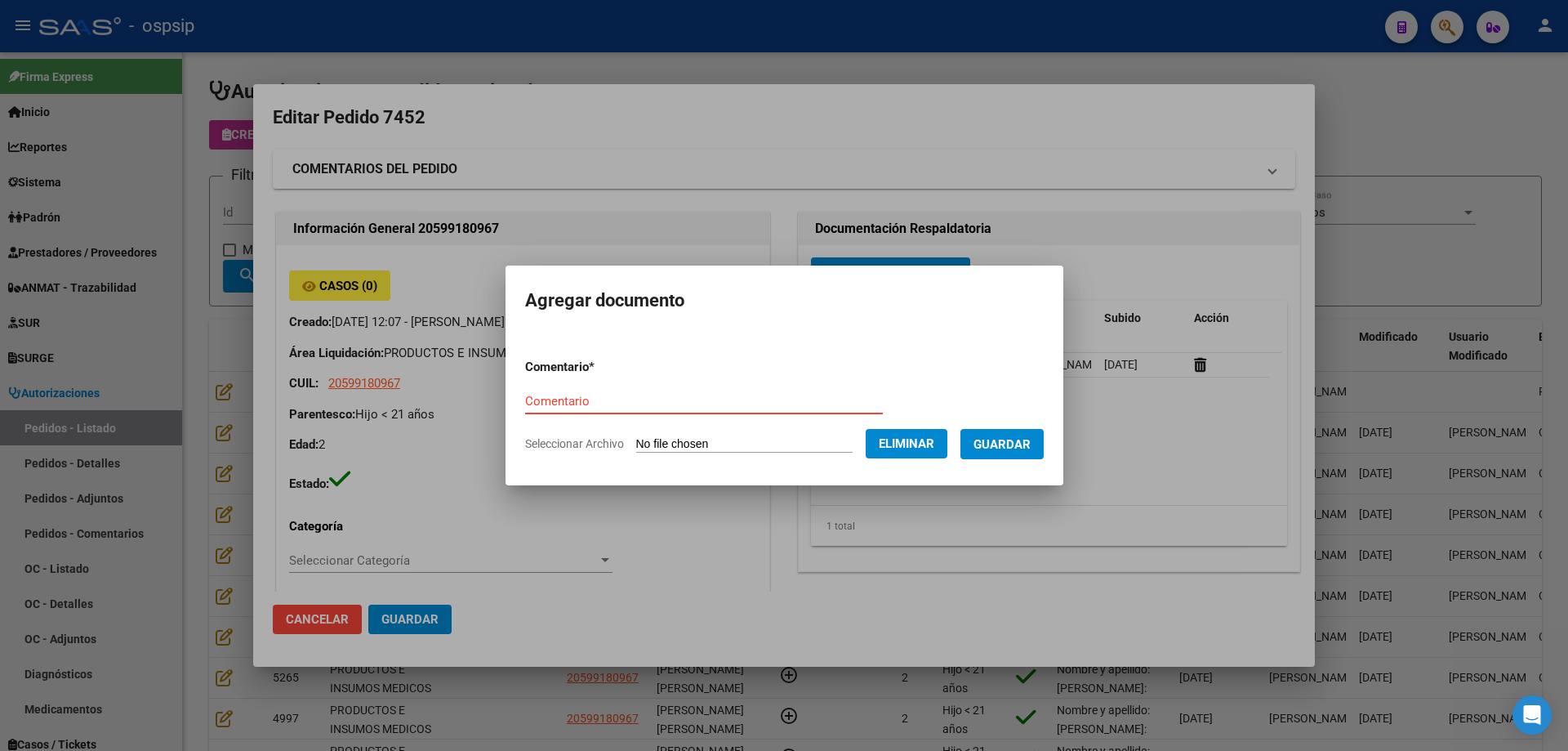
drag, startPoint x: 644, startPoint y: 395, endPoint x: 662, endPoint y: 455, distance: 62.6
click at [644, 399] on input "Comentario" at bounding box center [704, 401] width 358 height 15
type input "Cud"
click at [1031, 444] on span "Guardar" at bounding box center [1002, 445] width 57 height 15
